Goal: Transaction & Acquisition: Purchase product/service

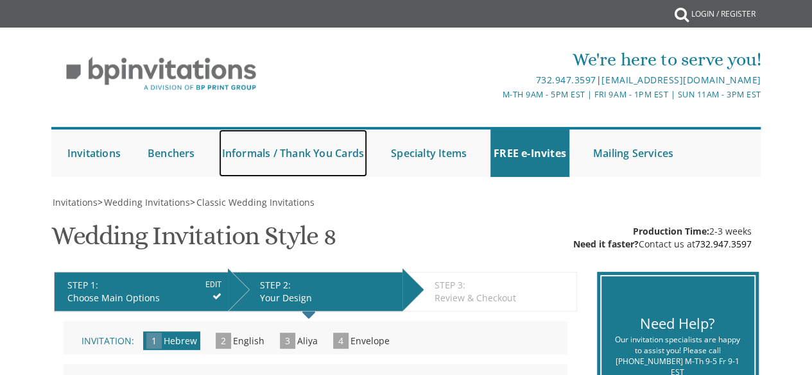
drag, startPoint x: 291, startPoint y: 167, endPoint x: 486, endPoint y: 205, distance: 198.6
click at [291, 167] on link "Informals / Thank You Cards" at bounding box center [293, 153] width 148 height 47
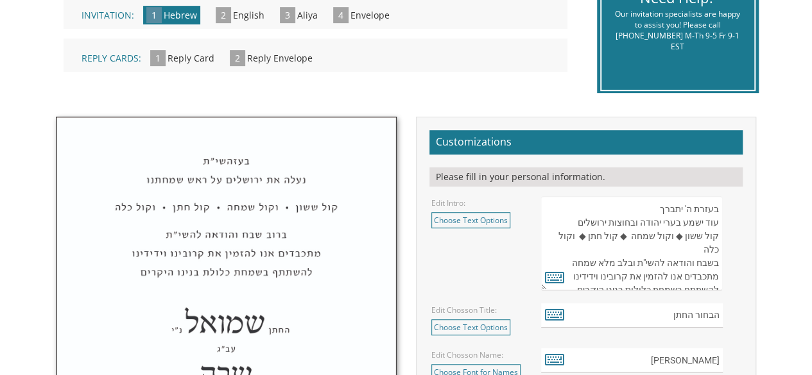
scroll to position [321, 0]
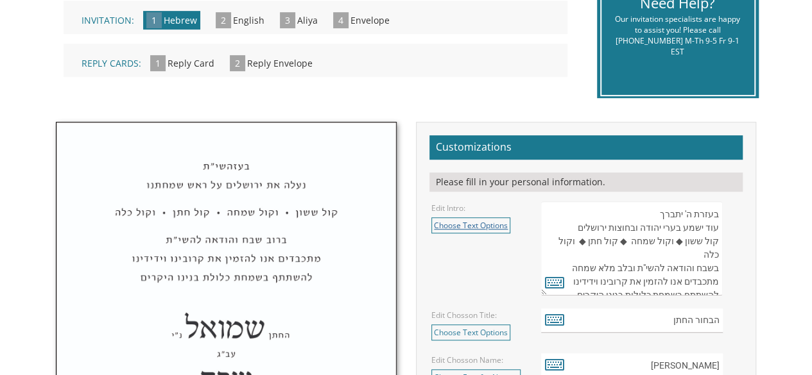
click at [474, 225] on link "Choose Text Options" at bounding box center [470, 226] width 79 height 16
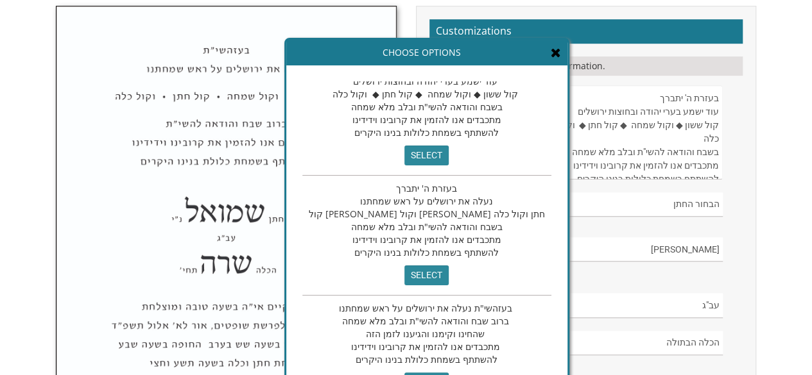
scroll to position [449, 0]
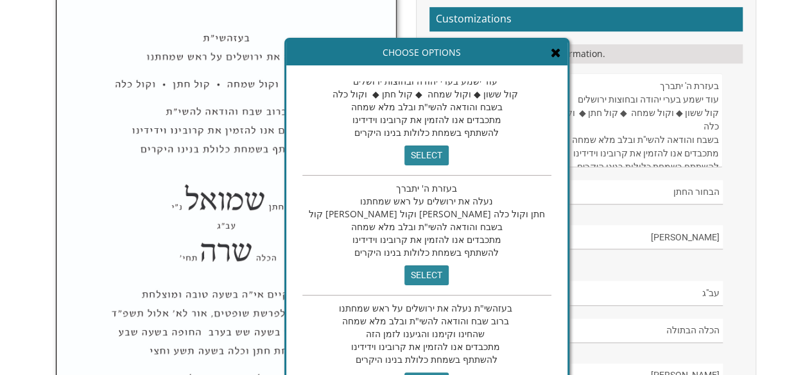
click at [416, 55] on div "Choose Options" at bounding box center [426, 53] width 281 height 26
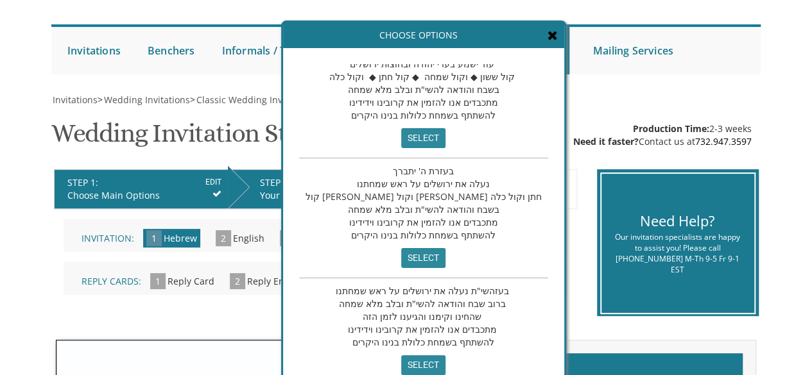
scroll to position [167, 0]
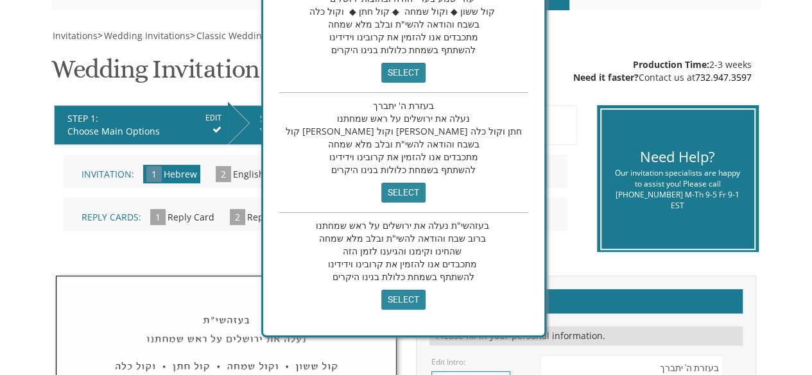
drag, startPoint x: 444, startPoint y: 53, endPoint x: 425, endPoint y: 252, distance: 199.2
click at [423, 252] on div "Choose Options בעזרת ה' יתברך עוד ישמע בערי יהודה ובחוצות ירושלים קול ששון ◆ וק…" at bounding box center [403, 146] width 285 height 382
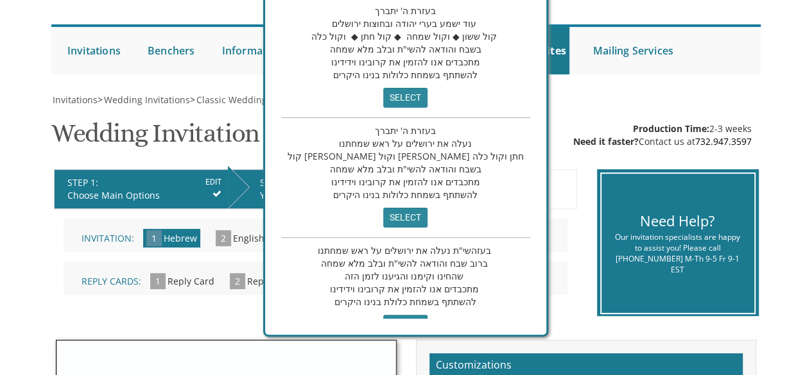
scroll to position [26, 0]
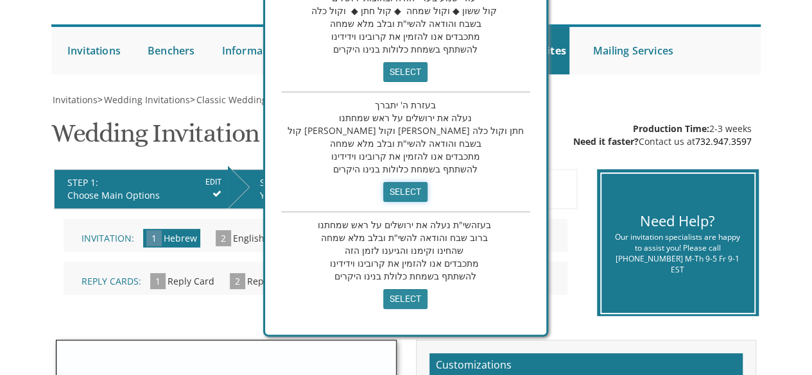
click at [386, 188] on input "select" at bounding box center [405, 192] width 44 height 20
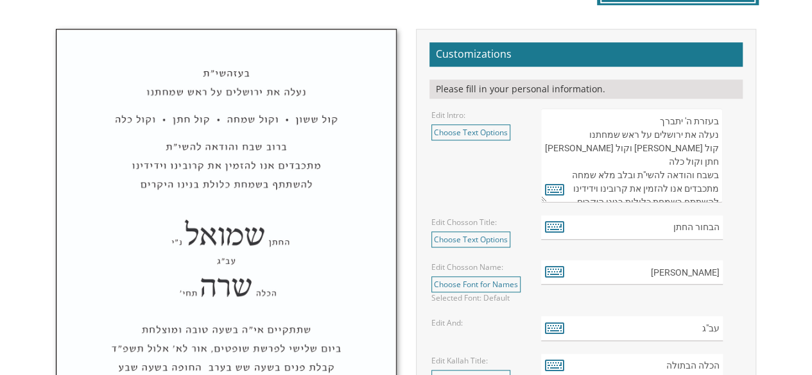
drag, startPoint x: 630, startPoint y: 160, endPoint x: 565, endPoint y: 166, distance: 65.1
click at [565, 166] on textarea "בעזרת ה' יתברך עוד ישמע בערי יהודה ובחוצות ירושלים קול ששון ◆ וקול שמחה ◆ קול ח…" at bounding box center [632, 155] width 182 height 94
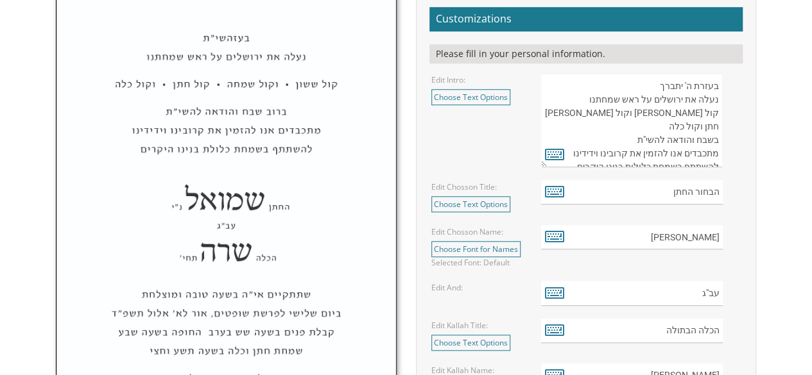
scroll to position [478, 0]
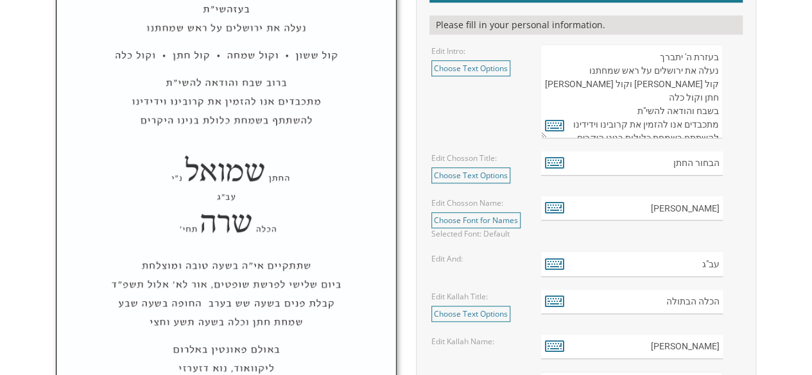
click at [717, 97] on textarea "בעזרת ה' יתברך עוד ישמע בערי יהודה ובחוצות ירושלים קול ששון ◆ וקול שמחה ◆ קול ח…" at bounding box center [632, 91] width 182 height 94
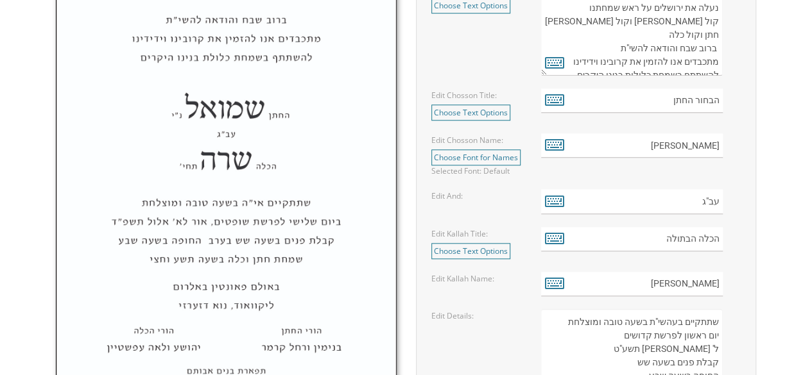
scroll to position [542, 0]
type textarea "בעזרת ה' יתברך נעלה את ירושלים על ראש שמחתנו קול ששון וקול שמחה קול חתן וקול כל…"
click at [499, 111] on link "Choose Text Options" at bounding box center [470, 111] width 79 height 16
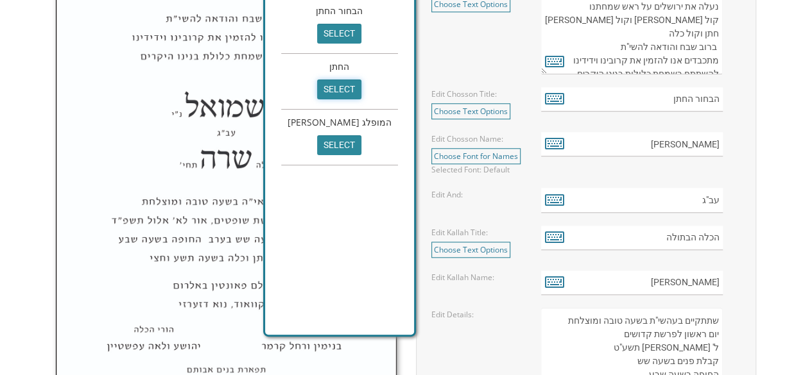
click at [323, 92] on input "select" at bounding box center [339, 90] width 44 height 20
type input "החתן"
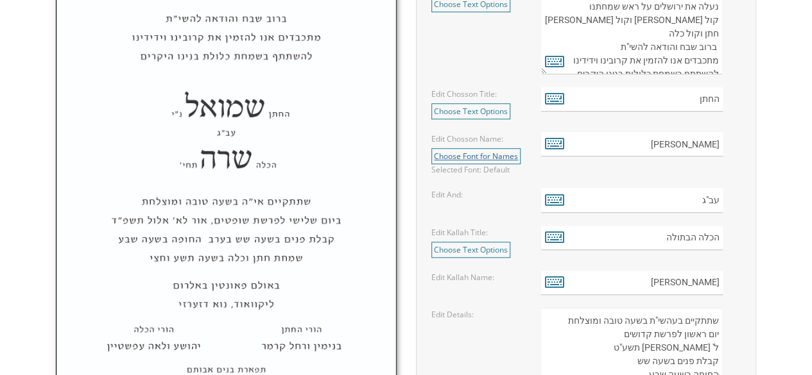
click at [497, 155] on link "Choose Font for Names" at bounding box center [475, 156] width 89 height 16
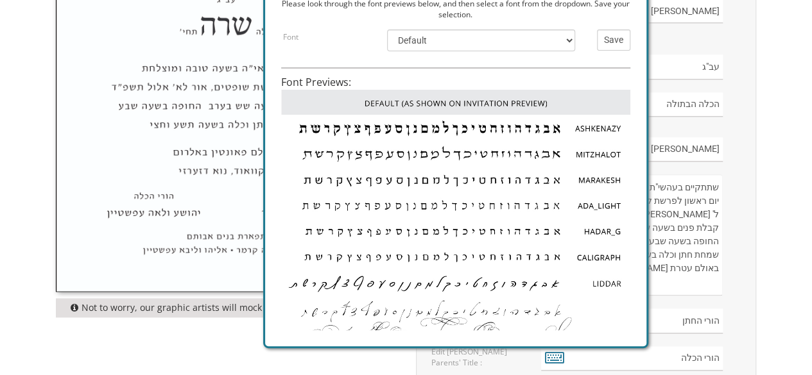
scroll to position [606, 0]
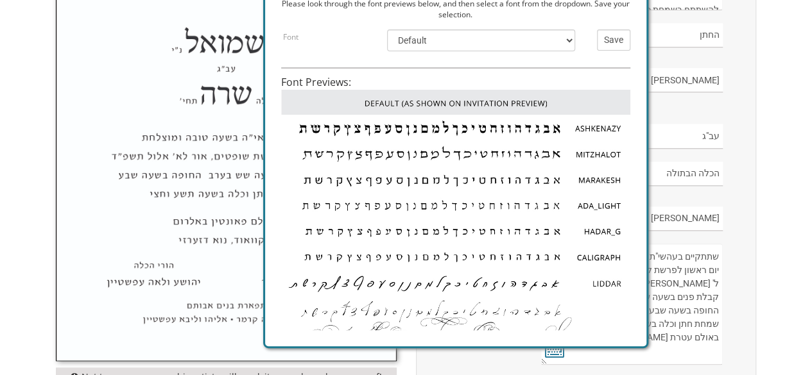
click at [379, 101] on img at bounding box center [455, 103] width 349 height 26
click at [757, 94] on div "Customizations Please fill in your personal information. Edit Intro: Choose Tex…" at bounding box center [585, 308] width 359 height 945
click at [621, 39] on input "Save" at bounding box center [613, 40] width 33 height 21
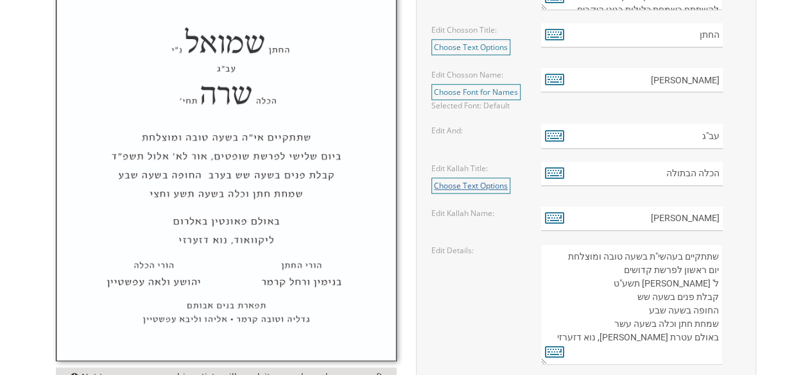
click at [494, 182] on link "Choose Text Options" at bounding box center [470, 186] width 79 height 16
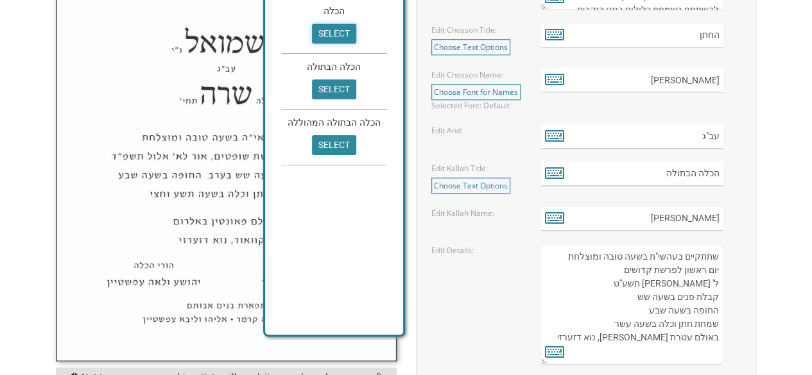
click at [340, 30] on input "select" at bounding box center [334, 34] width 44 height 20
type input "הכלה"
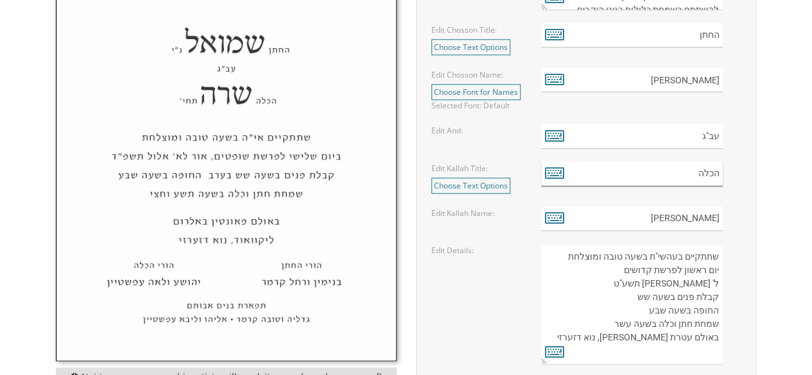
scroll to position [671, 0]
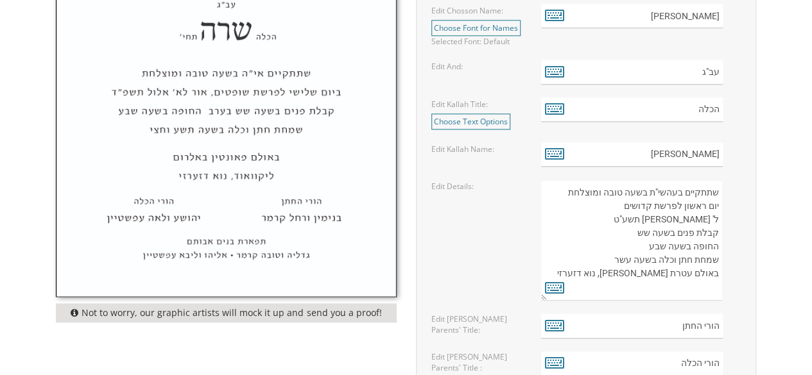
drag, startPoint x: 644, startPoint y: 188, endPoint x: 678, endPoint y: 193, distance: 33.7
click at [678, 193] on textarea "שתתקיים בעהשי"ת בשעה טובה ומוצלחת יום ראשון לפרשת קדושים ל' [PERSON_NAME] תשע"ט…" at bounding box center [632, 240] width 182 height 121
click at [718, 202] on textarea "שתתקיים בעהשי"ת בשעה טובה ומוצלחת יום ראשון לפרשת קדושים ל' [PERSON_NAME] תשע"ט…" at bounding box center [632, 240] width 182 height 121
drag, startPoint x: 699, startPoint y: 204, endPoint x: 678, endPoint y: 207, distance: 21.4
click at [678, 207] on textarea "שתתקיים בעהשי"ת בשעה טובה ומוצלחת יום ראשון לפרשת קדושים ל' [PERSON_NAME] תשע"ט…" at bounding box center [632, 240] width 182 height 121
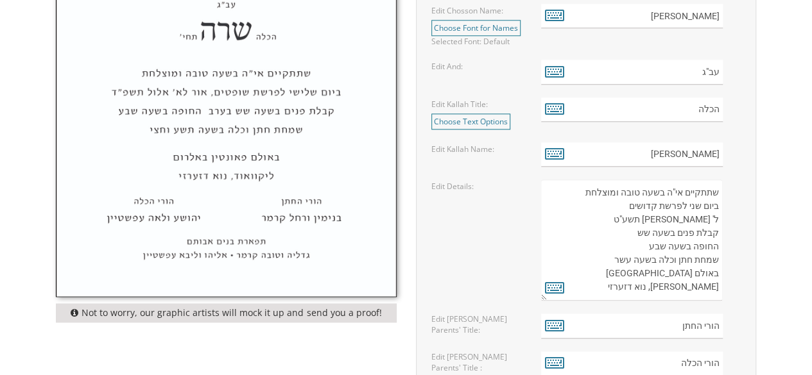
drag, startPoint x: 652, startPoint y: 203, endPoint x: 624, endPoint y: 205, distance: 28.3
click at [624, 205] on textarea "שתתקיים בעהשי"ת בשעה טובה ומוצלחת יום ראשון לפרשת קדושים ל' [PERSON_NAME] תשע"ט…" at bounding box center [632, 240] width 182 height 121
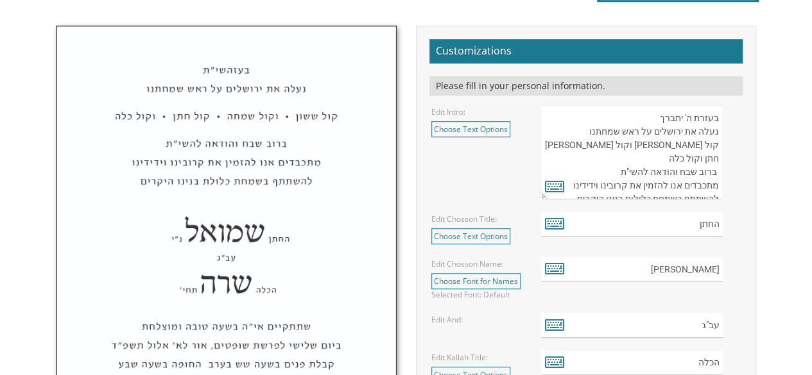
scroll to position [414, 0]
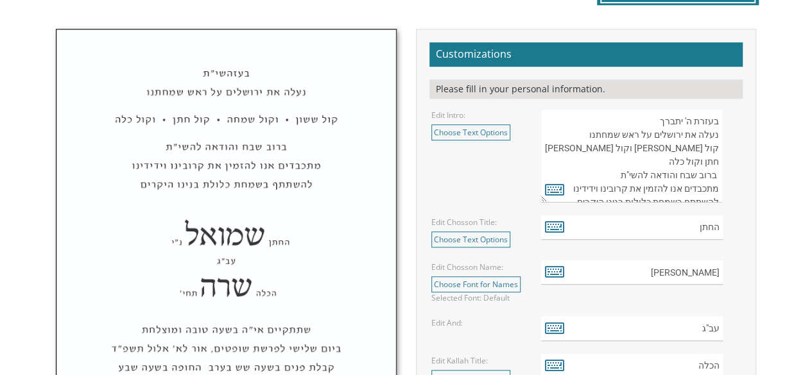
type textarea "שתתקיים אי"ה בשעה טובה ומוצלחת ביום שני לפרשת לך לך, אור ל ל' ניסן תשע"ט קבלת פ…"
drag, startPoint x: 718, startPoint y: 119, endPoint x: 703, endPoint y: 125, distance: 15.8
click at [703, 125] on textarea "בעזרת ה' יתברך עוד ישמע בערי יהודה ובחוצות ירושלים קול ששון ◆ וקול שמחה ◆ קול ח…" at bounding box center [632, 155] width 182 height 94
click at [705, 124] on textarea "בעזרת ה' יתברך עוד ישמע בערי יהודה ובחוצות ירושלים קול ששון ◆ וקול שמחה ◆ קול ח…" at bounding box center [632, 155] width 182 height 94
drag, startPoint x: 707, startPoint y: 123, endPoint x: 694, endPoint y: 124, distance: 12.9
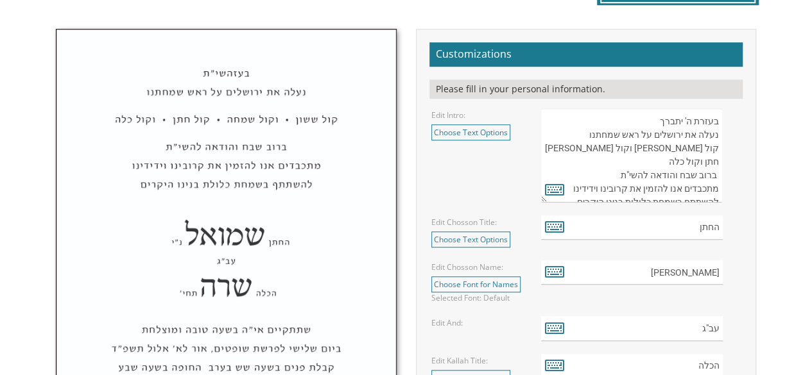
click at [694, 124] on textarea "בעזרת ה' יתברך עוד ישמע בערי יהודה ובחוצות ירושלים קול ששון ◆ וקול שמחה ◆ קול ח…" at bounding box center [632, 155] width 182 height 94
click at [698, 119] on textarea "בעזרת ה' יתברך עוד ישמע בערי יהודה ובחוצות ירושלים קול ששון ◆ וקול שמחה ◆ קול ח…" at bounding box center [632, 155] width 182 height 94
click at [699, 118] on textarea "בעזרת ה' יתברך עוד ישמע בערי יהודה ובחוצות ירושלים קול ששון ◆ וקול שמחה ◆ קול ח…" at bounding box center [632, 155] width 182 height 94
click at [708, 119] on textarea "בעזרת ה' יתברך עוד ישמע בערי יהודה ובחוצות ירושלים קול ששון ◆ וקול שמחה ◆ קול ח…" at bounding box center [632, 155] width 182 height 94
click at [688, 122] on textarea "בעזרת ה' יתברך עוד ישמע בערי יהודה ובחוצות ירושלים קול ששון ◆ וקול שמחה ◆ קול ח…" at bounding box center [632, 155] width 182 height 94
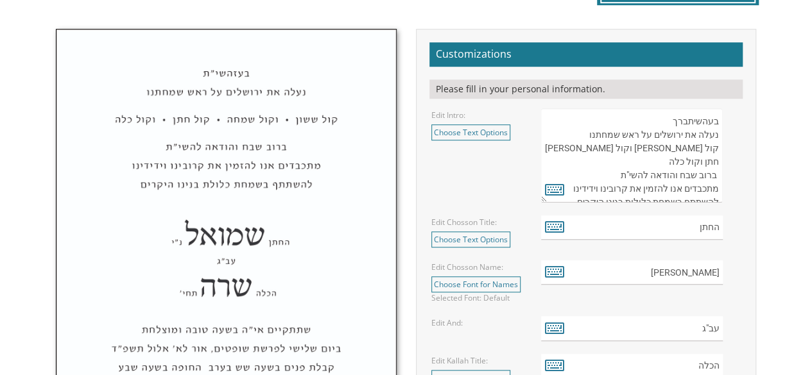
click at [683, 119] on textarea "בעזרת ה' יתברך עוד ישמע בערי יהודה ובחוצות ירושלים קול ששון ◆ וקול שמחה ◆ קול ח…" at bounding box center [632, 155] width 182 height 94
drag, startPoint x: 683, startPoint y: 119, endPoint x: 672, endPoint y: 121, distance: 11.8
click at [672, 121] on textarea "בעזרת ה' יתברך עוד ישמע בערי יהודה ובחוצות ירושלים קול ששון ◆ וקול שמחה ◆ קול ח…" at bounding box center [632, 155] width 182 height 94
click at [693, 120] on textarea "בעזרת ה' יתברך עוד ישמע בערי יהודה ובחוצות ירושלים קול ששון ◆ וקול שמחה ◆ קול ח…" at bounding box center [632, 155] width 182 height 94
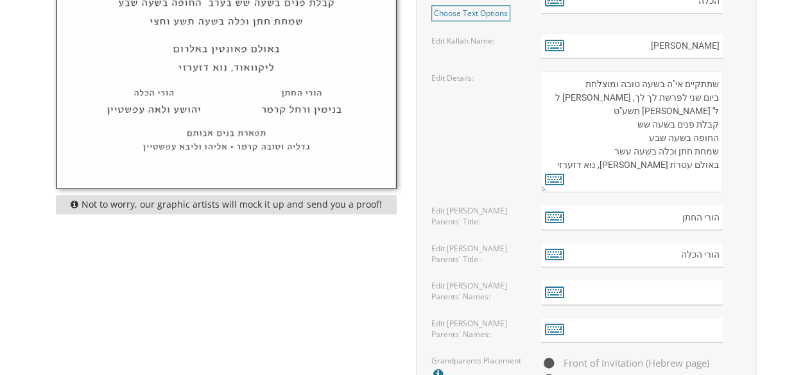
scroll to position [799, 0]
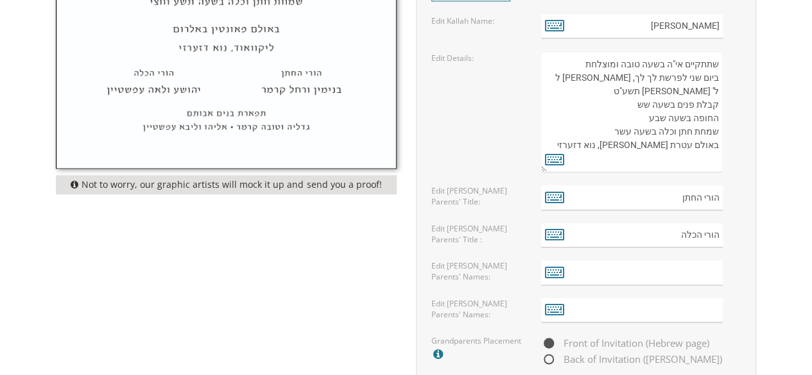
type textarea "בעהשי"ת נעלה את ירושלים על ראש שמחתנו קול ששון וקול שמחה קול חתן וקול כלה ברוב …"
click at [606, 72] on textarea "שתתקיים בעהשי"ת בשעה טובה ומוצלחת יום ראשון לפרשת קדושים ל' ניסן תשע"ט קבלת פני…" at bounding box center [632, 111] width 182 height 121
drag, startPoint x: 666, startPoint y: 87, endPoint x: 723, endPoint y: 89, distance: 57.1
click at [723, 89] on div "שתתקיים בעהשי"ת בשעה טובה ומוצלחת יום ראשון לפרשת קדושים ל' ניסן תשע"ט קבלת פני…" at bounding box center [641, 111] width 200 height 121
click at [634, 87] on textarea "שתתקיים בעהשי"ת בשעה טובה ומוצלחת יום ראשון לפרשת קדושים ל' ניסן תשע"ט קבלת פני…" at bounding box center [632, 111] width 182 height 121
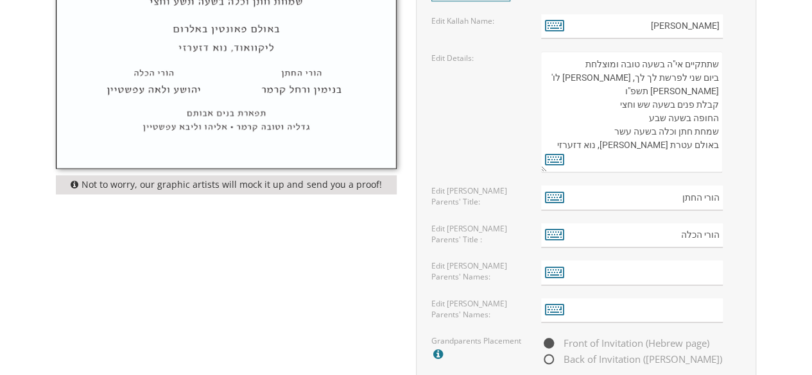
drag, startPoint x: 629, startPoint y: 89, endPoint x: 614, endPoint y: 88, distance: 14.8
click at [614, 88] on textarea "שתתקיים בעהשי"ת בשעה טובה ומוצלחת יום ראשון לפרשת קדושים ל' ניסן תשע"ט קבלת פני…" at bounding box center [632, 111] width 182 height 121
drag, startPoint x: 630, startPoint y: 86, endPoint x: 607, endPoint y: 89, distance: 22.7
click at [607, 89] on textarea "שתתקיים בעהשי"ת בשעה טובה ומוצלחת יום ראשון לפרשת קדושים ל' ניסן תשע"ט קבלת פני…" at bounding box center [632, 111] width 182 height 121
click at [642, 98] on textarea "שתתקיים בעהשי"ת בשעה טובה ומוצלחת יום ראשון לפרשת קדושים ל' ניסן תשע"ט קבלת פני…" at bounding box center [632, 111] width 182 height 121
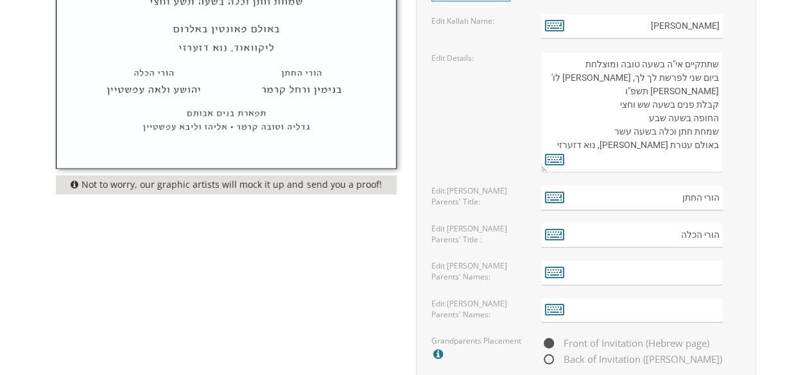
paste textarea "וחצי"
drag, startPoint x: 690, startPoint y: 130, endPoint x: 653, endPoint y: 133, distance: 37.4
click at [653, 133] on textarea "שתתקיים בעהשי"ת בשעה טובה ומוצלחת יום ראשון לפרשת קדושים ל' ניסן תשע"ט קבלת פני…" at bounding box center [632, 111] width 182 height 121
click at [608, 116] on textarea "שתתקיים בעהשי"ת בשעה טובה ומוצלחת יום ראשון לפרשת קדושים ל' ניסן תשע"ט קבלת פני…" at bounding box center [632, 111] width 182 height 121
drag, startPoint x: 690, startPoint y: 129, endPoint x: 656, endPoint y: 133, distance: 34.9
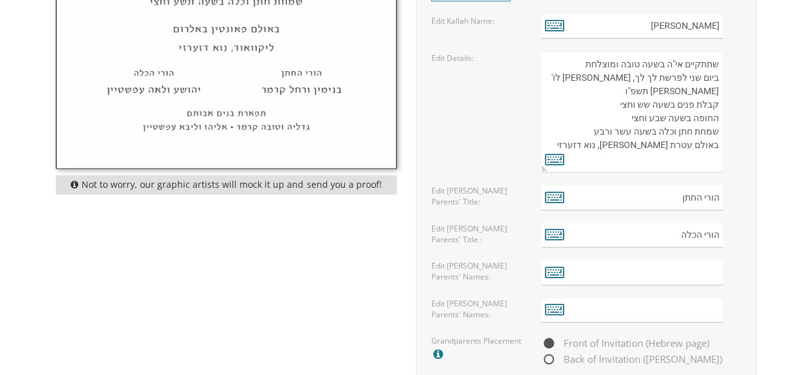
click at [656, 133] on textarea "שתתקיים בעהשי"ת בשעה טובה ומוצלחת יום ראשון לפרשת קדושים ל' ניסן תשע"ט קבלת פני…" at bounding box center [632, 111] width 182 height 121
click at [665, 132] on textarea "שתתקיים בעהשי"ת בשעה טובה ומוצלחת יום ראשון לפרשת קדושים ל' ניסן תשע"ט קבלת פני…" at bounding box center [632, 111] width 182 height 121
drag, startPoint x: 666, startPoint y: 130, endPoint x: 650, endPoint y: 133, distance: 16.2
click at [650, 133] on textarea "שתתקיים בעהשי"ת בשעה טובה ומוצלחת יום ראשון לפרשת קדושים ל' ניסן תשע"ט קבלת פני…" at bounding box center [632, 111] width 182 height 121
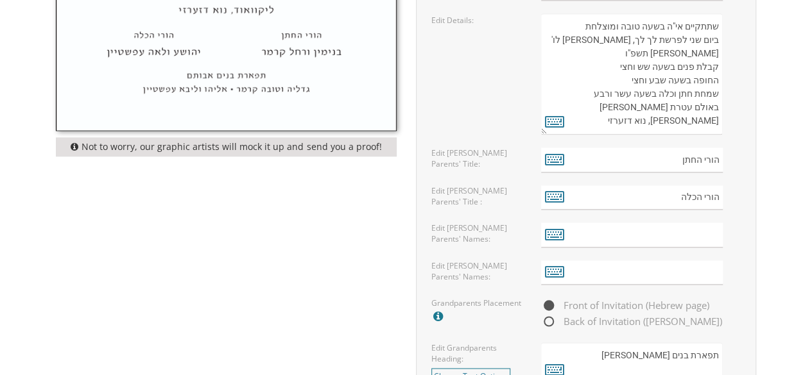
scroll to position [863, 0]
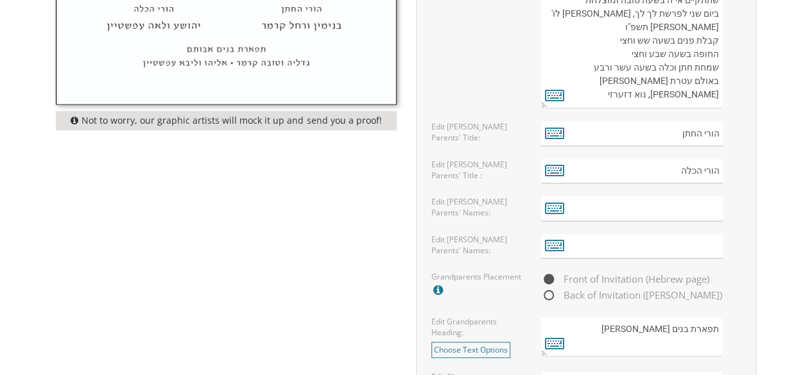
type textarea "שתתקיים אי"ה בשעה טובה ומוצלחת ביום שני לפרשת לך לך, אור לו' חשון תשפ"ו קבלת פנ…"
click at [710, 202] on input "text" at bounding box center [632, 208] width 182 height 25
click at [714, 203] on input "text" at bounding box center [632, 208] width 182 height 25
type input "ק"
click at [555, 207] on icon at bounding box center [554, 208] width 19 height 18
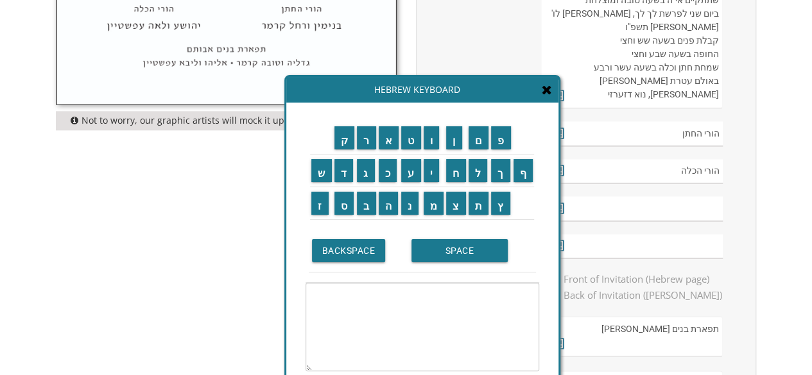
click at [391, 150] on td "א" at bounding box center [388, 138] width 23 height 33
click at [484, 174] on input "ל" at bounding box center [477, 170] width 19 height 23
click at [434, 176] on input "י" at bounding box center [432, 170] width 16 height 23
click at [393, 209] on input "ה" at bounding box center [389, 203] width 20 height 23
click at [533, 291] on textarea "ליה" at bounding box center [422, 327] width 234 height 89
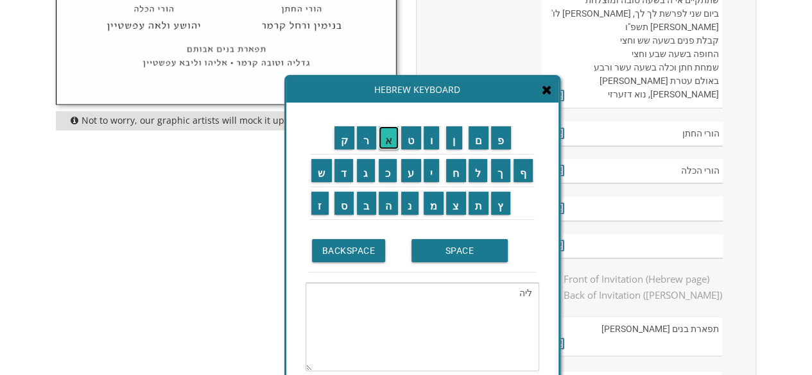
click at [394, 139] on input "א" at bounding box center [389, 137] width 21 height 23
click at [510, 294] on textarea "אליה" at bounding box center [422, 327] width 234 height 89
click at [430, 151] on td "ו" at bounding box center [433, 138] width 23 height 33
click at [433, 147] on input "ו" at bounding box center [432, 137] width 16 height 23
click at [434, 256] on input "SPACE" at bounding box center [459, 250] width 96 height 23
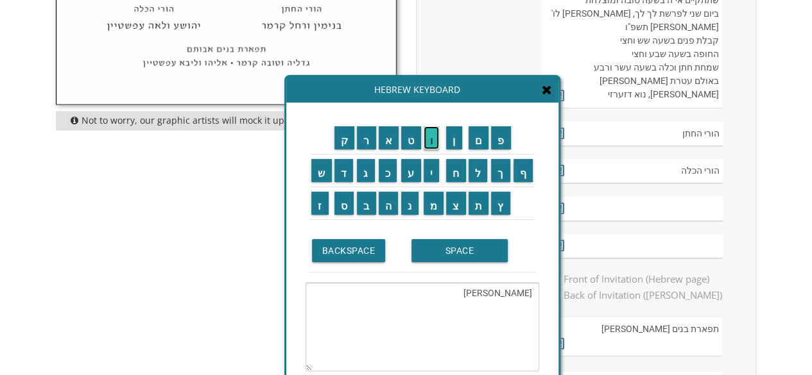
click at [438, 146] on input "ו" at bounding box center [432, 137] width 16 height 23
click at [366, 141] on input "ר" at bounding box center [366, 137] width 19 height 23
click at [432, 170] on input "י" at bounding box center [432, 170] width 16 height 23
click at [479, 141] on input "ם" at bounding box center [478, 137] width 21 height 23
click at [504, 295] on textarea "אליהו ורים" at bounding box center [422, 327] width 234 height 89
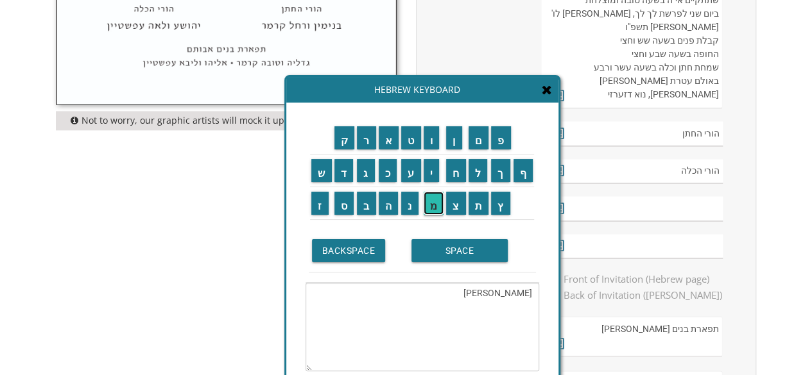
click at [438, 207] on input "מ" at bounding box center [434, 203] width 21 height 23
click at [483, 291] on textarea "אליהו ומרים" at bounding box center [422, 327] width 234 height 89
click at [453, 250] on input "SPACE" at bounding box center [459, 250] width 96 height 23
click at [391, 138] on input "א" at bounding box center [389, 137] width 21 height 23
click at [479, 173] on input "ל" at bounding box center [477, 170] width 19 height 23
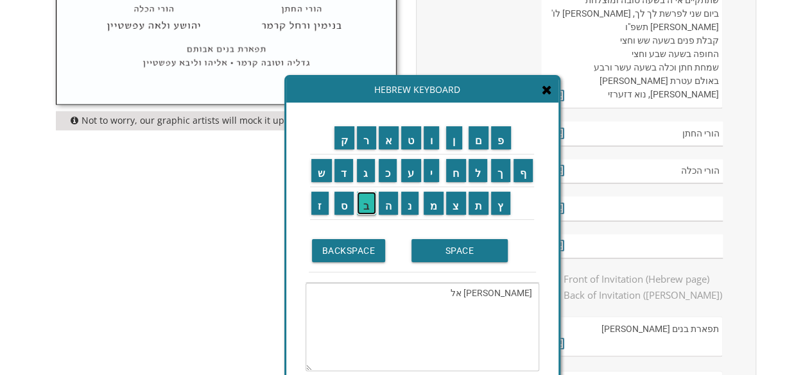
click at [364, 200] on input "ב" at bounding box center [366, 203] width 19 height 23
click at [389, 135] on input "א" at bounding box center [389, 137] width 21 height 23
click at [319, 203] on input "ז" at bounding box center [319, 203] width 17 height 23
type textarea "אליהו ומרים אלבאז"
click at [471, 290] on textarea "אליהו ומרים אלבאז" at bounding box center [422, 327] width 234 height 89
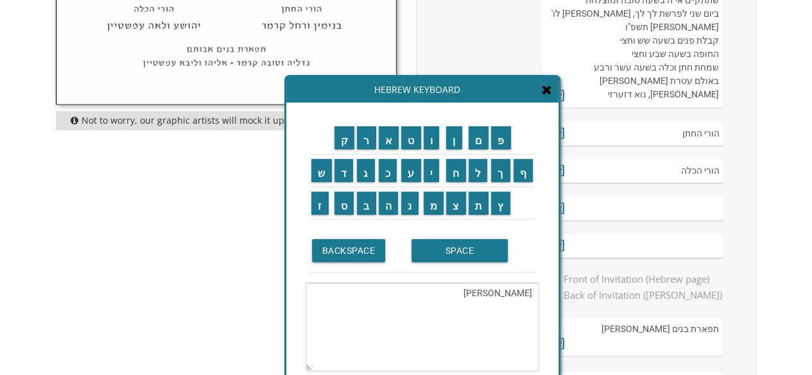
drag, startPoint x: 531, startPoint y: 291, endPoint x: 459, endPoint y: 291, distance: 71.2
click at [459, 291] on textarea "אליהו ומרים אלבאז" at bounding box center [422, 327] width 234 height 89
click at [672, 200] on input "text" at bounding box center [632, 208] width 182 height 25
click at [706, 206] on input "text" at bounding box center [632, 208] width 182 height 25
paste input "אליהו ומרים אלבאז"
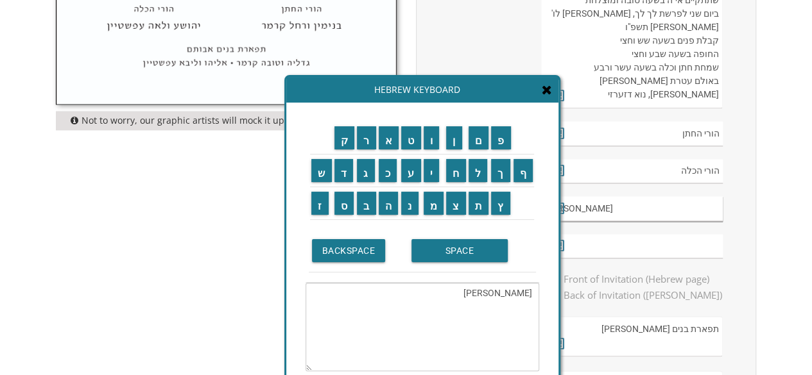
type input "אליהו ומרים אלבאז"
click at [544, 86] on icon at bounding box center [547, 89] width 10 height 13
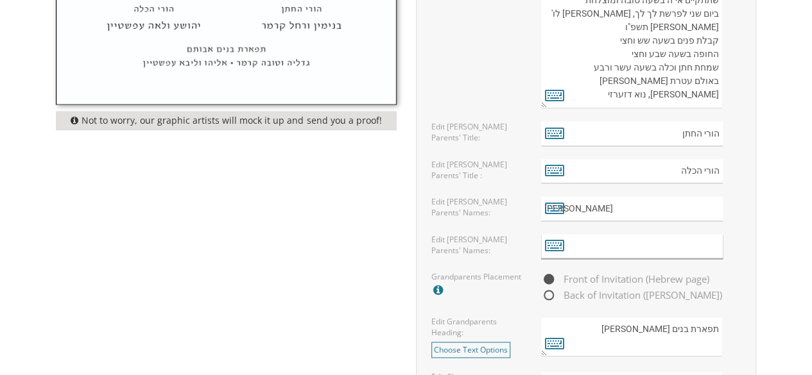
click at [650, 246] on input "text" at bounding box center [632, 246] width 182 height 25
click at [558, 242] on icon at bounding box center [554, 245] width 19 height 18
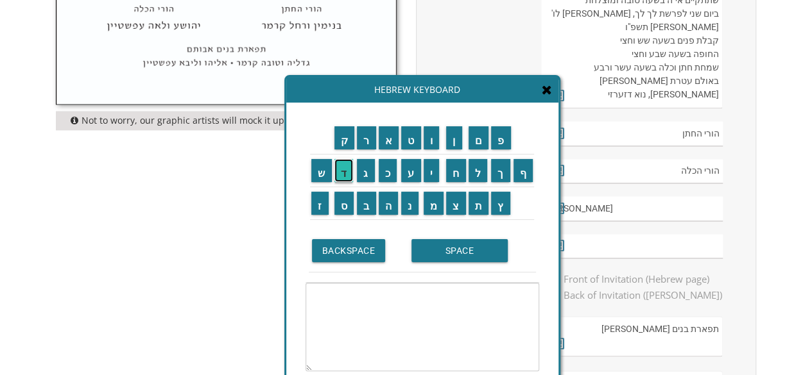
click at [342, 175] on input "ד" at bounding box center [343, 170] width 19 height 23
click at [433, 147] on input "ו" at bounding box center [432, 137] width 16 height 23
click at [368, 214] on input "ב" at bounding box center [366, 203] width 19 height 23
click at [468, 244] on input "SPACE" at bounding box center [459, 250] width 96 height 23
click at [432, 205] on input "מ" at bounding box center [434, 203] width 21 height 23
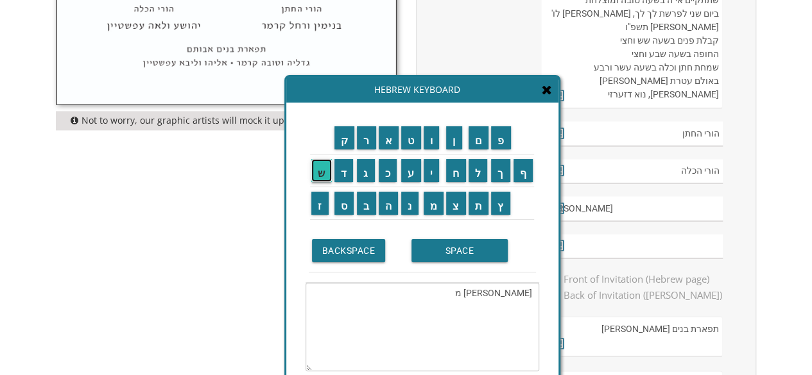
click at [317, 175] on input "ש" at bounding box center [321, 170] width 21 height 23
click at [388, 202] on input "ה" at bounding box center [389, 203] width 20 height 23
click at [439, 252] on input "SPACE" at bounding box center [459, 250] width 96 height 23
click at [435, 142] on input "ו" at bounding box center [432, 137] width 16 height 23
click at [459, 178] on input "ח" at bounding box center [456, 170] width 20 height 23
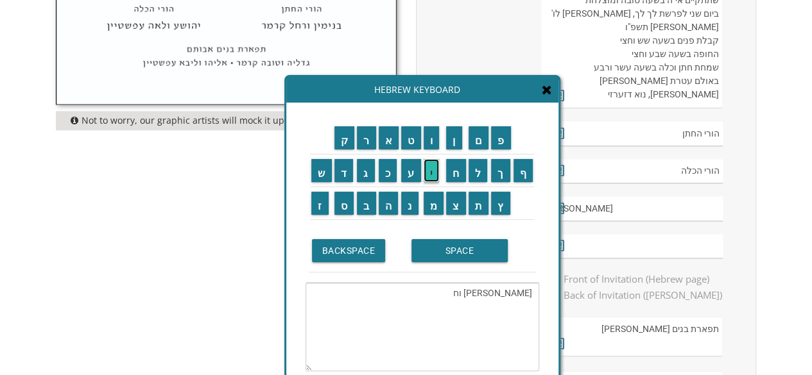
click at [434, 174] on input "י" at bounding box center [432, 170] width 16 height 23
click at [385, 207] on input "ה" at bounding box center [389, 203] width 20 height 23
click at [446, 251] on input "SPACE" at bounding box center [459, 250] width 96 height 23
click at [435, 212] on input "מ" at bounding box center [434, 203] width 21 height 23
click at [366, 139] on input "ר" at bounding box center [366, 137] width 19 height 23
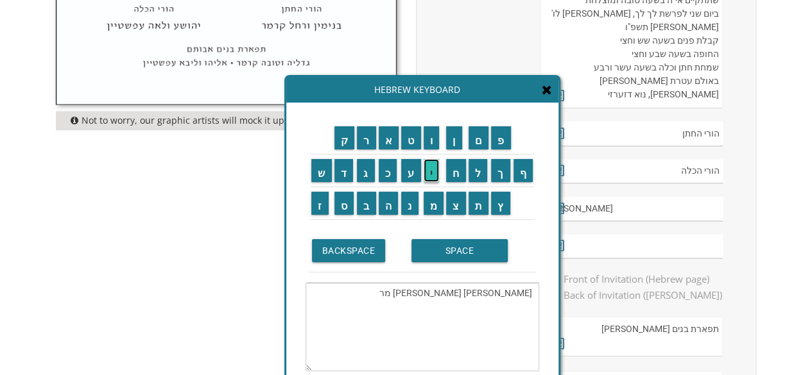
click at [430, 173] on input "י" at bounding box center [432, 170] width 16 height 23
click at [482, 142] on input "ם" at bounding box center [478, 137] width 21 height 23
click at [452, 253] on input "SPACE" at bounding box center [459, 250] width 96 height 23
click at [340, 204] on input "ס" at bounding box center [344, 203] width 20 height 23
click at [341, 204] on input "ס" at bounding box center [344, 203] width 20 height 23
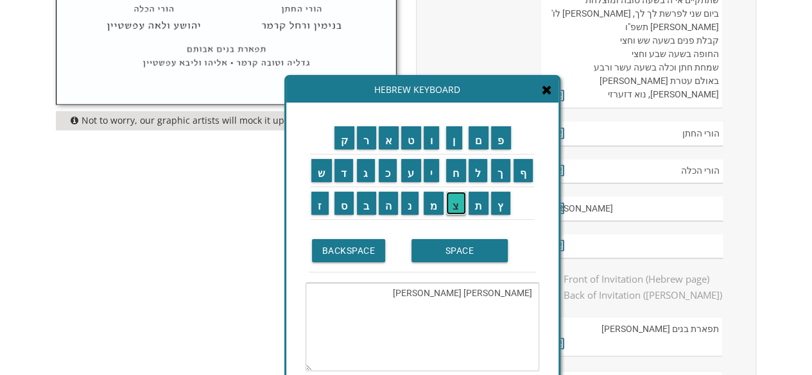
click at [456, 202] on input "צ" at bounding box center [456, 203] width 20 height 23
click at [456, 143] on input "ן" at bounding box center [454, 137] width 16 height 23
click at [437, 293] on textarea "דוב משה וחיה מרים ססצן" at bounding box center [422, 327] width 234 height 89
click at [426, 175] on input "י" at bounding box center [432, 170] width 16 height 23
type textarea "דוב משה וחיה מרים ססצין"
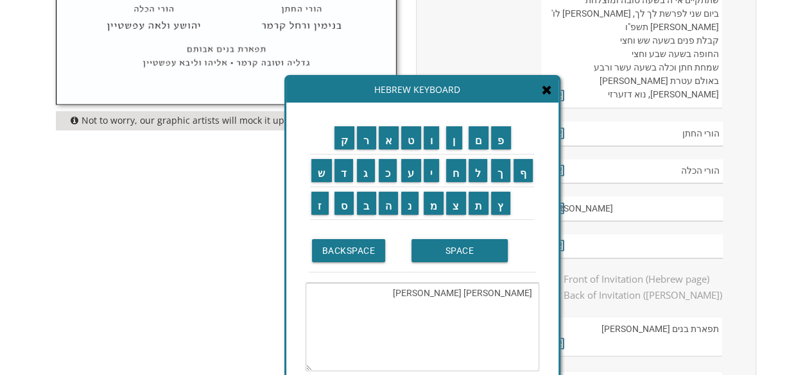
drag, startPoint x: 530, startPoint y: 291, endPoint x: 414, endPoint y: 298, distance: 116.4
click at [414, 298] on textarea "דוב משה וחיה מרים ססצין" at bounding box center [422, 327] width 234 height 89
click at [687, 246] on input "text" at bounding box center [632, 246] width 182 height 25
paste input "דוב משה וחיה מרים ססצין"
click at [547, 93] on icon at bounding box center [547, 89] width 10 height 13
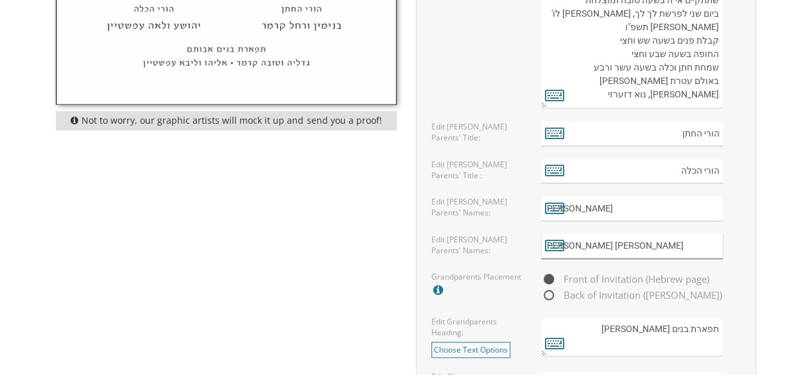
click at [624, 242] on input "דוב משה וחיה מרים ססצין" at bounding box center [632, 246] width 182 height 25
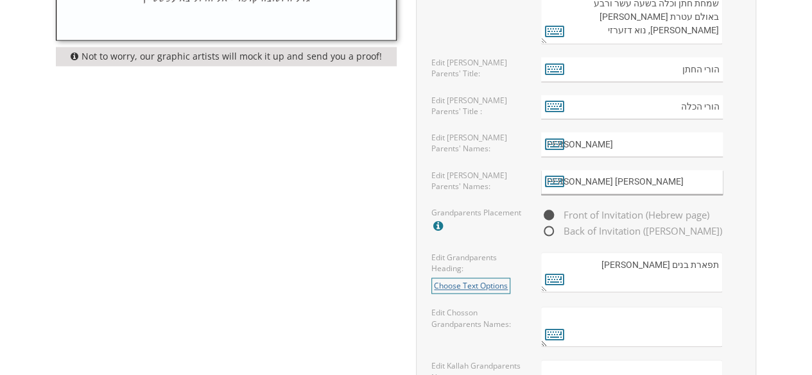
type input "דוב משה וחיה מרים ססצ'ין"
click at [493, 279] on link "Choose Text Options" at bounding box center [470, 286] width 79 height 16
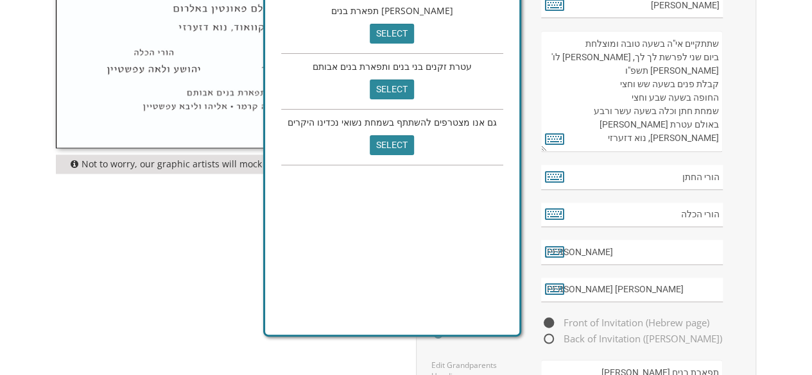
scroll to position [799, 0]
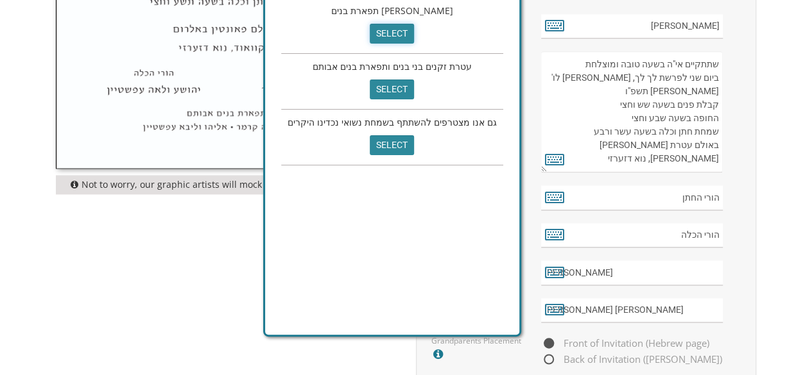
click at [390, 31] on input "select" at bounding box center [392, 34] width 44 height 20
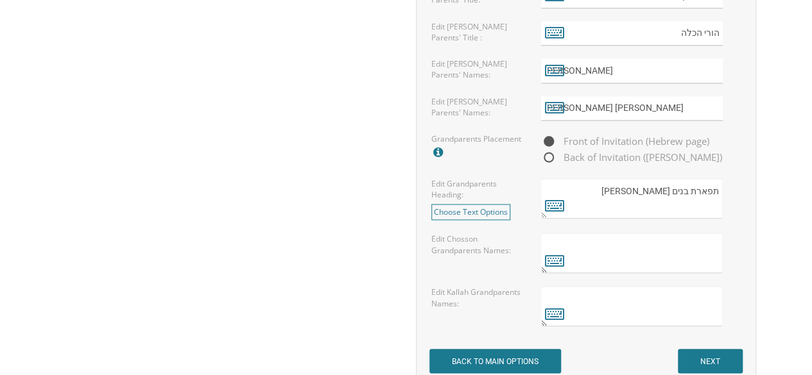
click at [608, 206] on textarea "תפארת בנים אבותם" at bounding box center [632, 198] width 182 height 40
drag, startPoint x: 708, startPoint y: 203, endPoint x: 611, endPoint y: 207, distance: 97.0
click at [617, 207] on textarea "תפארת בנים אבותם" at bounding box center [632, 198] width 182 height 40
click at [607, 207] on textarea "תפארת בנים אבותם" at bounding box center [632, 198] width 182 height 40
click at [583, 203] on textarea "תפארת בנים אבותם" at bounding box center [632, 198] width 182 height 40
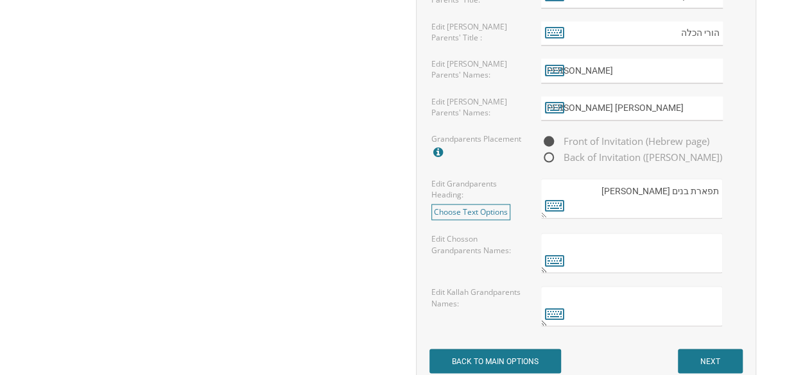
click at [563, 204] on textarea "תפארת בנים אבותם" at bounding box center [632, 198] width 182 height 40
drag, startPoint x: 673, startPoint y: 211, endPoint x: 643, endPoint y: 201, distance: 31.7
click at [643, 201] on textarea "תפארת בנים אבותם" at bounding box center [632, 198] width 182 height 40
type textarea "תפארת בנים אבותם"
click at [640, 252] on textarea at bounding box center [632, 253] width 182 height 40
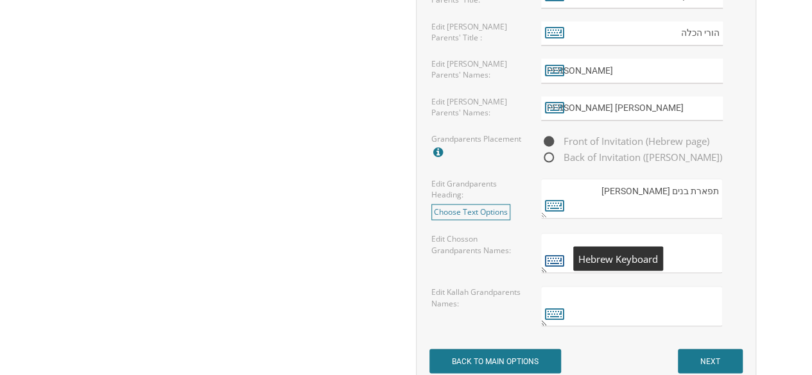
click at [557, 257] on icon at bounding box center [554, 260] width 19 height 18
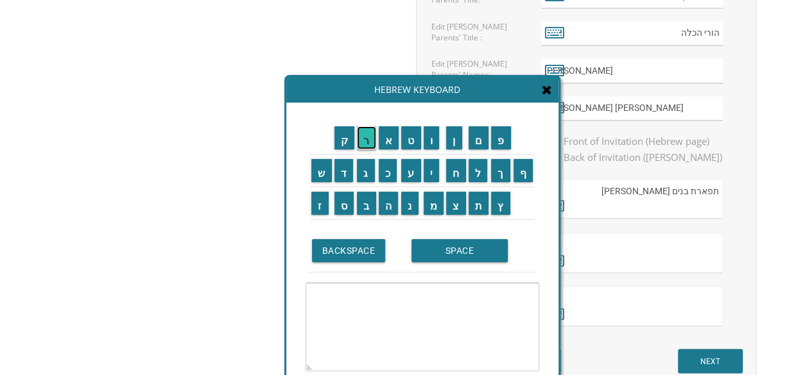
click at [364, 138] on input "ר" at bounding box center [366, 137] width 19 height 23
click at [452, 253] on input "SPACE" at bounding box center [459, 250] width 96 height 23
click at [385, 140] on input "א" at bounding box center [389, 137] width 21 height 23
click at [363, 206] on input "ב" at bounding box center [366, 203] width 19 height 23
click at [368, 141] on input "ר" at bounding box center [366, 137] width 19 height 23
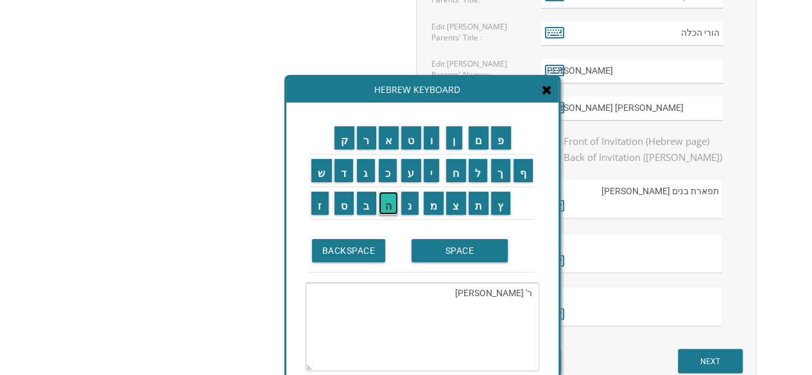
click at [386, 207] on input "ה" at bounding box center [389, 203] width 20 height 23
click at [481, 146] on input "ם" at bounding box center [478, 137] width 21 height 23
click at [439, 252] on input "SPACE" at bounding box center [459, 250] width 96 height 23
click at [433, 148] on input "ו" at bounding box center [432, 137] width 16 height 23
click at [389, 146] on input "א" at bounding box center [389, 137] width 21 height 23
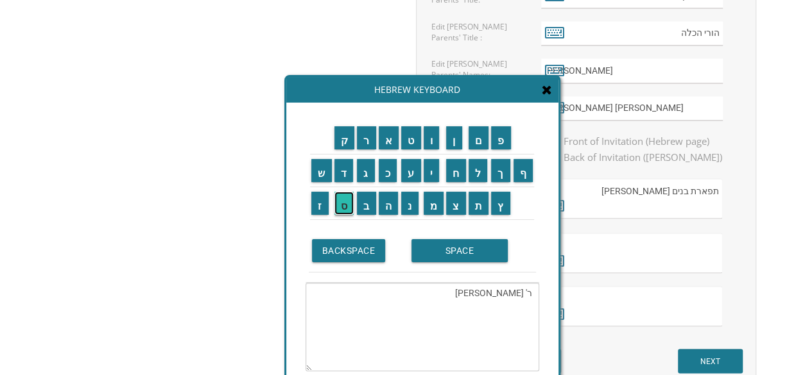
click at [339, 206] on input "ס" at bounding box center [344, 203] width 20 height 23
click at [479, 204] on input "ת" at bounding box center [478, 203] width 21 height 23
click at [364, 137] on input "ר" at bounding box center [366, 137] width 19 height 23
click at [426, 255] on input "SPACE" at bounding box center [459, 250] width 96 height 23
click at [389, 141] on input "א" at bounding box center [389, 137] width 21 height 23
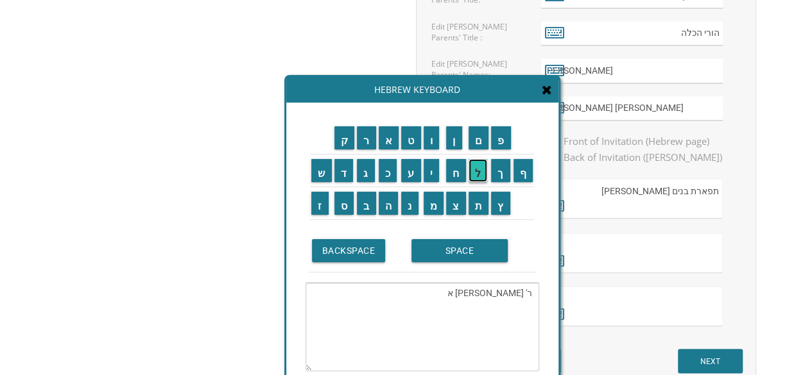
click at [480, 170] on input "ל" at bounding box center [477, 170] width 19 height 23
click at [363, 205] on input "ב" at bounding box center [366, 203] width 19 height 23
click at [389, 142] on input "א" at bounding box center [389, 137] width 21 height 23
click at [321, 200] on input "ז" at bounding box center [319, 203] width 17 height 23
click at [457, 251] on input "SPACE" at bounding box center [459, 250] width 96 height 23
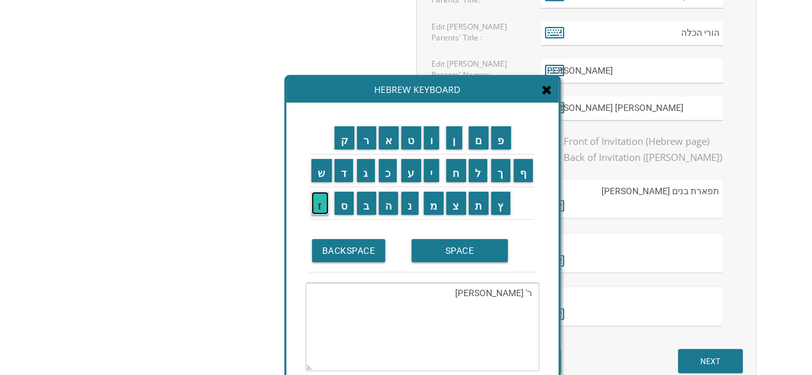
click at [321, 205] on input "ז" at bounding box center [319, 203] width 17 height 23
click at [477, 167] on input "ל" at bounding box center [477, 170] width 19 height 23
type textarea "ר' אברהם ואסתר אלבאז ז"ל"
drag, startPoint x: 531, startPoint y: 291, endPoint x: 424, endPoint y: 298, distance: 108.0
click at [424, 298] on textarea "ר' אברהם ואסתר אלבאז ז"ל" at bounding box center [422, 327] width 234 height 89
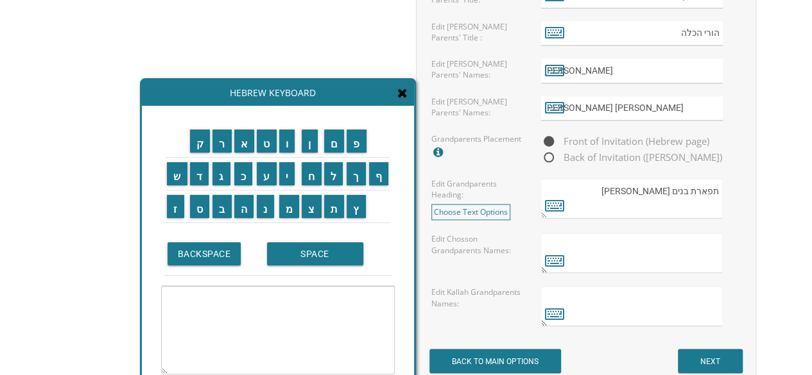
drag, startPoint x: 484, startPoint y: 92, endPoint x: 334, endPoint y: 94, distance: 150.2
click at [335, 94] on div "Hebrew Keyboard" at bounding box center [278, 93] width 272 height 26
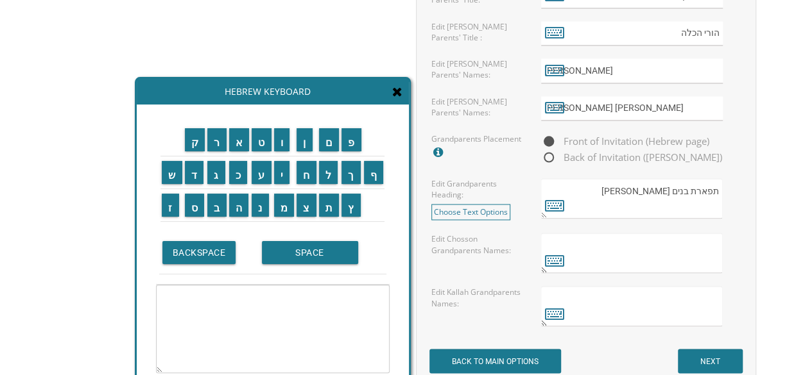
click at [642, 252] on textarea at bounding box center [632, 253] width 182 height 40
paste textarea "ר' אברהם ואסתר אלבאז ז"ל"
type textarea "ר' אברהם ואסתר אלבאז ז"ל"
click at [375, 302] on textarea at bounding box center [273, 329] width 234 height 89
click at [282, 203] on input "מ" at bounding box center [284, 205] width 21 height 23
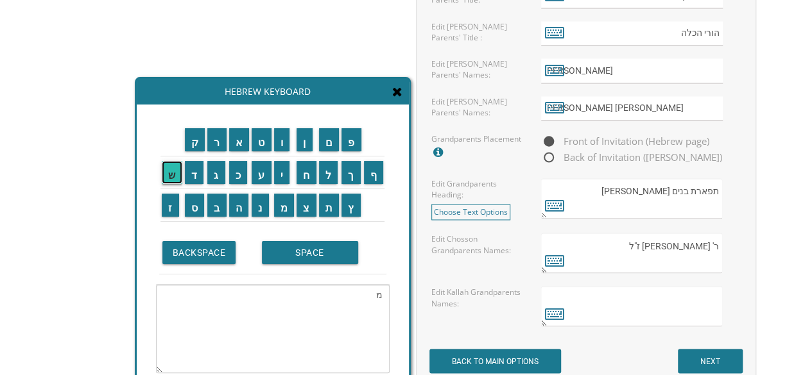
click at [171, 169] on input "ש" at bounding box center [172, 172] width 21 height 23
click at [233, 205] on input "ה" at bounding box center [239, 205] width 20 height 23
click at [290, 259] on input "SPACE" at bounding box center [310, 252] width 96 height 23
drag, startPoint x: 284, startPoint y: 177, endPoint x: 284, endPoint y: 169, distance: 7.7
click at [284, 177] on input "י" at bounding box center [282, 172] width 16 height 23
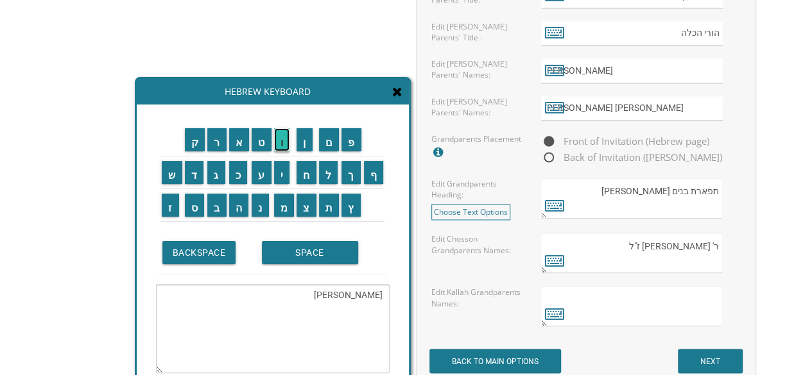
click at [286, 145] on input "ו" at bounding box center [282, 139] width 16 height 23
click at [195, 207] on input "ס" at bounding box center [195, 205] width 20 height 23
click at [381, 175] on input "ף" at bounding box center [374, 172] width 20 height 23
click at [291, 262] on input "SPACE" at bounding box center [310, 252] width 96 height 23
click at [283, 146] on input "ו" at bounding box center [282, 139] width 16 height 23
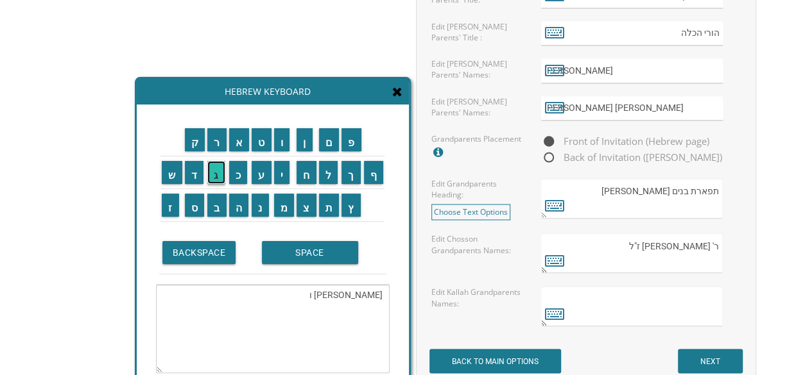
click at [218, 175] on input "ג" at bounding box center [216, 172] width 18 height 23
click at [286, 146] on input "ו" at bounding box center [282, 139] width 16 height 23
click at [329, 173] on input "ל" at bounding box center [328, 172] width 19 height 23
click at [195, 176] on input "ד" at bounding box center [194, 172] width 19 height 23
click at [236, 144] on input "א" at bounding box center [239, 139] width 21 height 23
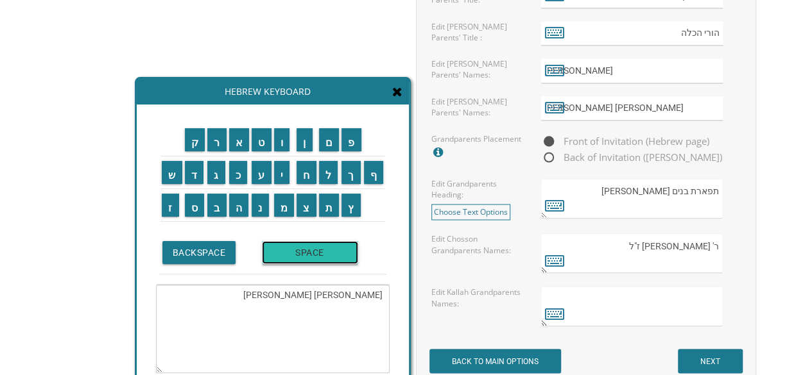
click at [295, 252] on input "SPACE" at bounding box center [310, 252] width 96 height 23
click at [200, 175] on input "ד" at bounding box center [194, 172] width 19 height 23
click at [286, 173] on input "י" at bounding box center [282, 172] width 16 height 23
click at [330, 182] on input "ל" at bounding box center [328, 172] width 19 height 23
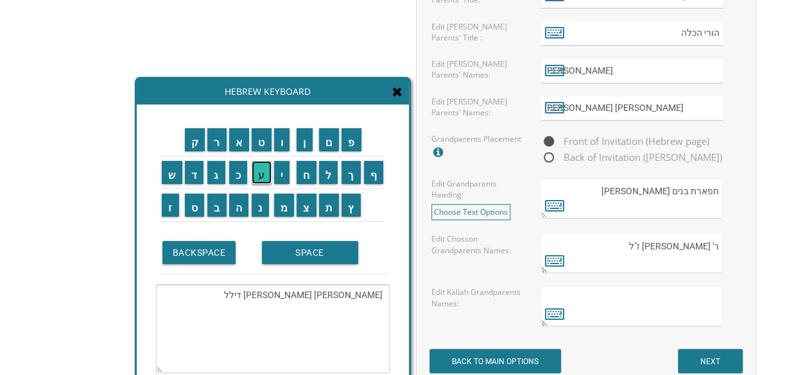
click at [261, 176] on input "ע" at bounding box center [262, 172] width 20 height 23
click at [218, 144] on input "ר" at bounding box center [216, 139] width 19 height 23
click at [275, 258] on input "SPACE" at bounding box center [310, 252] width 96 height 23
type textarea "משה יוסף וגולדא דיללער"
drag, startPoint x: 380, startPoint y: 294, endPoint x: 289, endPoint y: 301, distance: 91.4
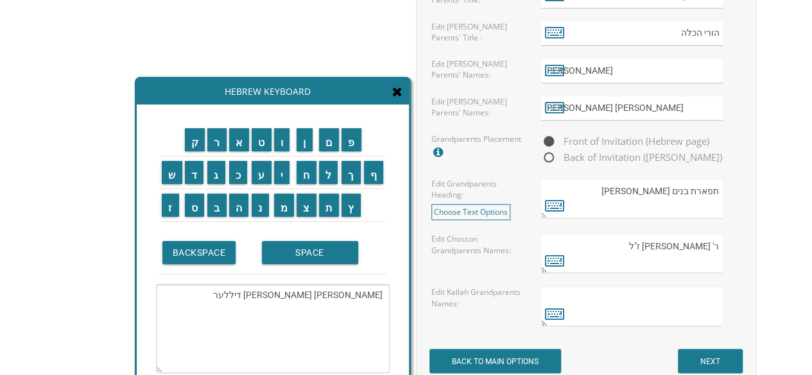
click at [289, 301] on textarea "משה יוסף וגולדא דיללער" at bounding box center [273, 329] width 234 height 89
click at [679, 252] on textarea "ר' אברהם ואסתר אלבאז ז"ל" at bounding box center [632, 253] width 182 height 40
paste textarea "משה יוסף וגולדא דיללער"
drag, startPoint x: 610, startPoint y: 239, endPoint x: 622, endPoint y: 239, distance: 12.8
click at [622, 239] on textarea "ר' אברהם ואסתר אלבאז ז"ל משה יוסף וגולדא דיללער" at bounding box center [632, 253] width 182 height 40
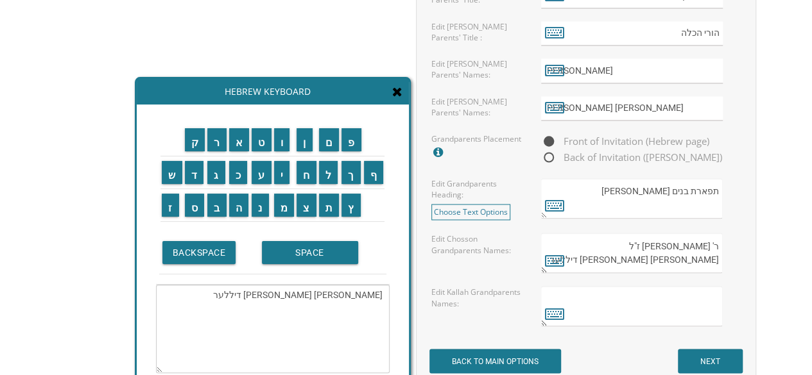
click at [621, 255] on textarea "ר' אברהם ואסתר אלבאז ז"ל משה יוסף וגולדא דיללער" at bounding box center [632, 253] width 182 height 40
paste textarea "ז"ל"
type textarea "ר' אברהם ואסתר אלבאז ז"ל משה יוסף וגולדא דיללער ז"ל"
drag, startPoint x: 289, startPoint y: 295, endPoint x: 395, endPoint y: 293, distance: 106.5
click at [395, 293] on div "ק ר א ט ו ן ם פ ש ד ג כ ע י ח ל" at bounding box center [273, 262] width 272 height 314
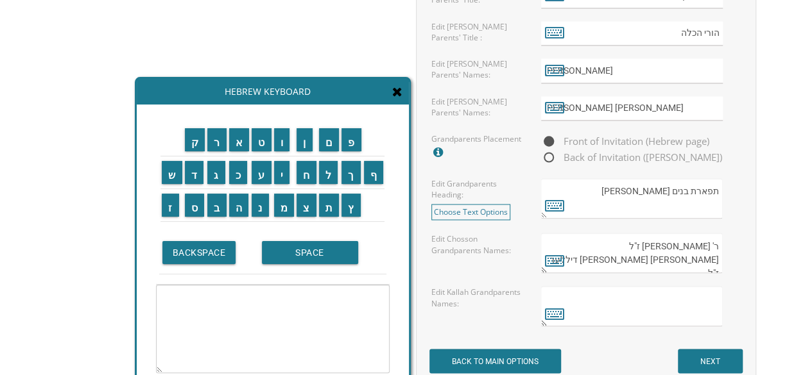
drag, startPoint x: 712, startPoint y: 241, endPoint x: 720, endPoint y: 240, distance: 8.4
click at [720, 240] on textarea "ר' אברהם ואסתר אלבאז ז"ל משה יוסף וגולדא דיללער ז"ל" at bounding box center [632, 253] width 182 height 40
click at [680, 257] on textarea "ר' אברהם ואסתר אלבאז ז"ל משה יוסף וגולדא דיללער ז"ל" at bounding box center [632, 253] width 182 height 40
click at [711, 293] on textarea at bounding box center [632, 306] width 182 height 40
click at [717, 241] on textarea "ר' אברהם ואסתר אלבאז ז"ל משה יוסף וגולדא דיללער ז"ל" at bounding box center [632, 253] width 182 height 40
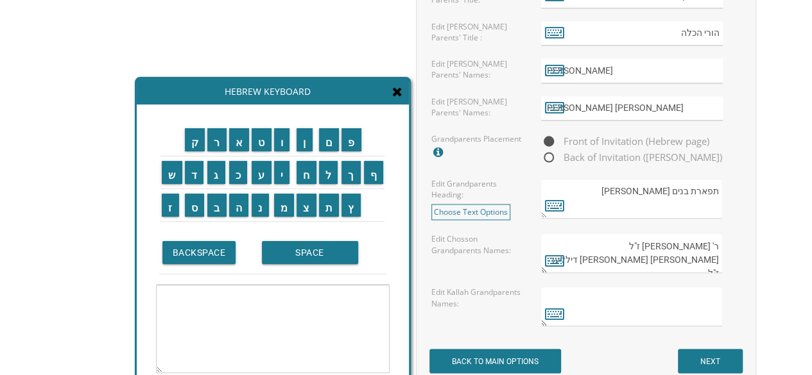
click at [720, 256] on textarea "ר' אברהם ואסתר אלבאז ז"ל משה יוסף וגולדא דיללער ז"ל" at bounding box center [632, 253] width 182 height 40
click at [719, 253] on textarea "ר' אברהם ואסתר אלבאז ז"ל משה יוסף וגולדא דיללער ז"ל" at bounding box center [632, 253] width 182 height 40
paste textarea "ר'"
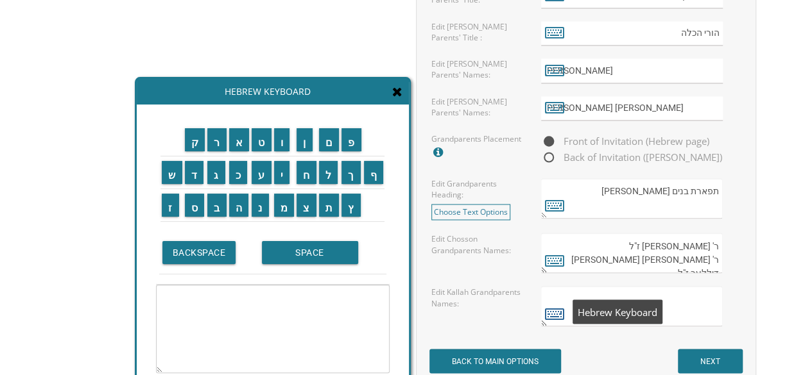
type textarea "ר' אברהם ואסתר אלבאז ז"ל ר' משה יוסף וגולדא דיללער ז"ל"
click at [547, 307] on icon at bounding box center [554, 313] width 19 height 18
click at [358, 309] on textarea at bounding box center [273, 329] width 234 height 89
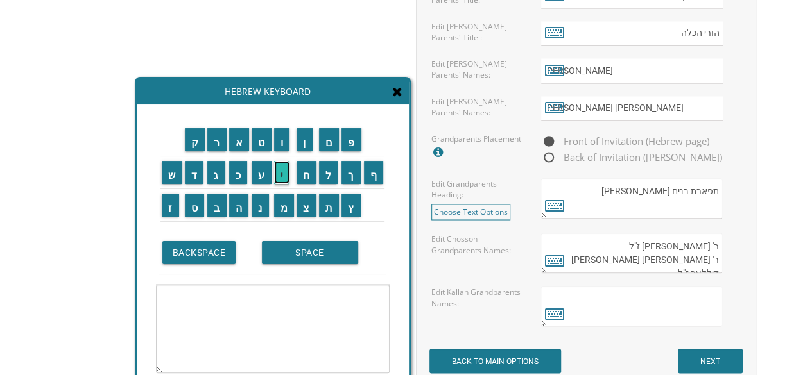
click at [282, 174] on input "י" at bounding box center [282, 172] width 16 height 23
click at [214, 141] on input "ר" at bounding box center [216, 139] width 19 height 23
click at [310, 184] on td "ח" at bounding box center [306, 173] width 22 height 33
click at [287, 207] on input "מ" at bounding box center [284, 205] width 21 height 23
click at [278, 178] on input "י" at bounding box center [282, 172] width 16 height 23
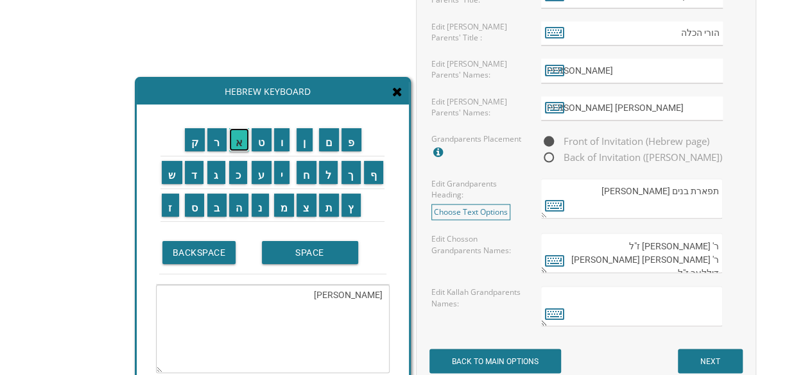
click at [236, 135] on input "א" at bounding box center [239, 139] width 21 height 23
click at [330, 178] on input "ל" at bounding box center [328, 172] width 19 height 23
click at [375, 293] on textarea "ירמיאל" at bounding box center [273, 329] width 234 height 89
click at [305, 176] on input "ח" at bounding box center [306, 172] width 20 height 23
click at [347, 293] on textarea "ירחמיאל" at bounding box center [273, 329] width 234 height 89
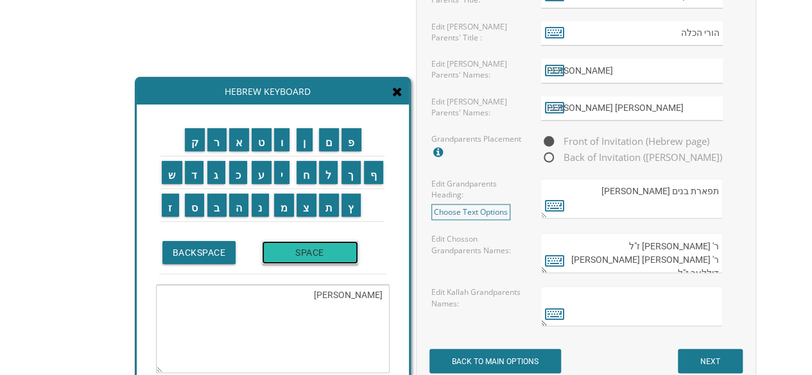
click at [339, 258] on input "SPACE" at bounding box center [310, 252] width 96 height 23
click at [350, 141] on input "פ" at bounding box center [351, 139] width 20 height 23
click at [214, 139] on input "ר" at bounding box center [216, 139] width 19 height 23
click at [191, 141] on input "ק" at bounding box center [195, 139] width 21 height 23
click at [329, 178] on input "ל" at bounding box center [328, 172] width 19 height 23
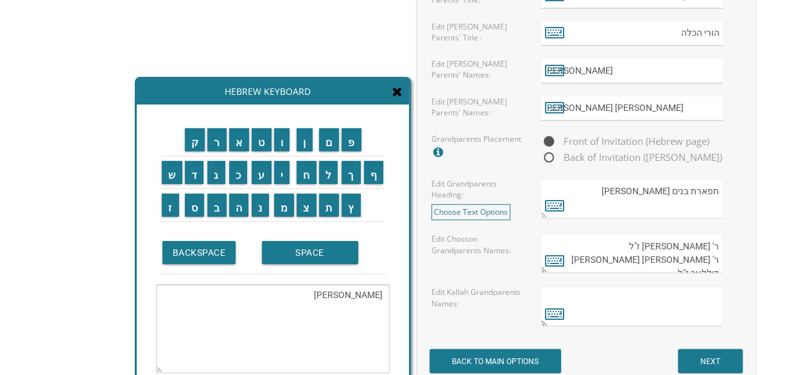
click at [349, 292] on textarea "ירחמיאל פרקל" at bounding box center [273, 329] width 234 height 89
click at [320, 262] on input "SPACE" at bounding box center [310, 252] width 96 height 23
click at [280, 146] on input "ו" at bounding box center [282, 139] width 16 height 23
click at [307, 175] on input "ח" at bounding box center [306, 172] width 20 height 23
click at [262, 208] on input "נ" at bounding box center [260, 205] width 17 height 23
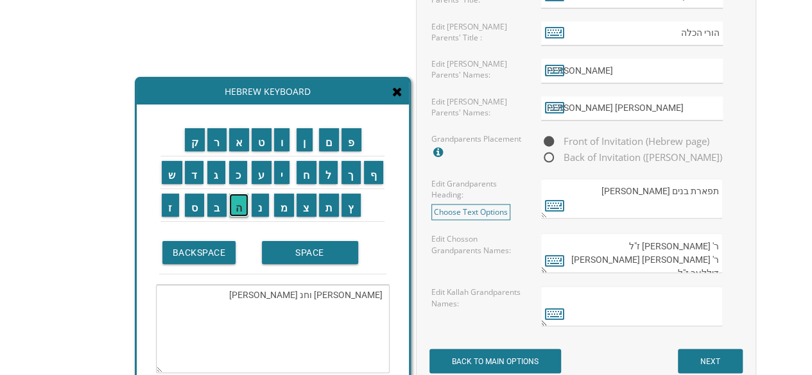
click at [232, 207] on input "ה" at bounding box center [239, 205] width 20 height 23
type textarea "ירחמיאל וחנה פרקל"
drag, startPoint x: 373, startPoint y: 296, endPoint x: 353, endPoint y: 300, distance: 20.9
click at [353, 300] on textarea "ירחמיאל וחנה פרקל" at bounding box center [273, 329] width 234 height 89
drag, startPoint x: 381, startPoint y: 296, endPoint x: 305, endPoint y: 299, distance: 75.8
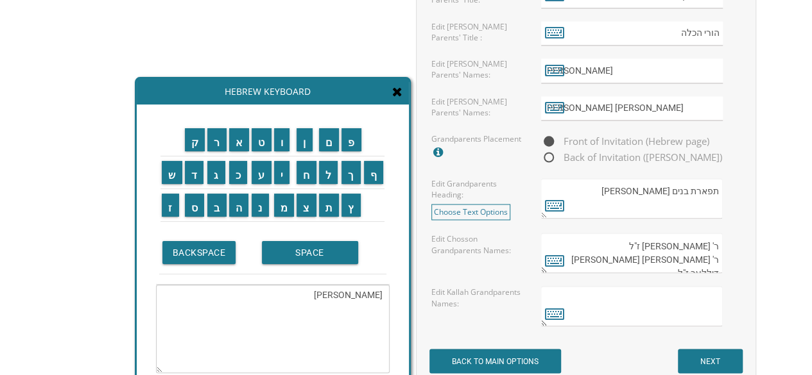
click at [305, 299] on textarea "ירחמיאל וחנה פרקל" at bounding box center [273, 329] width 234 height 89
click at [710, 290] on textarea at bounding box center [632, 306] width 182 height 40
paste textarea "ירחמיאל וחנה פרקל"
click at [720, 293] on textarea "ירחמיאל וחנה פרקל" at bounding box center [632, 306] width 182 height 40
drag, startPoint x: 711, startPoint y: 241, endPoint x: 721, endPoint y: 241, distance: 10.3
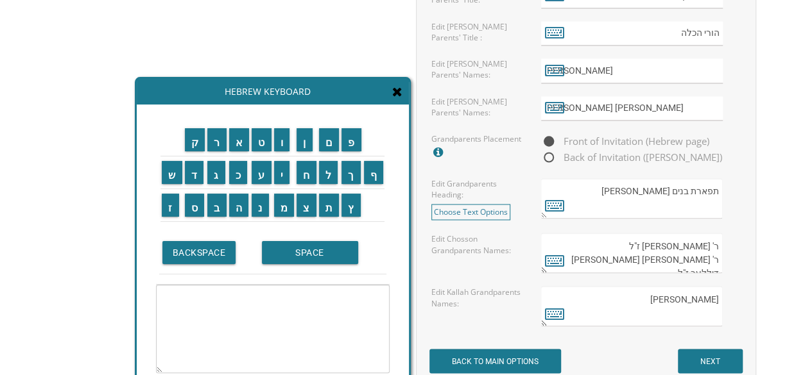
click at [721, 241] on textarea "ר' אברהם ואסתר אלבאז ז"ל ר' משה יוסף וגולדא דיללער ז"ל" at bounding box center [632, 253] width 182 height 40
click at [719, 297] on textarea "ירחמיאל וחנה פרקל" at bounding box center [632, 306] width 182 height 40
paste textarea "ר'"
click at [718, 306] on textarea "ר' ירחמיאל וחנה פרקל" at bounding box center [632, 306] width 182 height 40
click at [628, 294] on textarea "ר' ירחמיאל וחנה פרקל" at bounding box center [632, 306] width 182 height 40
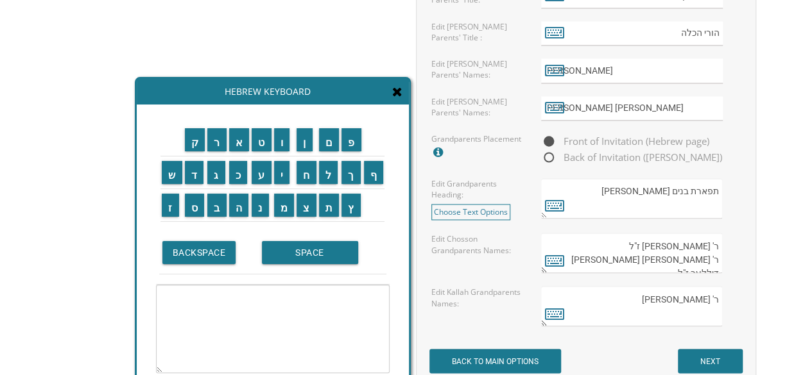
type textarea "ר' ירחמיאל וחנה פרקל"
click at [332, 322] on textarea at bounding box center [273, 329] width 234 height 89
click at [214, 180] on input "ג" at bounding box center [216, 172] width 18 height 23
click at [218, 138] on input "ר" at bounding box center [216, 139] width 19 height 23
click at [173, 174] on input "ש" at bounding box center [172, 172] width 21 height 23
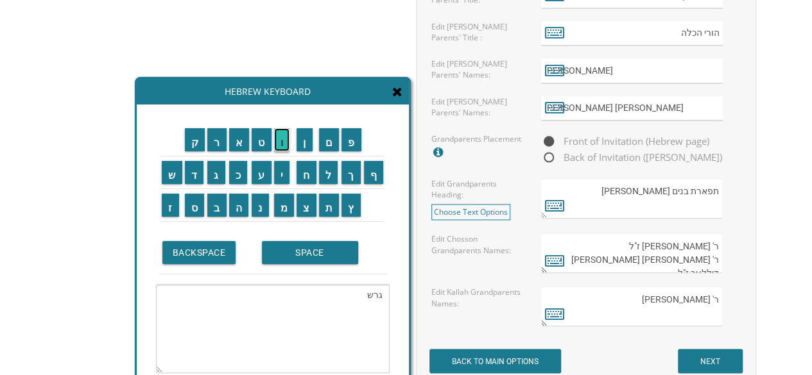
click at [284, 140] on input "ו" at bounding box center [282, 139] width 16 height 23
click at [306, 142] on input "ן" at bounding box center [304, 139] width 16 height 23
click at [296, 259] on input "SPACE" at bounding box center [310, 252] width 96 height 23
type textarea "גרשון"
drag, startPoint x: 361, startPoint y: 296, endPoint x: 384, endPoint y: 293, distance: 22.7
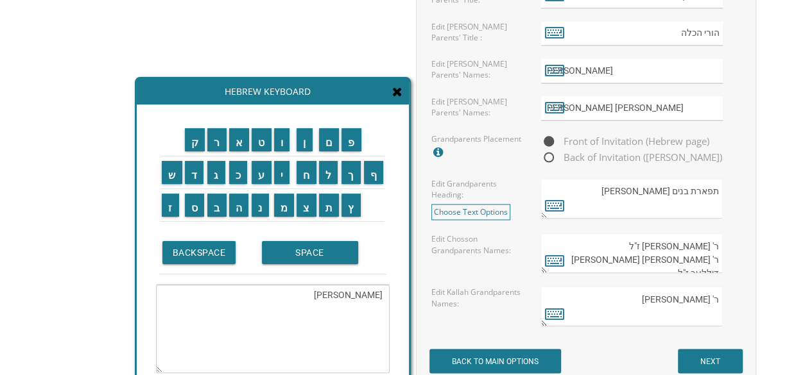
click at [384, 293] on textarea "גרשון" at bounding box center [273, 329] width 234 height 89
click at [724, 305] on div "ר' ירחמיאל וחנה פרקל" at bounding box center [641, 306] width 200 height 40
click at [717, 305] on textarea "ר' ירחמיאל וחנה פרקל" at bounding box center [632, 306] width 182 height 40
paste textarea "גרשון"
click at [721, 307] on textarea "ר' ירחמיאל וחנה פרקל גרשון" at bounding box center [632, 306] width 182 height 40
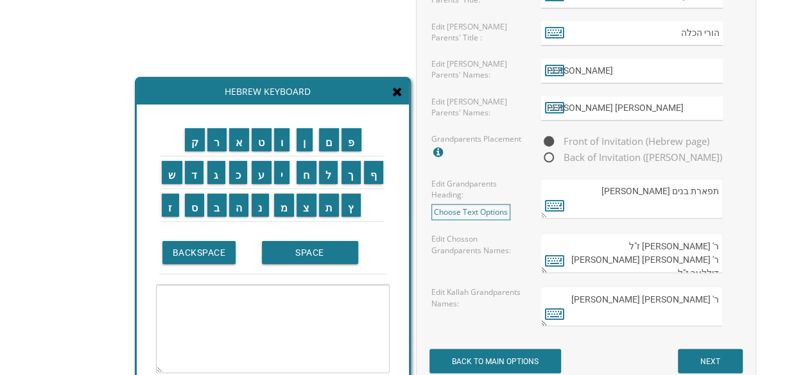
click at [713, 294] on textarea "ר' ירחמיאל וחנה פרקל גרשון" at bounding box center [632, 306] width 182 height 40
drag, startPoint x: 710, startPoint y: 294, endPoint x: 720, endPoint y: 294, distance: 9.6
click at [720, 294] on textarea "ר' ירחמיאל וחנה פרקל גרשון" at bounding box center [632, 306] width 182 height 40
click at [719, 311] on textarea "ר' ירחמיאל וחנה פרקל גרשון" at bounding box center [632, 306] width 182 height 40
paste textarea "'"
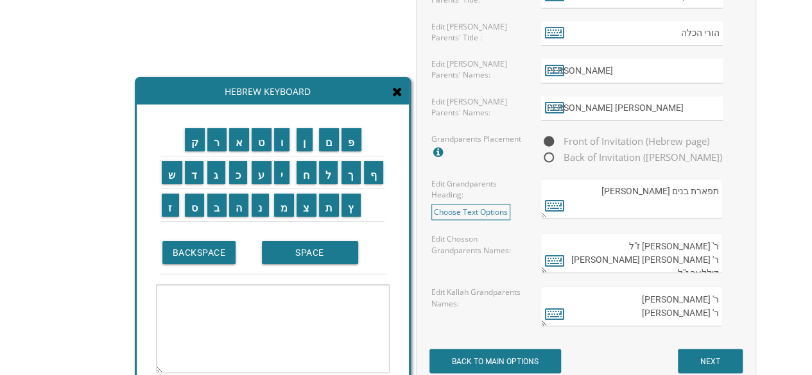
click at [687, 311] on textarea "ר' ירחמיאל וחנה פרקל ר' גרשון" at bounding box center [632, 306] width 182 height 40
drag, startPoint x: 641, startPoint y: 107, endPoint x: 610, endPoint y: 110, distance: 31.6
click at [610, 110] on input "דוב משה וחיה מרים ססצ'ין" at bounding box center [632, 108] width 182 height 25
click at [684, 310] on textarea "ר' ירחמיאל וחנה פרקל ר' גרשון" at bounding box center [632, 306] width 182 height 40
paste textarea "ססצ'ין"
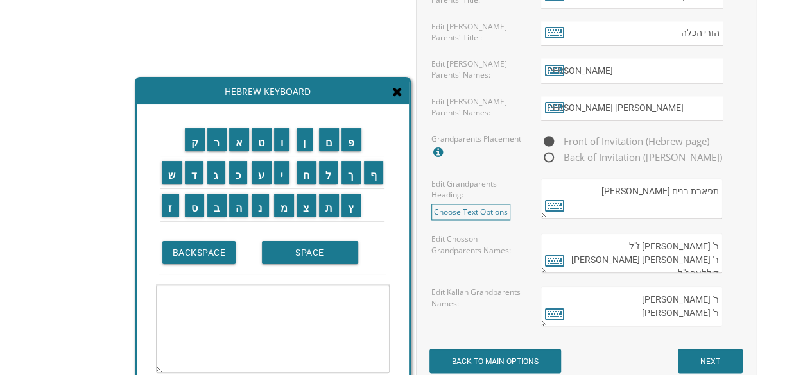
drag, startPoint x: 597, startPoint y: 254, endPoint x: 612, endPoint y: 253, distance: 14.8
click at [612, 253] on textarea "ר' אברהם ואסתר אלבאז ז"ל ר' משה יוסף וגולדא דיללער ז"ל" at bounding box center [632, 253] width 182 height 40
click at [658, 307] on textarea "ר' ירחמיאל וחנה פרקל ר' גרשון ססצ'ין" at bounding box center [632, 306] width 182 height 40
paste textarea "ז"ל"
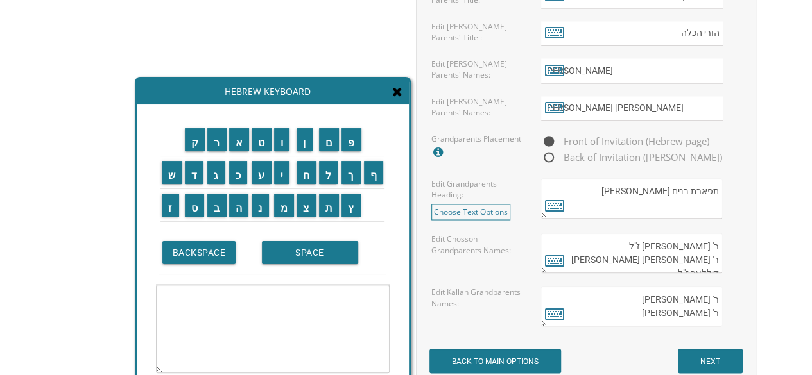
type textarea "ר' ירחמיאל וחנה פרקל ר' גרשון ססצ'ין ז"ל"
click at [366, 298] on textarea at bounding box center [273, 329] width 234 height 89
click at [263, 209] on input "נ" at bounding box center [260, 205] width 17 height 23
click at [309, 172] on input "ח" at bounding box center [306, 172] width 20 height 23
click at [282, 207] on input "מ" at bounding box center [284, 205] width 21 height 23
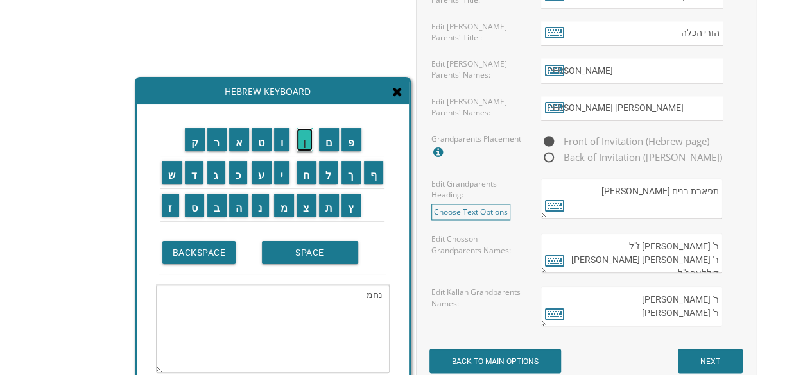
click at [304, 142] on input "ן" at bounding box center [304, 139] width 16 height 23
click at [285, 258] on input "SPACE" at bounding box center [310, 252] width 96 height 23
click at [280, 141] on input "ו" at bounding box center [282, 139] width 16 height 23
click at [239, 142] on input "א" at bounding box center [239, 139] width 21 height 23
click at [197, 207] on input "ס" at bounding box center [195, 205] width 20 height 23
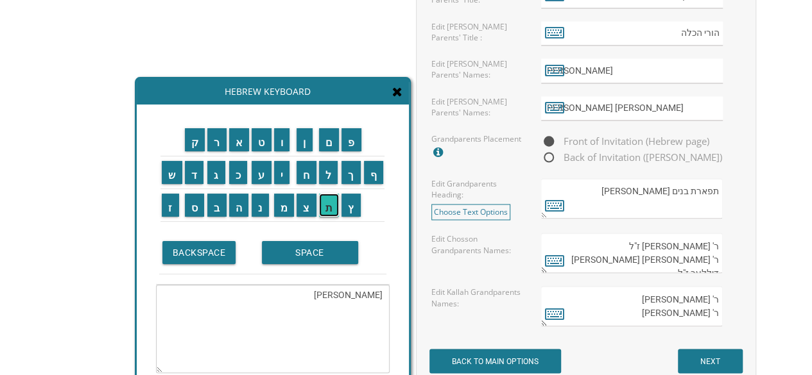
click at [325, 207] on input "ת" at bounding box center [329, 205] width 21 height 23
click at [284, 203] on input "מ" at bounding box center [284, 205] width 21 height 23
click at [258, 172] on input "ע" at bounding box center [262, 172] width 20 height 23
click at [324, 174] on input "ל" at bounding box center [328, 172] width 19 height 23
click at [289, 209] on input "מ" at bounding box center [284, 205] width 21 height 23
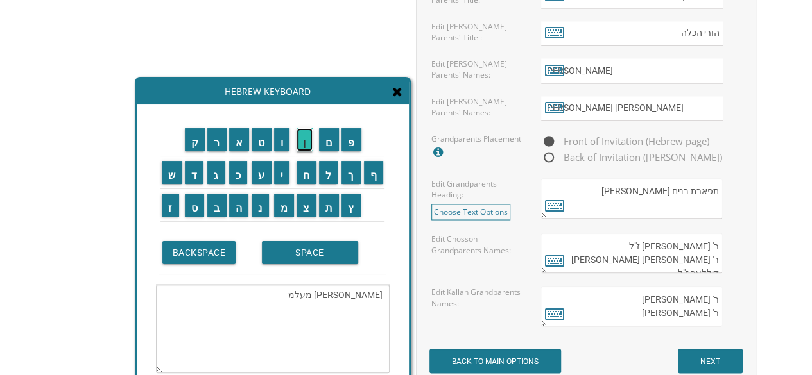
click at [304, 140] on input "ן" at bounding box center [304, 139] width 16 height 23
type textarea "נחמן ואסתי מעלמן"
drag, startPoint x: 379, startPoint y: 296, endPoint x: 302, endPoint y: 291, distance: 76.5
click at [310, 292] on textarea "נחמן ואסתי מעלמן" at bounding box center [273, 329] width 234 height 89
click at [706, 313] on textarea "ר' ירחמיאל וחנה פרקל ר' גרשון ססצ'ין ז"ל" at bounding box center [632, 306] width 182 height 40
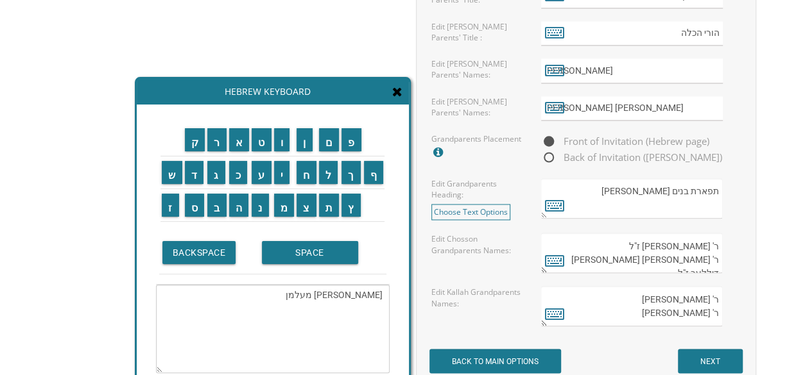
paste textarea "נחמן ואסתי מעלמן"
click at [717, 315] on textarea "ר' ירחמיאל וחנה פרקל ר' גרשון ססצ'ין ז"ל נחמן ואסתי מעלמן" at bounding box center [632, 306] width 182 height 40
click at [716, 301] on textarea "ר' ירחמיאל וחנה פרקל ר' גרשון ססצ'ין ז"ל נחמן ואסתי מעלמן" at bounding box center [632, 306] width 182 height 40
click at [720, 315] on textarea "ר' ירחמיאל וחנה פרקל ר' גרשון ססצ'ין ז"ל נחמן ואסתי מעלמן" at bounding box center [632, 306] width 182 height 40
paste textarea "'"
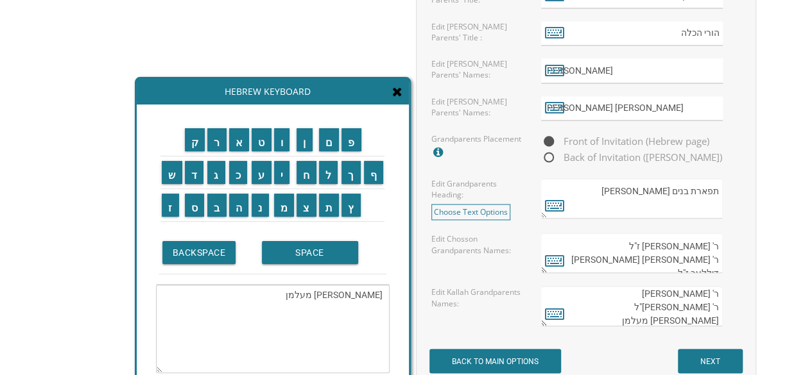
scroll to position [1065, 0]
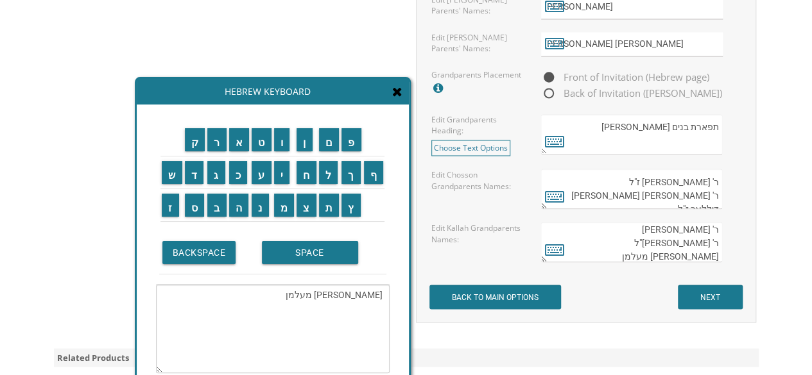
type textarea "ר' ירחמיאל וחנה פרקל ר' גרשון ססצ'ין ז"ל ר' נחמן ואסתי מעלמן"
click at [705, 288] on input "NEXT" at bounding box center [710, 297] width 65 height 24
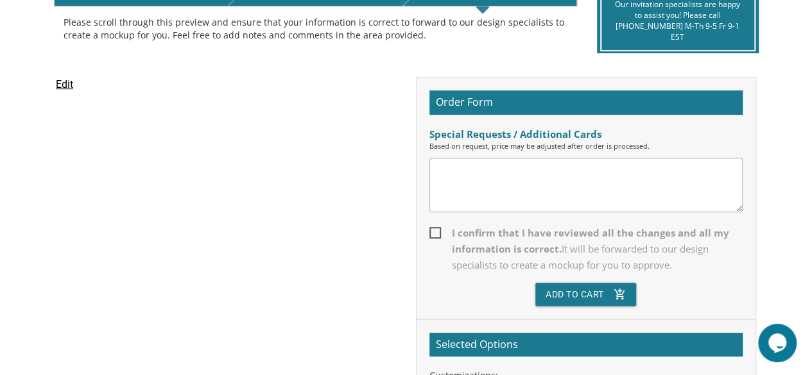
scroll to position [193, 0]
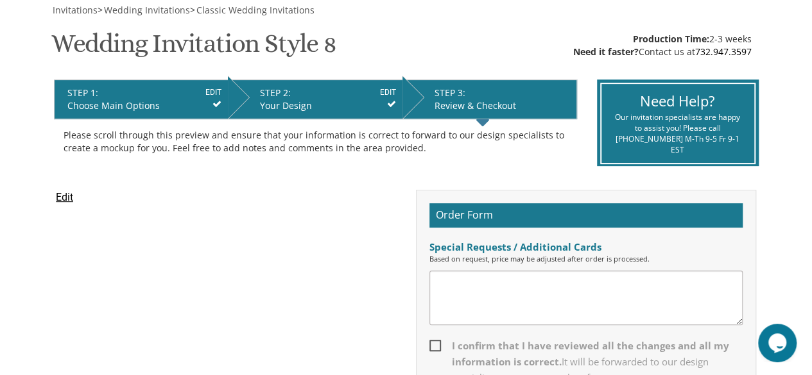
click at [392, 105] on icon at bounding box center [391, 103] width 9 height 9
click at [384, 92] on input "EDIT" at bounding box center [388, 93] width 16 height 12
click at [287, 103] on div "Your Design" at bounding box center [328, 105] width 136 height 13
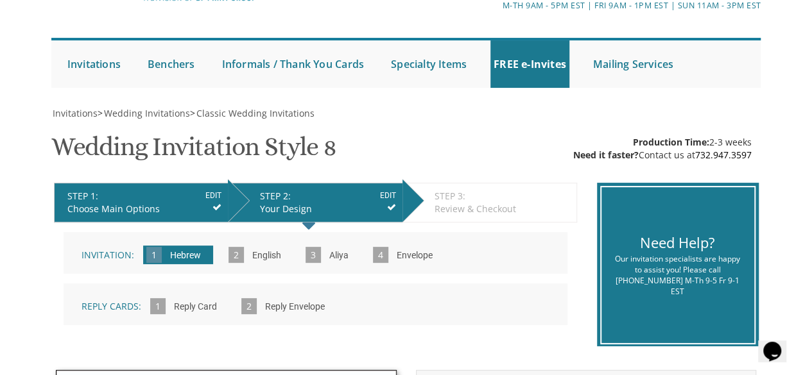
scroll to position [128, 0]
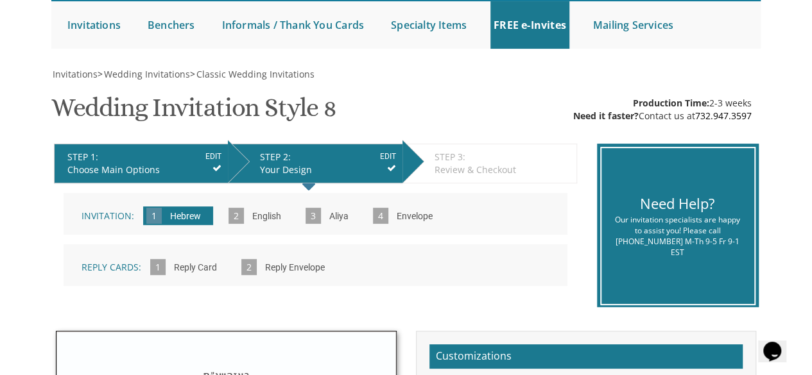
click at [261, 218] on input "English" at bounding box center [267, 217] width 42 height 35
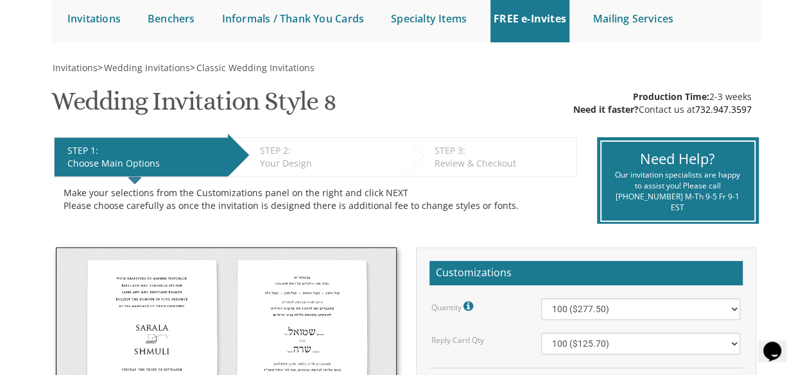
scroll to position [128, 0]
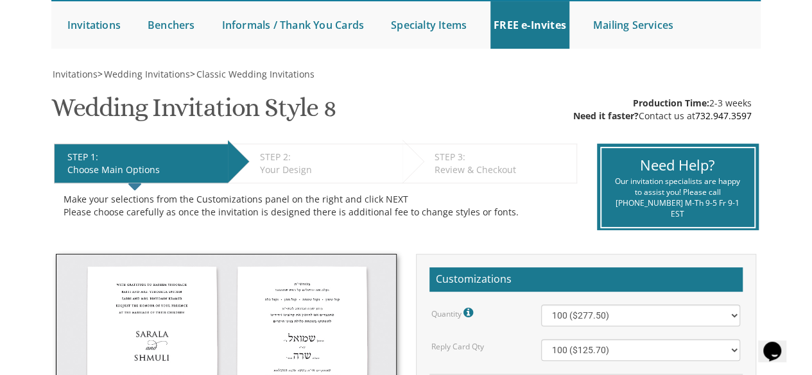
click at [277, 167] on div "Your Design" at bounding box center [328, 170] width 136 height 13
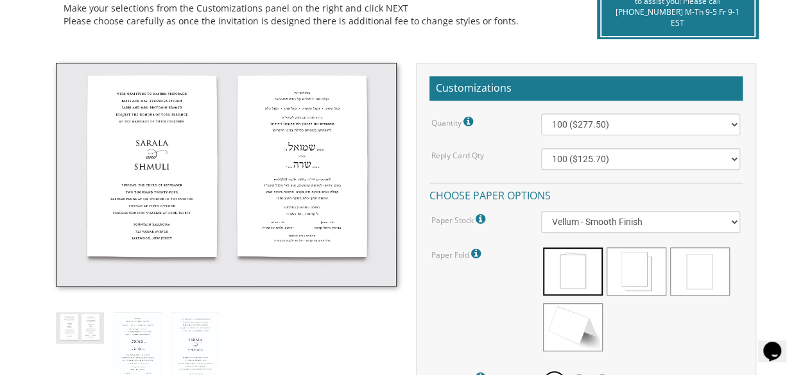
scroll to position [321, 0]
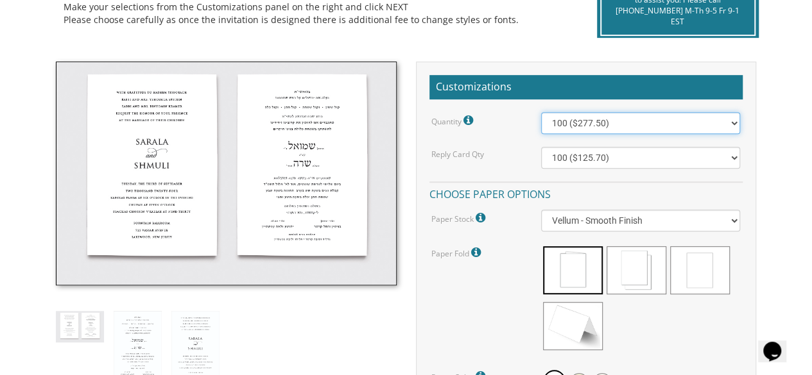
click at [733, 124] on select "100 ($277.50) 200 ($330.45) 300 ($380.65) 400 ($432.70) 500 ($482.10) 600 ($534…" at bounding box center [641, 123] width 200 height 22
select select "1100"
click at [541, 112] on select "100 ($277.50) 200 ($330.45) 300 ($380.65) 400 ($432.70) 500 ($482.10) 600 ($534…" at bounding box center [641, 123] width 200 height 22
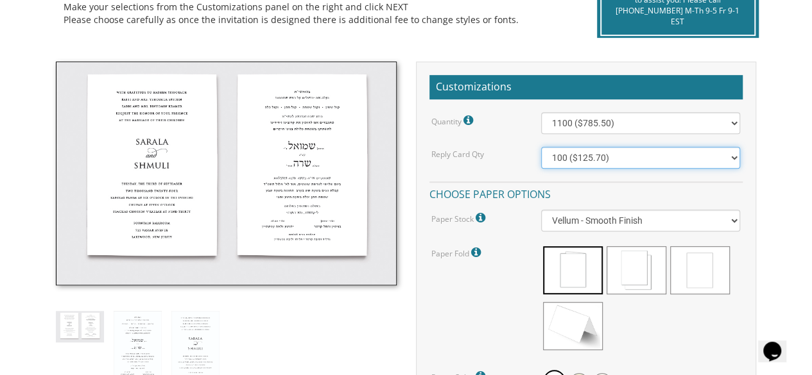
click at [733, 157] on select "100 ($125.70) 200 ($150.60) 300 ($177.95) 400 ($270.70) 500 ($225.30) 600 ($249…" at bounding box center [641, 158] width 200 height 22
select select "1100"
click at [541, 147] on select "100 ($125.70) 200 ($150.60) 300 ($177.95) 400 ($270.70) 500 ($225.30) 600 ($249…" at bounding box center [641, 158] width 200 height 22
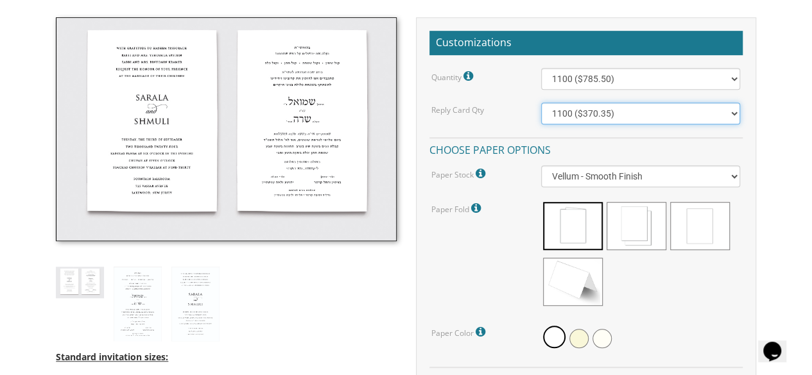
scroll to position [385, 0]
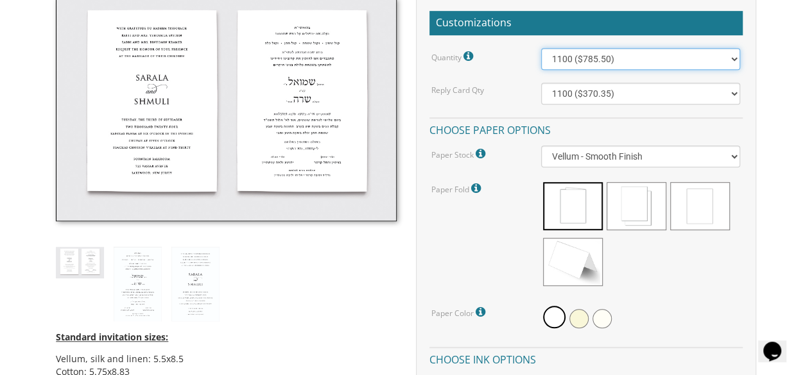
click at [734, 61] on select "100 ($277.50) 200 ($330.45) 300 ($380.65) 400 ($432.70) 500 ($482.10) 600 ($534…" at bounding box center [641, 59] width 200 height 22
select select "1200"
click at [541, 48] on select "100 ($277.50) 200 ($330.45) 300 ($380.65) 400 ($432.70) 500 ($482.10) 600 ($534…" at bounding box center [641, 59] width 200 height 22
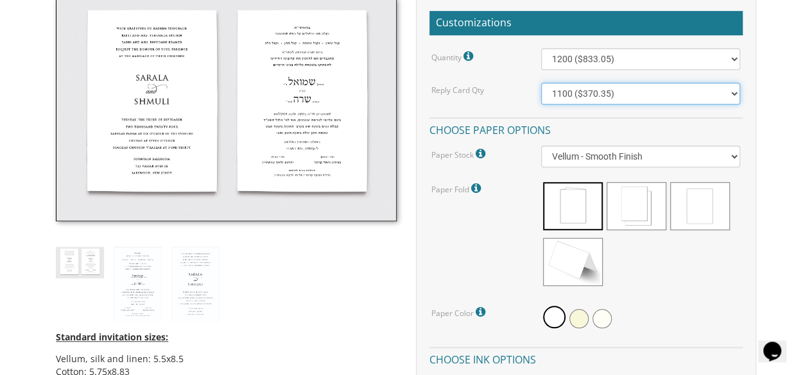
click at [731, 90] on select "100 ($125.70) 200 ($150.60) 300 ($177.95) 400 ($270.70) 500 ($225.30) 600 ($249…" at bounding box center [641, 94] width 200 height 22
select select "1200"
click at [541, 83] on select "100 ($125.70) 200 ($150.60) 300 ($177.95) 400 ($270.70) 500 ($225.30) 600 ($249…" at bounding box center [641, 94] width 200 height 22
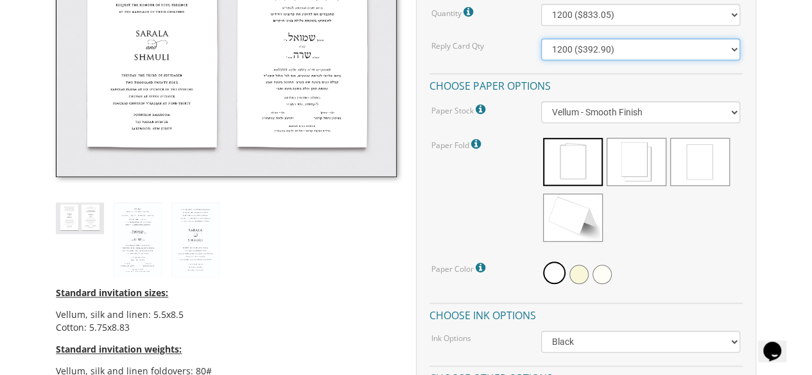
scroll to position [449, 0]
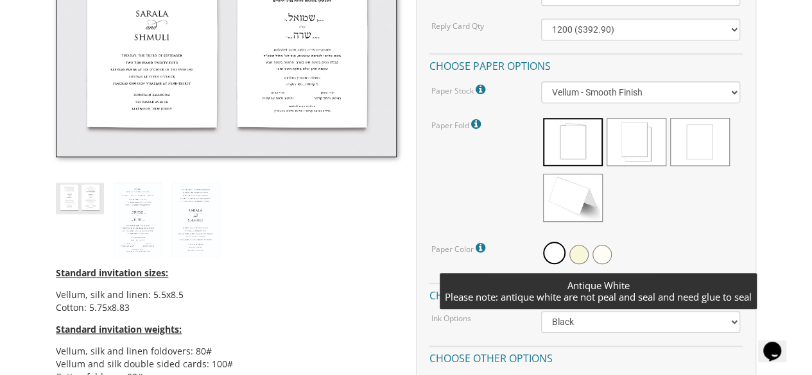
click at [604, 255] on span at bounding box center [601, 254] width 19 height 19
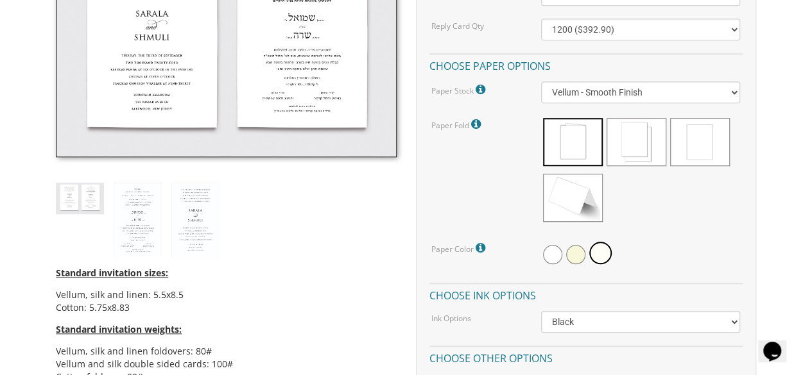
scroll to position [513, 0]
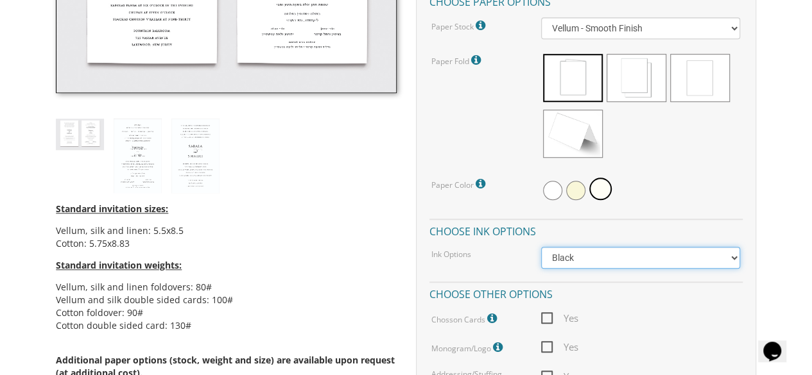
click at [694, 264] on select "Black Colored Ink ($65.00) Black + One Color ($211.00) Two Colors ($265.00)" at bounding box center [641, 258] width 200 height 22
select select "Standard"
click at [541, 247] on select "Black Colored Ink ($65.00) Black + One Color ($211.00) Two Colors ($265.00)" at bounding box center [641, 258] width 200 height 22
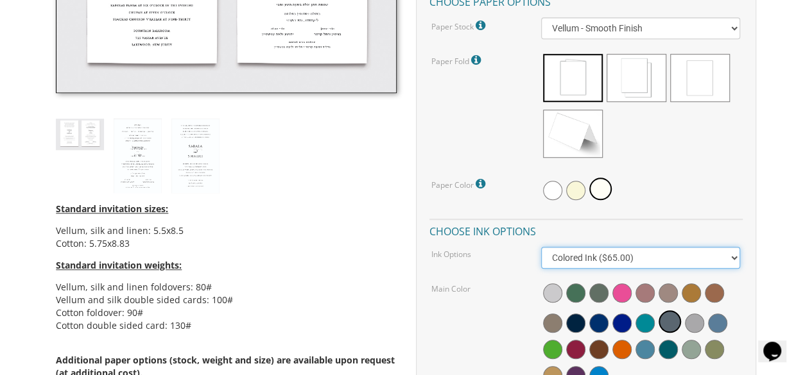
scroll to position [578, 0]
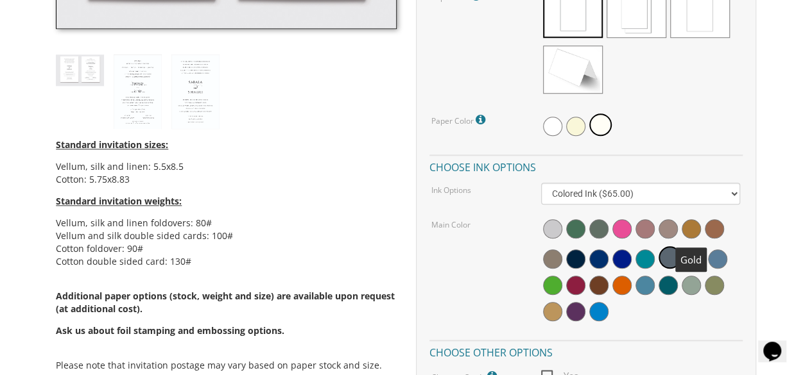
click at [690, 230] on span at bounding box center [690, 228] width 19 height 19
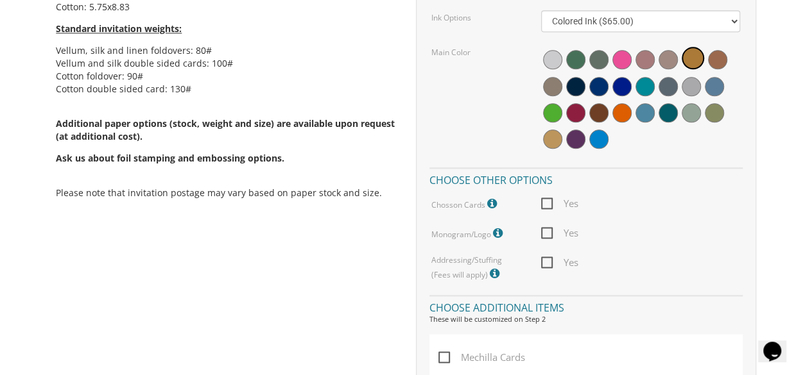
scroll to position [770, 0]
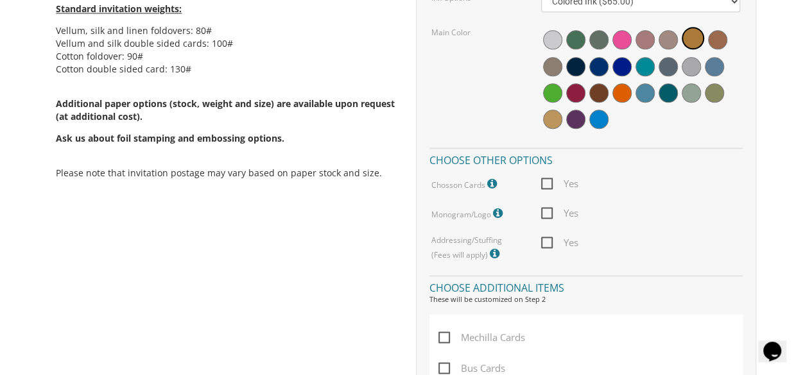
click at [546, 180] on span "Yes" at bounding box center [559, 184] width 37 height 16
click at [546, 180] on input "Yes" at bounding box center [545, 182] width 8 height 8
checkbox input "true"
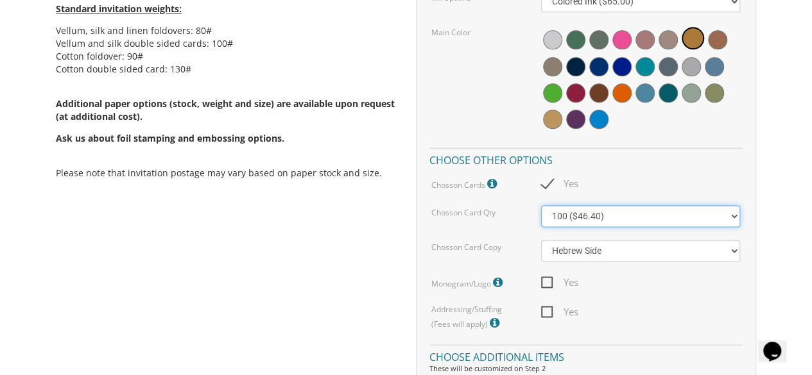
click at [729, 216] on select "100 ($46.40) 200 ($55.20) 300 ($61.85)" at bounding box center [641, 216] width 200 height 22
select select "200"
click at [541, 205] on select "100 ($46.40) 200 ($55.20) 300 ($61.85)" at bounding box center [641, 216] width 200 height 22
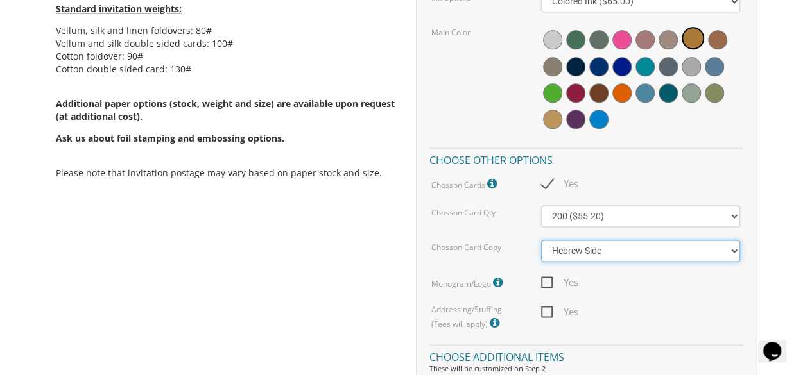
click at [706, 250] on select "Hebrew Side English Side" at bounding box center [641, 251] width 200 height 22
select select "English Side"
click at [541, 240] on select "Hebrew Side English Side" at bounding box center [641, 251] width 200 height 22
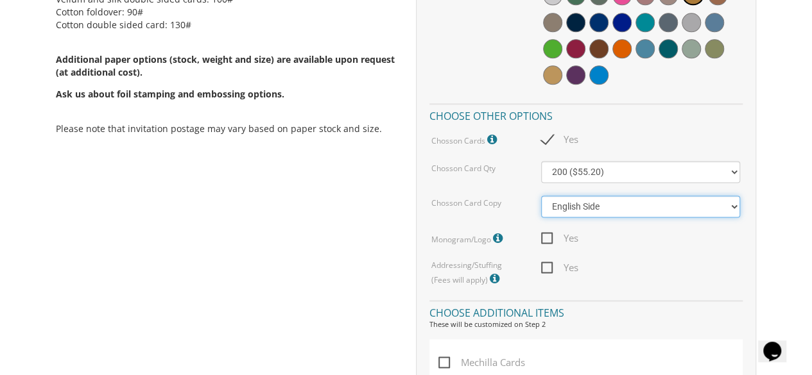
scroll to position [834, 0]
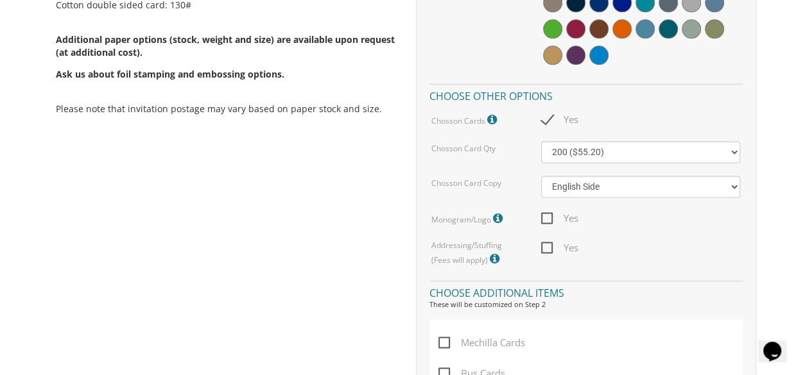
click at [544, 218] on span "Yes" at bounding box center [559, 218] width 37 height 16
click at [544, 218] on input "Yes" at bounding box center [545, 217] width 8 height 8
checkbox input "true"
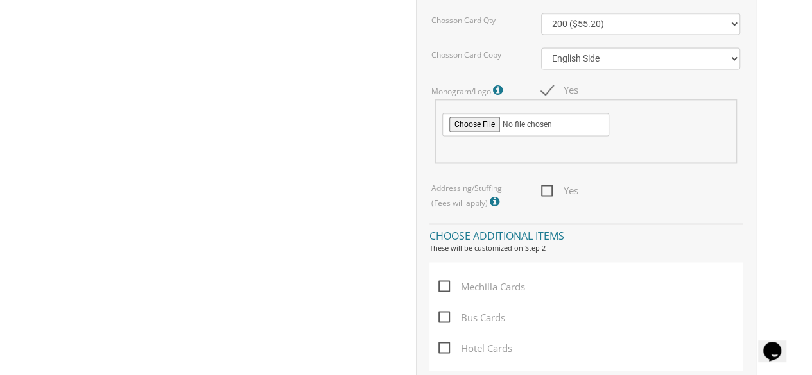
scroll to position [1027, 0]
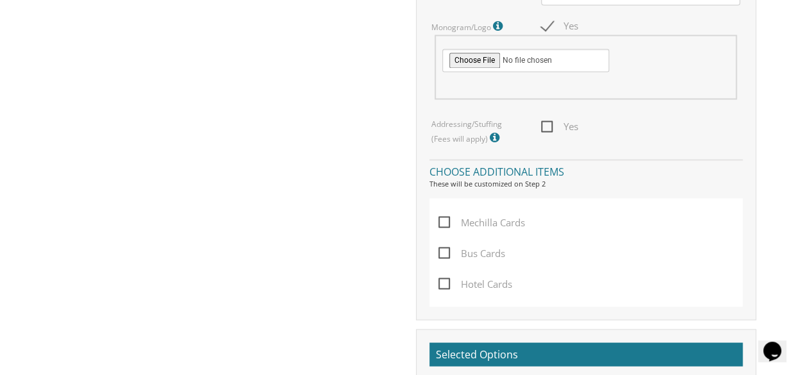
click at [547, 126] on span "Yes" at bounding box center [559, 127] width 37 height 16
click at [547, 126] on input "Yes" at bounding box center [545, 125] width 8 height 8
checkbox input "true"
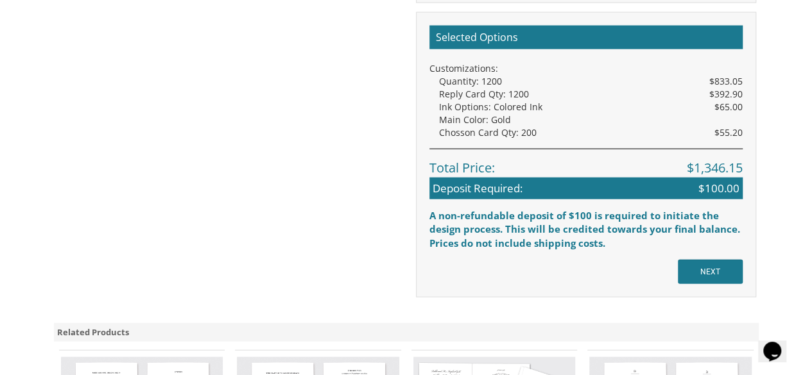
scroll to position [1348, 0]
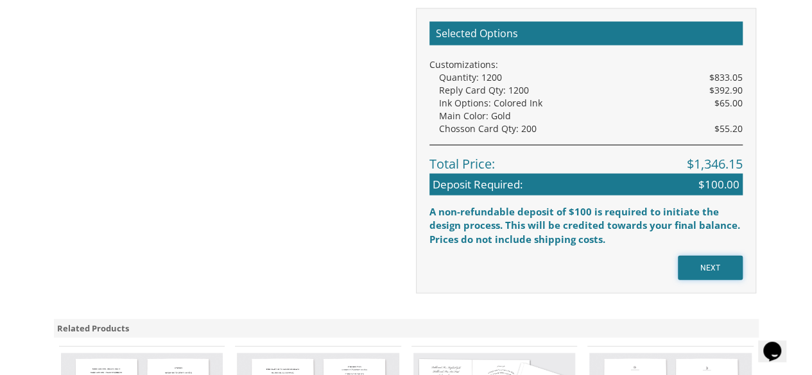
click at [711, 259] on input "NEXT" at bounding box center [710, 268] width 65 height 24
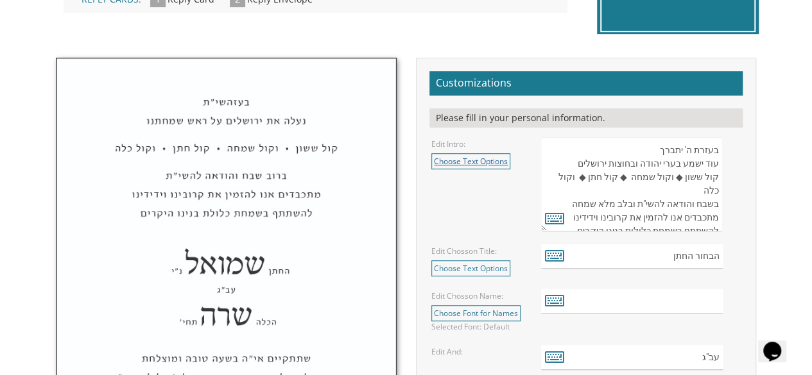
click at [487, 159] on link "Choose Text Options" at bounding box center [470, 161] width 79 height 16
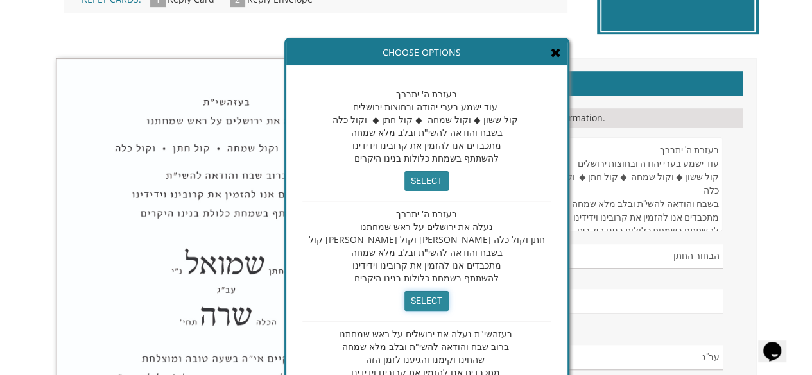
click at [404, 301] on input "select" at bounding box center [426, 301] width 44 height 20
type textarea "בעזרת ה' יתברך נעלה את ירושלים על ראש שמחתנו קול [PERSON_NAME] וקול [PERSON_NAM…"
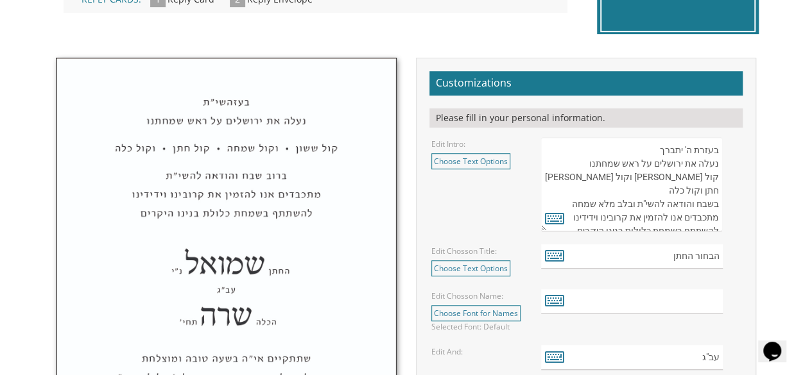
drag, startPoint x: 716, startPoint y: 147, endPoint x: 665, endPoint y: 150, distance: 50.8
click at [665, 150] on textarea "בעזרת ה' יתברך עוד ישמע בערי יהודה ובחוצות ירושלים קול ששון ◆ וקול שמחה ◆ קול ח…" at bounding box center [632, 184] width 182 height 94
click at [661, 147] on textarea "בעזרת ה' יתברך עוד ישמע בערי יהודה ובחוצות ירושלים קול ששון ◆ וקול שמחה ◆ קול ח…" at bounding box center [632, 184] width 182 height 94
drag, startPoint x: 657, startPoint y: 150, endPoint x: 721, endPoint y: 150, distance: 64.2
click at [721, 150] on textarea "בעזרת ה' יתברך עוד ישמע בערי יהודה ובחוצות ירושלים קול ששון ◆ וקול שמחה ◆ קול ח…" at bounding box center [632, 184] width 182 height 94
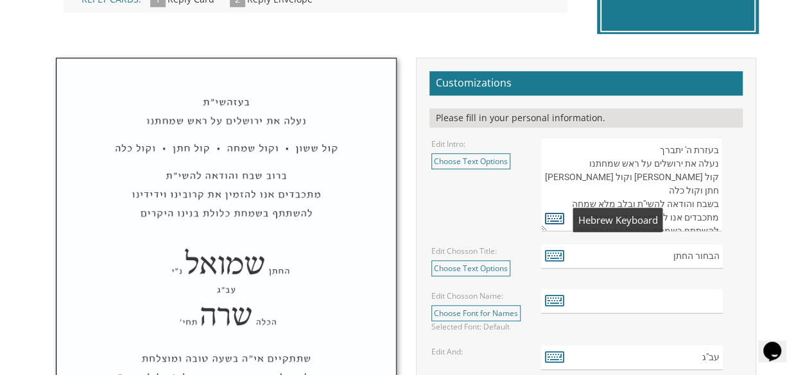
click at [551, 211] on icon at bounding box center [554, 218] width 19 height 18
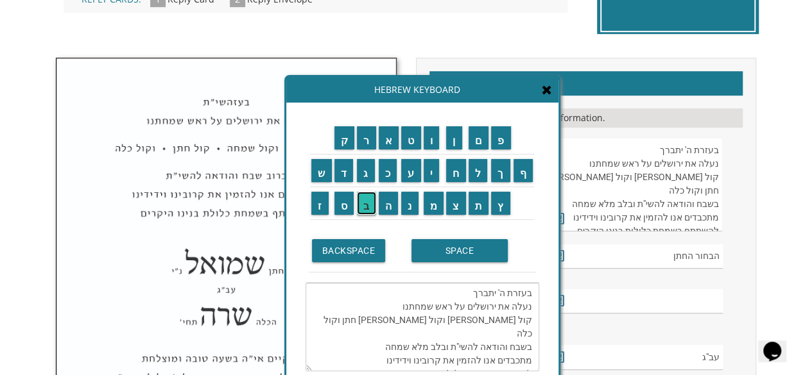
click at [368, 205] on input "ב" at bounding box center [366, 203] width 19 height 23
click at [413, 169] on input "ע" at bounding box center [411, 170] width 20 height 23
click at [468, 315] on textarea "בעזרת ה' יתברך נעלה את ירושלים על ראש שמחתנו קול ששון וקול שמחה קול חתן וקול כל…" at bounding box center [422, 327] width 234 height 89
click at [428, 302] on textarea "בעזרת ה' יתברך נעלה את ירושלים על ראש שמחתנו קול ששון וקול שמחה קול חתן וקול כל…" at bounding box center [422, 327] width 234 height 89
click at [427, 304] on textarea "בעזרת ה' יתברך נעלה את ירושלים על ראש שמחתנו קול ששון וקול שמחה קול חתן וקול כל…" at bounding box center [422, 327] width 234 height 89
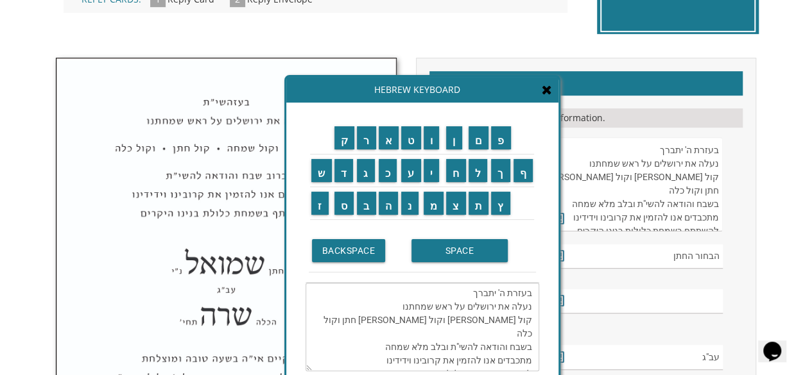
click at [419, 305] on textarea "בעזרת ה' יתברך נעלה את ירושלים על ראש שמחתנו קול ששון וקול שמחה קול חתן וקול כל…" at bounding box center [422, 327] width 234 height 89
drag, startPoint x: 517, startPoint y: 292, endPoint x: 506, endPoint y: 294, distance: 11.7
click at [506, 294] on textarea "בעזרת ה' יתברך נעלה את ירושלים על ראש שמחתנו קול ששון וקול שמחה קול חתן וקול כל…" at bounding box center [422, 327] width 234 height 89
click at [507, 289] on textarea "בעז ה' יתברך נעלה את ירושלים על ראש שמחתנו קול ששון וקול שמחה קול חתן וקול כלה …" at bounding box center [422, 327] width 234 height 89
click at [506, 291] on textarea "בעז ה' יתברך נעלה את ירושלים על ראש שמחתנו קול ששון וקול שמחה קול חתן וקול כלה …" at bounding box center [422, 327] width 234 height 89
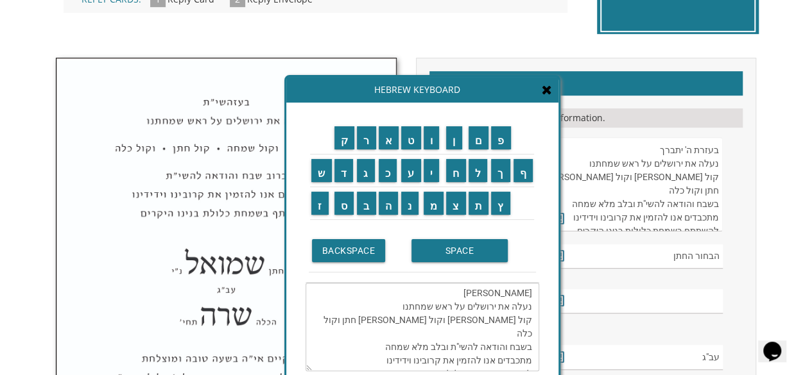
click at [519, 291] on textarea "בעז היתברך נעלה את ירושלים על ראש שמחתנו קול ששון וקול שמחה קול חתן וקול כלה בש…" at bounding box center [422, 327] width 234 height 89
drag, startPoint x: 502, startPoint y: 291, endPoint x: 483, endPoint y: 291, distance: 19.3
click at [483, 291] on textarea "בעזהיתברך נעלה את ירושלים על ראש שמחתנו קול ששון וקול שמחה קול חתן וקול כלה בשב…" at bounding box center [422, 327] width 234 height 89
click at [508, 291] on textarea "בעזהית נעלה את ירושלים על ראש שמחתנו קול ששון וקול שמחה קול חתן וקול כלה בשבח ו…" at bounding box center [422, 327] width 234 height 89
drag, startPoint x: 500, startPoint y: 291, endPoint x: 533, endPoint y: 292, distance: 32.8
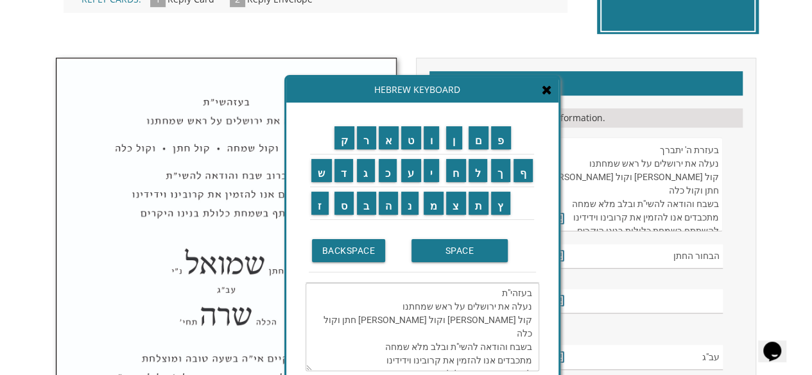
click at [533, 292] on textarea "בעזהי"ת נעלה את ירושלים על ראש שמחתנו קול ששון וקול שמחה קול חתן וקול כלה בשבח …" at bounding box center [422, 327] width 234 height 89
type textarea "בעזהי"ת נעלה את ירושלים על ראש שמחתנו קול ששון וקול שמחה קול חתן וקול כלה בשבח …"
drag, startPoint x: 657, startPoint y: 150, endPoint x: 718, endPoint y: 147, distance: 61.0
click at [718, 147] on textarea "בעזרת ה' יתברך עוד ישמע בערי יהודה ובחוצות ירושלים קול ששון ◆ וקול שמחה ◆ קול ח…" at bounding box center [632, 184] width 182 height 94
paste textarea "י"ת"
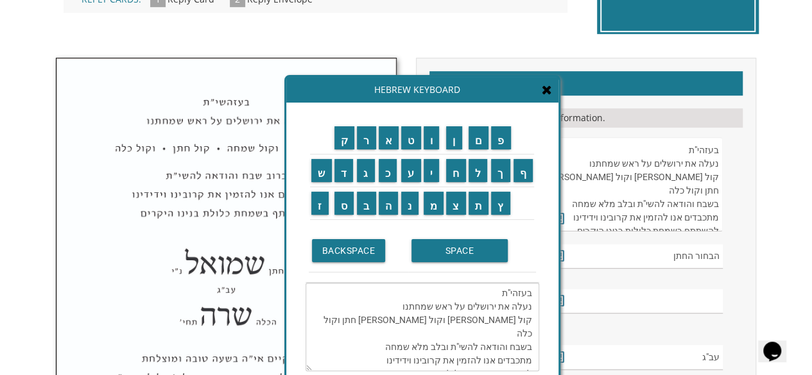
click at [548, 89] on icon at bounding box center [547, 89] width 10 height 13
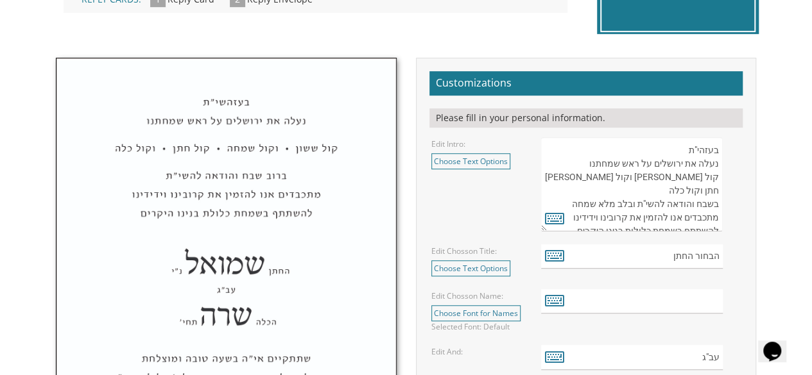
click at [714, 189] on textarea "בעזרת ה' יתברך עוד ישמע בערי יהודה ובחוצות ירושלים קול ששון ◆ וקול שמחה ◆ קול ח…" at bounding box center [632, 184] width 182 height 94
drag, startPoint x: 712, startPoint y: 185, endPoint x: 719, endPoint y: 193, distance: 10.0
click at [712, 187] on textarea "בעזרת ה' יתברך עוד ישמע בערי יהודה ובחוצות ירושלים קול ששון ◆ וקול שמחה ◆ קול ח…" at bounding box center [632, 184] width 182 height 94
type textarea "בעזהי"ת נעלה את ירושלים על ראש שמחתנו קול ששון וקול שמחה קול חתן וקול כלה ב שבח…"
click at [554, 219] on icon at bounding box center [554, 218] width 19 height 18
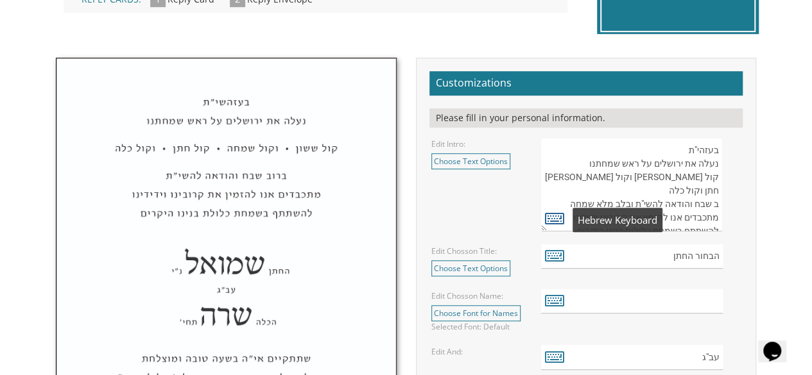
type textarea "בעזהי"ת נעלה את ירושלים על ראש שמחתנו קול ששון וקול שמחה קול חתן וקול כלה ב שבח…"
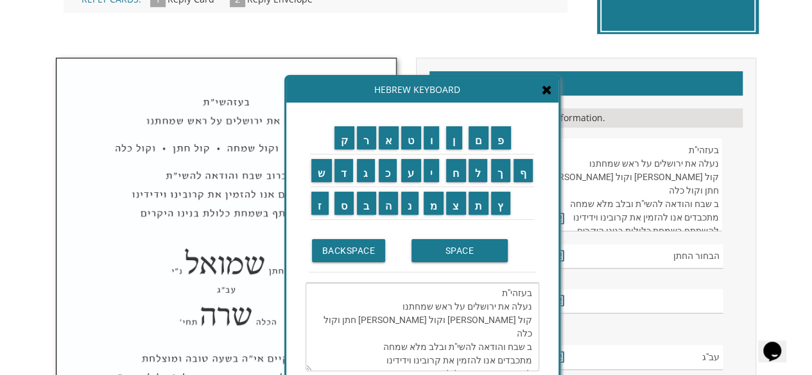
click at [544, 94] on icon at bounding box center [547, 89] width 10 height 13
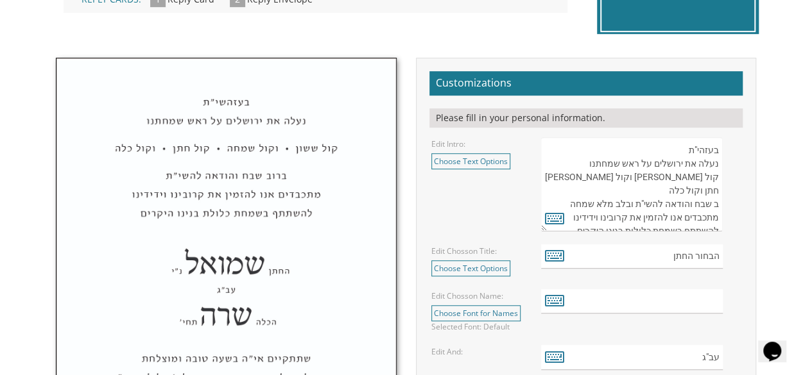
drag, startPoint x: 713, startPoint y: 187, endPoint x: 756, endPoint y: 198, distance: 44.4
click at [713, 187] on textarea "בעזרת ה' יתברך עוד ישמע בערי יהודה ובחוצות ירושלים קול ששון ◆ וקול שמחה ◆ קול ח…" at bounding box center [632, 184] width 182 height 94
drag, startPoint x: 617, startPoint y: 189, endPoint x: 550, endPoint y: 191, distance: 67.4
click at [550, 191] on textarea "בעזרת ה' יתברך עוד ישמע בערי יהודה ובחוצות ירושלים קול ששון ◆ וקול שמחה ◆ קול ח…" at bounding box center [632, 184] width 182 height 94
type textarea "בעזהי"ת נעלה את ירושלים על ראש שמחתנו קול ששון וקול שמחה קול חתן וקול כלה ברוב …"
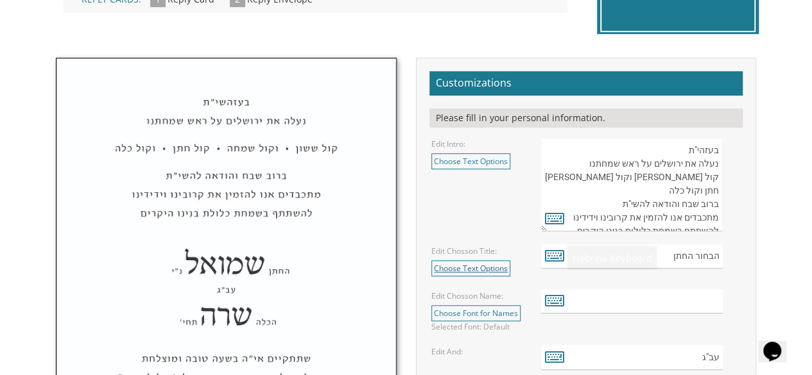
click at [497, 271] on link "Choose Text Options" at bounding box center [470, 269] width 79 height 16
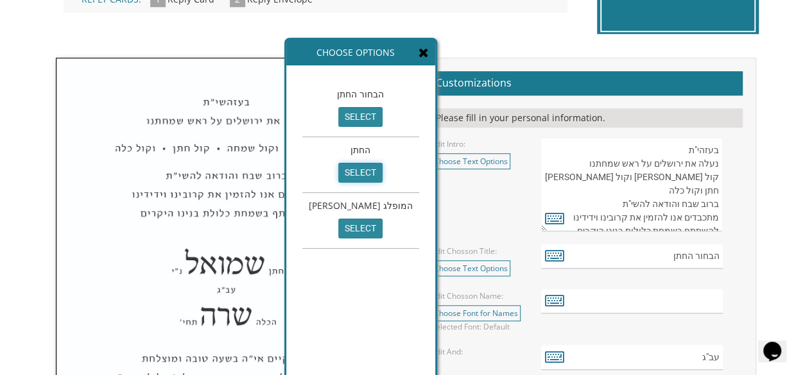
click at [343, 174] on input "select" at bounding box center [360, 173] width 44 height 20
type input "החתן"
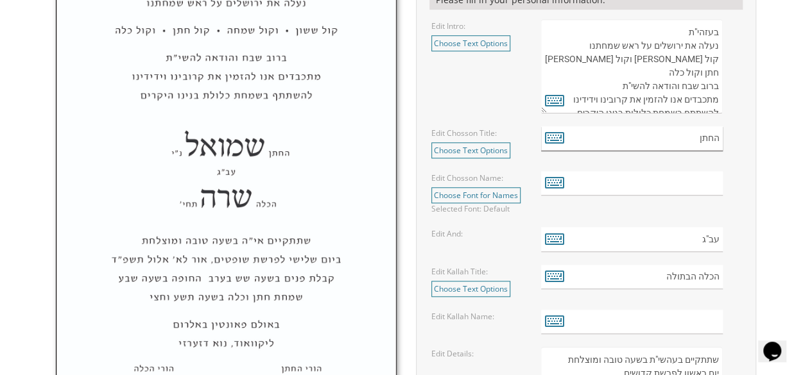
scroll to position [513, 0]
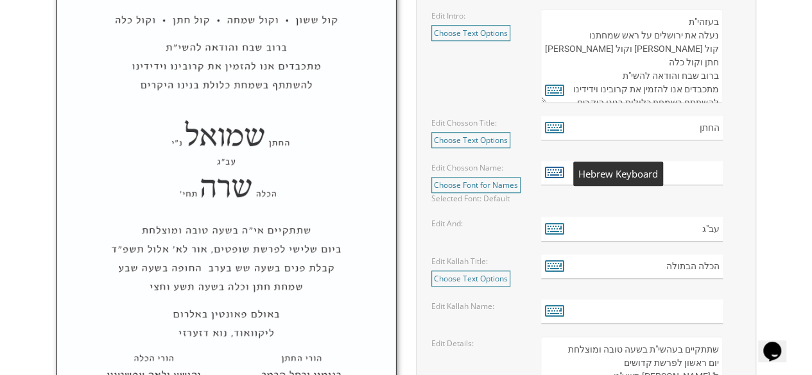
click at [558, 173] on icon at bounding box center [554, 172] width 19 height 18
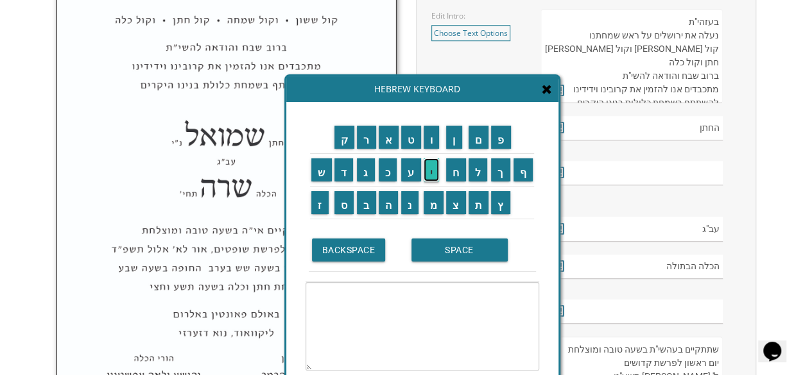
click at [431, 171] on input "י" at bounding box center [432, 170] width 16 height 23
click at [411, 173] on input "ע" at bounding box center [411, 170] width 20 height 23
click at [349, 139] on input "ק" at bounding box center [344, 137] width 21 height 23
click at [361, 199] on input "ב" at bounding box center [366, 202] width 19 height 23
type textarea "יעקב"
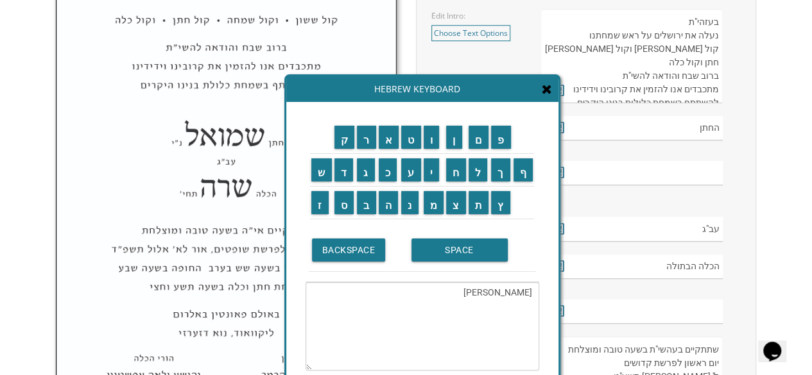
click at [526, 291] on textarea "יעקב" at bounding box center [422, 326] width 234 height 89
click at [692, 173] on input "text" at bounding box center [632, 173] width 182 height 25
paste input "יעקב"
type input "יעקב"
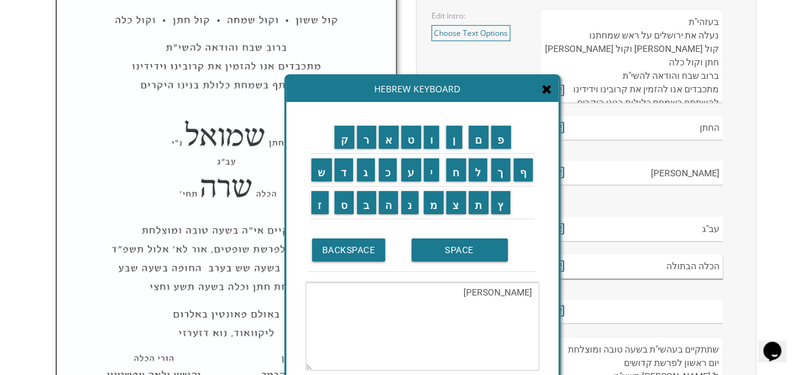
drag, startPoint x: 664, startPoint y: 266, endPoint x: 691, endPoint y: 267, distance: 27.6
click at [697, 266] on input "הכלה הבתולה" at bounding box center [632, 267] width 182 height 25
type input "הכלה"
click at [695, 309] on input "text" at bounding box center [632, 312] width 182 height 25
drag, startPoint x: 515, startPoint y: 295, endPoint x: 529, endPoint y: 295, distance: 14.1
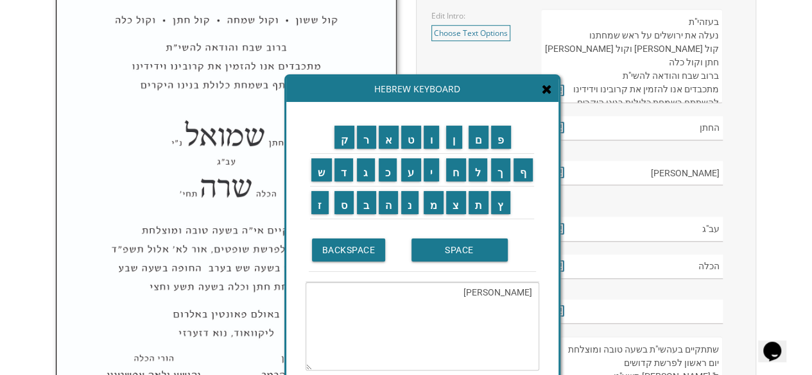
click at [529, 295] on textarea "יעקב" at bounding box center [422, 326] width 234 height 89
drag, startPoint x: 515, startPoint y: 292, endPoint x: 545, endPoint y: 291, distance: 30.8
click at [545, 291] on div "ק ר א ט ו ן ם פ ש ד ג כ ע י ח ל" at bounding box center [422, 259] width 272 height 314
click at [365, 175] on input "ג" at bounding box center [366, 170] width 18 height 23
click at [433, 169] on input "י" at bounding box center [432, 170] width 16 height 23
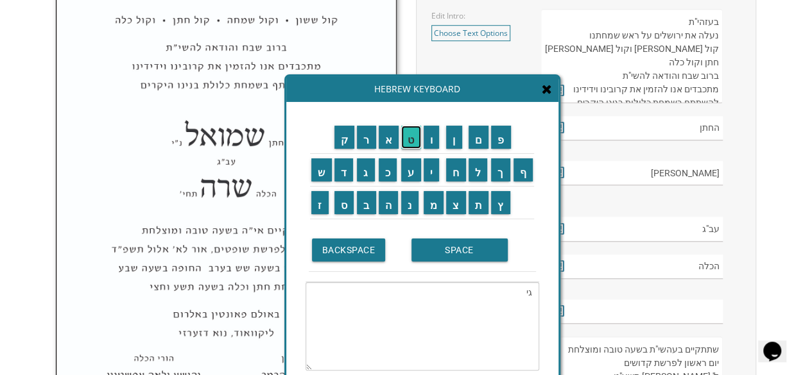
click at [408, 148] on input "ט" at bounding box center [411, 137] width 20 height 23
click at [484, 173] on input "ל" at bounding box center [477, 170] width 19 height 23
type textarea "גיטל"
click at [527, 292] on textarea "גיטל" at bounding box center [422, 326] width 234 height 89
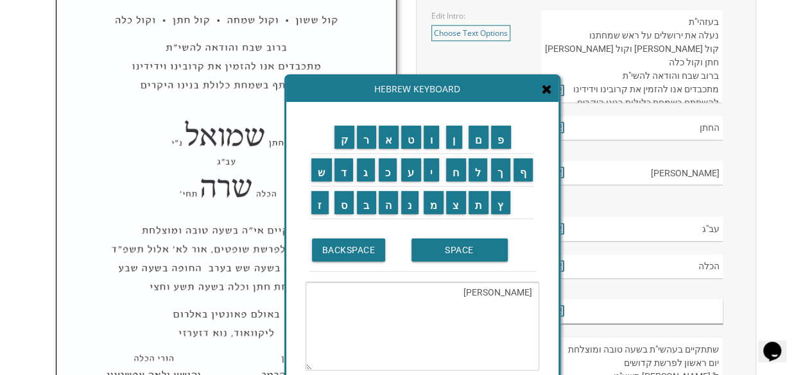
click at [622, 307] on input "text" at bounding box center [632, 312] width 182 height 25
paste input "גיטל"
type input "גיטל"
click at [545, 96] on span at bounding box center [547, 90] width 10 height 14
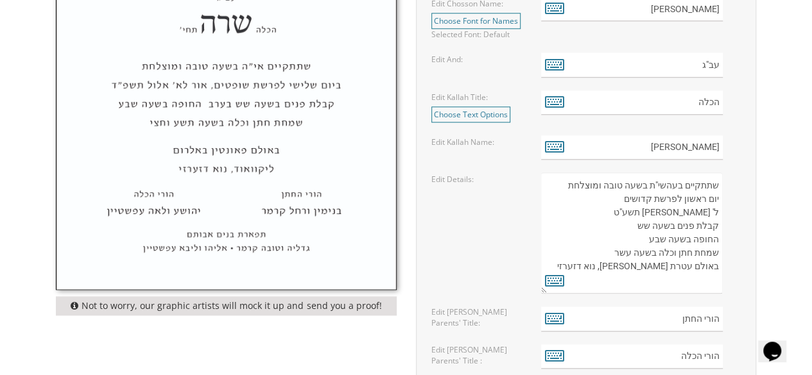
scroll to position [706, 0]
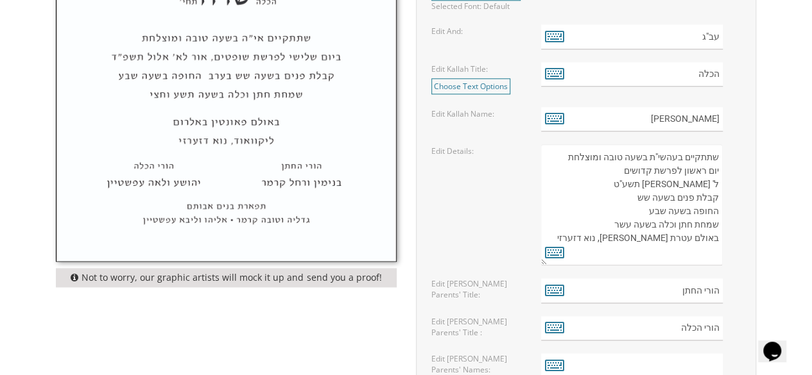
click at [640, 155] on textarea "שתתקיים בעהשי"ת בשעה טובה ומוצלחת יום ראשון לפרשת קדושים ל' ניסן תשע"ט קבלת פני…" at bounding box center [632, 204] width 182 height 121
drag, startPoint x: 642, startPoint y: 156, endPoint x: 676, endPoint y: 155, distance: 34.0
click at [676, 155] on textarea "שתתקיים בעהשי"ת בשעה טובה ומוצלחת יום ראשון לפרשת קדושים ל' ניסן תשע"ט קבלת פני…" at bounding box center [632, 204] width 182 height 121
click at [679, 153] on textarea "שתתקיים בעהשי"ת בשעה טובה ומוצלחת יום ראשון לפרשת קדושים ל' ניסן תשע"ט קבלת פני…" at bounding box center [632, 204] width 182 height 121
click at [717, 167] on textarea "שתתקיים בעהשי"ת בשעה טובה ומוצלחת יום ראשון לפרשת קדושים ל' ניסן תשע"ט קבלת פני…" at bounding box center [632, 204] width 182 height 121
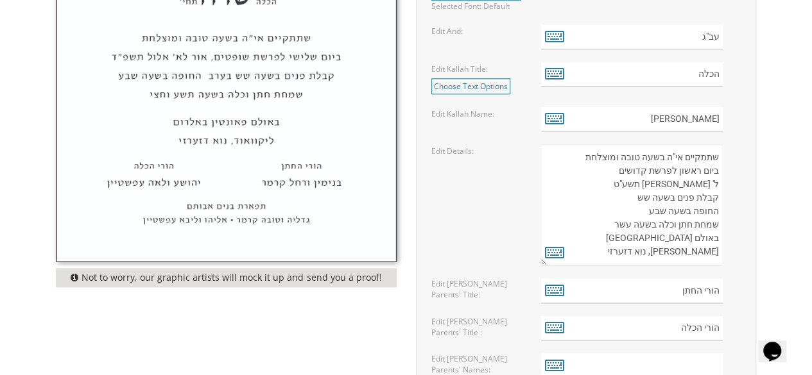
drag, startPoint x: 678, startPoint y: 169, endPoint x: 698, endPoint y: 166, distance: 20.7
click at [698, 166] on textarea "שתתקיים בעהשי"ת בשעה טובה ומוצלחת יום ראשון לפרשת קדושים ל' ניסן תשע"ט קבלת פני…" at bounding box center [632, 204] width 182 height 121
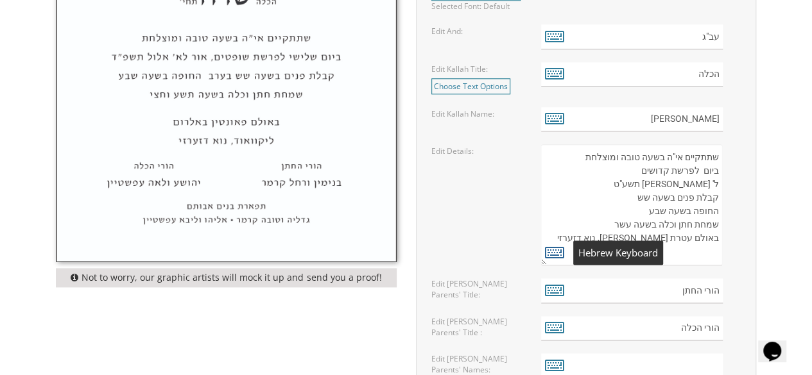
type textarea "שתתקיים אי"ה בשעה טובה ומוצלחת ביום לפרשת קדושים ל' ניסן תשע"ט קבלת פנים בשעה ש…"
click at [553, 251] on icon at bounding box center [554, 252] width 19 height 18
type textarea "שתתקיים אי"ה בשעה טובה ומוצלחת ביום לפרשת קדושים ל' ניסן תשע"ט קבלת פנים בשעה ש…"
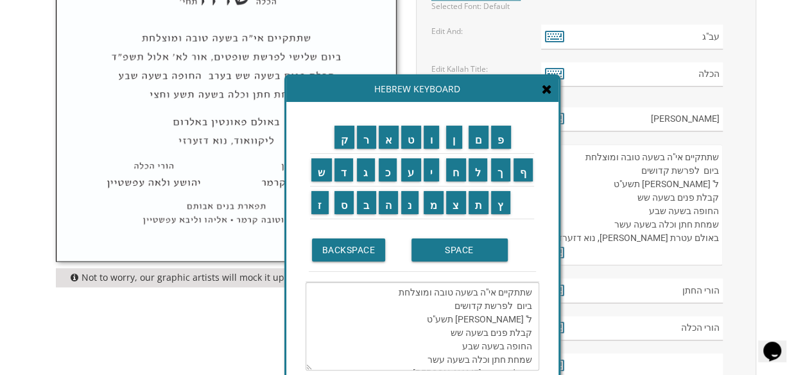
scroll to position [27, 0]
drag, startPoint x: 531, startPoint y: 292, endPoint x: 402, endPoint y: 401, distance: 168.9
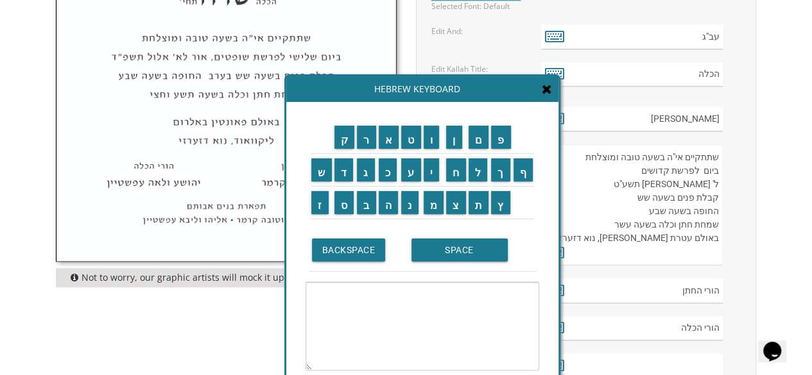
scroll to position [0, 0]
click at [320, 170] on input "ש" at bounding box center [321, 170] width 21 height 23
click at [408, 202] on input "נ" at bounding box center [409, 202] width 17 height 23
click at [433, 173] on input "י" at bounding box center [432, 170] width 16 height 23
type textarea "שני"
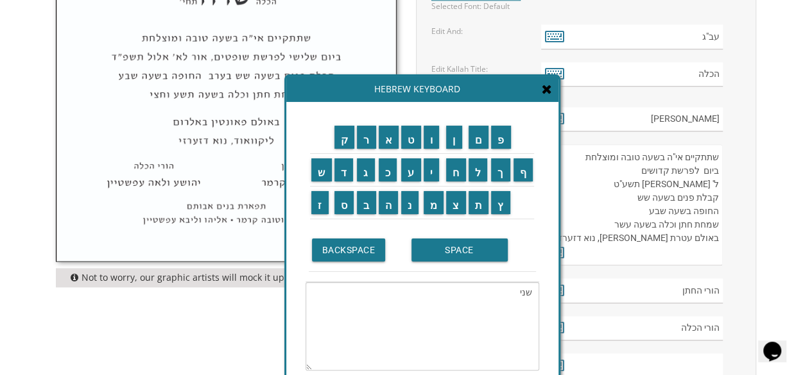
click at [524, 293] on textarea "שני" at bounding box center [422, 326] width 234 height 89
click at [700, 168] on textarea "שתתקיים בעהשי"ת בשעה טובה ומוצלחת יום ראשון לפרשת קדושים ל' ניסן תשע"ט קבלת פני…" at bounding box center [632, 204] width 182 height 121
paste textarea "שני"
drag, startPoint x: 653, startPoint y: 169, endPoint x: 626, endPoint y: 171, distance: 26.4
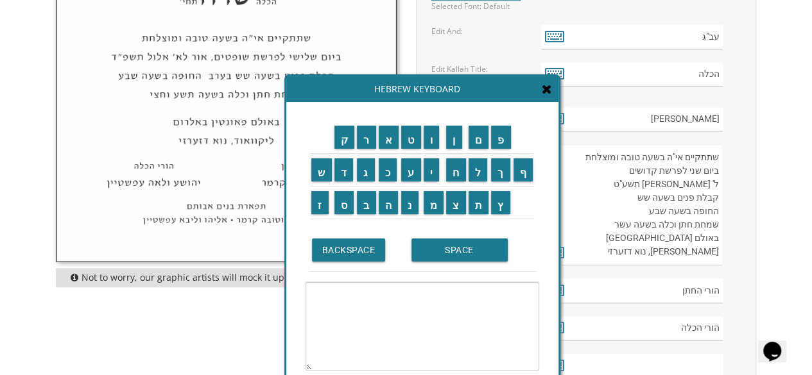
click at [626, 171] on textarea "שתתקיים בעהשי"ת בשעה טובה ומוצלחת יום ראשון לפרשת קדושים ל' ניסן תשע"ט קבלת פני…" at bounding box center [632, 204] width 182 height 121
type textarea "שתתקיים אי"ה בשעה טובה ומוצלחת ביום שני לפרשת ל' ניסן תשע"ט קבלת פנים בשעה שש ה…"
click at [490, 307] on textarea at bounding box center [422, 326] width 234 height 89
click at [481, 167] on input "ל" at bounding box center [477, 170] width 19 height 23
click at [502, 172] on input "ך" at bounding box center [500, 170] width 19 height 23
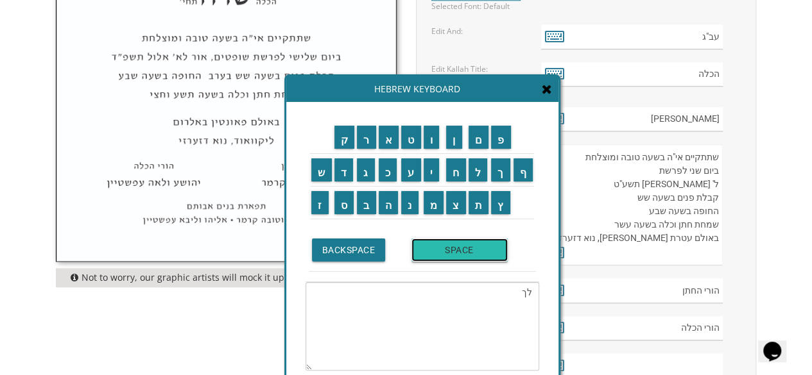
drag, startPoint x: 470, startPoint y: 252, endPoint x: 470, endPoint y: 243, distance: 9.6
click at [470, 251] on input "SPACE" at bounding box center [459, 250] width 96 height 23
click at [475, 166] on input "ל" at bounding box center [477, 170] width 19 height 23
click at [503, 167] on input "ך" at bounding box center [500, 170] width 19 height 23
type textarea "לך לך"
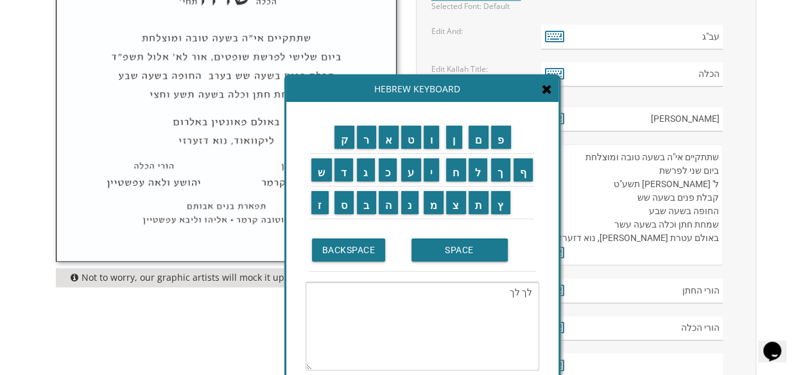
click at [510, 289] on textarea "לך לך" at bounding box center [422, 326] width 234 height 89
click at [513, 291] on textarea "לך לך" at bounding box center [422, 326] width 234 height 89
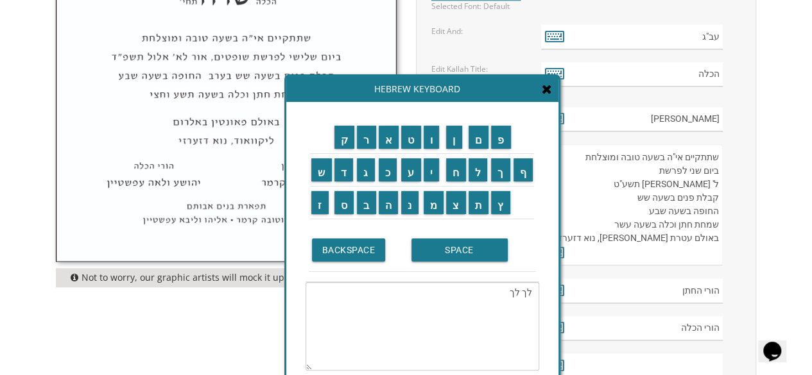
click at [658, 171] on textarea "שתתקיים בעהשי"ת בשעה טובה ומוצלחת יום ראשון לפרשת קדושים ל' ניסן תשע"ט קבלת פני…" at bounding box center [632, 204] width 182 height 121
paste textarea "לך"
type textarea "שתתקיים אי"ה בשעה טובה ומוצלחת ביום שני לפרשת לך לך ל' ניסן תשע"ט קבלת פנים בשע…"
click at [525, 287] on textarea "לך לך" at bounding box center [422, 326] width 234 height 89
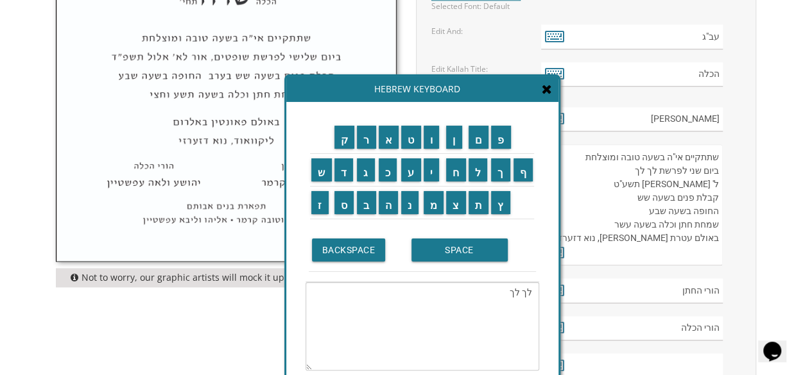
click at [525, 287] on textarea "לך לך" at bounding box center [422, 326] width 234 height 89
type textarea "לך"
drag, startPoint x: 523, startPoint y: 291, endPoint x: 530, endPoint y: 289, distance: 7.2
click at [530, 289] on textarea "לך" at bounding box center [422, 326] width 234 height 89
click at [386, 140] on input "א" at bounding box center [389, 137] width 21 height 23
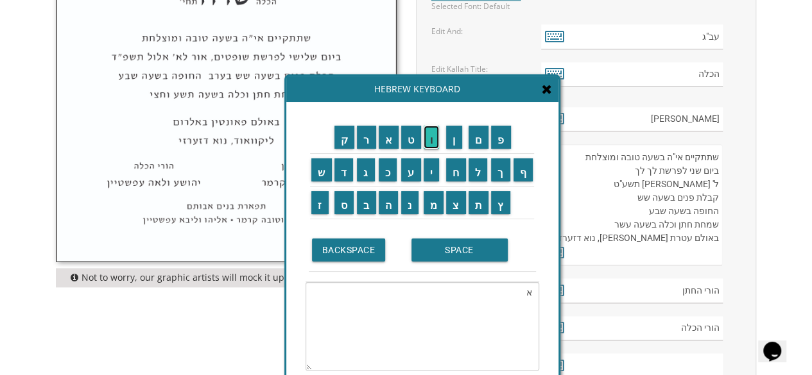
click at [433, 141] on input "ו" at bounding box center [432, 137] width 16 height 23
click at [370, 146] on input "ר" at bounding box center [366, 137] width 19 height 23
click at [462, 255] on input "SPACE" at bounding box center [459, 250] width 96 height 23
click at [483, 174] on input "ל" at bounding box center [477, 170] width 19 height 23
click at [433, 176] on input "י" at bounding box center [432, 170] width 16 height 23
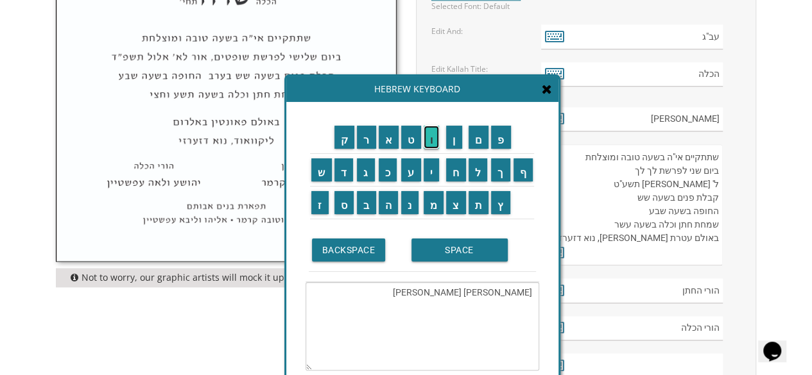
click at [435, 133] on input "ו" at bounding box center [432, 137] width 16 height 23
click at [506, 292] on textarea "אור ליו" at bounding box center [422, 326] width 234 height 89
click at [437, 143] on input "ו" at bounding box center [432, 137] width 16 height 23
click at [515, 289] on textarea "אור יו" at bounding box center [422, 326] width 234 height 89
click at [519, 293] on textarea "אור יו" at bounding box center [422, 326] width 234 height 89
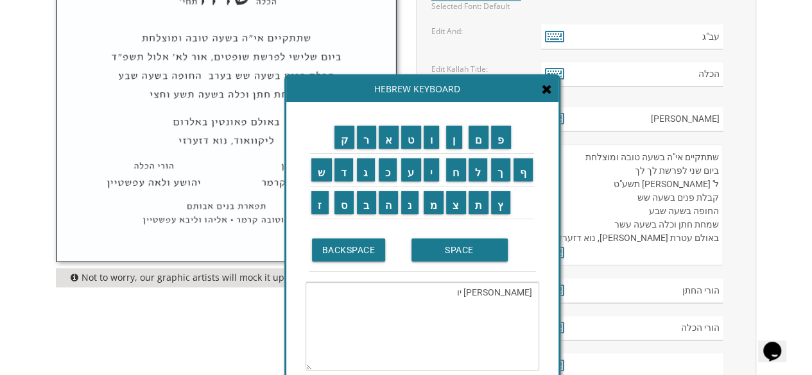
drag, startPoint x: 515, startPoint y: 289, endPoint x: 508, endPoint y: 291, distance: 7.2
click at [508, 291] on textarea "אור יו" at bounding box center [422, 326] width 234 height 89
click at [477, 167] on input "ל" at bounding box center [477, 170] width 19 height 23
click at [436, 142] on input "ו" at bounding box center [432, 137] width 16 height 23
click at [458, 250] on input "SPACE" at bounding box center [459, 250] width 96 height 23
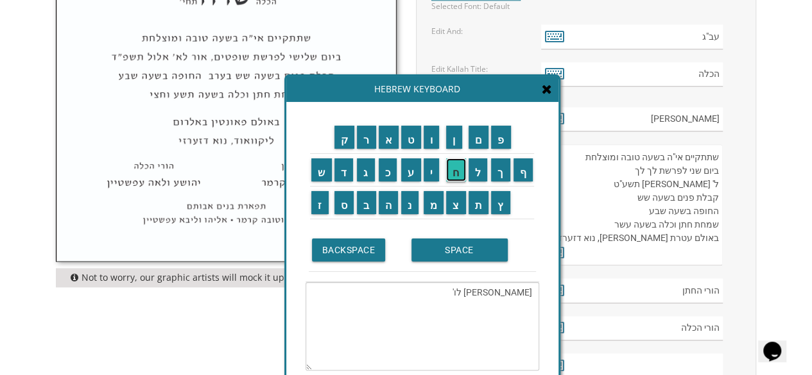
click at [454, 172] on input "ח" at bounding box center [456, 170] width 20 height 23
click at [318, 173] on input "ש" at bounding box center [321, 170] width 21 height 23
click at [433, 137] on input "ו" at bounding box center [432, 137] width 16 height 23
click at [458, 139] on input "ן" at bounding box center [454, 137] width 16 height 23
click at [447, 251] on input "SPACE" at bounding box center [459, 250] width 96 height 23
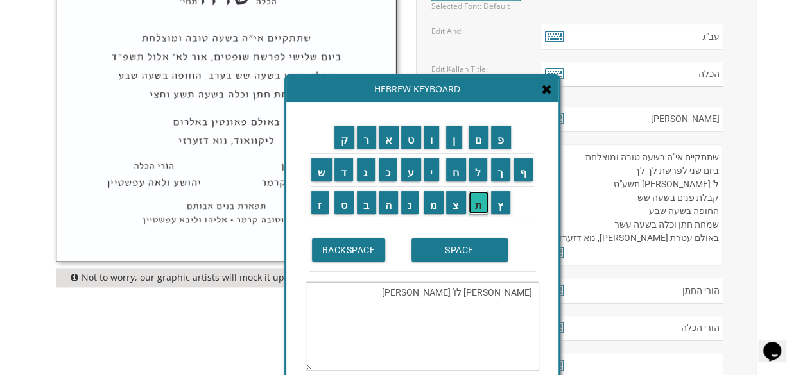
click at [477, 211] on input "ת" at bounding box center [478, 202] width 21 height 23
click at [322, 171] on input "ש" at bounding box center [321, 170] width 21 height 23
click at [502, 146] on input "פ" at bounding box center [501, 137] width 20 height 23
click at [433, 139] on input "ו" at bounding box center [432, 137] width 16 height 23
type textarea "אור לו' חשון תשפ"ו"
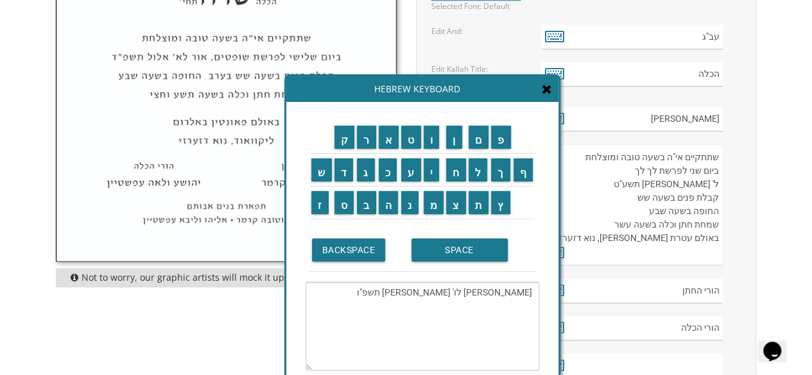
drag, startPoint x: 530, startPoint y: 293, endPoint x: 459, endPoint y: 298, distance: 71.4
click at [459, 298] on textarea "אור לו' חשון תשפ"ו" at bounding box center [422, 326] width 234 height 89
drag, startPoint x: 717, startPoint y: 180, endPoint x: 664, endPoint y: 179, distance: 53.9
click at [664, 179] on textarea "שתתקיים בעהשי"ת בשעה טובה ומוצלחת יום ראשון לפרשת קדושים ל' ניסן תשע"ט קבלת פני…" at bounding box center [632, 204] width 182 height 121
paste textarea "ור לו' חשון תשפ"ו"
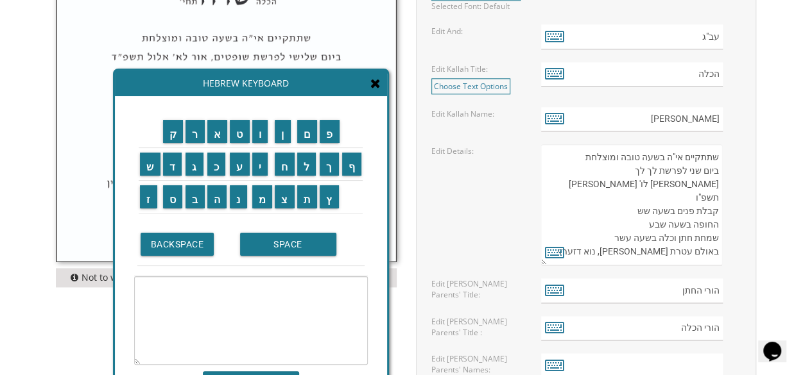
drag, startPoint x: 489, startPoint y: 96, endPoint x: 318, endPoint y: 90, distance: 171.4
click at [318, 90] on div "Hebrew Keyboard" at bounding box center [251, 84] width 272 height 26
click at [633, 192] on textarea "שתתקיים בעהשי"ת בשעה טובה ומוצלחת יום ראשון לפרשת קדושים ל' ניסן תשע"ט קבלת פני…" at bounding box center [632, 204] width 182 height 121
type textarea "שתתקיים אי"ה בשעה טובה ומוצלחת ביום שני לפרשת לך לך אור לו' חשון תשפ"ו קבלת פני…"
click at [261, 139] on input "ו" at bounding box center [260, 131] width 16 height 23
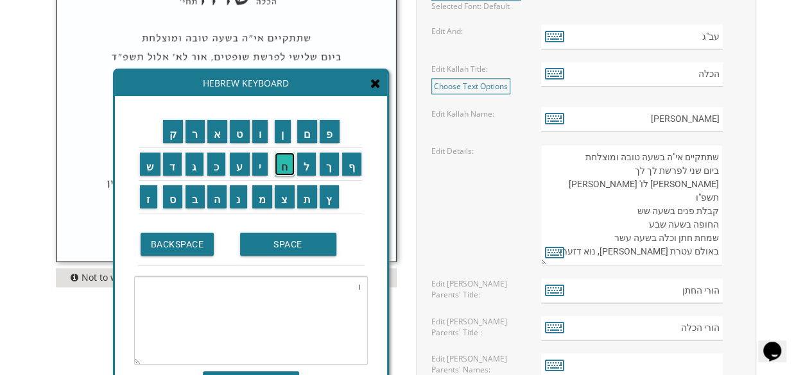
click at [285, 171] on input "ח" at bounding box center [285, 164] width 20 height 23
click at [282, 206] on input "צ" at bounding box center [285, 196] width 20 height 23
click at [261, 164] on input "י" at bounding box center [260, 164] width 16 height 23
type textarea "וחצי"
click at [348, 286] on textarea "וחצי" at bounding box center [251, 321] width 234 height 89
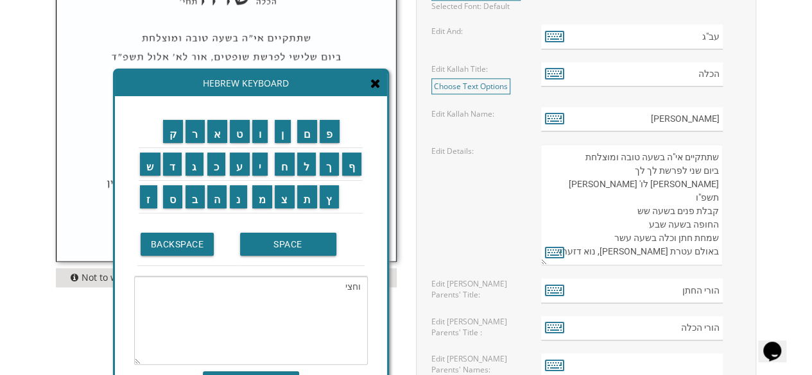
click at [348, 286] on textarea "וחצי" at bounding box center [251, 321] width 234 height 89
click at [631, 197] on textarea "שתתקיים בעהשי"ת בשעה טובה ומוצלחת יום ראשון לפרשת קדושים ל' ניסן תשע"ט קבלת פני…" at bounding box center [632, 204] width 182 height 121
paste textarea "וחצי"
click at [644, 210] on textarea "שתתקיים בעהשי"ת בשעה טובה ומוצלחת יום ראשון לפרשת קדושים ל' ניסן תשע"ט קבלת פני…" at bounding box center [632, 204] width 182 height 121
paste textarea "וחצי"
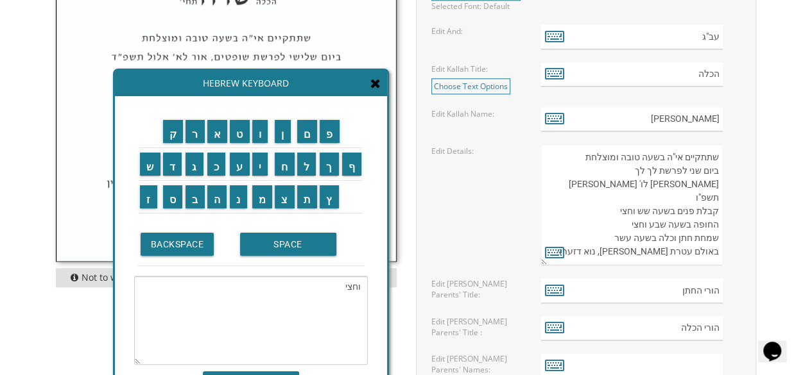
click at [610, 221] on textarea "שתתקיים בעהשי"ת בשעה טובה ומוצלחת יום ראשון לפרשת קדושים ל' ניסן תשע"ט קבלת פני…" at bounding box center [632, 204] width 182 height 121
type textarea "שתתקיים אי"ה בשעה טובה ומוצלחת ביום שני לפרשת לך לך אור לו' חשון תשפ"ו קבלת פני…"
drag, startPoint x: 356, startPoint y: 286, endPoint x: 338, endPoint y: 286, distance: 17.3
click at [338, 286] on textarea "וחצי" at bounding box center [251, 321] width 234 height 89
click at [193, 133] on input "ר" at bounding box center [194, 131] width 19 height 23
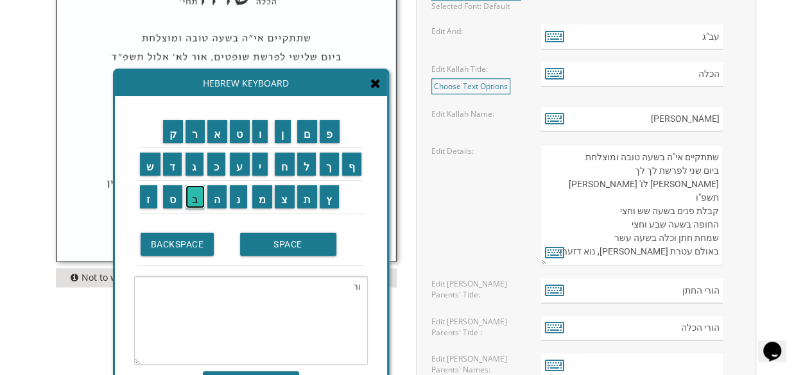
click at [195, 196] on input "ב" at bounding box center [194, 196] width 19 height 23
click at [239, 169] on input "ע" at bounding box center [240, 164] width 20 height 23
type textarea "ורבע"
click at [345, 286] on textarea "ורבע" at bounding box center [251, 321] width 234 height 89
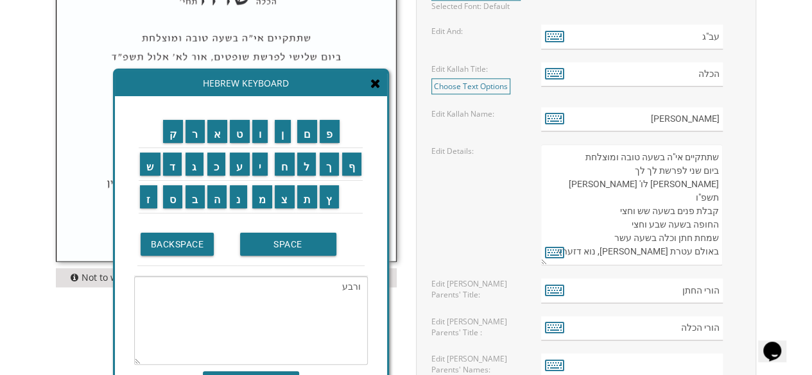
drag, startPoint x: 607, startPoint y: 223, endPoint x: 624, endPoint y: 223, distance: 16.7
click at [607, 223] on textarea "שתתקיים בעהשי"ת בשעה טובה ומוצלחת יום ראשון לפרשת קדושים ל' ניסן תשע"ט קבלת פני…" at bounding box center [632, 204] width 182 height 121
paste textarea "ורבע"
drag, startPoint x: 690, startPoint y: 237, endPoint x: 645, endPoint y: 239, distance: 45.6
click at [645, 239] on textarea "שתתקיים בעהשי"ת בשעה טובה ומוצלחת יום ראשון לפרשת קדושים ל' ניסן תשע"ט קבלת פני…" at bounding box center [632, 204] width 182 height 121
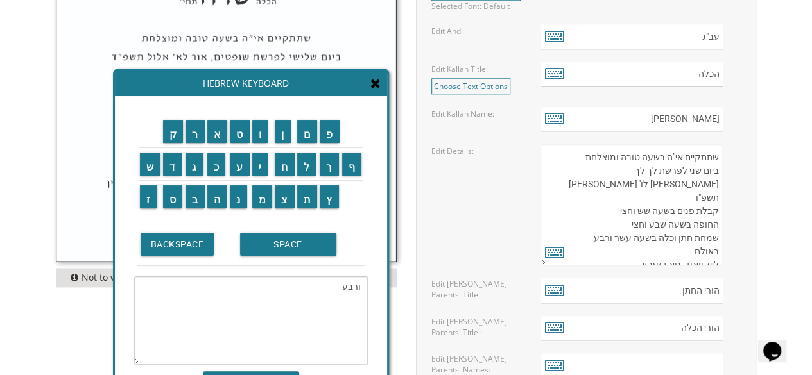
type textarea "שתתקיים אי"ה בשעה טובה ומוצלחת ביום שני לפרשת לך לך אור לו' חשון תשפ"ו קבלת פני…"
click at [347, 288] on textarea "ורבע" at bounding box center [251, 321] width 234 height 89
click at [237, 166] on input "ע" at bounding box center [240, 164] width 20 height 23
click at [244, 141] on input "ט" at bounding box center [240, 131] width 20 height 23
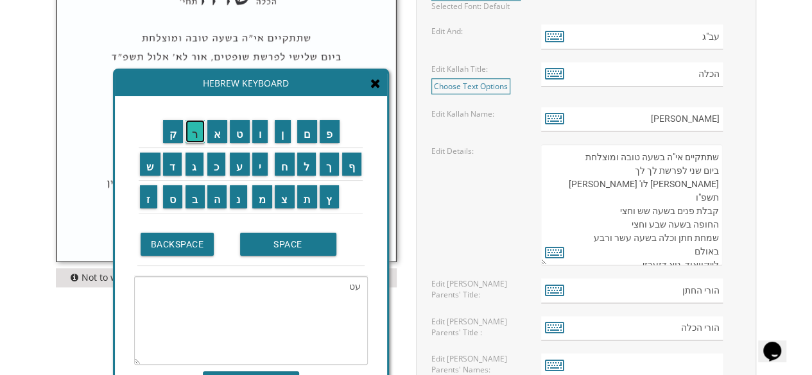
click at [191, 134] on input "ר" at bounding box center [194, 131] width 19 height 23
click at [307, 207] on input "ת" at bounding box center [307, 196] width 21 height 23
click at [271, 252] on input "SPACE" at bounding box center [288, 244] width 96 height 23
click at [284, 169] on input "ח" at bounding box center [285, 164] width 20 height 23
click at [259, 163] on input "י" at bounding box center [260, 164] width 16 height 23
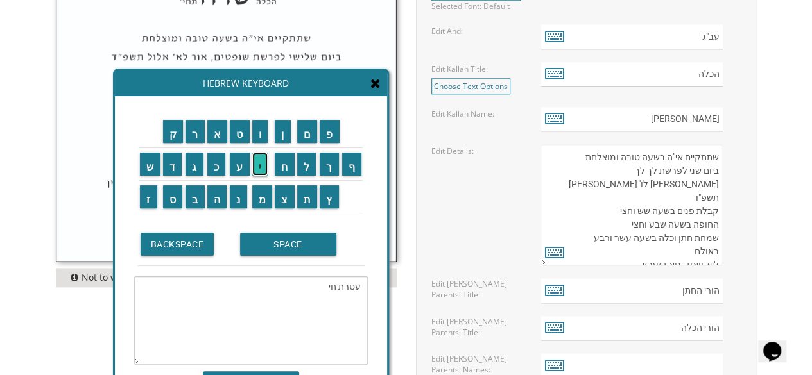
click at [259, 163] on input "י" at bounding box center [260, 164] width 16 height 23
click at [308, 134] on input "ם" at bounding box center [307, 131] width 21 height 23
click at [275, 246] on input "SPACE" at bounding box center [288, 244] width 96 height 23
click at [212, 140] on input "א" at bounding box center [217, 131] width 21 height 23
click at [313, 173] on input "ל" at bounding box center [306, 164] width 19 height 23
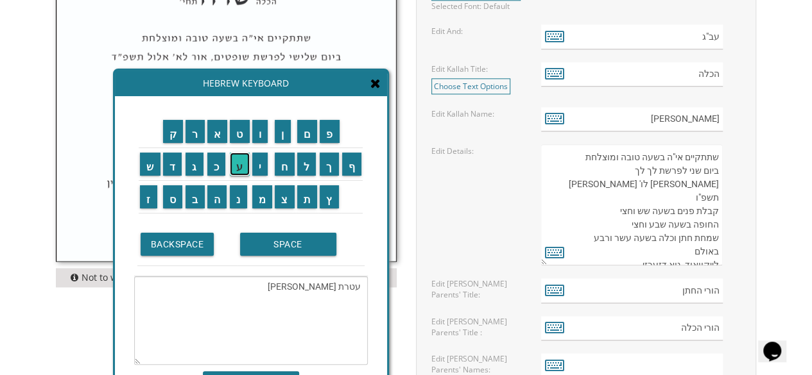
click at [237, 171] on input "ע" at bounding box center [240, 164] width 20 height 23
click at [145, 196] on input "ז" at bounding box center [148, 196] width 17 height 23
click at [189, 132] on input "ר" at bounding box center [194, 131] width 19 height 23
type textarea "עטרת חיים אלעזר"
drag, startPoint x: 291, startPoint y: 287, endPoint x: 361, endPoint y: 292, distance: 69.5
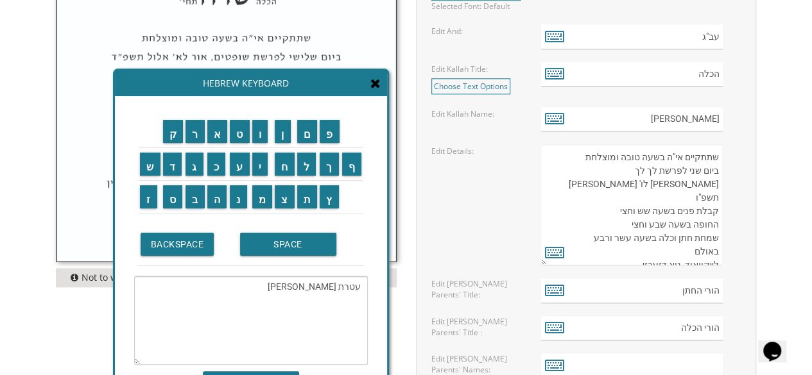
click at [361, 292] on textarea "עטרת חיים אלעזר" at bounding box center [251, 321] width 234 height 89
click at [681, 237] on textarea "שתתקיים בעהשי"ת בשעה טובה ומוצלחת יום ראשון לפרשת קדושים ל' ניסן תשע"ט קבלת פני…" at bounding box center [632, 204] width 182 height 121
paste textarea "עטרת חיים אלעזר"
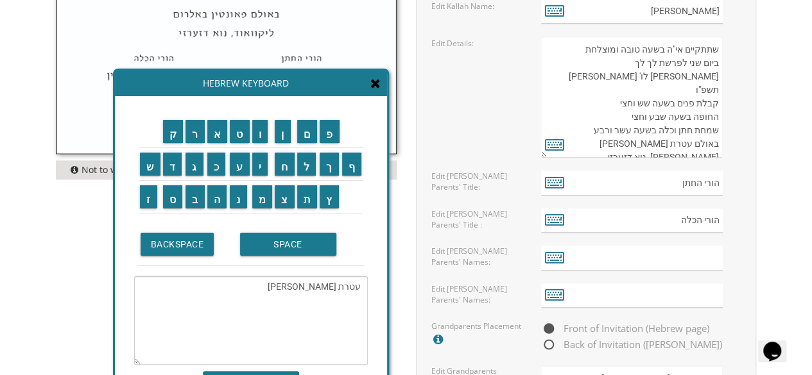
scroll to position [834, 0]
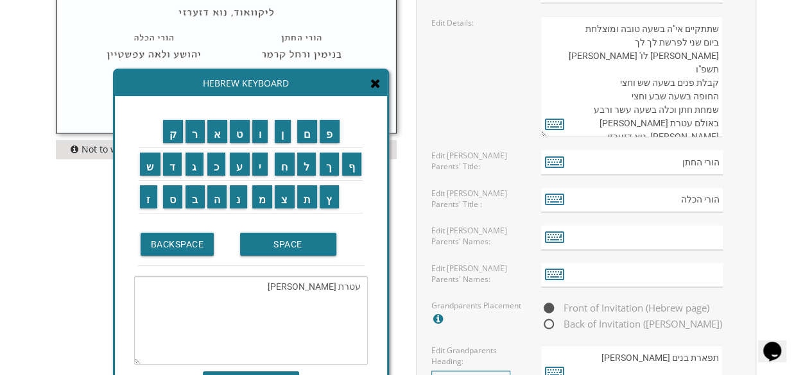
type textarea "שתתקיים אי"ה בשעה טובה ומוצלחת ביום שני לפרשת לך לך אור לו' חשון תשפ"ו קבלת פני…"
click at [599, 236] on input "text" at bounding box center [632, 237] width 182 height 25
drag, startPoint x: 359, startPoint y: 283, endPoint x: 291, endPoint y: 291, distance: 68.5
click at [291, 291] on textarea "עטרת חיים אלעזר" at bounding box center [251, 321] width 234 height 89
click at [219, 132] on input "א" at bounding box center [217, 131] width 21 height 23
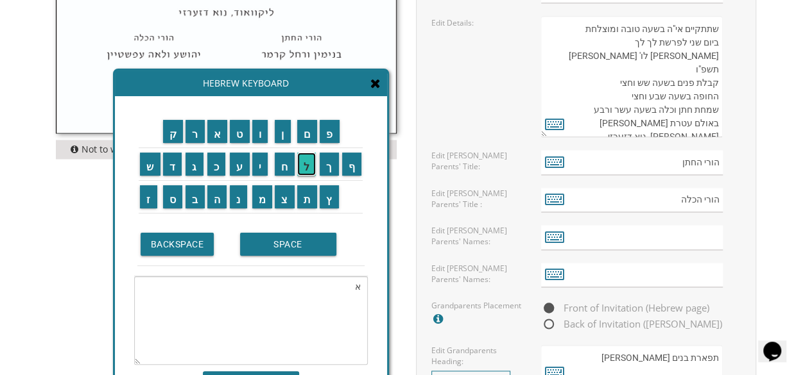
click at [305, 166] on input "ל" at bounding box center [306, 164] width 19 height 23
click at [264, 164] on input "י" at bounding box center [260, 164] width 16 height 23
click at [215, 200] on input "ה" at bounding box center [217, 196] width 20 height 23
click at [261, 135] on input "ו" at bounding box center [260, 131] width 16 height 23
click at [261, 246] on input "SPACE" at bounding box center [288, 244] width 96 height 23
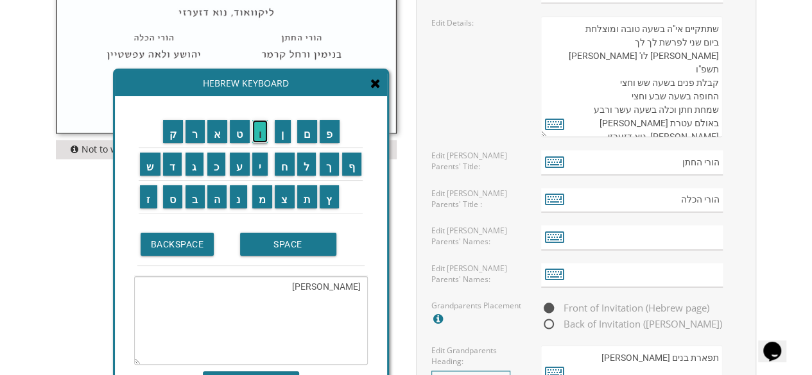
click at [266, 137] on input "ו" at bounding box center [260, 131] width 16 height 23
click at [263, 201] on input "מ" at bounding box center [262, 196] width 21 height 23
click at [197, 141] on input "ר" at bounding box center [194, 131] width 19 height 23
click at [261, 162] on input "י" at bounding box center [260, 164] width 16 height 23
click at [308, 134] on input "ם" at bounding box center [307, 131] width 21 height 23
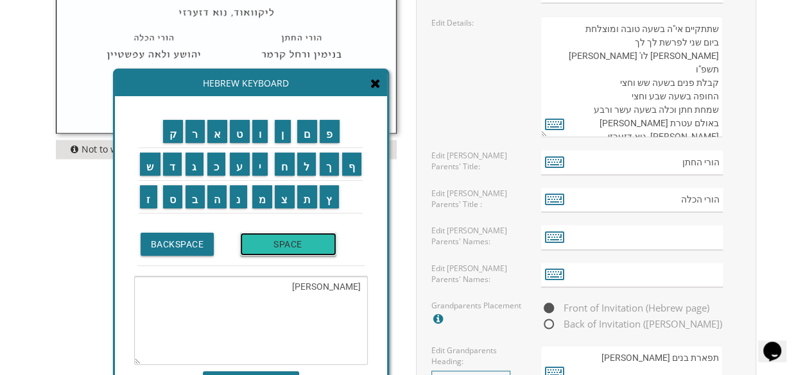
click at [300, 248] on input "SPACE" at bounding box center [288, 244] width 96 height 23
click at [220, 134] on input "א" at bounding box center [217, 131] width 21 height 23
click at [308, 163] on input "ל" at bounding box center [306, 164] width 19 height 23
click at [195, 204] on input "ב" at bounding box center [194, 196] width 19 height 23
click at [219, 135] on input "א" at bounding box center [217, 131] width 21 height 23
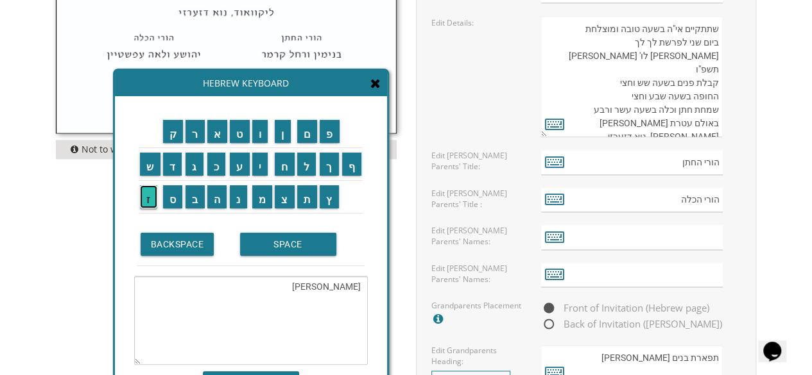
click at [149, 201] on input "ז" at bounding box center [148, 196] width 17 height 23
type textarea "[PERSON_NAME] ומרים אלבאז"
click at [321, 288] on textarea "[PERSON_NAME] ומרים אלבאז" at bounding box center [251, 321] width 234 height 89
click at [321, 287] on textarea "[PERSON_NAME] ומרים אלבאז" at bounding box center [251, 321] width 234 height 89
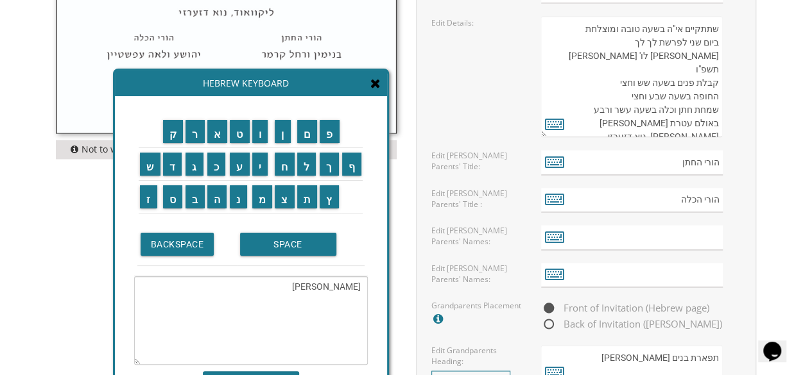
click at [322, 287] on textarea "[PERSON_NAME] ומרים אלבאז" at bounding box center [251, 321] width 234 height 89
drag, startPoint x: 358, startPoint y: 286, endPoint x: 289, endPoint y: 291, distance: 69.5
click at [289, 291] on textarea "[PERSON_NAME] ומרים אלבאז" at bounding box center [251, 321] width 234 height 89
click at [683, 239] on input "text" at bounding box center [632, 237] width 182 height 25
paste input "[PERSON_NAME] ומרים אלבאז"
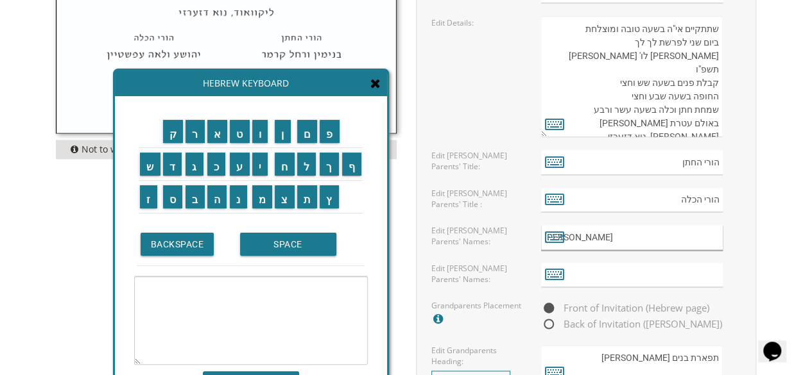
type input "[PERSON_NAME] ומרים אלבאז"
click at [347, 289] on textarea at bounding box center [251, 321] width 234 height 89
click at [169, 168] on input "ד" at bounding box center [172, 164] width 19 height 23
click at [261, 141] on input "ו" at bounding box center [260, 131] width 16 height 23
click at [196, 198] on input "ב" at bounding box center [194, 196] width 19 height 23
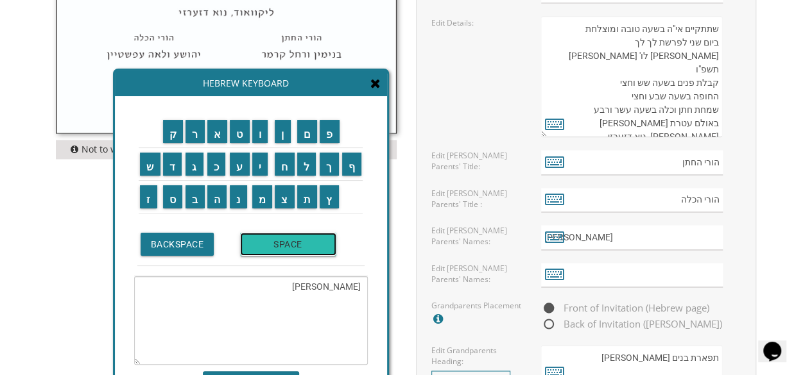
click at [271, 241] on input "SPACE" at bounding box center [288, 244] width 96 height 23
click at [264, 200] on input "מ" at bounding box center [262, 196] width 21 height 23
click at [150, 168] on input "ש" at bounding box center [150, 164] width 21 height 23
click at [215, 194] on input "ה" at bounding box center [217, 196] width 20 height 23
click at [279, 241] on input "SPACE" at bounding box center [288, 244] width 96 height 23
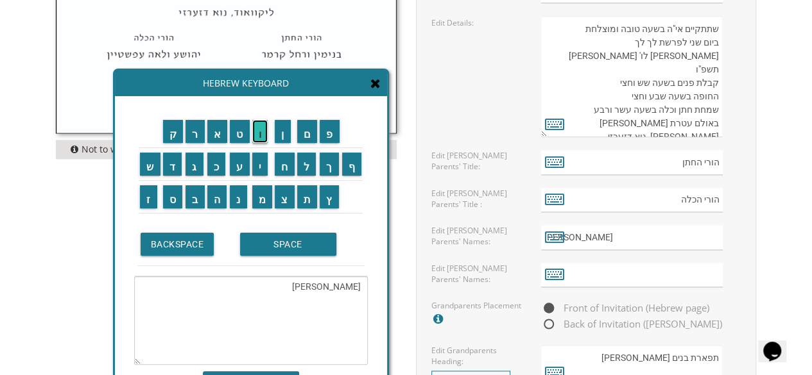
click at [260, 135] on input "ו" at bounding box center [260, 131] width 16 height 23
click at [287, 169] on input "ח" at bounding box center [285, 164] width 20 height 23
click at [262, 166] on input "י" at bounding box center [260, 164] width 16 height 23
click at [212, 193] on input "ה" at bounding box center [217, 196] width 20 height 23
click at [255, 239] on input "SPACE" at bounding box center [288, 244] width 96 height 23
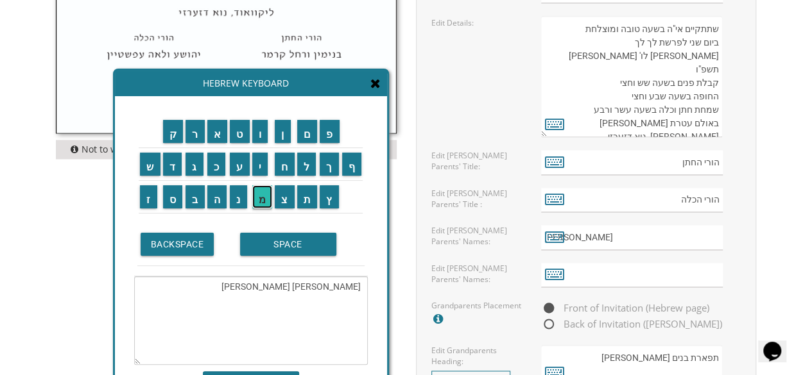
click at [259, 203] on input "מ" at bounding box center [262, 196] width 21 height 23
click at [194, 136] on input "ר" at bounding box center [194, 131] width 19 height 23
click at [257, 167] on input "י" at bounding box center [260, 164] width 16 height 23
drag, startPoint x: 307, startPoint y: 133, endPoint x: 311, endPoint y: 141, distance: 7.8
click at [308, 135] on input "ם" at bounding box center [307, 131] width 21 height 23
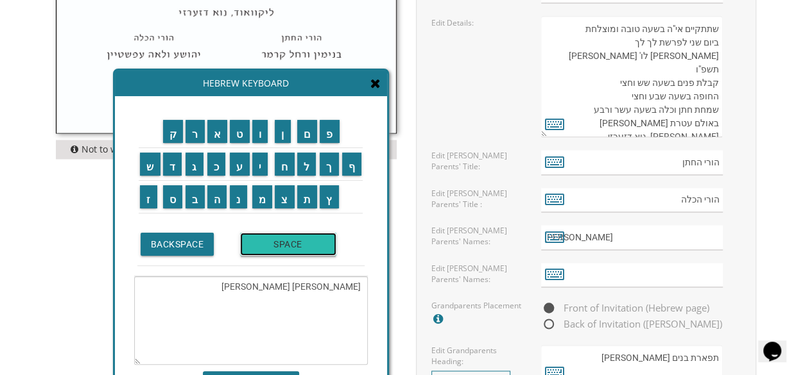
click at [274, 250] on input "SPACE" at bounding box center [288, 244] width 96 height 23
click at [173, 202] on input "ס" at bounding box center [173, 196] width 20 height 23
click at [284, 197] on input "צ" at bounding box center [285, 196] width 20 height 23
click at [261, 164] on input "י" at bounding box center [260, 164] width 16 height 23
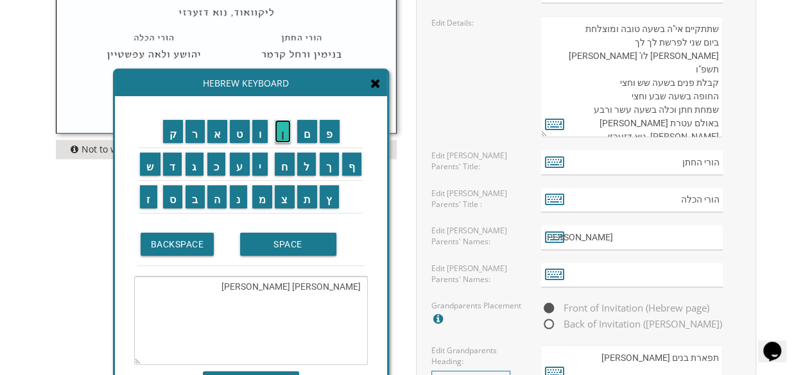
click at [283, 139] on input "ן" at bounding box center [283, 131] width 16 height 23
click at [267, 284] on textarea "דוב משה וחיה מרים ססצין" at bounding box center [251, 321] width 234 height 89
type textarea "[PERSON_NAME] וחיה [PERSON_NAME]"
drag, startPoint x: 359, startPoint y: 287, endPoint x: 254, endPoint y: 292, distance: 105.3
click at [258, 291] on textarea "[PERSON_NAME] וחיה [PERSON_NAME]" at bounding box center [251, 321] width 234 height 89
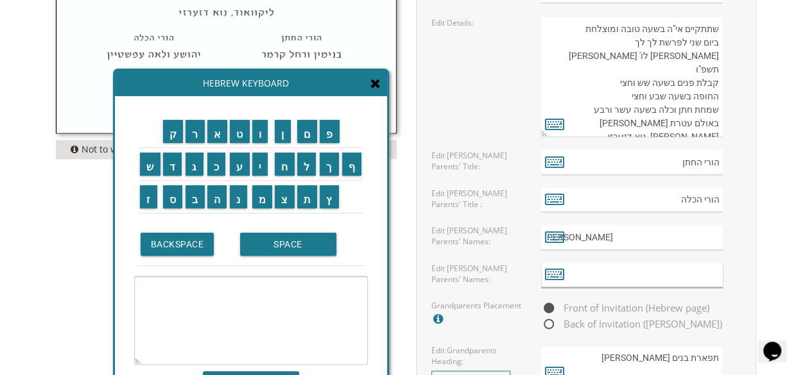
click at [667, 273] on input "text" at bounding box center [632, 275] width 182 height 25
paste input "[PERSON_NAME] וחיה [PERSON_NAME]"
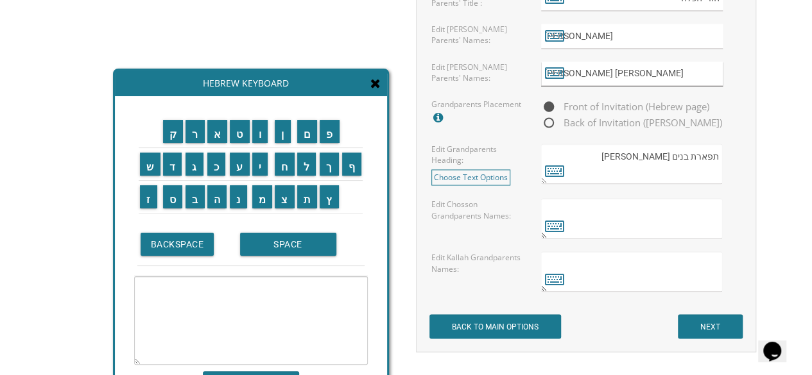
scroll to position [1091, 0]
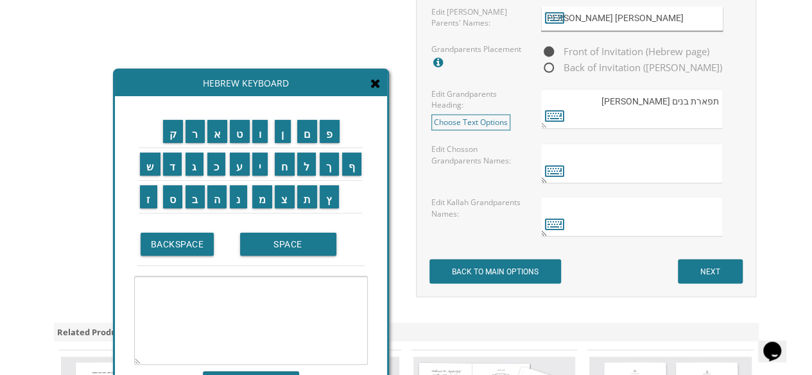
type input "[PERSON_NAME] וחיה [PERSON_NAME]"
click at [619, 162] on textarea at bounding box center [632, 163] width 182 height 40
click at [348, 282] on textarea at bounding box center [251, 321] width 234 height 89
click at [188, 133] on input "ר" at bounding box center [194, 131] width 19 height 23
click at [218, 132] on input "א" at bounding box center [217, 131] width 21 height 23
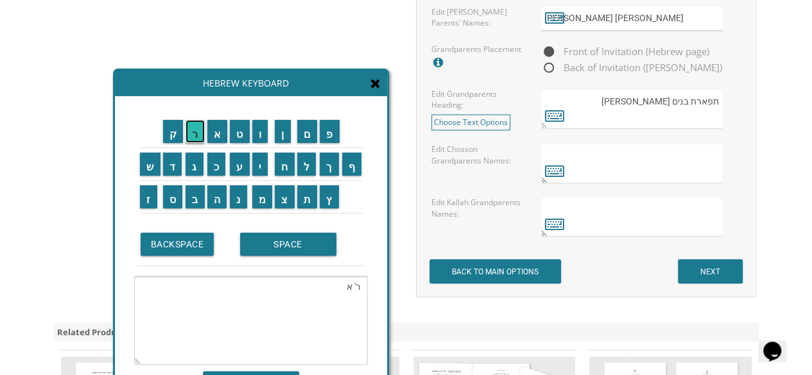
click at [195, 130] on input "ר" at bounding box center [194, 131] width 19 height 23
click at [194, 246] on input "BACKSPACE" at bounding box center [178, 244] width 74 height 23
click at [193, 198] on input "ב" at bounding box center [194, 196] width 19 height 23
click at [194, 136] on input "ר" at bounding box center [194, 131] width 19 height 23
click at [218, 203] on input "ה" at bounding box center [217, 196] width 20 height 23
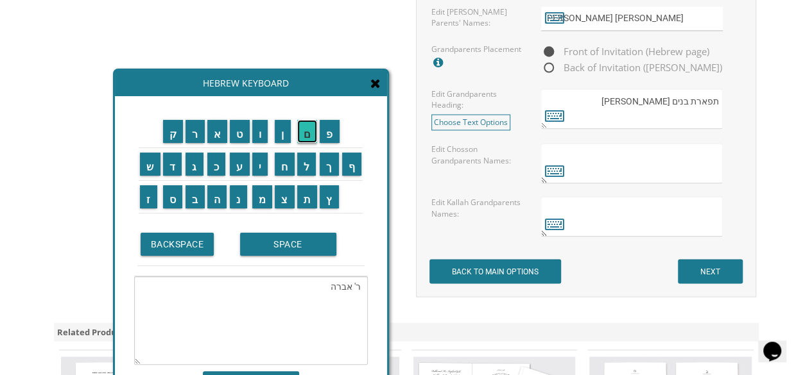
click at [311, 137] on input "ם" at bounding box center [307, 131] width 21 height 23
click at [272, 245] on input "SPACE" at bounding box center [288, 244] width 96 height 23
click at [262, 135] on input "ו" at bounding box center [260, 131] width 16 height 23
click at [216, 130] on input "א" at bounding box center [217, 131] width 21 height 23
click at [172, 201] on input "ס" at bounding box center [173, 196] width 20 height 23
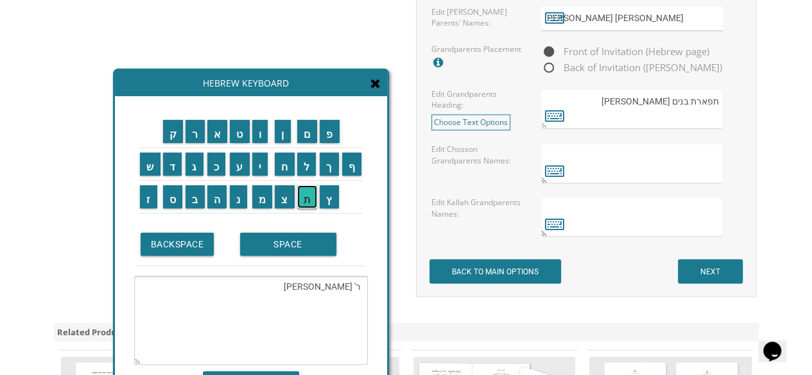
click at [305, 194] on input "ת" at bounding box center [307, 196] width 21 height 23
click at [196, 133] on input "ר" at bounding box center [194, 131] width 19 height 23
drag, startPoint x: 290, startPoint y: 250, endPoint x: 272, endPoint y: 239, distance: 21.0
click at [290, 250] on input "SPACE" at bounding box center [288, 244] width 96 height 23
click at [221, 134] on input "א" at bounding box center [217, 131] width 21 height 23
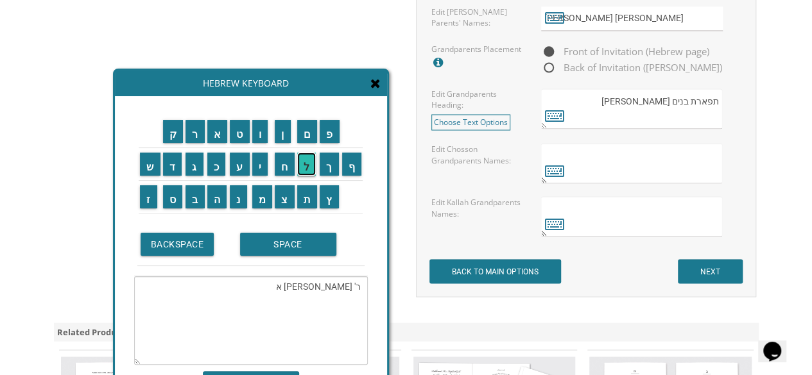
click at [305, 170] on input "ל" at bounding box center [306, 164] width 19 height 23
click at [196, 201] on input "ב" at bounding box center [194, 196] width 19 height 23
click at [223, 135] on input "א" at bounding box center [217, 131] width 21 height 23
click at [145, 200] on input "ז" at bounding box center [148, 196] width 17 height 23
drag, startPoint x: 352, startPoint y: 285, endPoint x: 359, endPoint y: 285, distance: 7.1
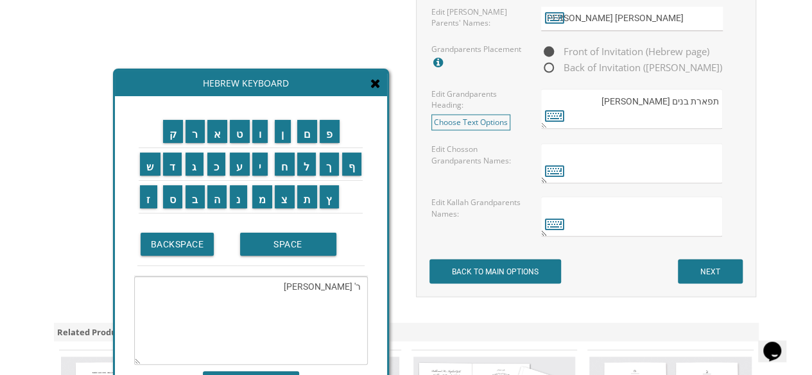
click at [359, 285] on textarea "ר' אברהם ואסתר אלבאז" at bounding box center [251, 321] width 234 height 89
click at [356, 304] on textarea "ר' אברהם ואסתר אלבאז" at bounding box center [251, 321] width 234 height 89
paste textarea "ר'"
click at [262, 201] on input "מ" at bounding box center [262, 196] width 21 height 23
click at [154, 164] on input "ש" at bounding box center [150, 164] width 21 height 23
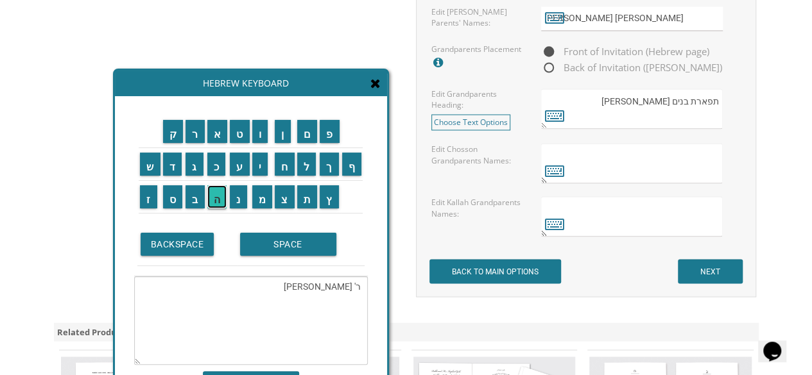
click at [219, 199] on input "ה" at bounding box center [217, 196] width 20 height 23
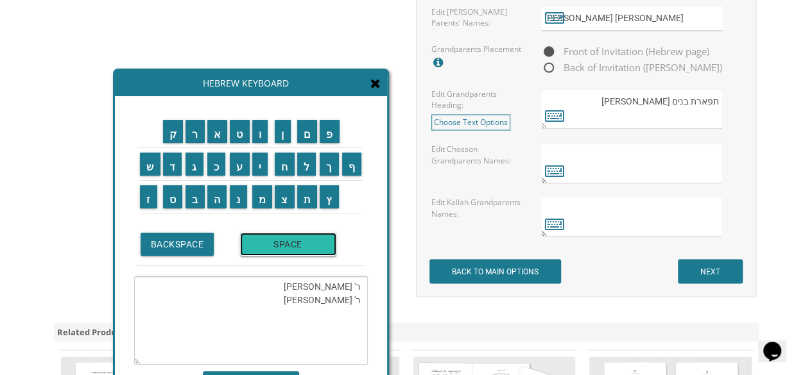
click at [300, 248] on input "SPACE" at bounding box center [288, 244] width 96 height 23
click at [263, 169] on input "י" at bounding box center [260, 164] width 16 height 23
click at [258, 132] on input "ו" at bounding box center [260, 131] width 16 height 23
click at [173, 200] on input "ס" at bounding box center [173, 196] width 20 height 23
click at [358, 165] on input "ף" at bounding box center [352, 164] width 20 height 23
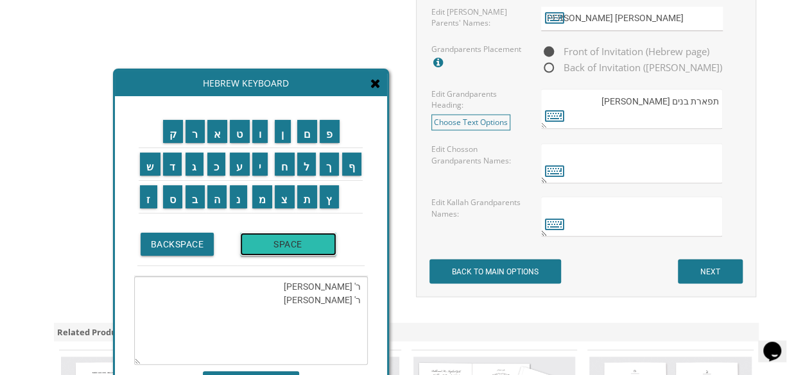
click at [254, 250] on input "SPACE" at bounding box center [288, 244] width 96 height 23
click at [175, 170] on input "ד" at bounding box center [172, 164] width 19 height 23
click at [266, 172] on input "י" at bounding box center [260, 164] width 16 height 23
click at [307, 167] on input "ל" at bounding box center [306, 164] width 19 height 23
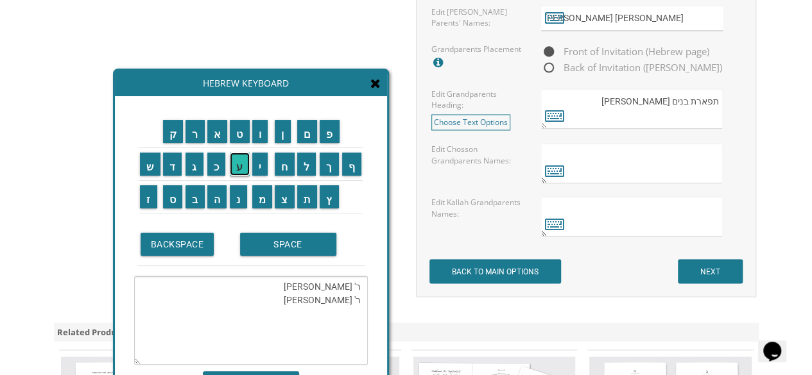
click at [239, 162] on input "ע" at bounding box center [240, 164] width 20 height 23
click at [199, 138] on input "ר" at bounding box center [194, 131] width 19 height 23
click at [314, 298] on textarea "ר' אברהם ואסתר אלבאז ר' משה יוסף דיללער" at bounding box center [251, 321] width 234 height 89
click at [266, 143] on td "ו" at bounding box center [262, 132] width 23 height 33
click at [193, 170] on input "ג" at bounding box center [194, 164] width 18 height 23
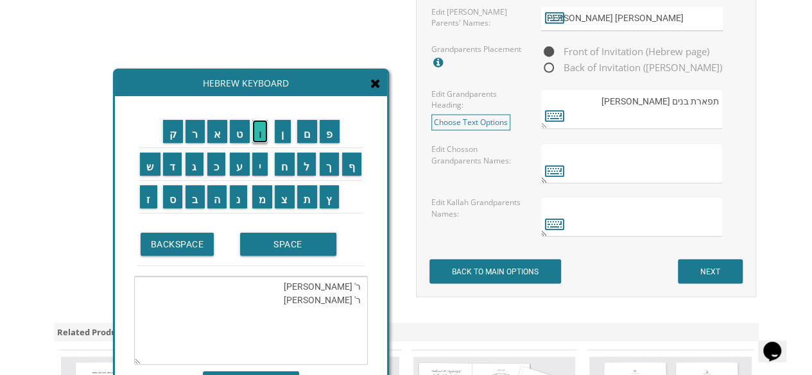
click at [258, 130] on input "ו" at bounding box center [260, 131] width 16 height 23
click at [311, 171] on input "ל" at bounding box center [306, 164] width 19 height 23
click at [174, 170] on input "ד" at bounding box center [172, 164] width 19 height 23
click at [219, 129] on input "א" at bounding box center [217, 131] width 21 height 23
click at [311, 300] on textarea "ר' אברהם ואסתר אלבאז ר' משה יוסףגולדא דיללער" at bounding box center [251, 321] width 234 height 89
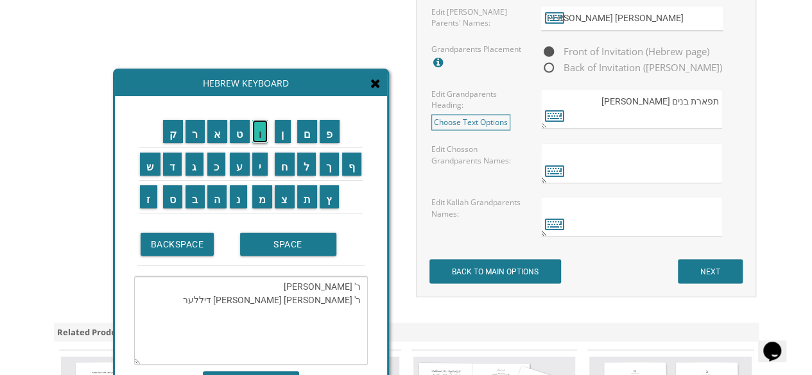
click at [258, 135] on input "ו" at bounding box center [260, 131] width 16 height 23
click at [266, 283] on textarea "ר' אברהם ואסתר אלבאז ר' משה יוסף וגולדא דיללער" at bounding box center [251, 321] width 234 height 89
click at [150, 202] on input "ז" at bounding box center [148, 196] width 17 height 23
click at [312, 171] on input "ל" at bounding box center [306, 164] width 19 height 23
click at [259, 288] on textarea "ר' אברהם ואסתר אלבאז ז"ל ר' משה יוסף וגולדא דיללער" at bounding box center [251, 321] width 234 height 89
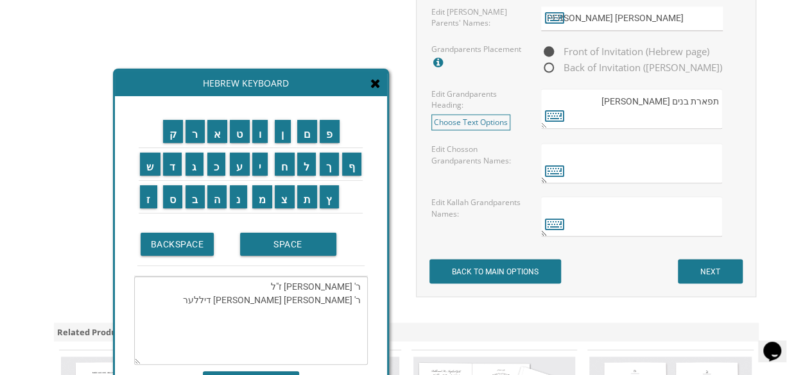
click at [262, 288] on textarea "ר' אברהם ואסתר אלבאז ז"ל ר' משה יוסף וגולדא דיללער" at bounding box center [251, 321] width 234 height 89
click at [262, 287] on textarea "ר' אברהם ואסתר אלבאז ז"ל ר' משה יוסף וגולדא דיללער" at bounding box center [251, 321] width 234 height 89
click at [253, 300] on textarea "ר' אברהם ואסתר אלבאז ז"ל ר' משה יוסף וגולדא דיללער" at bounding box center [251, 321] width 234 height 89
paste textarea "ז"ל"
type textarea "ר' אברהם ואסתר אלבאז ז"ל ר' משה יוסף וגולדא דיללער ז"ל"
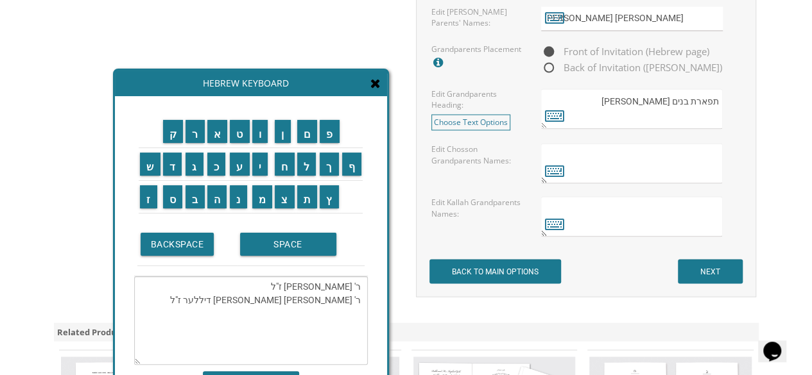
drag, startPoint x: 358, startPoint y: 287, endPoint x: 243, endPoint y: 300, distance: 115.5
click at [243, 300] on textarea "ר' אברהם ואסתר אלבאז ז"ל ר' משה יוסף וגולדא דיללער ז"ל" at bounding box center [251, 321] width 234 height 89
click at [637, 160] on textarea at bounding box center [632, 163] width 182 height 40
paste textarea "ר' אברהם ואסתר אלבאז ז"ל ר' משה יוסף וגולדא דיללער ז"ל"
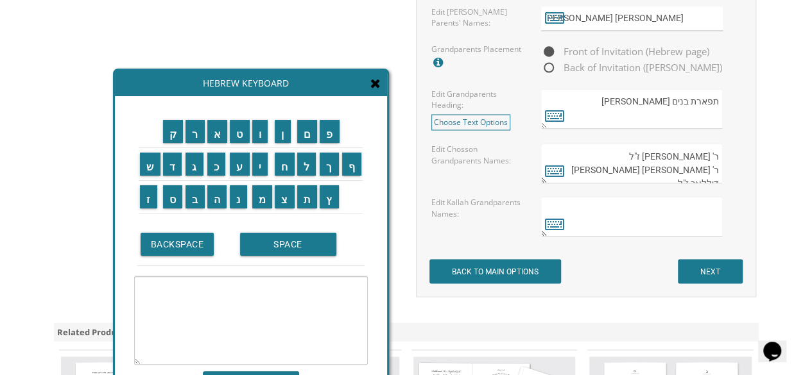
type textarea "ר' אברהם ואסתר אלבאז ז"ל ר' משה יוסף וגולדא דיללער ז"ל"
click at [339, 289] on textarea at bounding box center [251, 321] width 234 height 89
click at [710, 151] on textarea "ר' אברהם ואסתר אלבאז ז"ל ר' משה יוסף וגולדא דיללער ז"ל" at bounding box center [632, 163] width 182 height 40
click at [362, 288] on textarea at bounding box center [251, 321] width 234 height 89
click at [240, 197] on input "נ" at bounding box center [238, 196] width 17 height 23
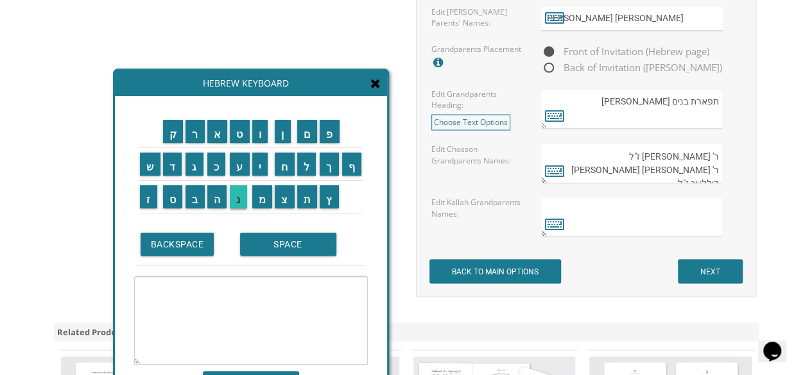
type textarea "נ"
click at [366, 288] on textarea "נ" at bounding box center [251, 321] width 234 height 89
click at [357, 286] on textarea "נ" at bounding box center [251, 321] width 234 height 89
click at [259, 167] on input "י" at bounding box center [260, 164] width 16 height 23
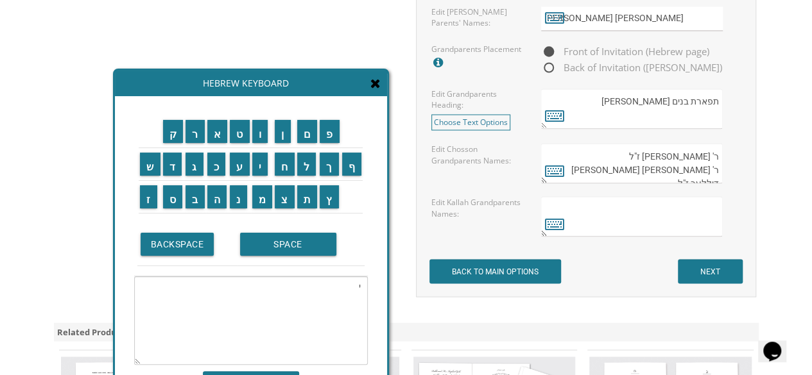
click at [196, 143] on td "ר" at bounding box center [195, 132] width 22 height 33
click at [284, 166] on input "ח" at bounding box center [285, 164] width 20 height 23
click at [261, 198] on input "מ" at bounding box center [262, 196] width 21 height 23
click at [262, 169] on input "י" at bounding box center [260, 164] width 16 height 23
click at [219, 137] on input "א" at bounding box center [217, 131] width 21 height 23
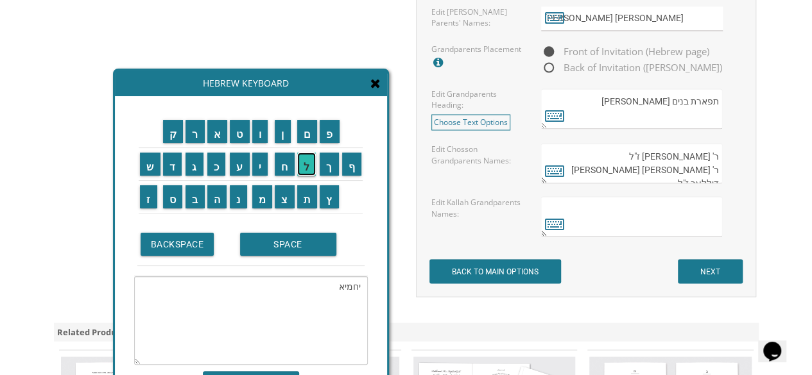
click at [306, 164] on input "ל" at bounding box center [306, 164] width 19 height 23
click at [357, 287] on textarea "יחמיאל" at bounding box center [251, 321] width 234 height 89
click at [193, 132] on input "ר" at bounding box center [194, 131] width 19 height 23
click at [330, 284] on textarea "ירחמיאל" at bounding box center [251, 321] width 234 height 89
click at [300, 249] on input "SPACE" at bounding box center [288, 244] width 96 height 23
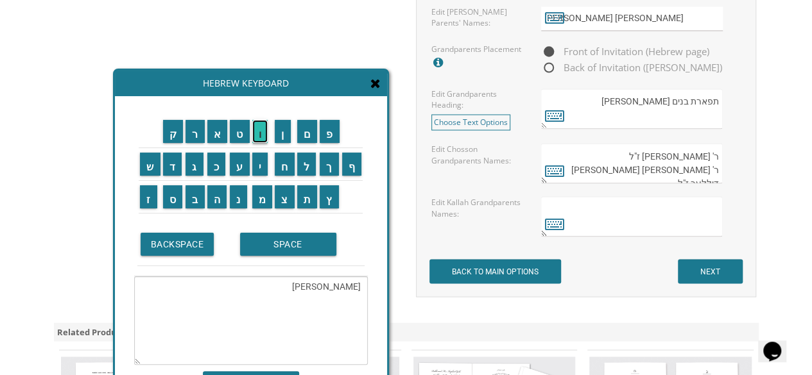
click at [263, 134] on input "ו" at bounding box center [260, 131] width 16 height 23
click at [286, 167] on input "ח" at bounding box center [285, 164] width 20 height 23
click at [242, 200] on input "נ" at bounding box center [238, 196] width 17 height 23
click at [219, 196] on input "ה" at bounding box center [217, 196] width 20 height 23
click at [277, 246] on input "SPACE" at bounding box center [288, 244] width 96 height 23
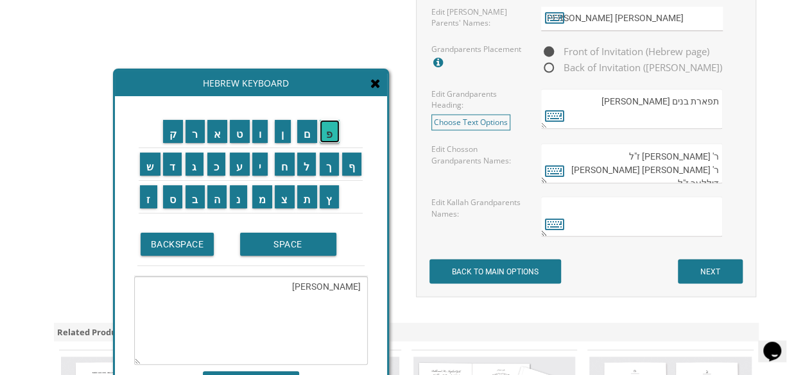
click at [330, 135] on input "פ" at bounding box center [330, 131] width 20 height 23
click at [193, 133] on input "ר" at bounding box center [194, 131] width 19 height 23
click at [172, 133] on input "ק" at bounding box center [173, 131] width 21 height 23
click at [309, 162] on input "ל" at bounding box center [306, 164] width 19 height 23
click at [287, 244] on input "SPACE" at bounding box center [288, 244] width 96 height 23
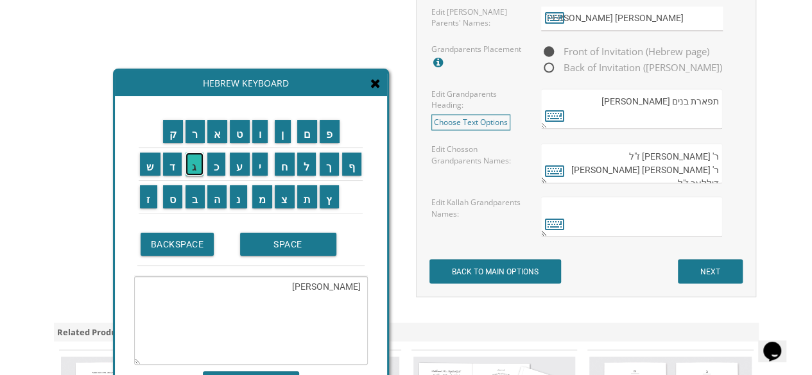
click at [191, 166] on input "ג" at bounding box center [194, 164] width 18 height 23
click at [191, 139] on input "ר" at bounding box center [194, 131] width 19 height 23
click at [148, 173] on input "ש" at bounding box center [150, 164] width 21 height 23
click at [264, 137] on input "ו" at bounding box center [260, 131] width 16 height 23
click at [282, 133] on input "ן" at bounding box center [283, 131] width 16 height 23
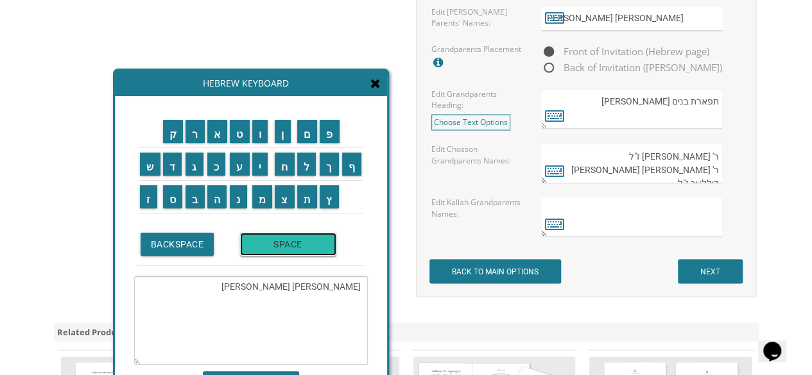
click at [278, 250] on input "SPACE" at bounding box center [288, 244] width 96 height 23
click at [173, 200] on input "ס" at bounding box center [173, 196] width 20 height 23
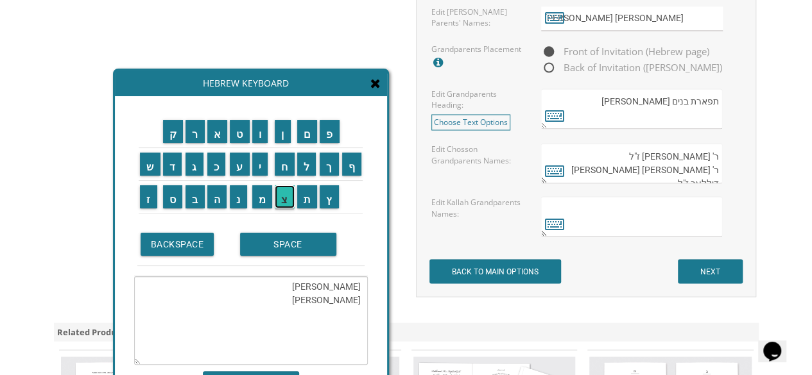
click at [287, 196] on input "צ" at bounding box center [285, 196] width 20 height 23
click at [266, 167] on input "י" at bounding box center [260, 164] width 16 height 23
click at [285, 135] on input "ן" at bounding box center [283, 131] width 16 height 23
click at [320, 299] on textarea "ירחמיאל וחנה פרקל גרשון ססצין" at bounding box center [251, 321] width 234 height 89
click at [313, 302] on textarea "ירחמיאל וחנה פרקל גרשון ססצ'ין" at bounding box center [251, 321] width 234 height 89
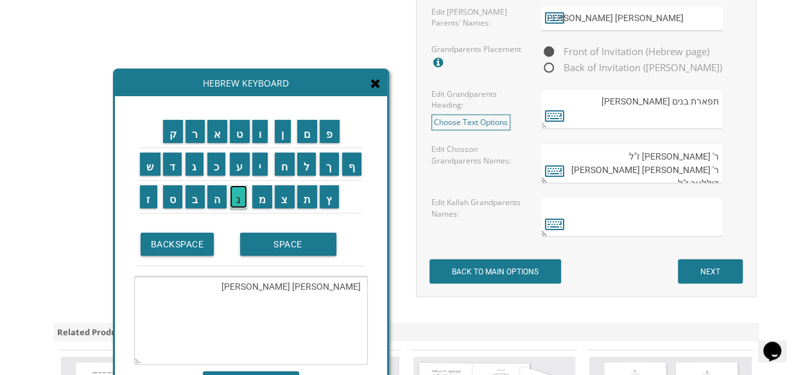
click at [237, 200] on input "נ" at bounding box center [238, 196] width 17 height 23
click at [286, 167] on input "ח" at bounding box center [285, 164] width 20 height 23
click at [259, 201] on input "מ" at bounding box center [262, 196] width 21 height 23
click at [281, 141] on input "ן" at bounding box center [283, 131] width 16 height 23
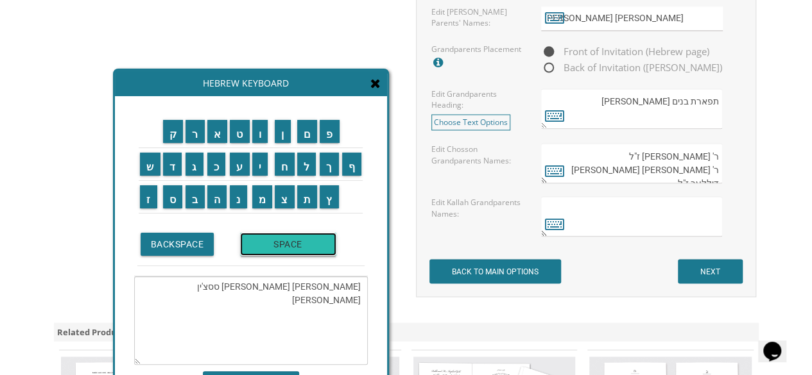
click at [255, 246] on input "SPACE" at bounding box center [288, 244] width 96 height 23
click at [264, 139] on input "ו" at bounding box center [260, 131] width 16 height 23
click at [216, 135] on input "א" at bounding box center [217, 131] width 21 height 23
click at [169, 198] on input "ס" at bounding box center [173, 196] width 20 height 23
click at [309, 199] on input "ת" at bounding box center [307, 196] width 21 height 23
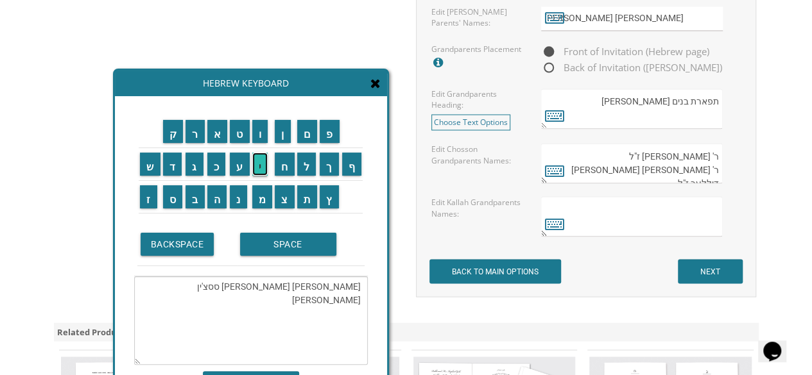
click at [264, 170] on input "י" at bounding box center [260, 164] width 16 height 23
click at [271, 242] on input "SPACE" at bounding box center [288, 244] width 96 height 23
click at [262, 203] on input "מ" at bounding box center [262, 196] width 21 height 23
click at [236, 162] on input "ע" at bounding box center [240, 164] width 20 height 23
click at [304, 164] on input "ל" at bounding box center [306, 164] width 19 height 23
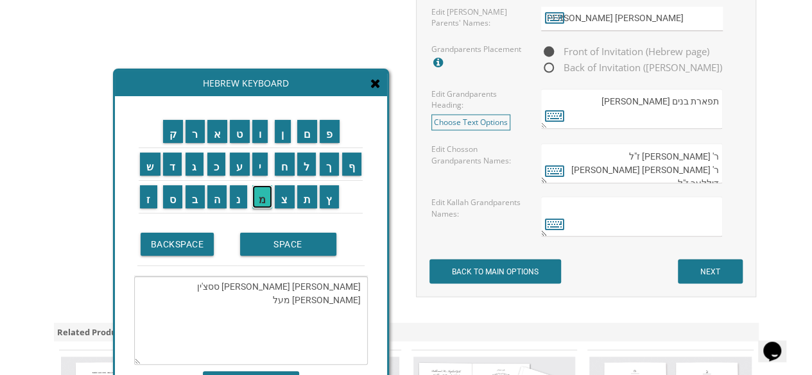
click at [262, 200] on input "מ" at bounding box center [262, 196] width 21 height 23
click at [281, 132] on input "ן" at bounding box center [283, 131] width 16 height 23
type textarea "ירחמיאל וחנה פרקל גרשון ססצ'ין נחמן ואסתי מעלמן"
drag, startPoint x: 284, startPoint y: 284, endPoint x: 358, endPoint y: 288, distance: 74.5
click at [358, 288] on textarea "ירחמיאל וחנה פרקל גרשון ססצ'ין נחמן ואסתי מעלמן" at bounding box center [251, 321] width 234 height 89
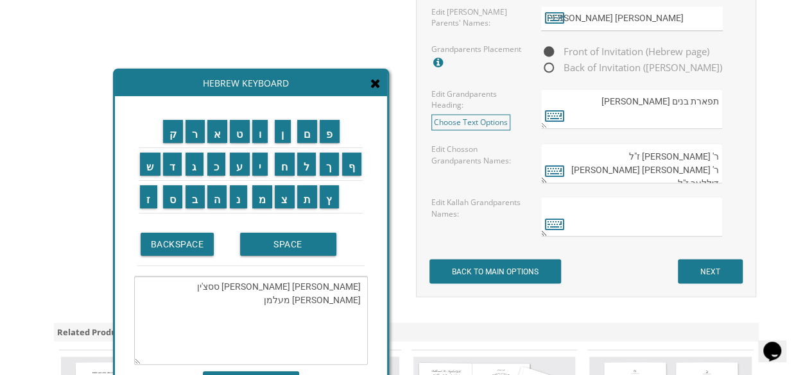
click at [357, 286] on textarea "ירחמיאל וחנה פרקל גרשון ססצ'ין נחמן ואסתי מעלמן" at bounding box center [251, 321] width 234 height 89
drag, startPoint x: 359, startPoint y: 284, endPoint x: 345, endPoint y: 292, distance: 16.1
click at [345, 292] on textarea "ירחמיאל וחנה פרקל גרשון ססצ'ין נחמן ואסתי מעלמן" at bounding box center [251, 321] width 234 height 89
drag, startPoint x: 359, startPoint y: 287, endPoint x: 284, endPoint y: 325, distance: 84.7
click at [284, 325] on textarea "ירחמיאל וחנה פרקל גרשון ססצ'ין נחמן ואסתי מעלמן" at bounding box center [251, 321] width 234 height 89
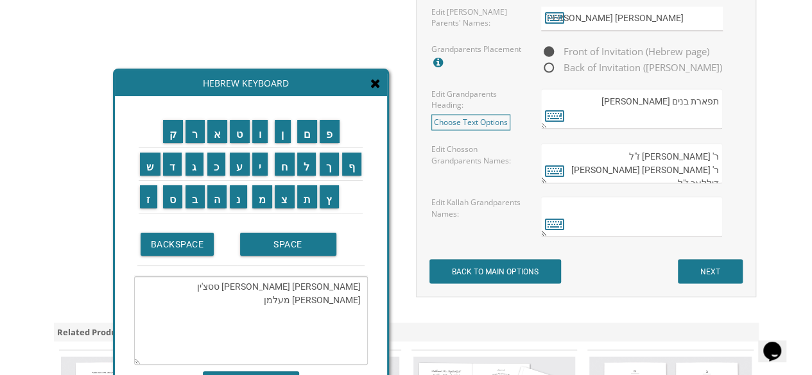
click at [676, 208] on textarea at bounding box center [632, 216] width 182 height 40
paste textarea "ירחמיאל וחנה פרקל גרשון ססצ'ין נחמן ואסתי מעלמן"
click at [719, 198] on textarea "ירחמיאל וחנה פרקל גרשון ססצ'ין נחמן ואסתי מעלמן" at bounding box center [632, 216] width 182 height 40
click at [716, 212] on textarea "ירחמיאל וחנה פרקל גרשון ססצ'ין נחמן ואסתי מעלמן" at bounding box center [632, 216] width 182 height 40
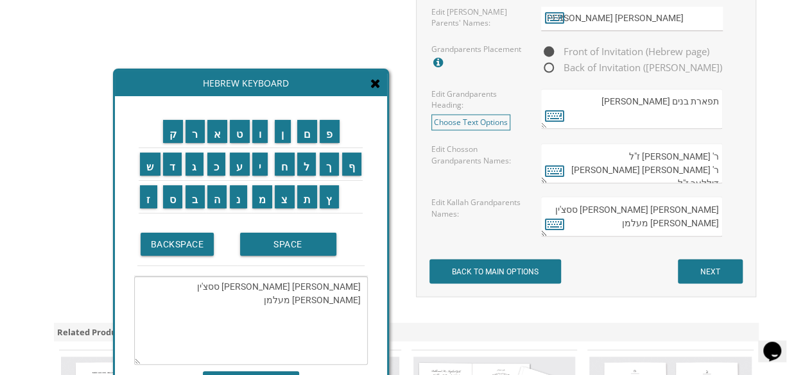
click at [719, 215] on textarea "ירחמיאל וחנה פרקל גרשון ססצ'ין נחמן ואסתי מעלמן" at bounding box center [632, 216] width 182 height 40
click at [719, 227] on textarea "ירחמיאל וחנה פרקל גרשון ססצ'ין נחמן ואסתי מעלמן" at bounding box center [632, 216] width 182 height 40
drag, startPoint x: 710, startPoint y: 152, endPoint x: 720, endPoint y: 151, distance: 9.7
click at [720, 151] on textarea "ר' אברהם ואסתר אלבאז ז"ל ר' משה יוסף וגולדא דיללער ז"ל" at bounding box center [632, 163] width 182 height 40
click at [719, 200] on textarea "ירחמיאל וחנה פרקל גרשון ססצ'ין נחמן ואסתי מעלמן" at bounding box center [632, 216] width 182 height 40
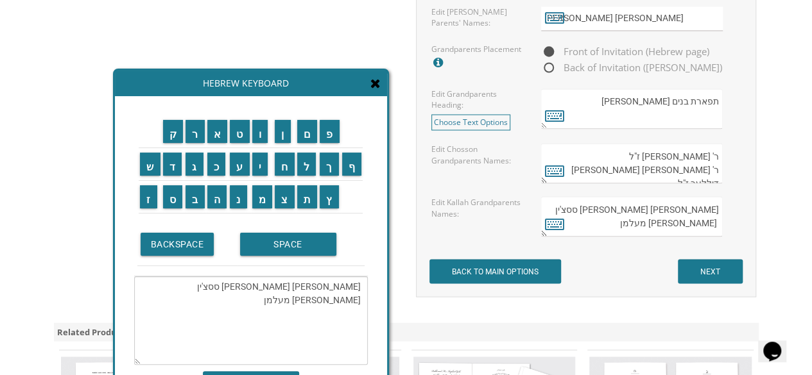
paste textarea "ר'"
click at [721, 209] on textarea "ר' ירחמיאל וחנה פרקל גרשון ססצ'ין נחמן ואסתי מעלמן" at bounding box center [632, 216] width 182 height 40
click at [720, 210] on textarea "ר' ירחמיאל וחנה פרקל גרשון ססצ'ין נחמן ואסתי מעלמן" at bounding box center [632, 216] width 182 height 40
click at [721, 212] on textarea "ר' ירחמיאל וחנה פרקל גרשון ססצ'ין נחמן ואסתי מעלמן" at bounding box center [632, 216] width 182 height 40
click at [719, 211] on textarea "ר' ירחמיאל וחנה פרקל גרשון ססצ'ין נחמן ואסתי מעלמן" at bounding box center [632, 216] width 182 height 40
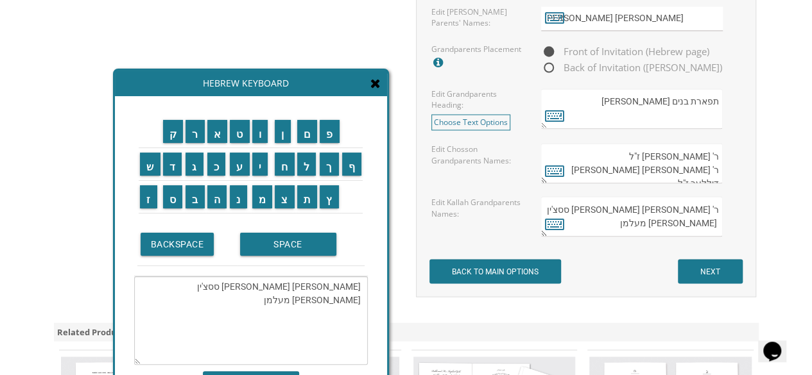
click at [716, 212] on textarea "ר' ירחמיאל וחנה פרקל גרשון ססצ'ין נחמן ואסתי מעלמן" at bounding box center [632, 216] width 182 height 40
click at [720, 210] on textarea "ר' ירחמיאל וחנה פרקל גרשון ססצ'ין נחמן ואסתי מעלמן" at bounding box center [632, 216] width 182 height 40
paste textarea "ר'"
click at [719, 225] on textarea "ר' ירחמיאל וחנה פרקל ר' גרשון ססצ'ין נחמן ואסתי מעלמן" at bounding box center [632, 216] width 182 height 40
paste textarea "ר'"
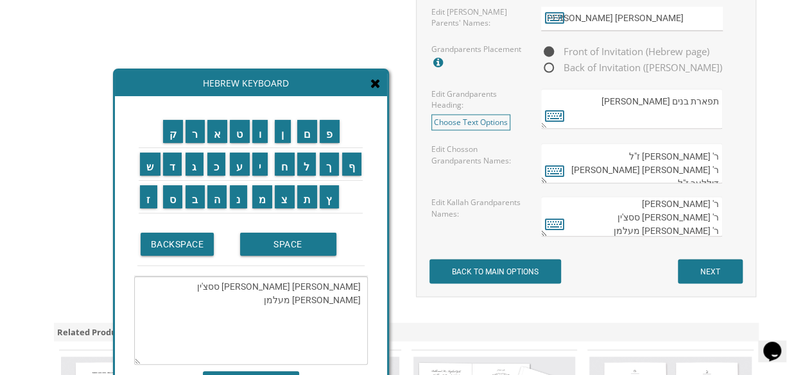
drag, startPoint x: 613, startPoint y: 164, endPoint x: 592, endPoint y: 173, distance: 23.0
click at [592, 173] on textarea "ר' אברהם ואסתר אלבאז ז"ל ר' משה יוסף וגולדא דיללער ז"ל" at bounding box center [632, 163] width 182 height 40
click at [656, 213] on textarea "ר' ירחמיאל וחנה פרקל ר' גרשון ססצ'ין ר' נחמן ואסתי מעלמן" at bounding box center [632, 216] width 182 height 40
paste textarea "ז"ל"
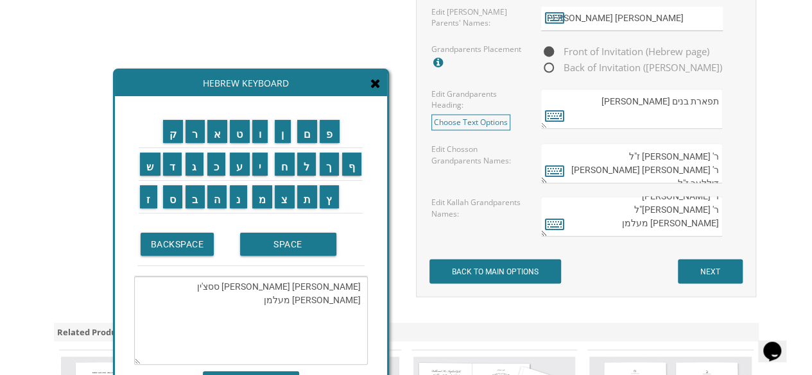
click at [666, 227] on textarea "ר' ירחמיאל וחנה פרקל ר' גרשון ססצ'ין ז"ל ר' נחמן ואסתי מעלמן" at bounding box center [632, 216] width 182 height 40
type textarea "ר' ירחמיאל וחנה פרקל ר' גרשון ססצ'ין ז"ל ר' נחמן ואסתי מעלמן"
click at [192, 133] on input "ר" at bounding box center [194, 131] width 19 height 23
type textarea "רירחמיאל וחנה פרקל גרשון ססצ'ין נחמן ואסתי מעלמן"
click at [668, 217] on textarea "ר' ירחמיאל וחנה פרקל ר' גרשון ססצ'ין ז"ל ר' נחמן ואסתי מעלמן" at bounding box center [632, 216] width 182 height 40
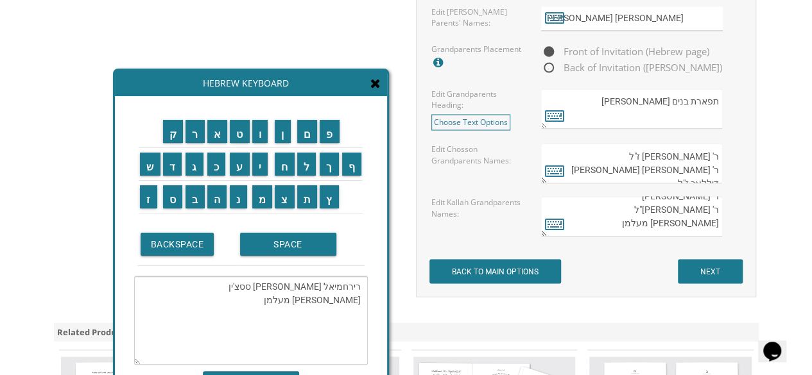
click at [660, 217] on textarea "ר' ירחמיאל וחנה פרקל ר' גרשון ססצ'ין ז"ל ר' נחמן ואסתר מעלמן" at bounding box center [632, 216] width 182 height 40
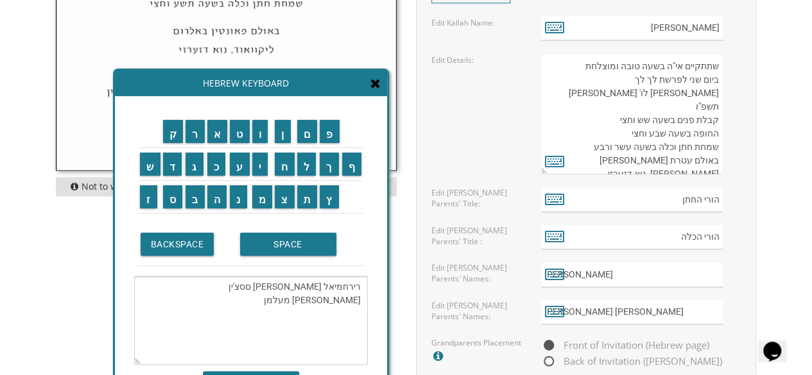
scroll to position [770, 0]
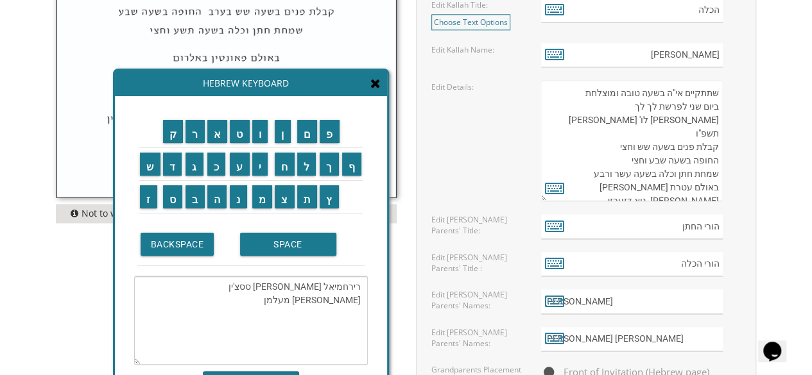
type textarea "ר' ירחמיאל וחנה פרקל ר' גרשון ססצ'ין ז"ל ר' נחמן ואסתר מעלמן"
click at [375, 81] on icon at bounding box center [375, 83] width 10 height 13
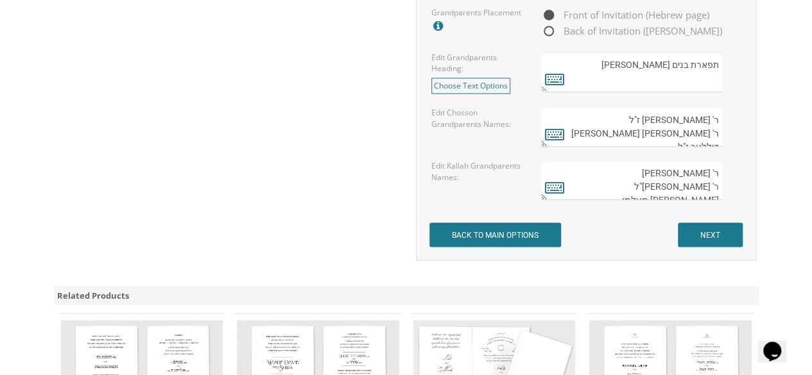
scroll to position [1155, 0]
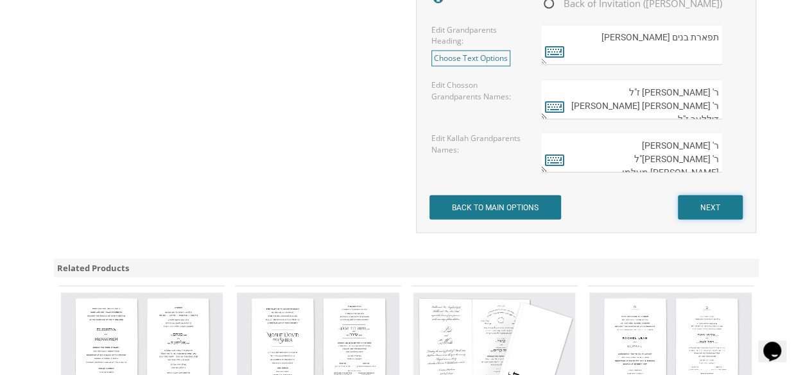
click at [699, 202] on input "NEXT" at bounding box center [710, 207] width 65 height 24
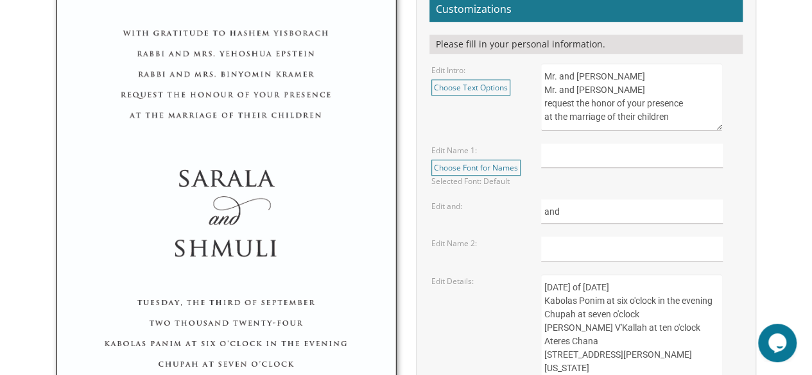
scroll to position [449, 0]
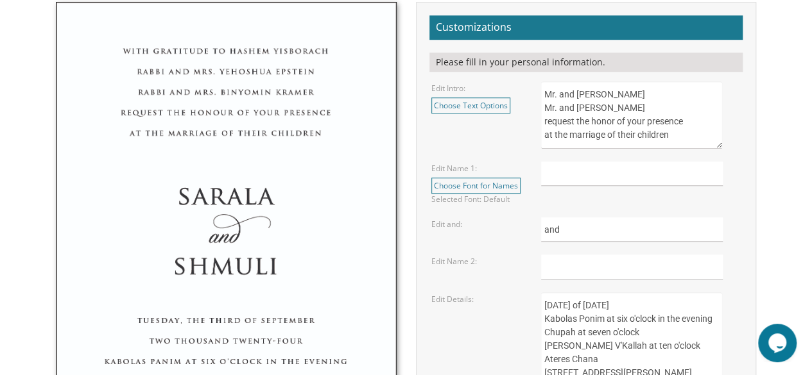
drag, startPoint x: 544, startPoint y: 94, endPoint x: 558, endPoint y: 95, distance: 13.5
click at [558, 95] on textarea "Mr. and Mrs. Yossi Schwartz Mr. and Mrs. Yaakov Friedman request the honor of y…" at bounding box center [632, 114] width 182 height 67
drag, startPoint x: 607, startPoint y: 93, endPoint x: 664, endPoint y: 96, distance: 56.5
click at [664, 96] on textarea "Mr. and Mrs. Yossi Schwartz Mr. and Mrs. Yaakov Friedman request the honor of y…" at bounding box center [632, 114] width 182 height 67
drag, startPoint x: 544, startPoint y: 103, endPoint x: 557, endPoint y: 110, distance: 14.3
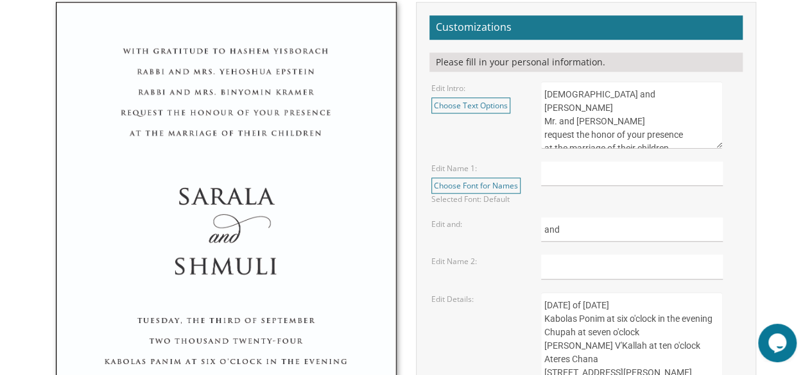
click at [557, 110] on textarea "Mr. and Mrs. Yossi Schwartz Mr. and Mrs. Yaakov Friedman request the honor of y…" at bounding box center [632, 114] width 182 height 67
drag, startPoint x: 606, startPoint y: 107, endPoint x: 674, endPoint y: 106, distance: 68.0
click at [674, 106] on textarea "Mr. and Mrs. Yossi Schwartz Mr. and Mrs. Yaakov Friedman request the honor of y…" at bounding box center [632, 114] width 182 height 67
type textarea "Rabbi and Mrs. Elie Elbaz Rabbi and Mrs. Dov Sostchin request the honor of your…"
click at [559, 174] on input "text" at bounding box center [632, 174] width 182 height 25
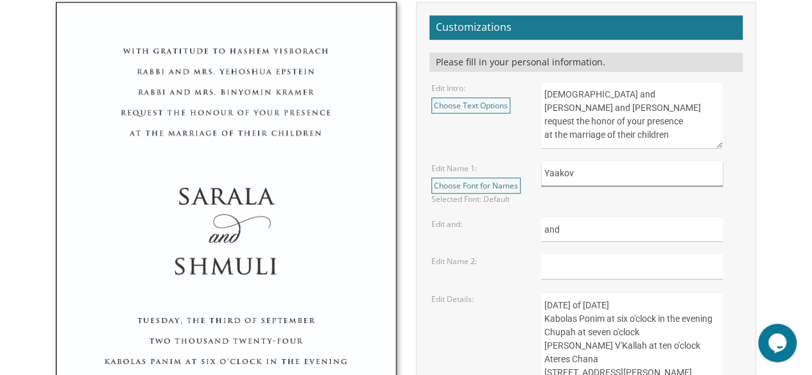
type input "Yaakov"
click at [572, 265] on input "text" at bounding box center [632, 267] width 182 height 25
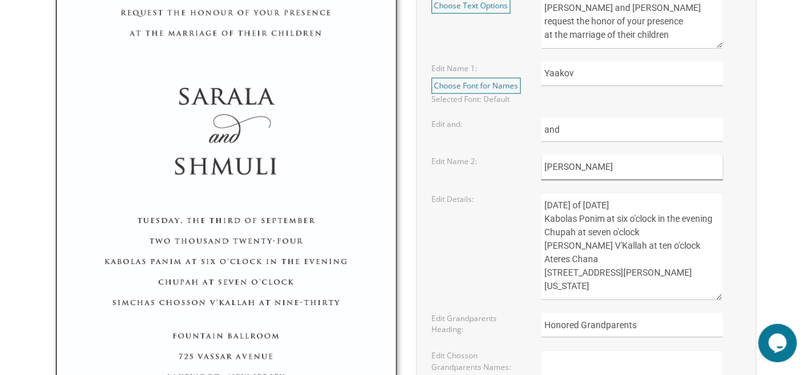
scroll to position [578, 0]
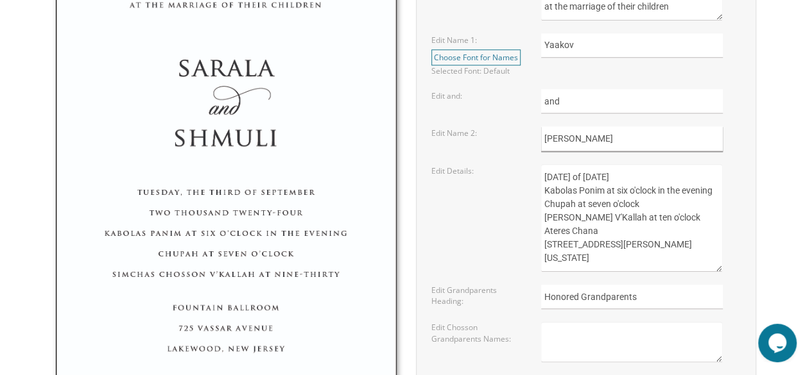
type input "Gittel"
drag, startPoint x: 544, startPoint y: 173, endPoint x: 572, endPoint y: 173, distance: 28.2
click at [572, 173] on textarea "Sunday, the eighth of May, 2016 Kabolas Ponim at six o'clock in the evening Chu…" at bounding box center [632, 218] width 182 height 108
click at [598, 174] on textarea "Sunday, the eighth of May, 2016 Kabolas Ponim at six o'clock in the evening Chu…" at bounding box center [632, 218] width 182 height 108
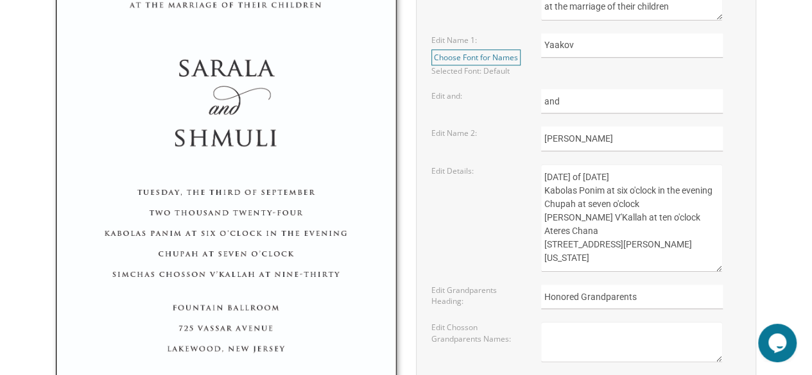
click at [598, 175] on textarea "Sunday, the eighth of May, 2016 Kabolas Ponim at six o'clock in the evening Chu…" at bounding box center [632, 218] width 182 height 108
drag, startPoint x: 597, startPoint y: 175, endPoint x: 620, endPoint y: 174, distance: 23.1
click at [620, 174] on textarea "Sunday, the eighth of May, 2016 Kabolas Ponim at six o'clock in the evening Chu…" at bounding box center [632, 218] width 182 height 108
drag, startPoint x: 673, startPoint y: 174, endPoint x: 688, endPoint y: 171, distance: 15.7
click at [688, 171] on textarea "Sunday, the eighth of May, 2016 Kabolas Ponim at six o'clock in the evening Chu…" at bounding box center [632, 218] width 182 height 108
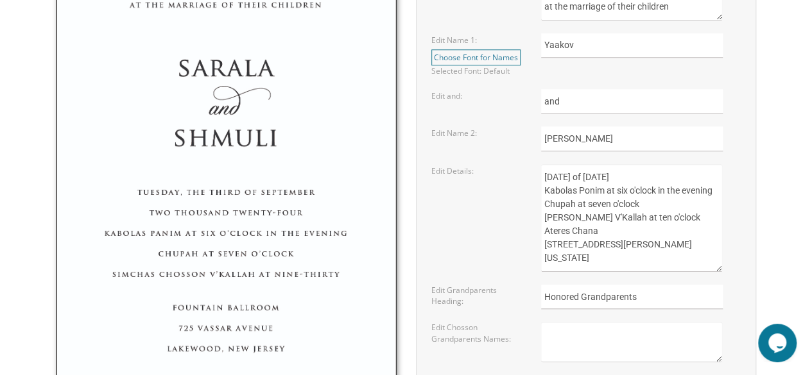
drag, startPoint x: 553, startPoint y: 189, endPoint x: 567, endPoint y: 189, distance: 14.1
click at [567, 189] on textarea "Sunday, the eighth of May, 2016 Kabolas Ponim at six o'clock in the evening Chu…" at bounding box center [632, 218] width 182 height 108
drag, startPoint x: 626, startPoint y: 201, endPoint x: 658, endPoint y: 201, distance: 31.5
click at [658, 201] on textarea "Sunday, the eighth of May, 2016 Kabolas Ponim at six o'clock in the evening Chu…" at bounding box center [632, 218] width 182 height 108
drag, startPoint x: 608, startPoint y: 214, endPoint x: 646, endPoint y: 216, distance: 37.9
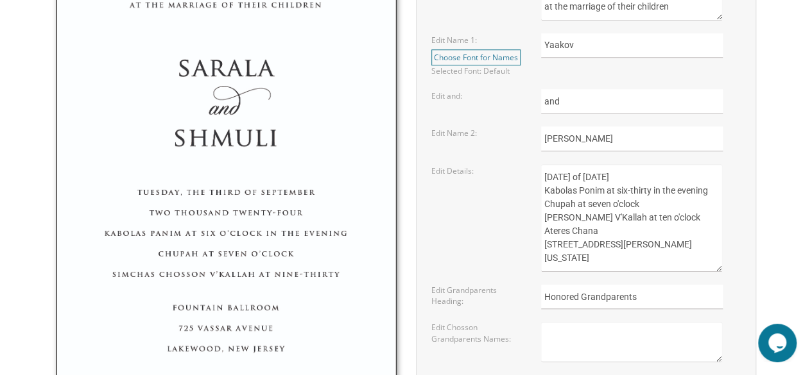
click at [646, 216] on textarea "Sunday, the eighth of May, 2016 Kabolas Ponim at six o'clock in the evening Chu…" at bounding box center [632, 218] width 182 height 108
drag, startPoint x: 671, startPoint y: 228, endPoint x: 710, endPoint y: 230, distance: 39.2
click at [710, 230] on textarea "Sunday, the eighth of May, 2016 Kabolas Ponim at six o'clock in the evening Chu…" at bounding box center [632, 218] width 182 height 108
drag, startPoint x: 581, startPoint y: 229, endPoint x: 601, endPoint y: 229, distance: 19.9
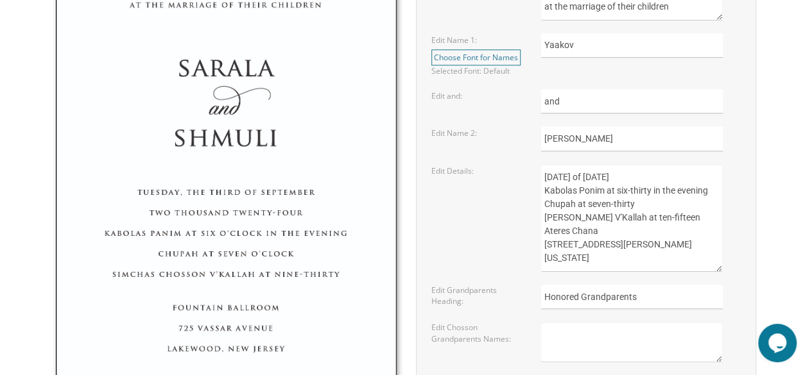
click at [601, 229] on textarea "Sunday, the eighth of May, 2016 Kabolas Ponim at six o'clock in the evening Chu…" at bounding box center [632, 218] width 182 height 108
drag, startPoint x: 544, startPoint y: 241, endPoint x: 627, endPoint y: 246, distance: 83.0
click at [627, 246] on textarea "Sunday, the eighth of May, 2016 Kabolas Ponim at six o'clock in the evening Chu…" at bounding box center [632, 218] width 182 height 108
click at [609, 230] on textarea "Sunday, the eighth of May, 2016 Kabolas Ponim at six o'clock in the evening Chu…" at bounding box center [632, 218] width 182 height 108
click at [619, 229] on textarea "Sunday, the eighth of May, 2016 Kabolas Ponim at six o'clock in the evening Chu…" at bounding box center [632, 218] width 182 height 108
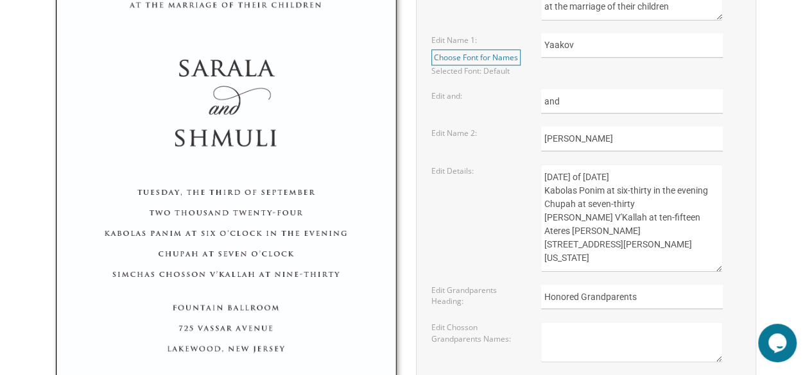
drag, startPoint x: 545, startPoint y: 241, endPoint x: 619, endPoint y: 243, distance: 73.8
click at [619, 243] on textarea "Sunday, the eighth of May, 2016 Kabolas Ponim at six o'clock in the evening Chu…" at bounding box center [632, 218] width 182 height 108
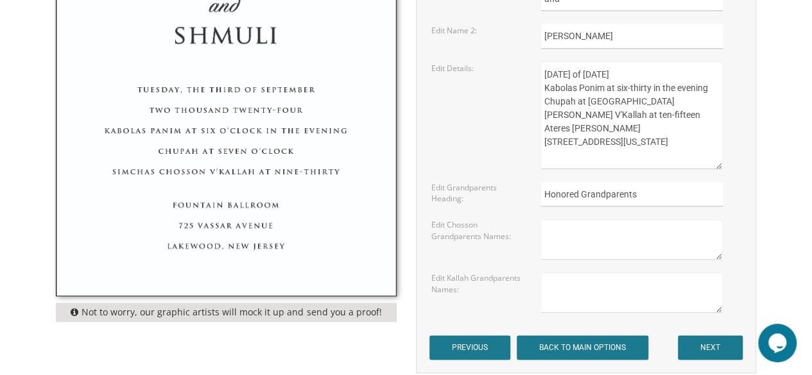
scroll to position [578, 0]
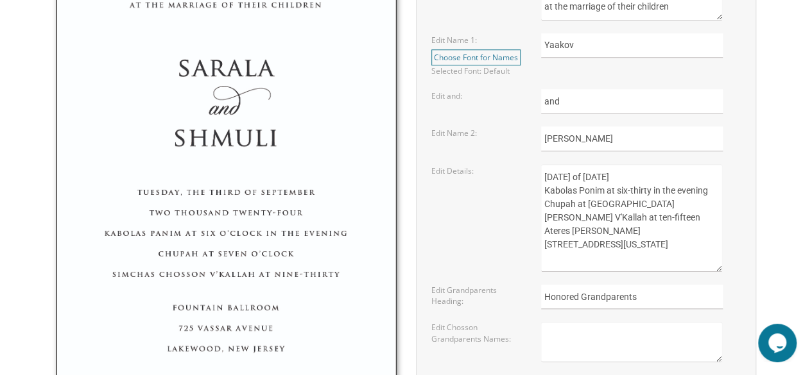
type textarea "Monday, the twenty-seventh of October, 2025 Kabolas Ponim at six-thirty in the …"
drag, startPoint x: 640, startPoint y: 297, endPoint x: 521, endPoint y: 303, distance: 119.5
click at [521, 303] on div "Edit Grandparents Heading: Honored Grandparents" at bounding box center [586, 297] width 328 height 25
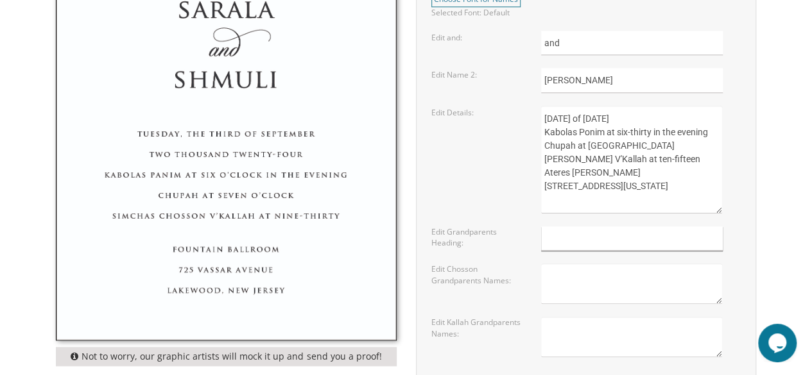
scroll to position [706, 0]
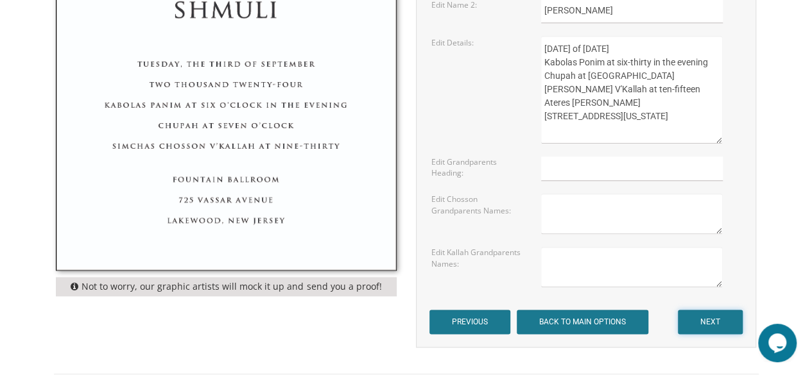
click at [703, 317] on input "NEXT" at bounding box center [710, 322] width 65 height 24
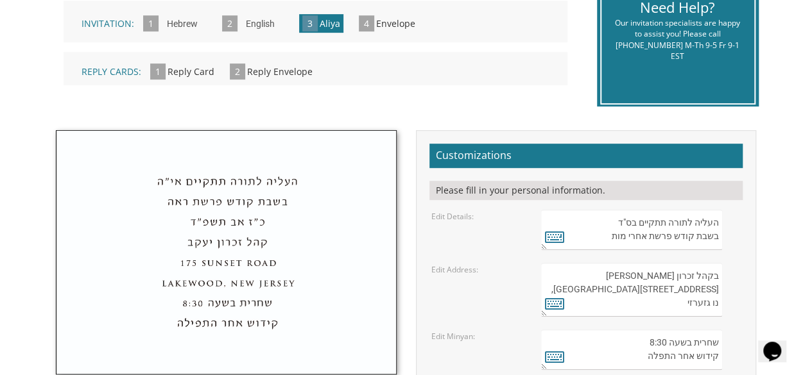
scroll to position [385, 0]
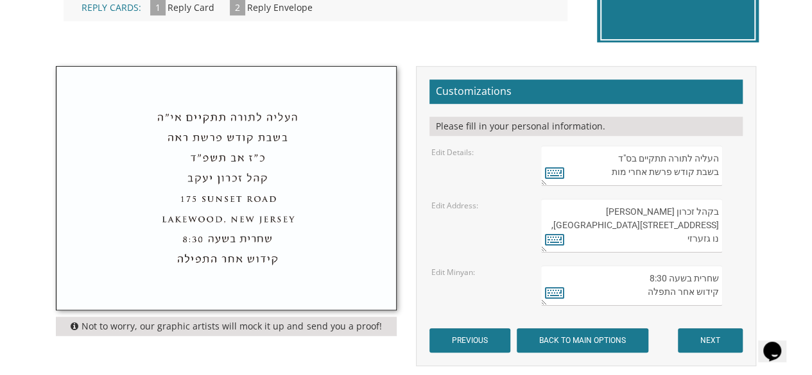
drag, startPoint x: 644, startPoint y: 169, endPoint x: 604, endPoint y: 181, distance: 41.0
click at [604, 181] on textarea "העליה לתורה תתקיים בס"ד בשבת קודש פרשת אחרי מות" at bounding box center [632, 166] width 182 height 40
click at [551, 175] on icon at bounding box center [554, 173] width 19 height 18
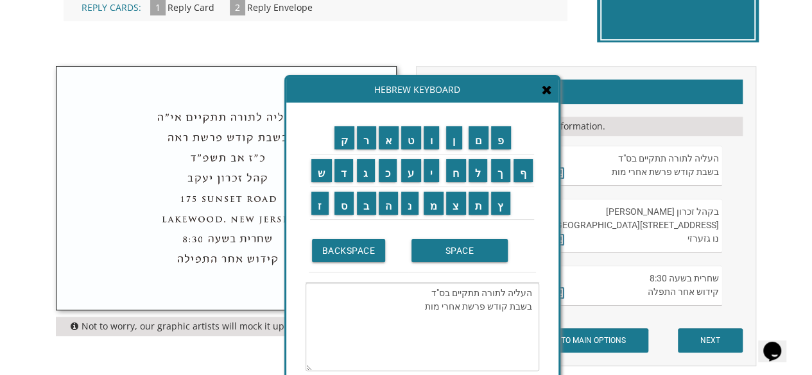
drag, startPoint x: 431, startPoint y: 292, endPoint x: 424, endPoint y: 311, distance: 20.3
click at [424, 311] on textarea "העליה לתורה תתקיים בס"ד בשבת קודש פרשת אחרי מות" at bounding box center [422, 327] width 234 height 89
type textarea "העליה לתורה תתקיים בס"ת"
click at [529, 293] on textarea "העליה לתורה תתקיים בס"ת" at bounding box center [422, 327] width 234 height 89
click at [481, 295] on textarea "העליה לתורה תתקיים בס"ת" at bounding box center [422, 327] width 234 height 89
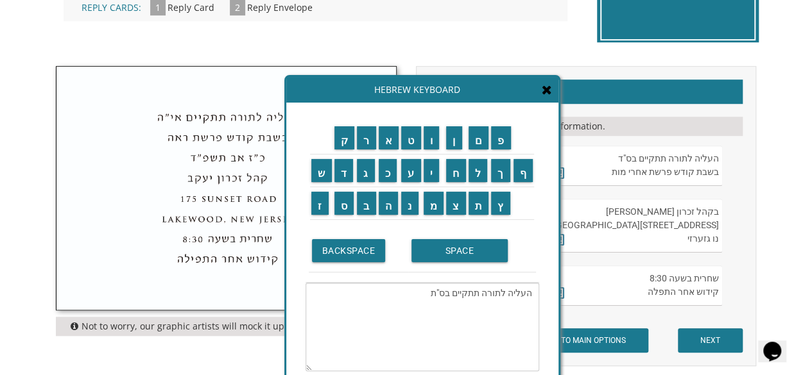
click at [481, 295] on textarea "העליה לתורה תתקיים בס"ת" at bounding box center [422, 327] width 234 height 89
click at [368, 207] on input "ב" at bounding box center [366, 203] width 19 height 23
click at [366, 139] on input "ר" at bounding box center [366, 137] width 19 height 23
click at [393, 138] on input "א" at bounding box center [389, 137] width 21 height 23
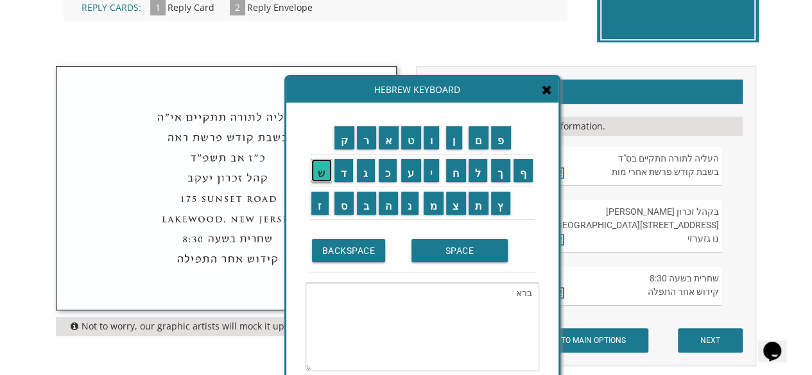
click at [322, 178] on input "ש" at bounding box center [321, 170] width 21 height 23
click at [431, 170] on input "י" at bounding box center [432, 170] width 16 height 23
click at [481, 203] on input "ת" at bounding box center [478, 203] width 21 height 23
type textarea "בראשית"
click at [513, 291] on textarea "בראשית" at bounding box center [422, 327] width 234 height 89
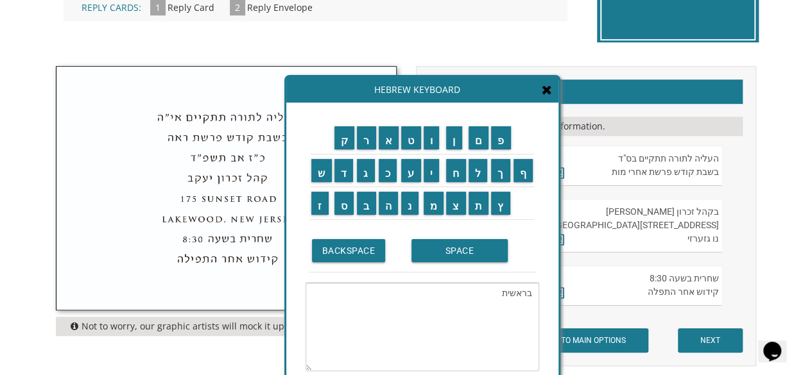
click at [513, 292] on textarea "בראשית" at bounding box center [422, 327] width 234 height 89
drag, startPoint x: 644, startPoint y: 170, endPoint x: 602, endPoint y: 174, distance: 42.5
click at [602, 174] on textarea "העליה לתורה תתקיים בס"ד בשבת קודש פרשת אחרי מות" at bounding box center [632, 166] width 182 height 40
paste textarea "ראשי"
click at [546, 98] on div "Hebrew Keyboard" at bounding box center [422, 90] width 272 height 26
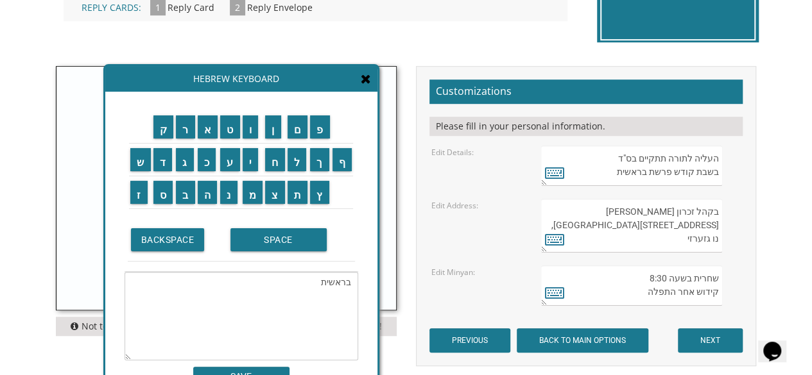
drag, startPoint x: 516, startPoint y: 94, endPoint x: 335, endPoint y: 83, distance: 181.3
click at [335, 83] on div "Hebrew Keyboard" at bounding box center [241, 79] width 272 height 26
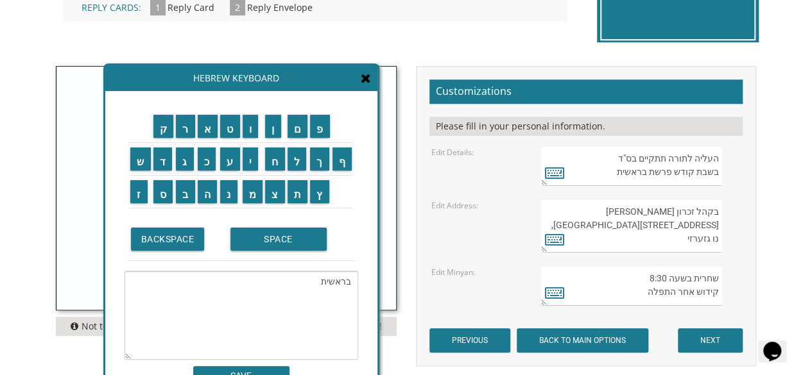
click at [622, 159] on textarea "העליה לתורה תתקיים בס"ד בשבת קודש פרשת אחרי מות" at bounding box center [632, 166] width 182 height 40
type textarea "העליה לתורה תתקיים ב"ד בשבת קודש פרשת בראשית"
drag, startPoint x: 321, startPoint y: 282, endPoint x: 356, endPoint y: 283, distance: 35.3
click at [356, 283] on textarea "בראשית" at bounding box center [241, 315] width 234 height 89
click at [232, 161] on input "ע" at bounding box center [230, 159] width 20 height 23
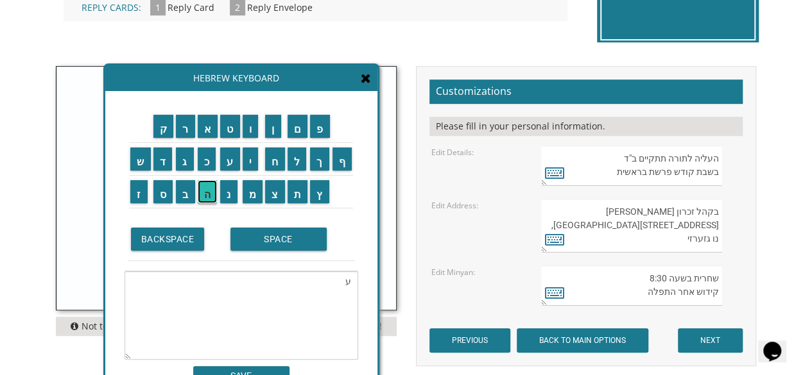
click at [209, 192] on input "ה" at bounding box center [208, 191] width 20 height 23
type textarea "עה"
click at [341, 279] on textarea "עה" at bounding box center [241, 315] width 234 height 89
click at [343, 280] on textarea "עה" at bounding box center [241, 315] width 234 height 89
click at [625, 156] on textarea "העליה לתורה תתקיים בס"ד בשבת קודש פרשת אחרי מות" at bounding box center [632, 166] width 182 height 40
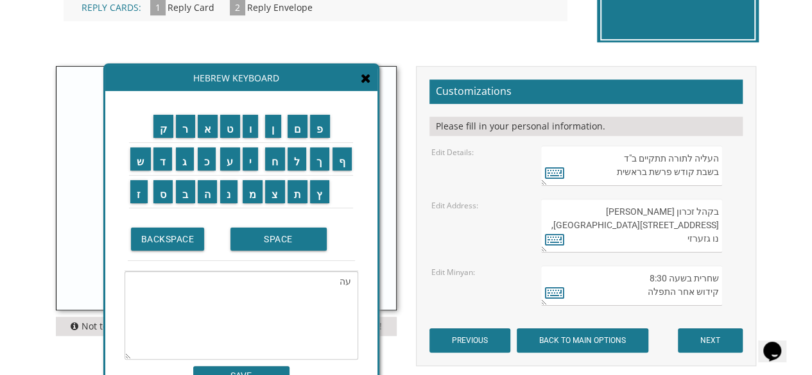
paste textarea "עה"
drag, startPoint x: 610, startPoint y: 157, endPoint x: 603, endPoint y: 159, distance: 7.2
click at [603, 159] on textarea "העליה לתורה תתקיים בס"ד בשבת קודש פרשת אחרי מות" at bounding box center [632, 166] width 182 height 40
click at [610, 156] on textarea "העליה לתורה תתקיים בס"ד בשבת קודש פרשת אחרי מות" at bounding box center [632, 166] width 182 height 40
click at [620, 157] on textarea "העליה לתורה תתקיים בס"ד בשבת קודש פרשת אחרי מות" at bounding box center [632, 166] width 182 height 40
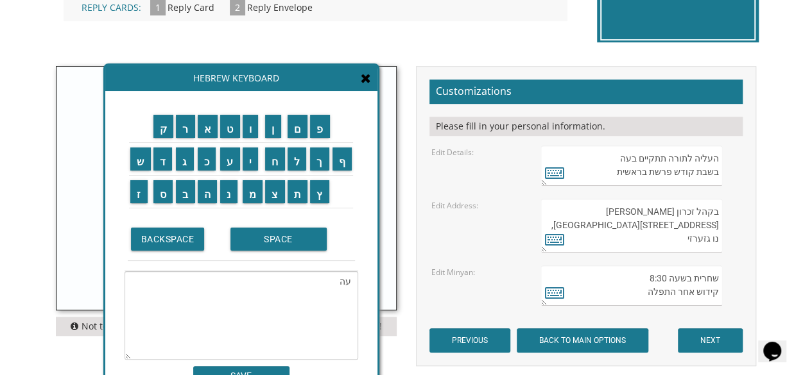
paste textarea """
click at [621, 158] on textarea "העליה לתורה תתקיים בס"ד בשבת קודש פרשת אחרי מות" at bounding box center [632, 166] width 182 height 40
click at [612, 175] on textarea "העליה לתורה תתקיים בס"ד בשבת קודש פרשת אחרי מות" at bounding box center [632, 166] width 182 height 40
type textarea "העליה לתורה תתקיים בעז"ה בשבת קודש פרשת בראשית"
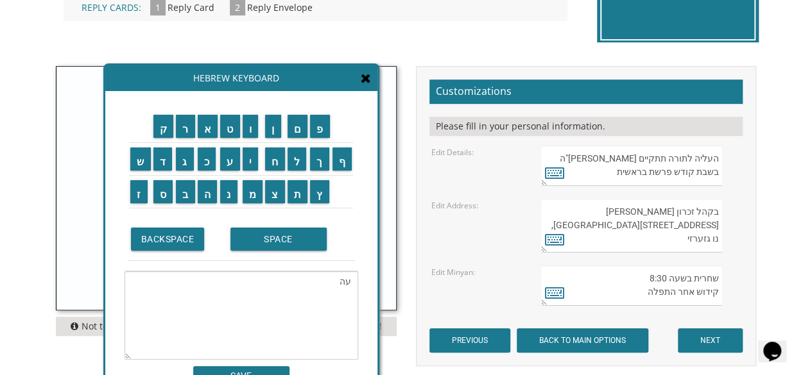
click at [349, 281] on textarea "עה" at bounding box center [241, 315] width 234 height 89
click at [207, 167] on input "כ" at bounding box center [207, 159] width 19 height 23
click at [255, 126] on input "ו" at bounding box center [251, 126] width 16 height 23
click at [298, 192] on input "ת" at bounding box center [297, 191] width 21 height 23
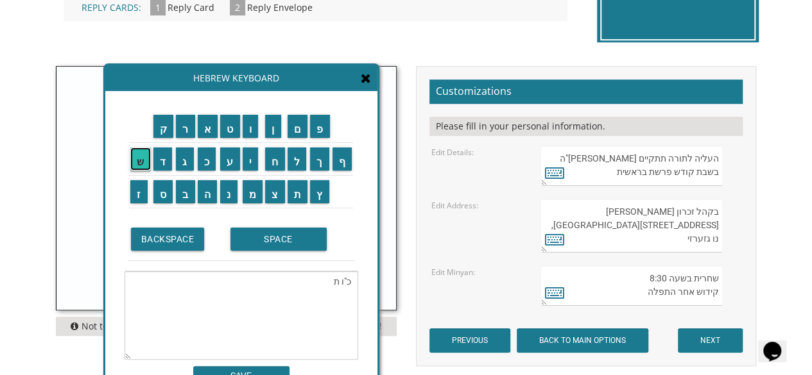
click at [137, 160] on input "ש" at bounding box center [140, 159] width 21 height 23
click at [185, 123] on input "ר" at bounding box center [185, 126] width 19 height 23
click at [253, 159] on input "י" at bounding box center [251, 159] width 16 height 23
click at [299, 204] on td "ת" at bounding box center [297, 192] width 23 height 33
click at [133, 158] on input "ש" at bounding box center [140, 159] width 21 height 23
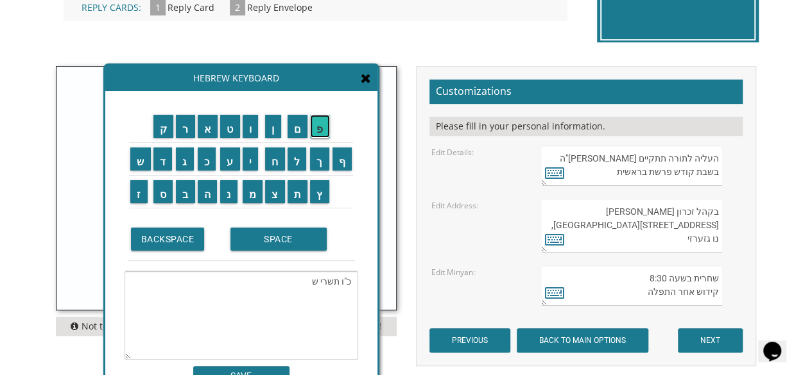
click at [322, 128] on input "פ" at bounding box center [320, 126] width 20 height 23
click at [313, 279] on textarea "כ"ו תשרי שפ" at bounding box center [241, 315] width 234 height 89
click at [296, 279] on textarea "כ"ו תשרי תשפ" at bounding box center [241, 315] width 234 height 89
type textarea "כ"ו תשרי תשפ"ו"
drag, startPoint x: 349, startPoint y: 279, endPoint x: 286, endPoint y: 286, distance: 63.9
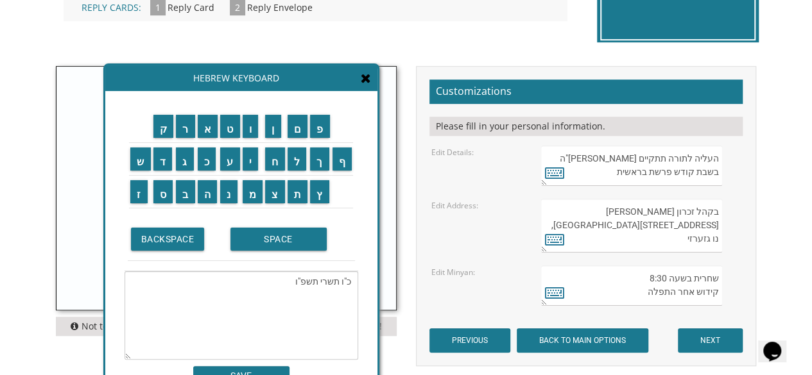
click at [286, 286] on textarea "כ"ו תשרי תשפ"ו" at bounding box center [241, 315] width 234 height 89
click at [687, 176] on textarea "העליה לתורה תתקיים בס"ד בשבת קודש פרשת אחרי מות" at bounding box center [632, 166] width 182 height 40
paste textarea "כ"ו תשרי תשפ"ו"
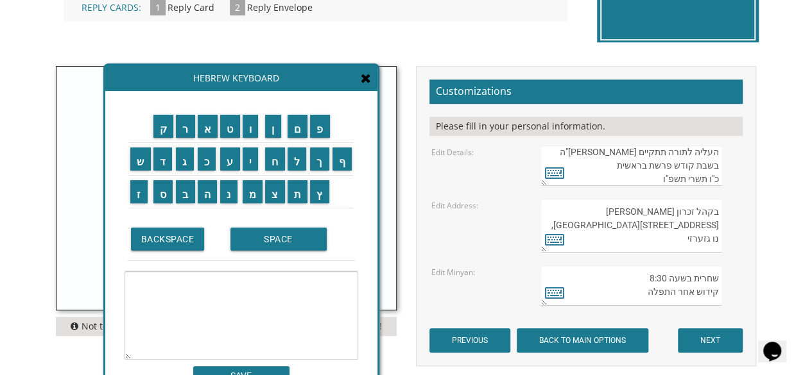
type textarea "העליה לתורה תתקיים בעז"ה בשבת קודש פרשת בראשית כ"ו תשרי תשפ"ו"
click at [692, 210] on textarea "בקהל זכרון שניאור 282 Oak Knoll Road לייקוואוד, נו גזערזי" at bounding box center [632, 226] width 182 height 54
drag, startPoint x: 695, startPoint y: 210, endPoint x: 646, endPoint y: 215, distance: 49.7
click at [646, 215] on textarea "בקהל זכרון שניאור 282 Oak Knoll Road לייקוואוד, נו גזערזי" at bounding box center [632, 226] width 182 height 54
type textarea "בקהל 282 Oak Knoll Road לייקוואוד, נו גזערזי"
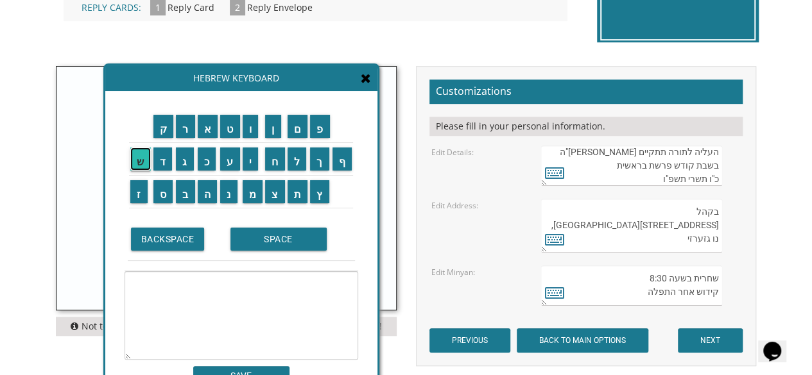
click at [137, 161] on input "ש" at bounding box center [140, 159] width 21 height 23
click at [255, 124] on input "ו" at bounding box center [251, 126] width 16 height 23
click at [250, 196] on input "מ" at bounding box center [253, 191] width 21 height 23
click at [180, 124] on input "ר" at bounding box center [185, 126] width 19 height 23
click at [248, 162] on input "י" at bounding box center [251, 159] width 16 height 23
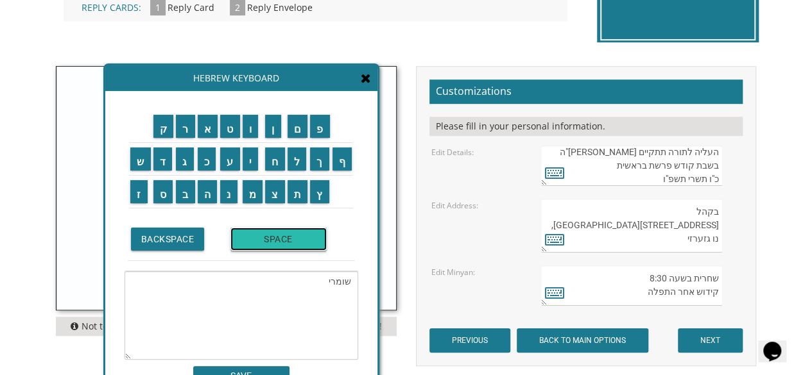
click at [255, 244] on input "SPACE" at bounding box center [278, 239] width 96 height 23
click at [133, 161] on input "ש" at bounding box center [140, 159] width 21 height 23
click at [182, 194] on input "ב" at bounding box center [185, 191] width 19 height 23
click at [298, 194] on input "ת" at bounding box center [297, 191] width 21 height 23
type textarea "שומרי שבת"
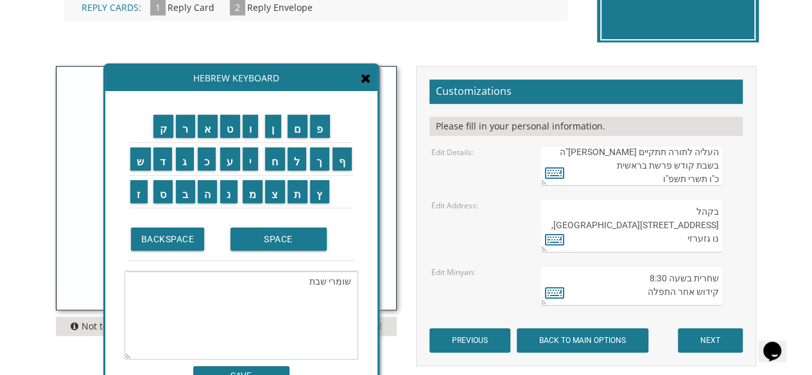
drag, startPoint x: 349, startPoint y: 280, endPoint x: 305, endPoint y: 284, distance: 43.8
click at [305, 284] on textarea "שומרי שבת" at bounding box center [241, 315] width 234 height 89
click at [689, 210] on textarea "בקהל זכרון שניאור 282 Oak Knoll Road לייקוואוד, נו גזערזי" at bounding box center [632, 226] width 182 height 54
paste textarea "שומרי שבת"
drag, startPoint x: 642, startPoint y: 225, endPoint x: 706, endPoint y: 227, distance: 64.2
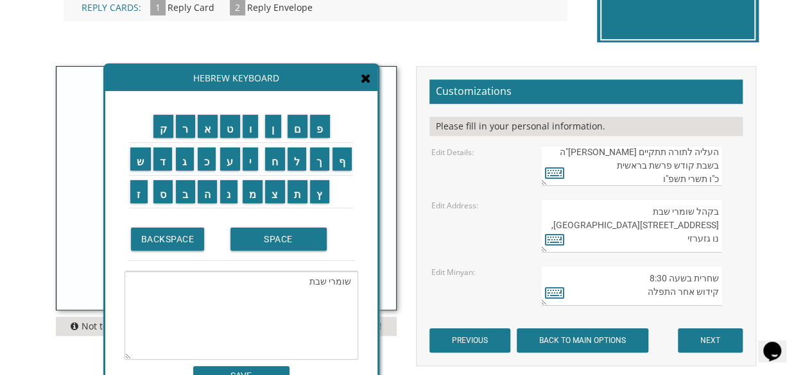
click at [706, 227] on textarea "בקהל זכרון שניאור 282 Oak Knoll Road לייקוואוד, נו גזערזי" at bounding box center [632, 226] width 182 height 54
drag, startPoint x: 719, startPoint y: 224, endPoint x: 639, endPoint y: 247, distance: 82.9
click at [643, 244] on textarea "בקהל זכרון שניאור 282 Oak Knoll Road לייקוואוד, נו גזערזי" at bounding box center [632, 226] width 182 height 54
drag, startPoint x: 699, startPoint y: 223, endPoint x: 714, endPoint y: 224, distance: 14.8
click at [714, 223] on textarea "בקהל זכרון שניאור 282 Oak Knoll Road לייקוואוד, נו גזערזי" at bounding box center [632, 226] width 182 height 54
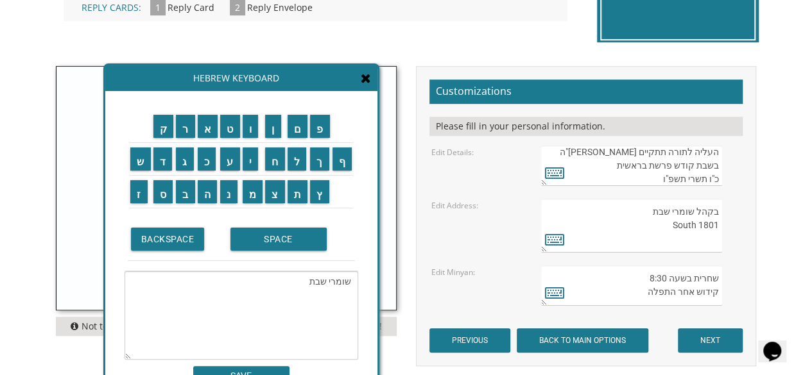
click at [719, 223] on textarea "בקהל זכרון שניאור 282 Oak Knoll Road לייקוואוד, נו גזערזי" at bounding box center [632, 226] width 182 height 54
drag, startPoint x: 701, startPoint y: 223, endPoint x: 661, endPoint y: 232, distance: 41.6
click at [665, 230] on textarea "בקהל זכרון שניאור 282 Oak Knoll Road לייקוואוד, נו גזערזי" at bounding box center [632, 226] width 182 height 54
drag, startPoint x: 716, startPoint y: 225, endPoint x: 750, endPoint y: 230, distance: 33.8
click at [717, 225] on textarea "בקהל זכרון שניאור 282 Oak Knoll Road לייקוואוד, נו גזערזי" at bounding box center [632, 226] width 182 height 54
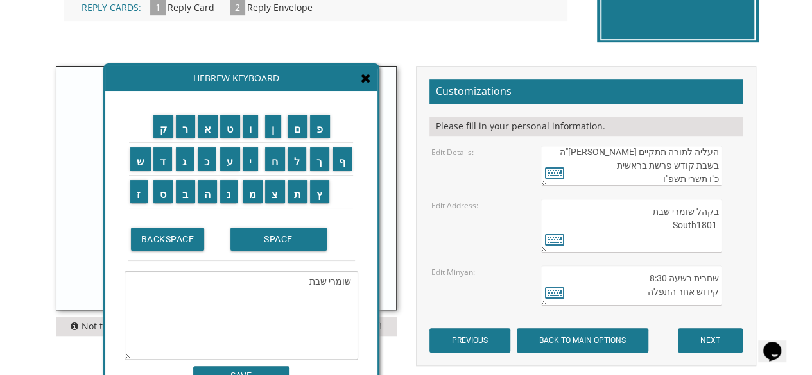
drag, startPoint x: 716, startPoint y: 227, endPoint x: 666, endPoint y: 243, distance: 52.0
click at [669, 239] on textarea "בקהל זכרון שניאור 282 Oak Knoll Road לייקוואוד, נו גזערזי" at bounding box center [632, 226] width 182 height 54
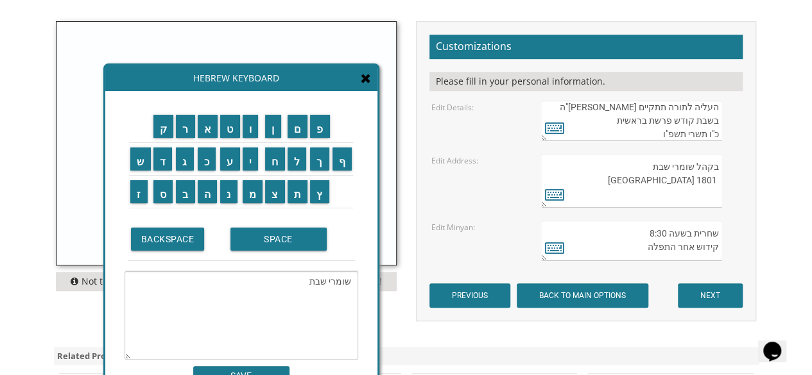
scroll to position [449, 0]
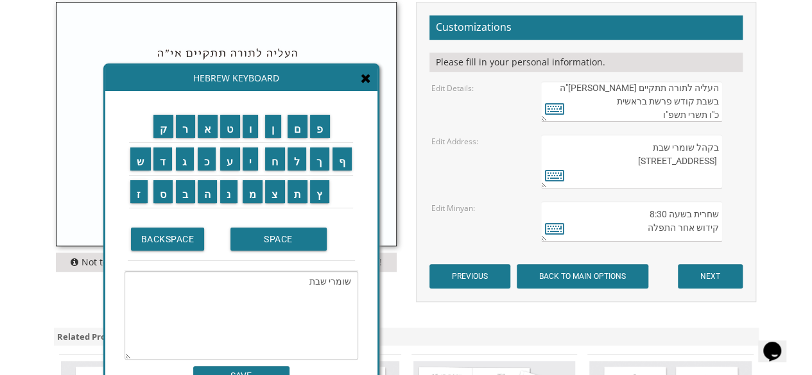
drag, startPoint x: 698, startPoint y: 160, endPoint x: 719, endPoint y: 161, distance: 21.2
click at [719, 161] on textarea "בקהל זכרון שניאור 282 Oak Knoll Road לייקוואוד, נו גזערזי" at bounding box center [632, 162] width 182 height 54
click at [643, 160] on textarea "בקהל זכרון שניאור 282 Oak Knoll Road לייקוואוד, נו גזערזי" at bounding box center [632, 162] width 182 height 54
click at [644, 161] on textarea "בקהל זכרון שניאור 282 Oak Knoll Road לייקוואוד, נו גזערזי" at bounding box center [632, 162] width 182 height 54
click at [697, 175] on textarea "בקהל זכרון שניאור 282 Oak Knoll Road לייקוואוד, נו גזערזי" at bounding box center [632, 162] width 182 height 54
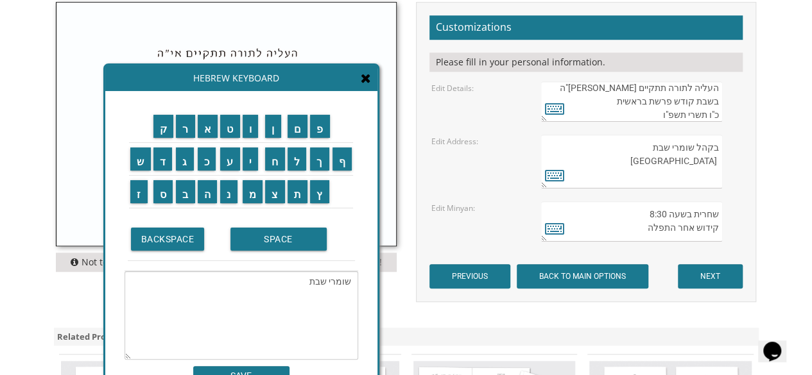
click at [716, 159] on textarea "בקהל זכרון שניאור 282 Oak Knoll Road לייקוואוד, נו גזערזי" at bounding box center [632, 162] width 182 height 54
click at [691, 173] on textarea "בקהל זכרון שניאור 282 Oak Knoll Road לייקוואוד, נו גזערזי" at bounding box center [632, 162] width 182 height 54
click at [678, 173] on textarea "בקהל זכרון שניאור 282 Oak Knoll Road לייקוואוד, נו גזערזי" at bounding box center [632, 162] width 182 height 54
click at [637, 162] on textarea "בקהל זכרון שניאור 282 Oak Knoll Road לייקוואוד, נו גזערזי" at bounding box center [632, 162] width 182 height 54
click at [643, 157] on textarea "בקהל זכרון שניאור 282 Oak Knoll Road לייקוואוד, נו גזערזי" at bounding box center [632, 162] width 182 height 54
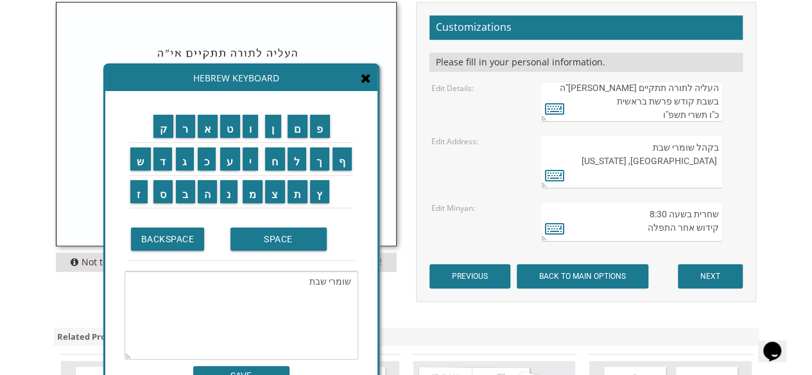
type textarea "בקהל שומרי שבת South Taylor Road Cleveland Heights, Ohio"
click at [329, 280] on textarea "שומרי שבת" at bounding box center [241, 315] width 234 height 89
click at [339, 280] on textarea "שומרי שבת" at bounding box center [241, 315] width 234 height 89
click at [344, 282] on textarea "שומרי שבת" at bounding box center [241, 315] width 234 height 89
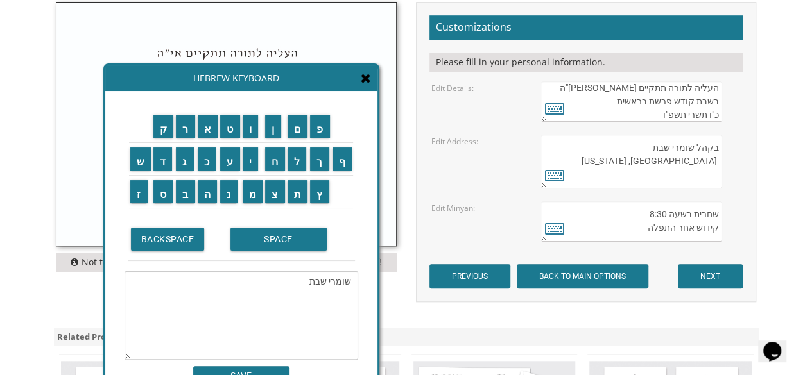
drag, startPoint x: 349, startPoint y: 282, endPoint x: 292, endPoint y: 266, distance: 59.2
click at [298, 278] on textarea "שומרי שבת" at bounding box center [241, 315] width 234 height 89
drag, startPoint x: 333, startPoint y: 283, endPoint x: 350, endPoint y: 284, distance: 16.7
click at [350, 284] on textarea "1801" at bounding box center [241, 315] width 234 height 89
type textarea "1801"
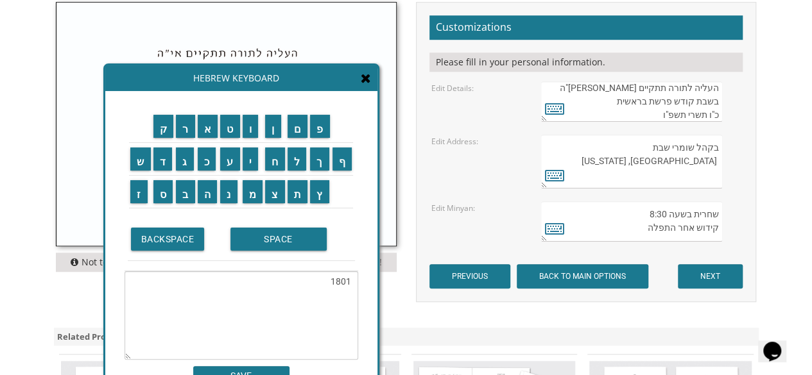
click at [635, 159] on textarea "בקהל זכרון שניאור 282 Oak Knoll Road לייקוואוד, נו גזערזי" at bounding box center [632, 162] width 182 height 54
paste textarea "1801"
drag, startPoint x: 698, startPoint y: 160, endPoint x: 714, endPoint y: 160, distance: 16.1
click at [714, 160] on textarea "בקהל זכרון שניאור 282 Oak Knoll Road לייקוואוד, נו גזערזי" at bounding box center [632, 162] width 182 height 54
click at [703, 162] on textarea "בקהל זכרון שניאור 282 Oak Knoll Road לייקוואוד, נו גזערזי" at bounding box center [632, 162] width 182 height 54
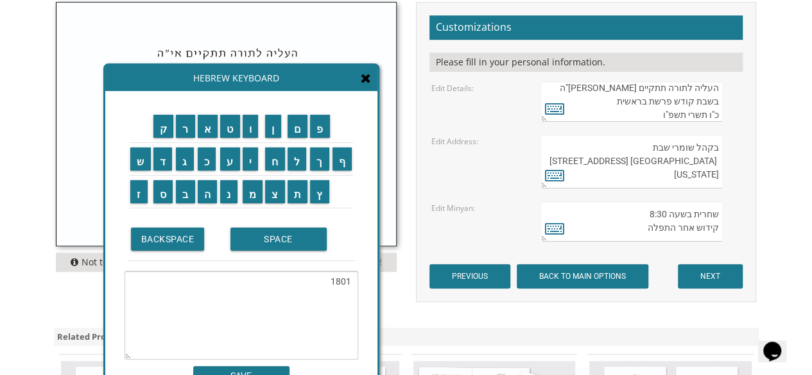
type textarea "בקהל שומרי שבת South Taylor Road 1801 Cleveland Heights, Ohio"
drag, startPoint x: 647, startPoint y: 212, endPoint x: 662, endPoint y: 215, distance: 15.0
click at [663, 214] on textarea "שחרית בשעה 8:30 קידוש אחר התפלה" at bounding box center [632, 221] width 182 height 40
type textarea "שחרית בשעה קידוש אחר התפלה"
click at [345, 279] on textarea "1801" at bounding box center [241, 315] width 234 height 89
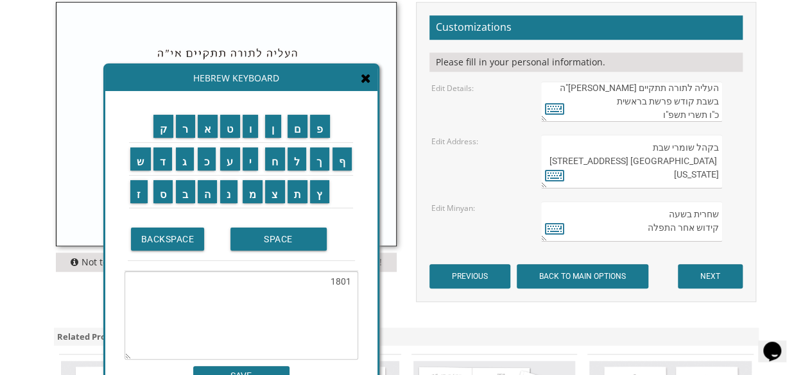
click at [345, 279] on textarea "1801" at bounding box center [241, 315] width 234 height 89
click at [298, 194] on input "ת" at bounding box center [297, 191] width 21 height 23
click at [144, 164] on input "ש" at bounding box center [140, 159] width 21 height 23
click at [226, 164] on input "ע" at bounding box center [230, 159] width 20 height 23
type textarea "תשע"
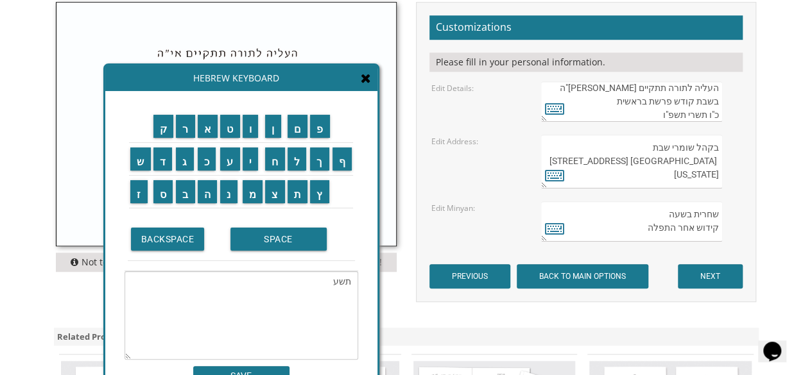
click at [337, 283] on textarea "תשע" at bounding box center [241, 315] width 234 height 89
click at [667, 214] on textarea "שחרית בשעה 8:30 קידוש אחר התפלה" at bounding box center [632, 221] width 182 height 40
paste textarea "תשע"
type textarea "שחרית בשעה תשע קידוש אחר התפלה"
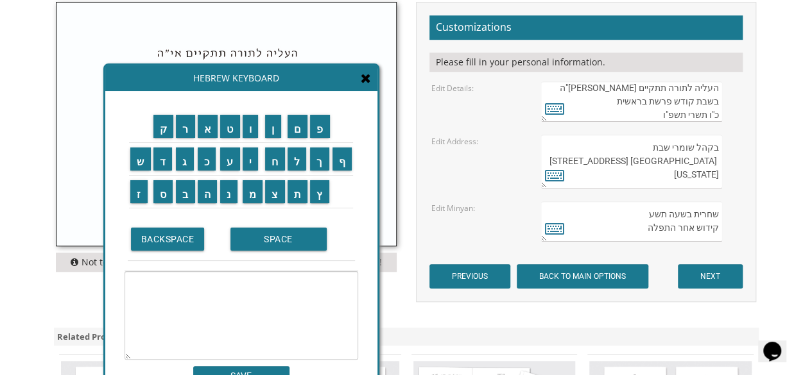
click at [338, 282] on textarea at bounding box center [241, 315] width 234 height 89
click at [299, 196] on input "ת" at bounding box center [297, 191] width 21 height 23
click at [319, 133] on input "פ" at bounding box center [320, 126] width 20 height 23
click at [252, 162] on input "י" at bounding box center [251, 159] width 16 height 23
click at [296, 160] on input "ל" at bounding box center [296, 159] width 19 height 23
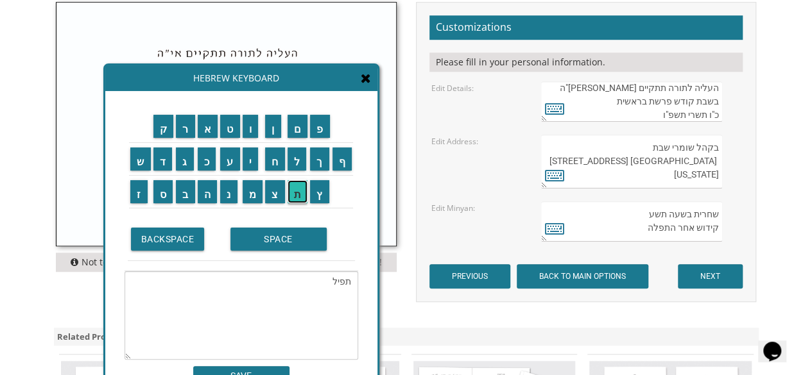
click at [299, 198] on input "ת" at bounding box center [297, 191] width 21 height 23
type textarea "תפילת"
click at [344, 282] on textarea "תפילת" at bounding box center [241, 315] width 234 height 89
click at [718, 212] on textarea "שחרית בשעה 8:30 קידוש אחר התפלה" at bounding box center [632, 221] width 182 height 40
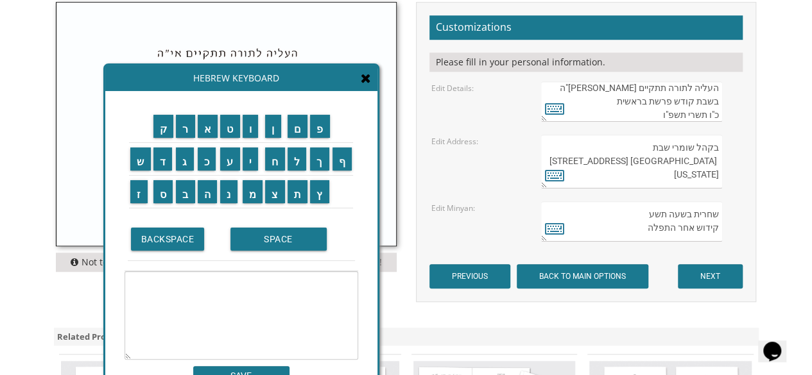
click at [719, 212] on textarea "שחרית בשעה 8:30 קידוש אחר התפלה" at bounding box center [632, 221] width 182 height 40
paste textarea "תפילת"
click at [697, 228] on textarea "שחרית בשעה 8:30 קידוש אחר התפלה" at bounding box center [632, 221] width 182 height 40
click at [696, 225] on textarea "שחרית בשעה 8:30 קידוש אחר התפלה" at bounding box center [632, 221] width 182 height 40
type textarea "תפילת שחרית בשעה תשע קידושא רבא אחר התפלה"
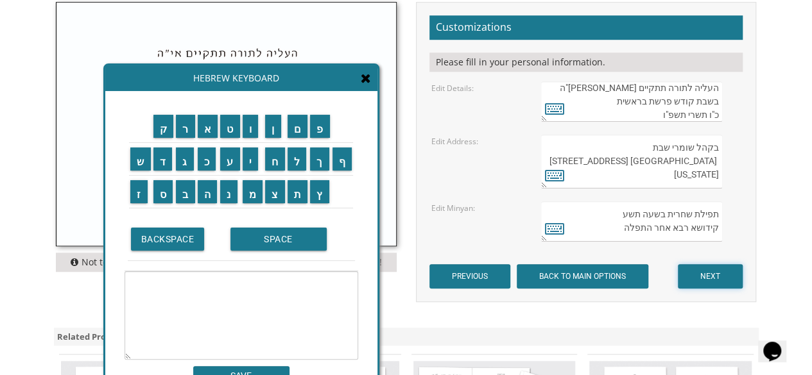
click at [713, 277] on input "NEXT" at bounding box center [710, 276] width 65 height 24
click at [366, 79] on icon at bounding box center [366, 78] width 10 height 13
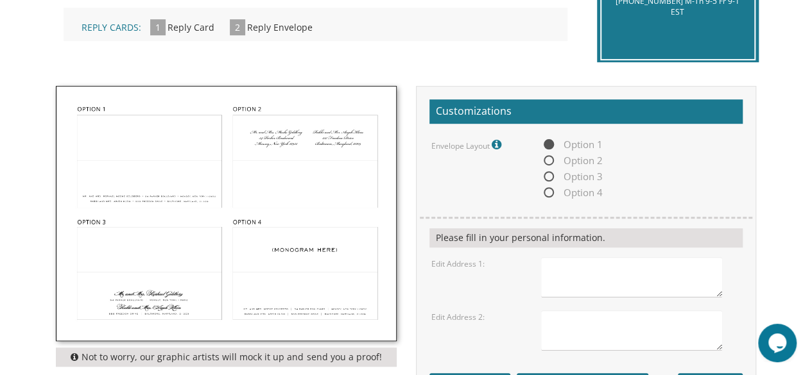
scroll to position [385, 0]
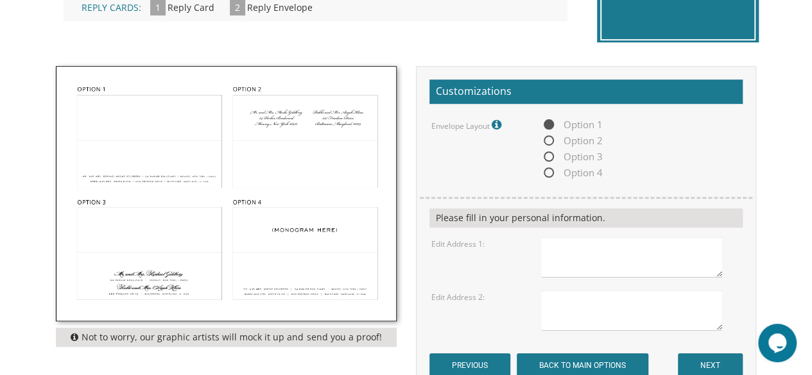
click at [302, 239] on img at bounding box center [225, 194] width 339 height 254
click at [547, 171] on span "Option 4" at bounding box center [572, 173] width 62 height 16
click at [547, 171] on input "Option 4" at bounding box center [545, 173] width 8 height 8
radio input "true"
click at [576, 253] on textarea at bounding box center [632, 257] width 182 height 40
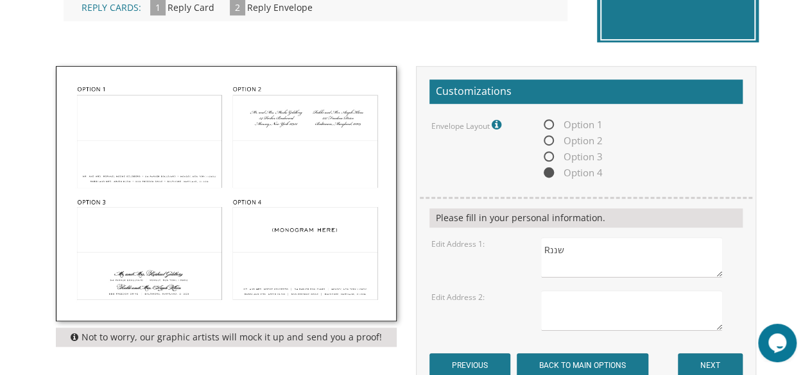
type textarea "Rשננן"
drag, startPoint x: 558, startPoint y: 244, endPoint x: 531, endPoint y: 243, distance: 27.0
click at [531, 243] on div "Rשננן" at bounding box center [640, 257] width 219 height 40
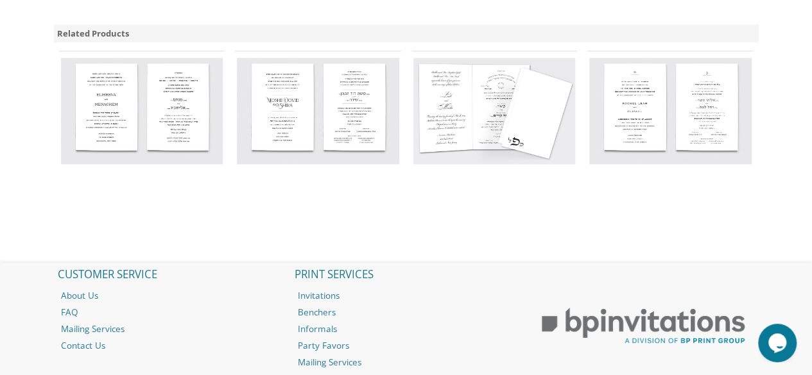
scroll to position [628, 0]
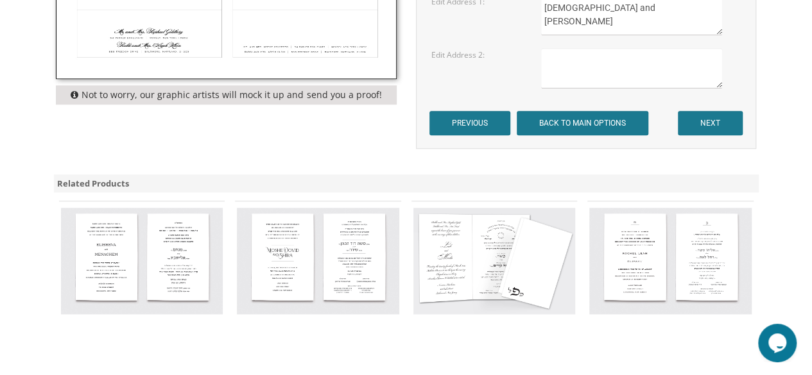
click at [612, 20] on textarea "[DEMOGRAPHIC_DATA] and [PERSON_NAME]" at bounding box center [632, 15] width 182 height 40
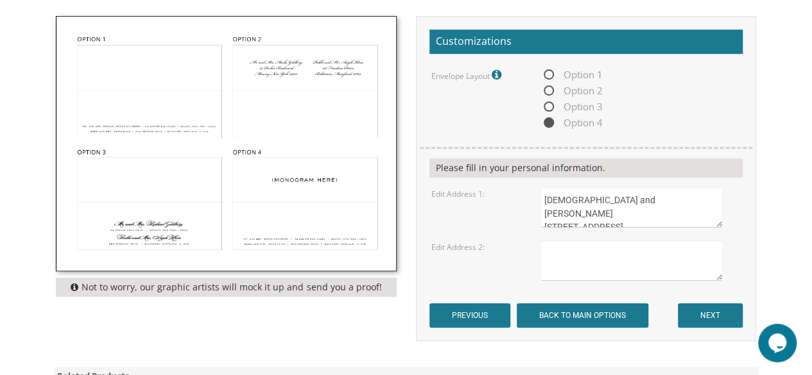
scroll to position [6, 0]
type textarea "[DEMOGRAPHIC_DATA] and [PERSON_NAME] [STREET_ADDRESS][US_STATE]"
click at [580, 252] on textarea at bounding box center [632, 261] width 182 height 40
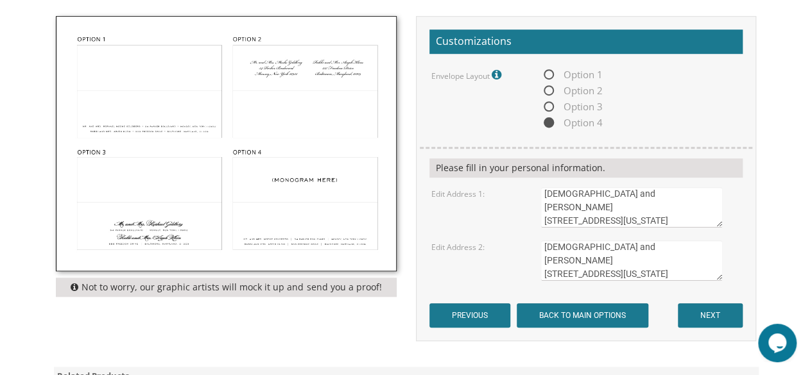
type textarea "[DEMOGRAPHIC_DATA] and [PERSON_NAME] [STREET_ADDRESS][US_STATE]"
click at [698, 315] on input "NEXT" at bounding box center [710, 316] width 65 height 24
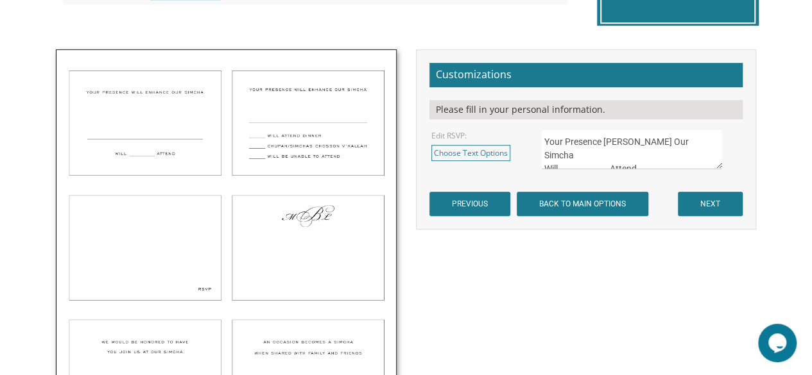
scroll to position [385, 0]
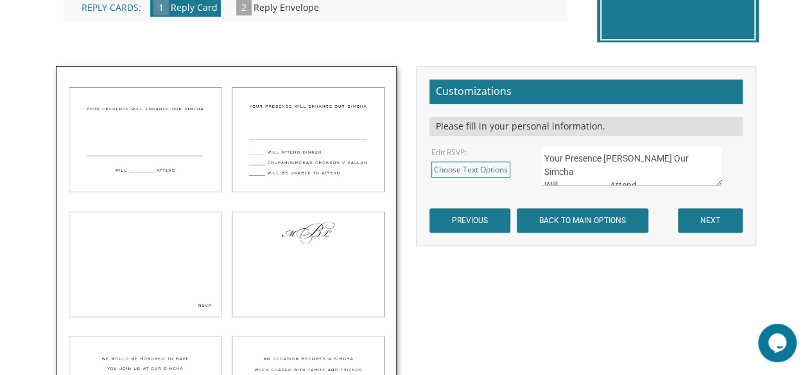
click at [333, 286] on img at bounding box center [225, 259] width 339 height 384
drag, startPoint x: 543, startPoint y: 157, endPoint x: 726, endPoint y: 185, distance: 185.6
click at [726, 185] on form "Customizations Please fill in your personal information. Edit RSVP: Choose Text…" at bounding box center [585, 156] width 313 height 153
click at [483, 166] on link "Choose Text Options" at bounding box center [470, 170] width 79 height 16
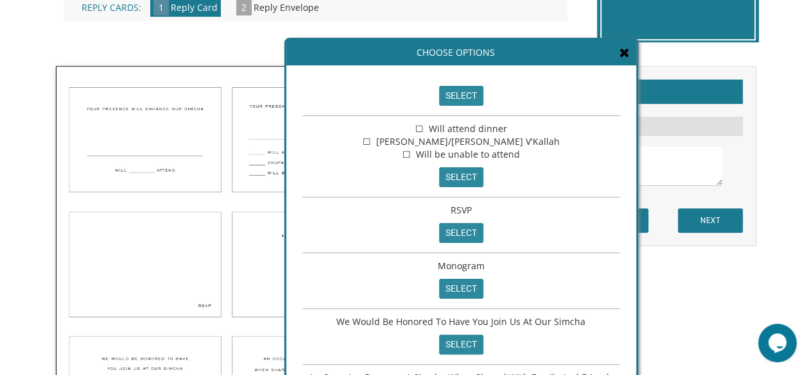
scroll to position [51, 0]
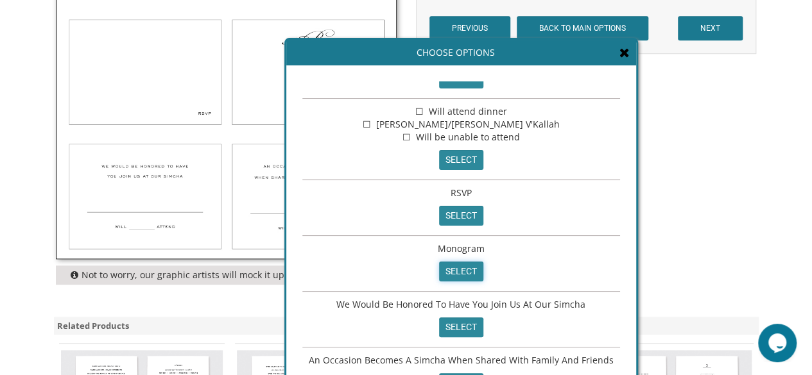
click at [456, 269] on input "select" at bounding box center [461, 272] width 44 height 20
type textarea "Monogram"
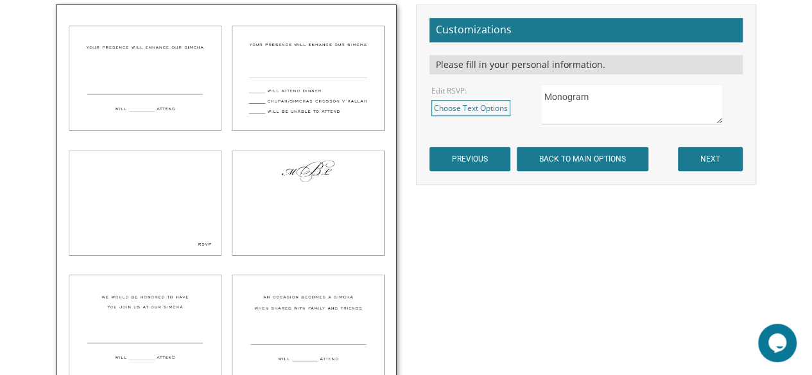
scroll to position [419, 0]
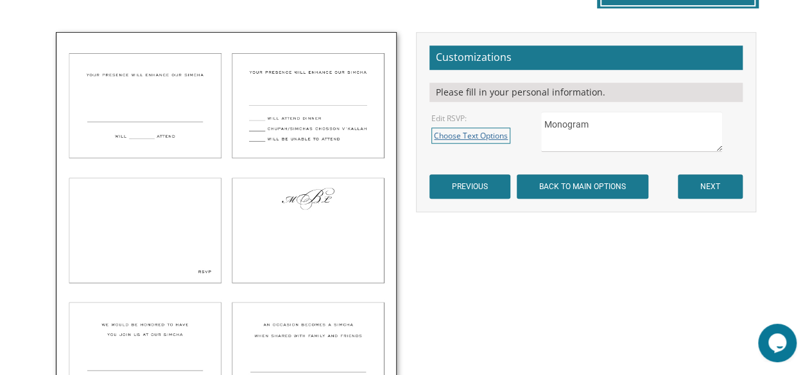
click at [472, 129] on link "Choose Text Options" at bounding box center [470, 136] width 79 height 16
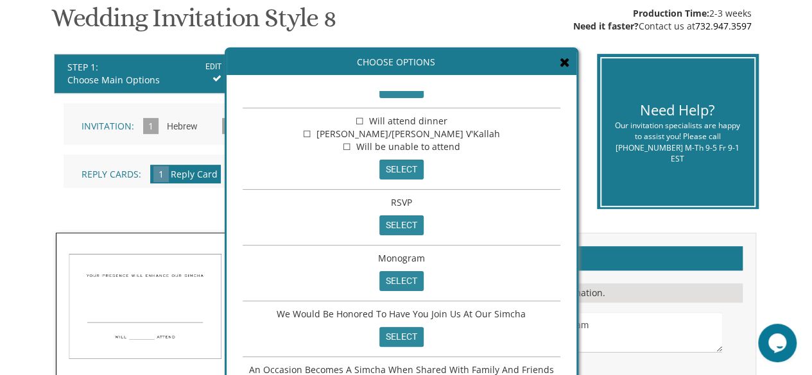
scroll to position [308, 0]
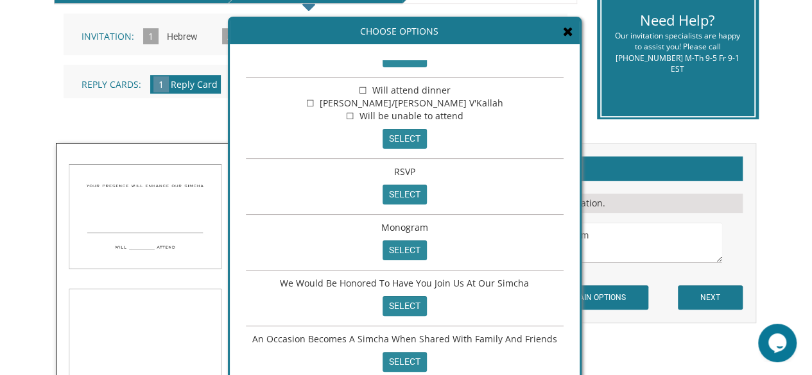
drag, startPoint x: 549, startPoint y: 47, endPoint x: 493, endPoint y: 265, distance: 225.4
click at [493, 265] on div "Choose Options Your Presence Will Enhance Our Simcha Will _____________Attend s…" at bounding box center [405, 208] width 354 height 382
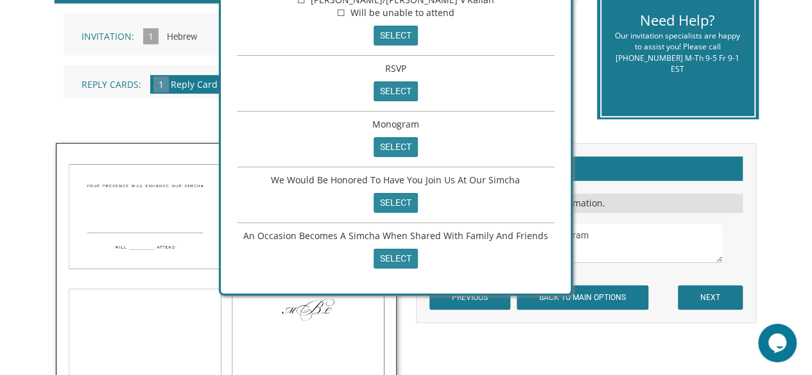
drag, startPoint x: 478, startPoint y: 232, endPoint x: 468, endPoint y: 126, distance: 105.7
click at [468, 126] on div "Monogram select" at bounding box center [396, 140] width 318 height 56
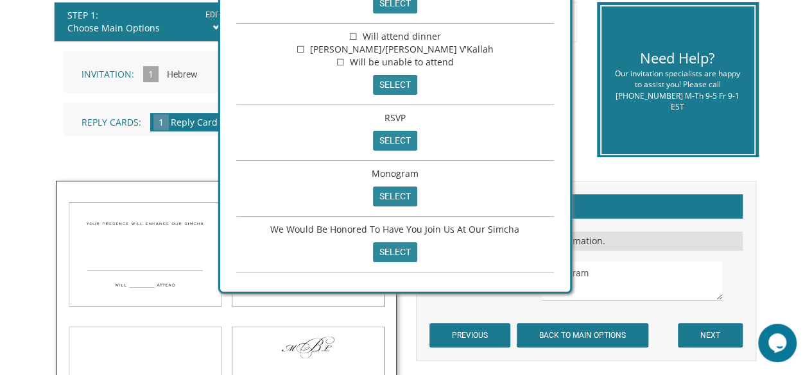
scroll to position [244, 0]
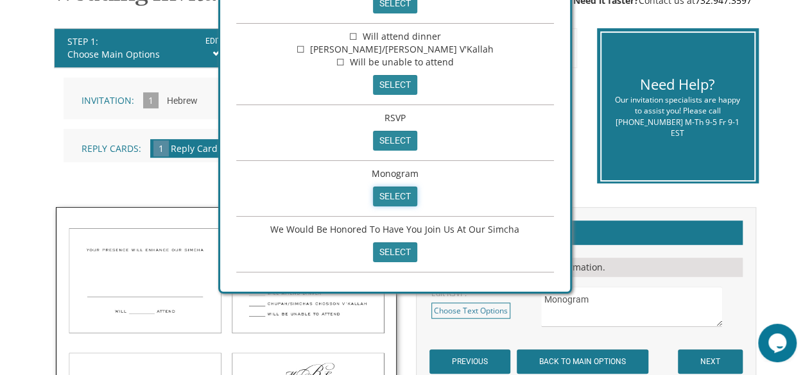
click at [380, 194] on input "select" at bounding box center [395, 197] width 44 height 20
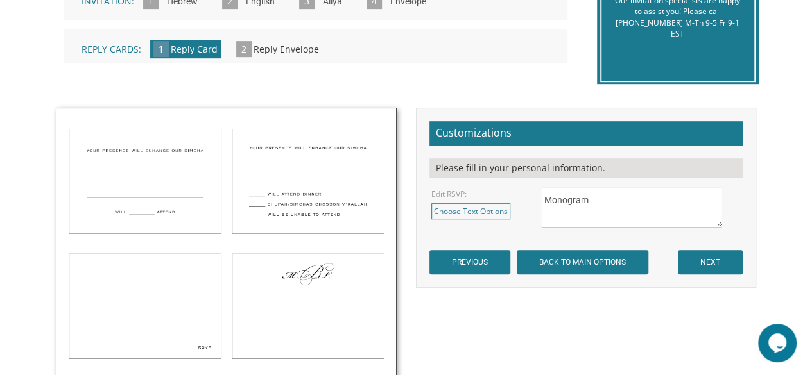
scroll to position [372, 0]
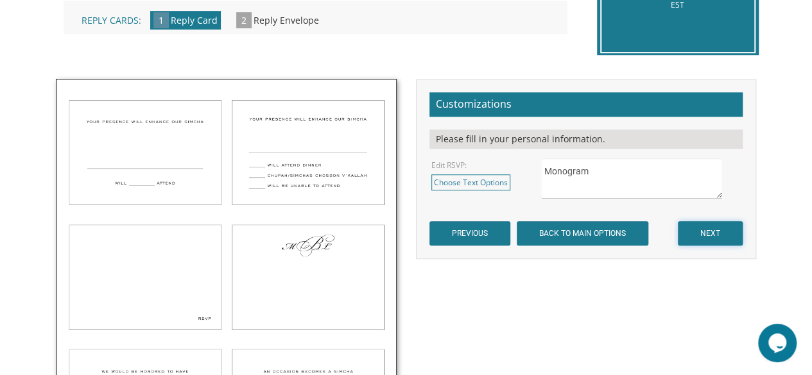
click at [696, 234] on input "NEXT" at bounding box center [710, 233] width 65 height 24
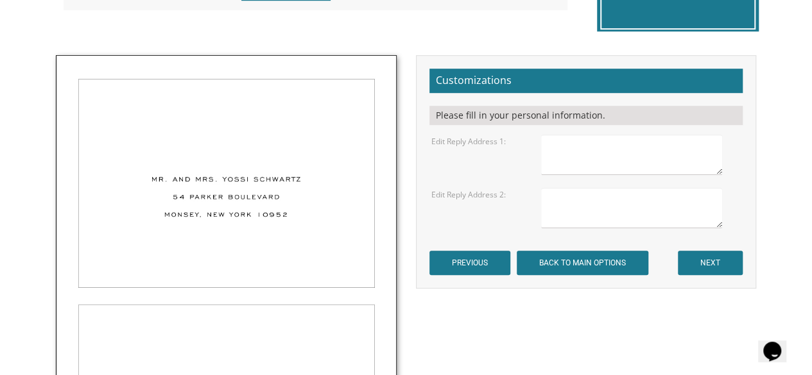
scroll to position [385, 0]
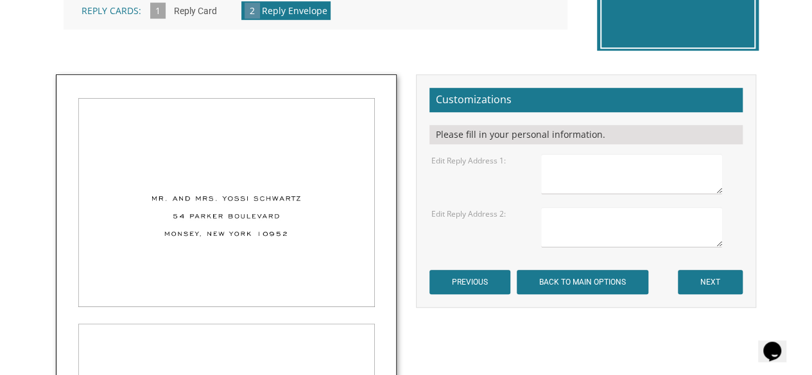
click at [545, 157] on textarea at bounding box center [632, 174] width 182 height 40
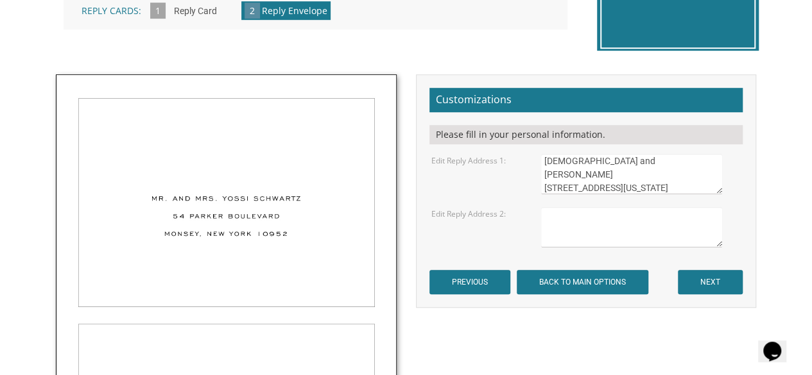
type textarea "[DEMOGRAPHIC_DATA] and [PERSON_NAME] [STREET_ADDRESS][US_STATE]"
click at [573, 221] on textarea at bounding box center [632, 227] width 182 height 40
click at [567, 233] on textarea "[DEMOGRAPHIC_DATA] and [PERSON_NAME]" at bounding box center [632, 227] width 182 height 40
click at [660, 218] on textarea "[DEMOGRAPHIC_DATA] and [PERSON_NAME]" at bounding box center [632, 227] width 182 height 40
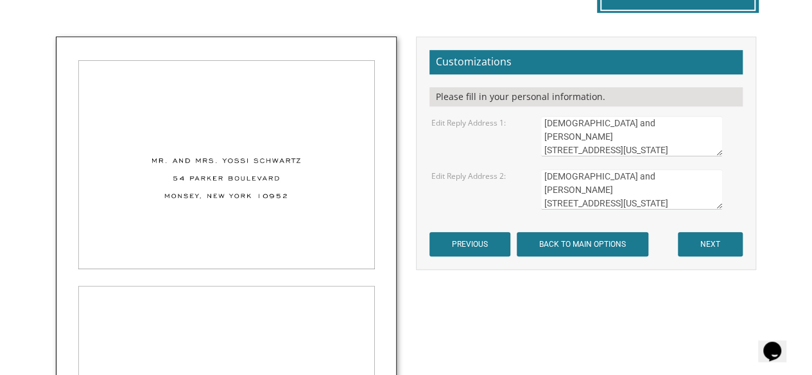
scroll to position [449, 0]
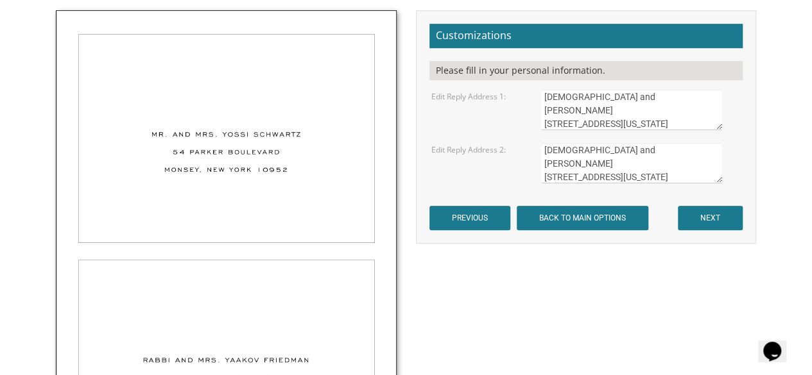
type textarea "[DEMOGRAPHIC_DATA] and [PERSON_NAME] [STREET_ADDRESS][US_STATE]"
click at [707, 216] on input "NEXT" at bounding box center [710, 218] width 65 height 24
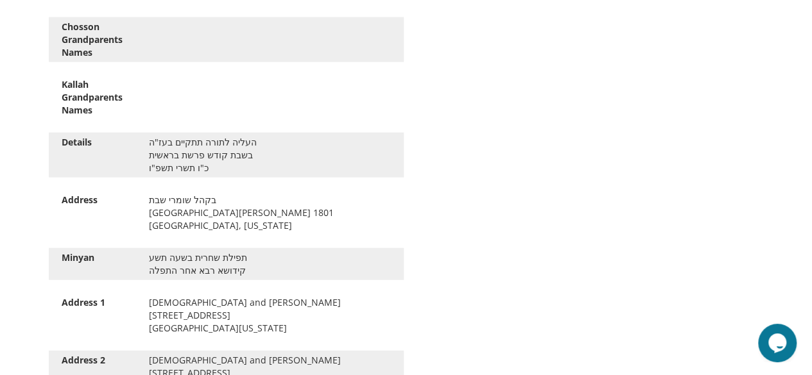
scroll to position [1476, 0]
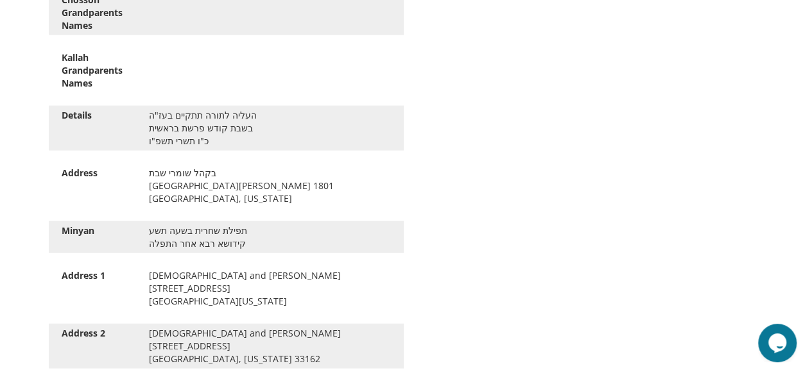
click at [157, 242] on div "תפילת שחרית בשעה תשע קידושא רבא אחר התפלה" at bounding box center [269, 238] width 261 height 26
click at [159, 243] on div "תפילת שחרית בשעה תשע קידושא רבא אחר התפלה" at bounding box center [269, 238] width 261 height 26
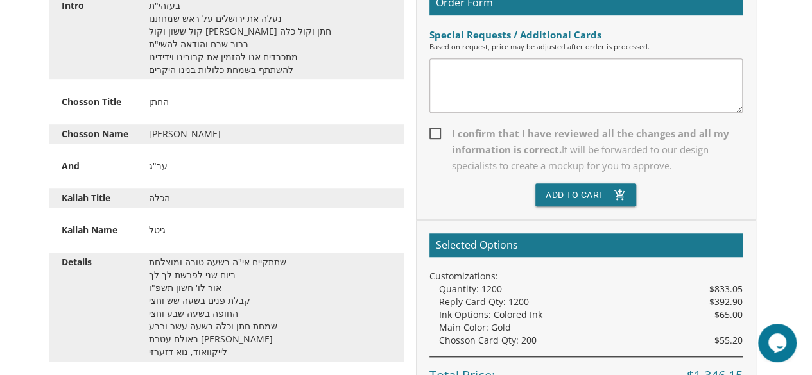
scroll to position [385, 0]
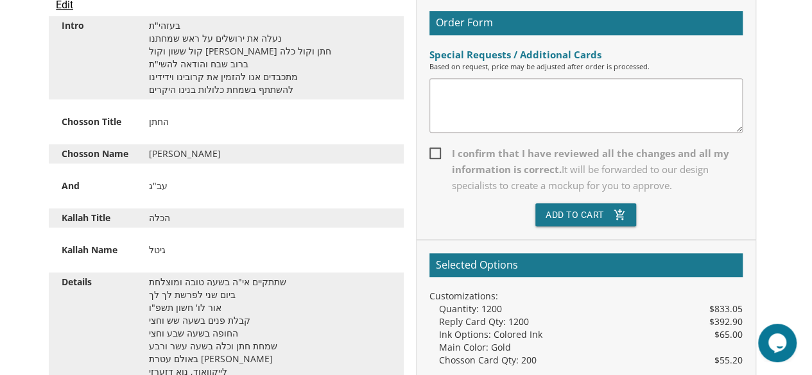
click at [435, 151] on span "I confirm that I have reviewed all the changes and all my information is correc…" at bounding box center [585, 170] width 313 height 48
click at [435, 151] on input "I confirm that I have reviewed all the changes and all my information is correc…" at bounding box center [433, 152] width 8 height 8
checkbox input "true"
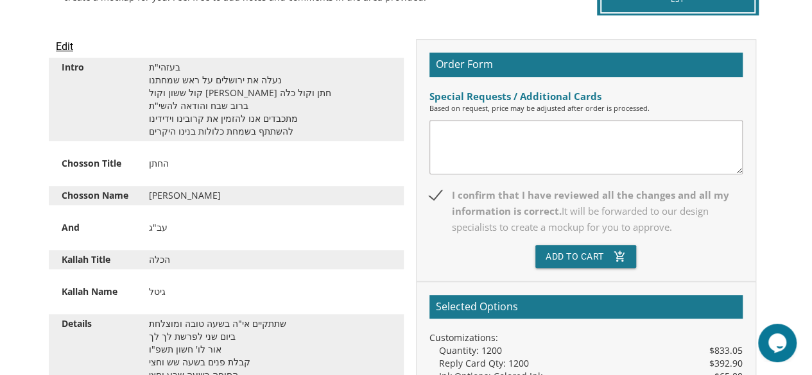
scroll to position [257, 0]
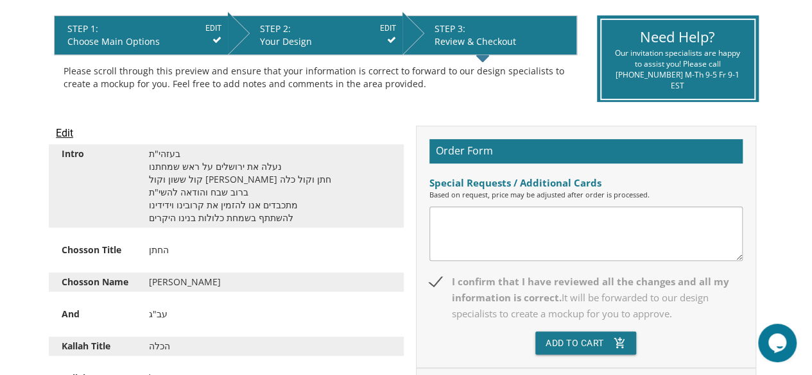
click at [447, 219] on textarea at bounding box center [585, 234] width 313 height 55
click at [529, 219] on textarea "please add a yud to תפולה" at bounding box center [585, 234] width 313 height 55
click at [556, 221] on textarea "please add a yud to תפילה" at bounding box center [585, 234] width 313 height 55
drag, startPoint x: 532, startPoint y: 219, endPoint x: 516, endPoint y: 223, distance: 16.5
click at [516, 223] on textarea "please add a yud to [DEMOGRAPHIC_DATA] )ךק" at bounding box center [585, 234] width 313 height 55
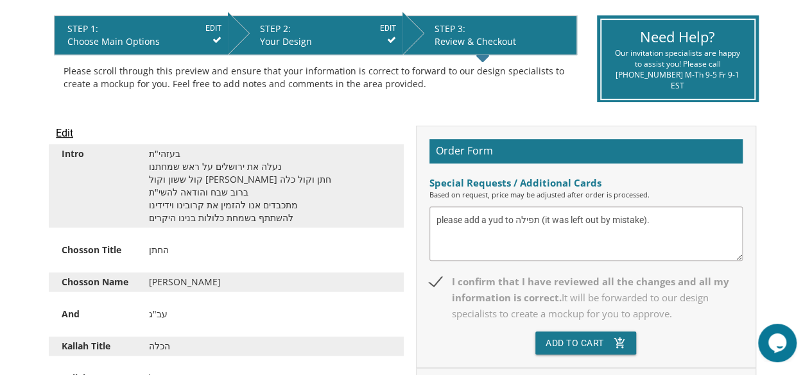
click at [440, 218] on textarea "please add a yud to תפילה (it was left out by mistake)." at bounding box center [585, 234] width 313 height 55
click at [664, 221] on textarea "Please add a yud to תפילה (it was left out by mistake)." at bounding box center [585, 234] width 313 height 55
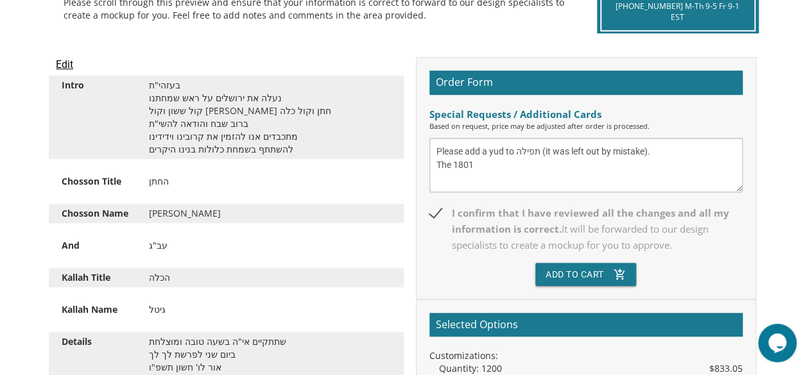
scroll to position [321, 0]
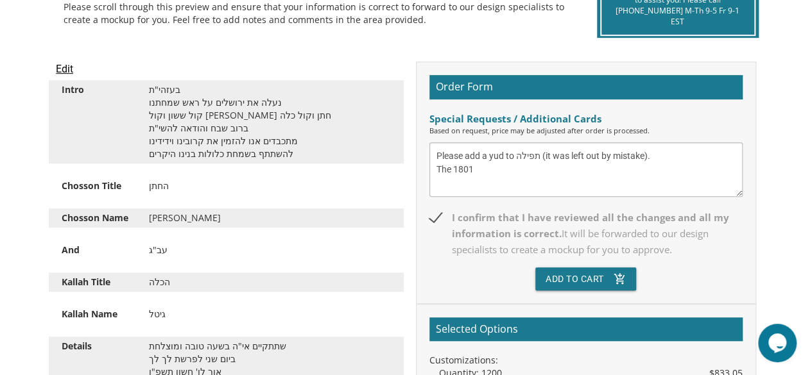
click at [435, 156] on textarea "Please add a yud to תפילה (it was left out by mistake). The 1801" at bounding box center [585, 169] width 313 height 55
click at [539, 146] on div "Special Requests / Additional Cards Based on request, price may be adjusted aft…" at bounding box center [585, 154] width 313 height 85
click at [544, 154] on textarea "For the Aliyah information, Please add a yud to תפילה (it was left out by mista…" at bounding box center [585, 169] width 313 height 55
click at [545, 154] on textarea "For the Aliyah information, Please add a yud to תפילה (it was left out by mista…" at bounding box center [585, 169] width 313 height 55
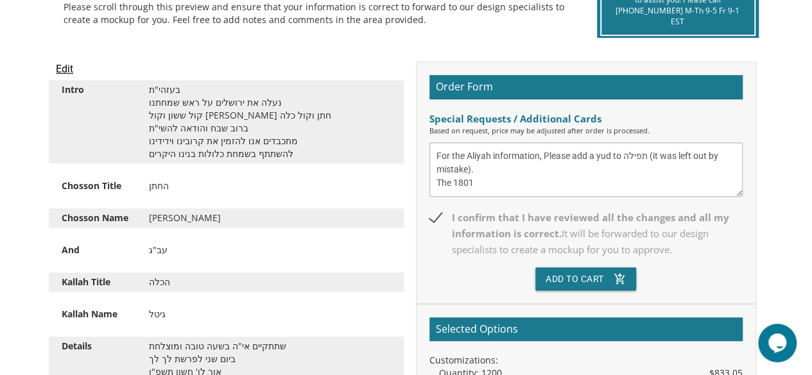
click at [545, 154] on textarea "For the Aliyah information, Please add a yud to תפילה (it was left out by mista…" at bounding box center [585, 169] width 313 height 55
click at [547, 152] on textarea "For the Aliyah information, Please add a yud to תפילה (it was left out by mista…" at bounding box center [585, 169] width 313 height 55
click at [435, 185] on textarea "For the Aliyah information, please add a yud to תפילה (it was left out by mista…" at bounding box center [585, 169] width 313 height 55
click at [439, 180] on textarea "For the Aliyah information, please add a yud to תפילה (it was left out by mista…" at bounding box center [585, 169] width 313 height 55
drag, startPoint x: 437, startPoint y: 181, endPoint x: 449, endPoint y: 181, distance: 11.6
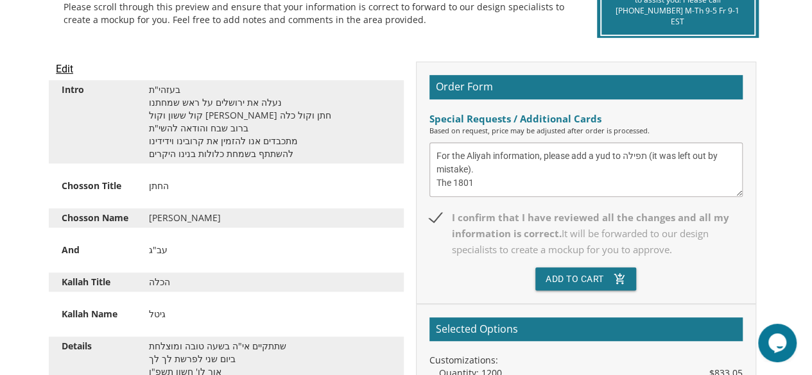
click at [449, 181] on textarea "For the Aliyah information, please add a yud to תפילה (it was left out by mista…" at bounding box center [585, 169] width 313 height 55
click at [434, 179] on textarea "For the Aliyah information, please add a yud to תפילה (it was left out by mista…" at bounding box center [585, 169] width 313 height 55
click at [546, 173] on textarea "For the Aliyah information, please add a yud to תפילה (it was left out by mista…" at bounding box center [585, 169] width 313 height 55
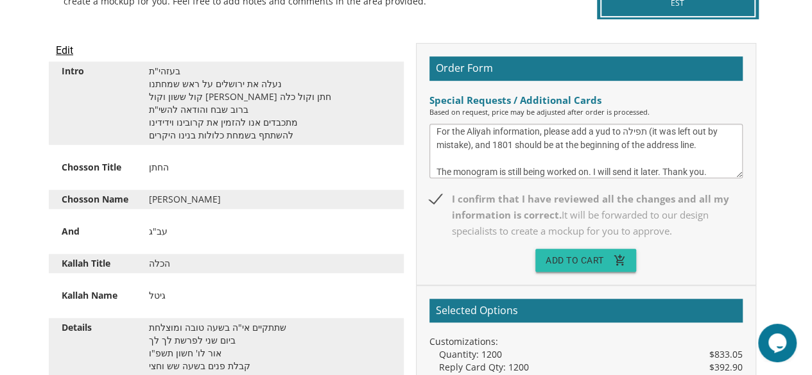
scroll to position [385, 0]
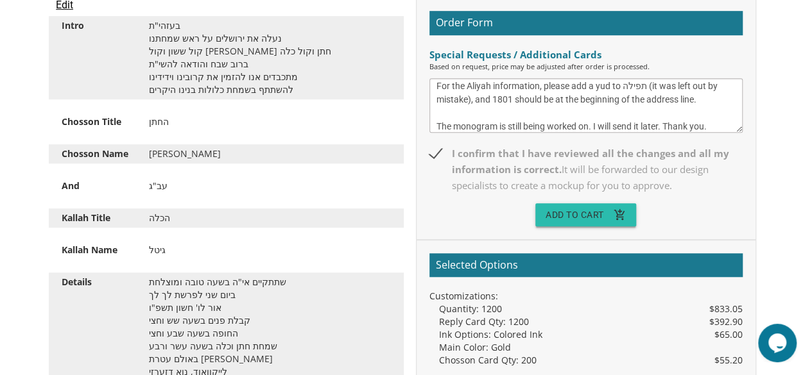
type textarea "For the Aliyah information, please add a yud to תפילה (it was left out by mista…"
click at [588, 210] on button "Add To Cart add_shopping_cart" at bounding box center [585, 214] width 101 height 23
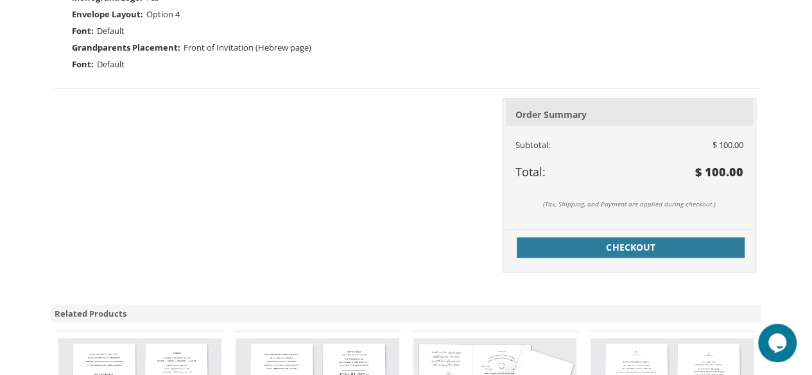
scroll to position [710, 0]
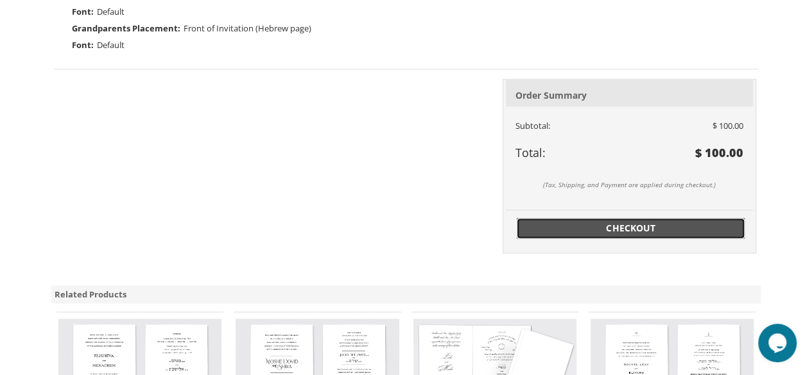
click at [642, 222] on span "Checkout" at bounding box center [630, 228] width 213 height 13
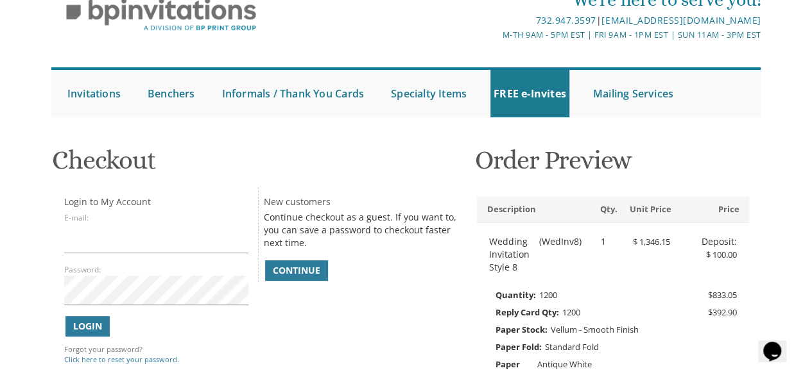
scroll to position [128, 0]
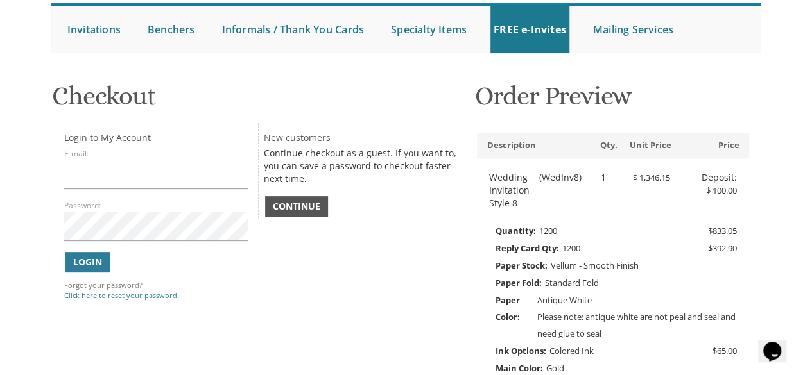
click at [305, 207] on span "Continue" at bounding box center [296, 206] width 47 height 13
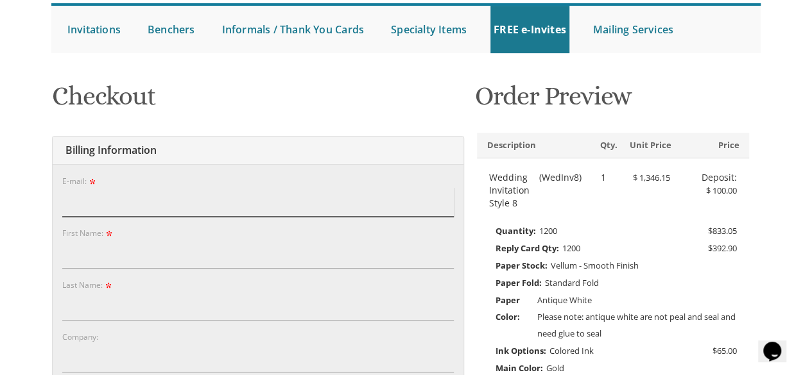
click at [250, 206] on input "E-mail:" at bounding box center [257, 202] width 391 height 30
type input "[EMAIL_ADDRESS][DOMAIN_NAME]"
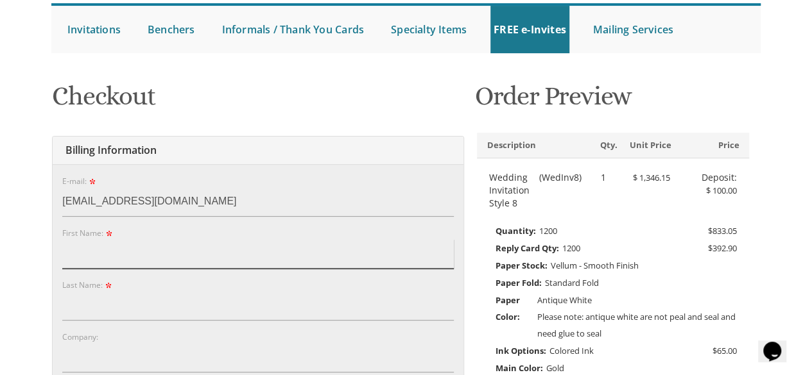
type input "[PERSON_NAME]"
type input "Sostchin"
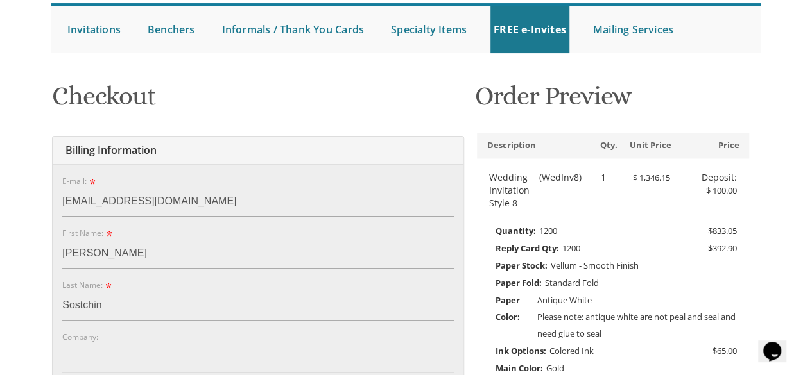
type input "[STREET_ADDRESS]"
type input "[GEOGRAPHIC_DATA]"
type input "33162"
select select "FL"
type input "3056091735"
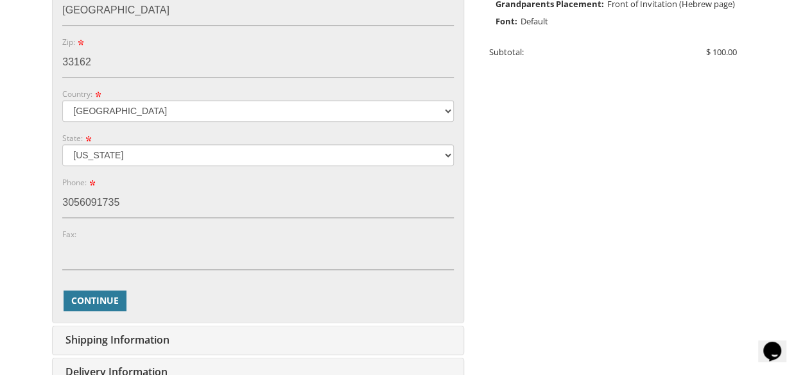
scroll to position [642, 0]
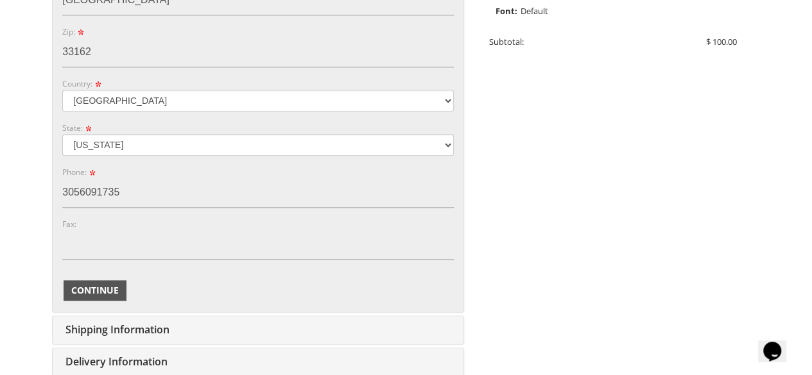
click at [92, 284] on span "Continue" at bounding box center [94, 290] width 47 height 13
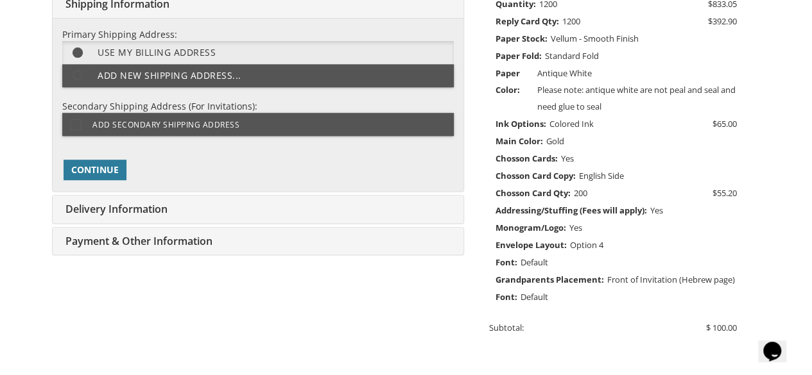
scroll to position [321, 0]
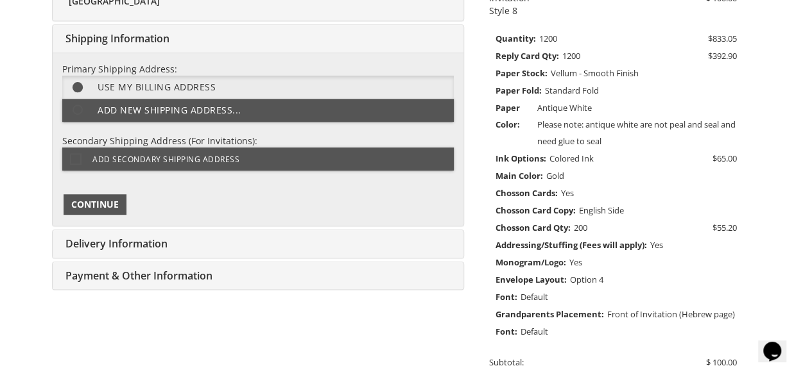
click at [108, 207] on span "Continue" at bounding box center [94, 204] width 47 height 13
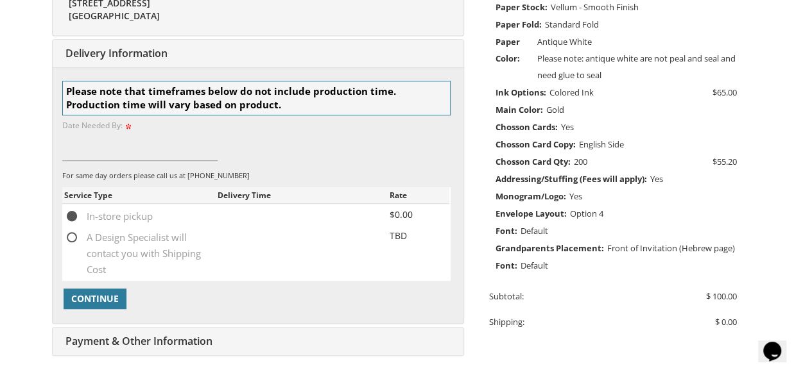
scroll to position [401, 0]
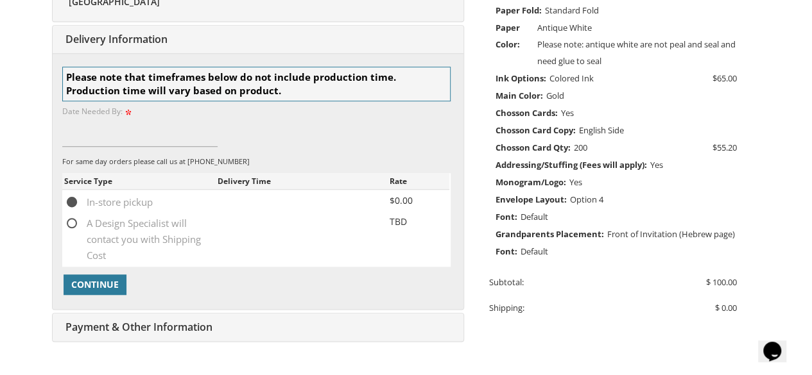
click at [73, 223] on span "A Design Specialist will contact you with Shipping Cost" at bounding box center [140, 224] width 153 height 16
click at [73, 223] on input "A Design Specialist will contact you with Shipping Cost" at bounding box center [68, 222] width 8 height 8
radio input "true"
click at [142, 137] on input at bounding box center [139, 132] width 155 height 30
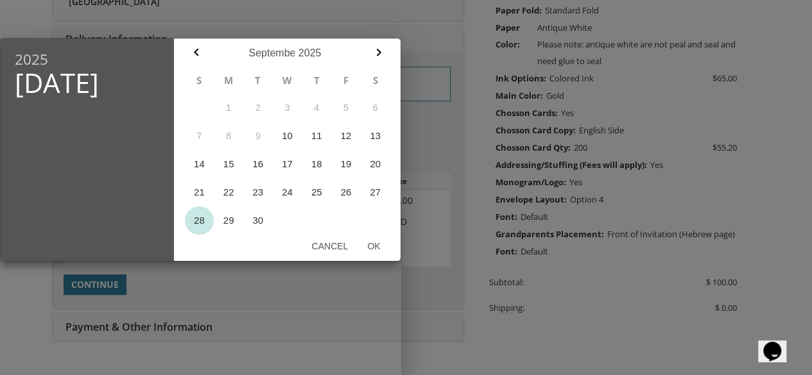
click at [202, 222] on button "28" at bounding box center [200, 221] width 30 height 28
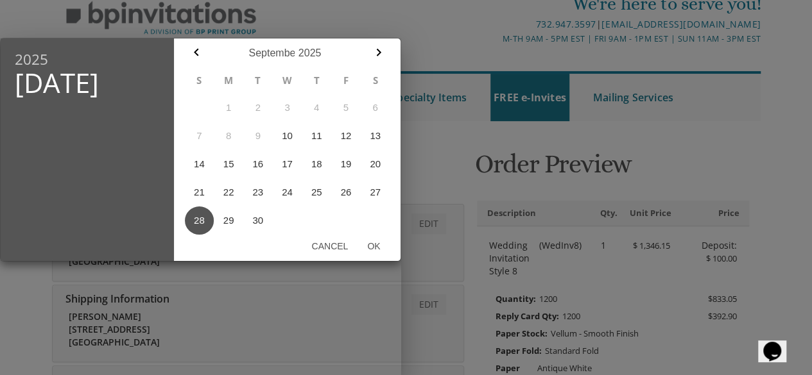
scroll to position [80, 0]
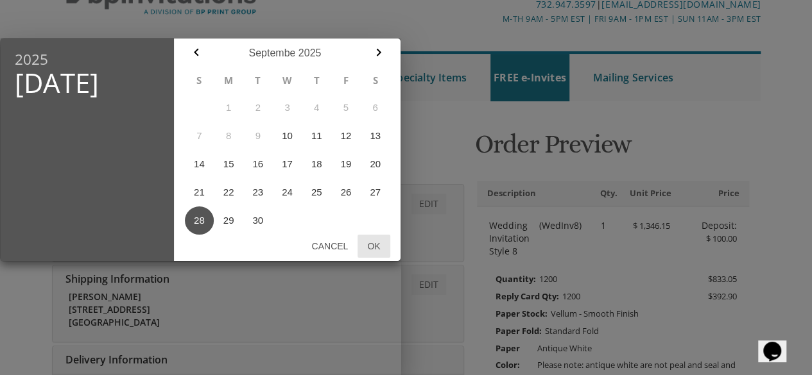
click at [375, 248] on button "Ok" at bounding box center [373, 246] width 32 height 23
type input "Sep 28, 2025"
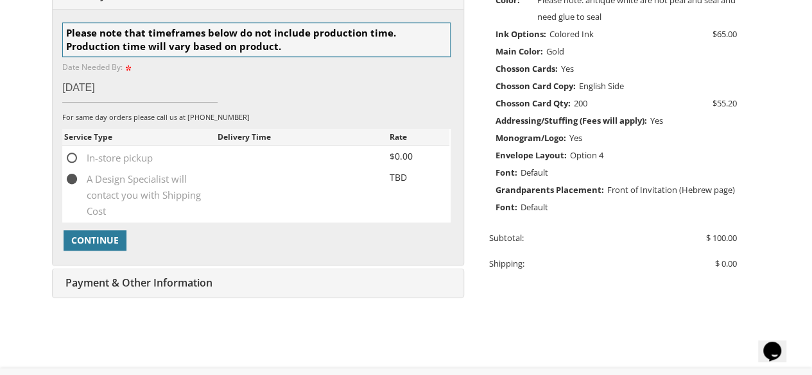
scroll to position [465, 0]
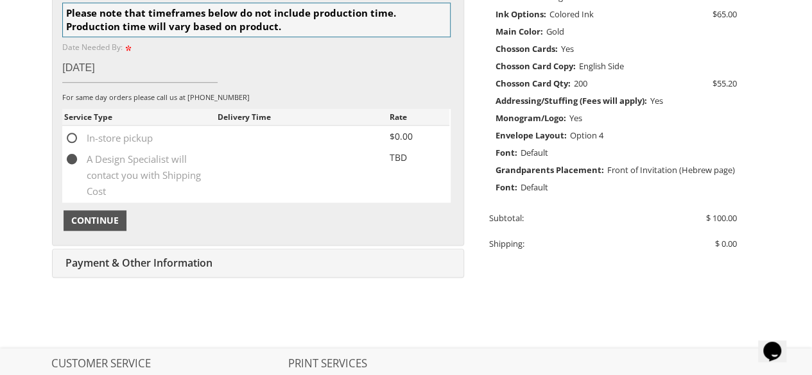
click at [107, 216] on span "Continue" at bounding box center [94, 220] width 47 height 13
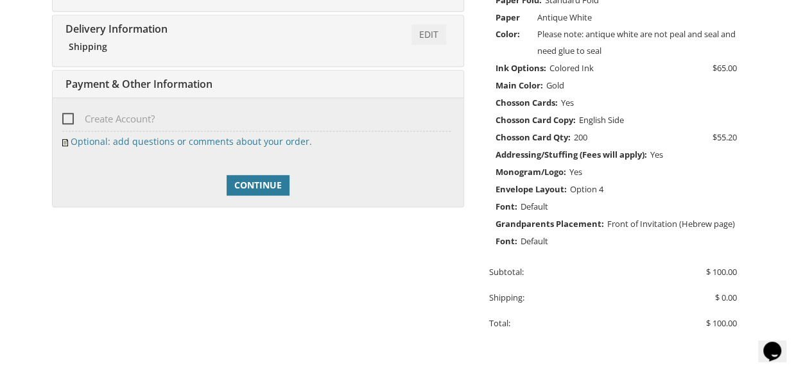
scroll to position [391, 0]
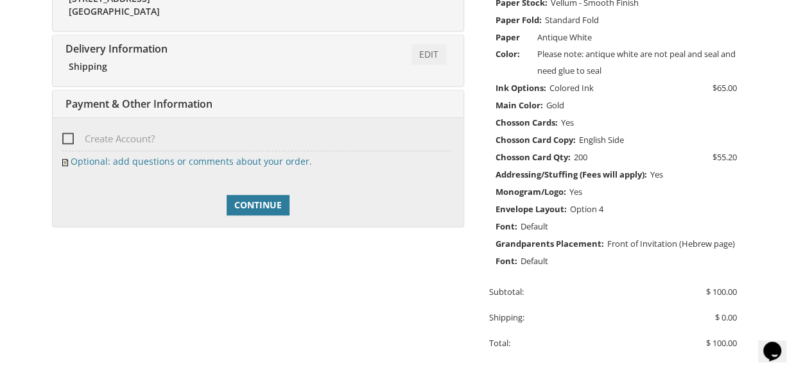
click at [64, 134] on span "Create Account?" at bounding box center [108, 139] width 92 height 16
click at [64, 134] on input "Create Account?" at bounding box center [66, 137] width 8 height 8
checkbox input "true"
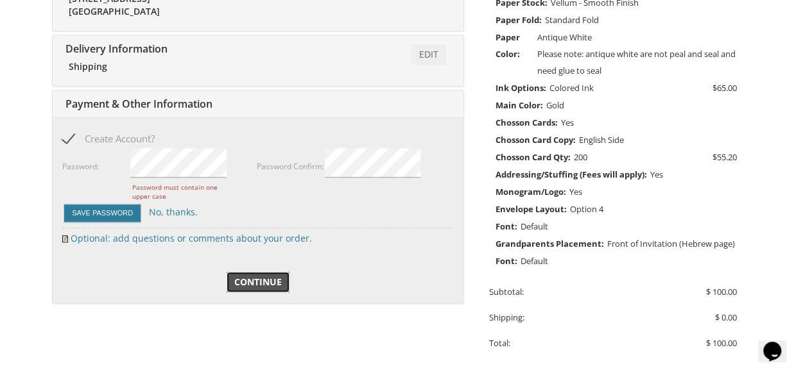
click at [254, 278] on span "Continue" at bounding box center [257, 282] width 47 height 13
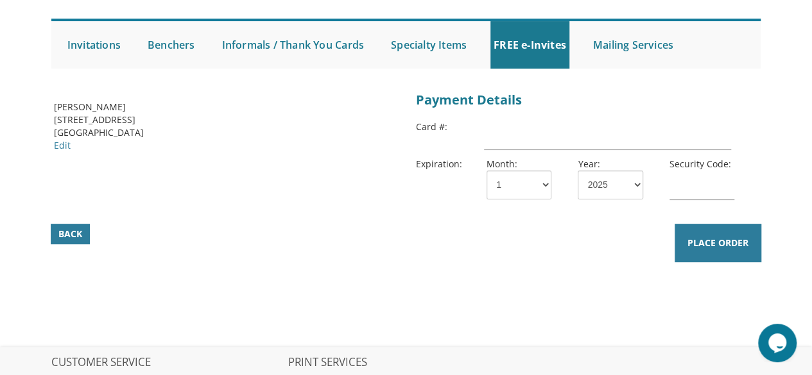
scroll to position [128, 0]
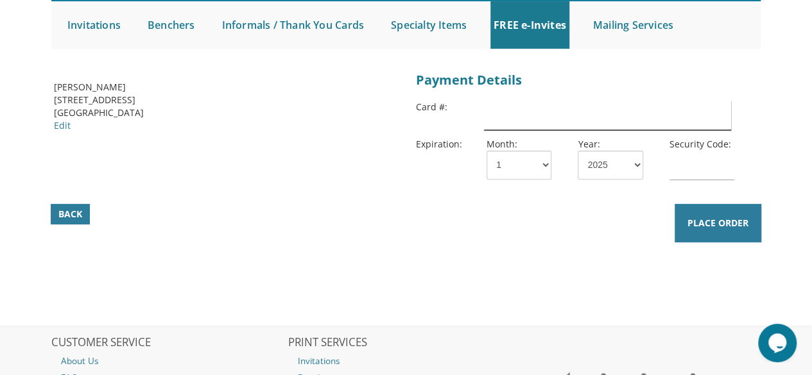
click at [513, 121] on input "text" at bounding box center [607, 116] width 246 height 30
type input "[CREDIT_CARD_NUMBER]"
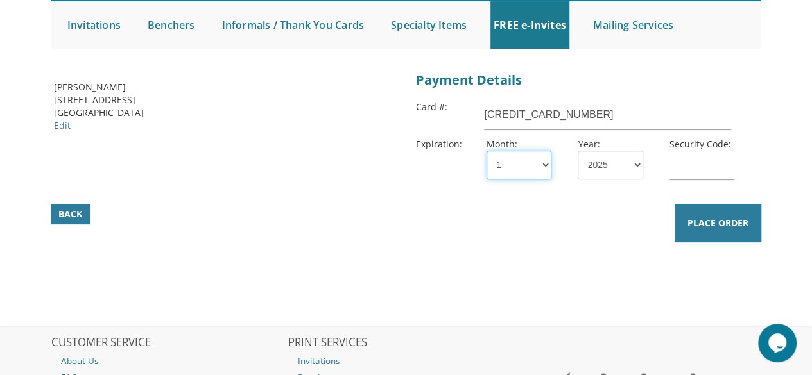
select select "12"
type input "827"
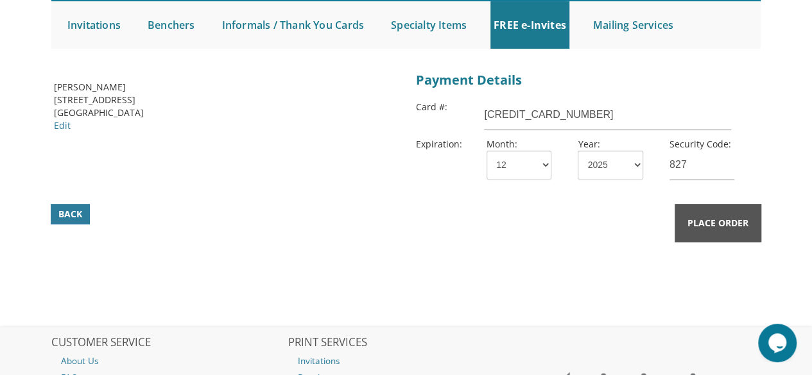
click at [711, 217] on span "Place Order" at bounding box center [717, 223] width 61 height 13
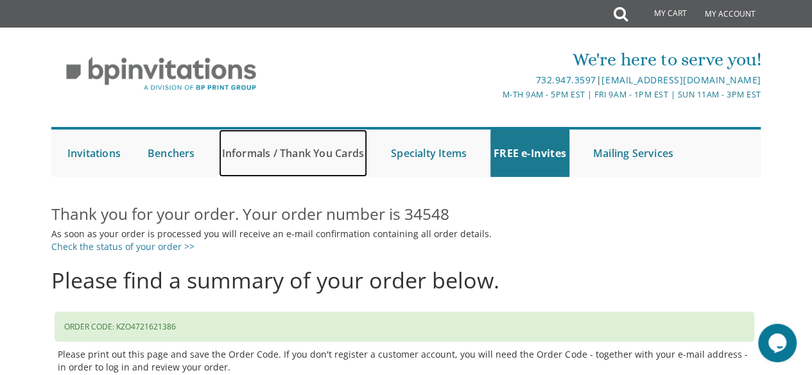
click at [338, 154] on link "Informals / Thank You Cards" at bounding box center [293, 153] width 148 height 47
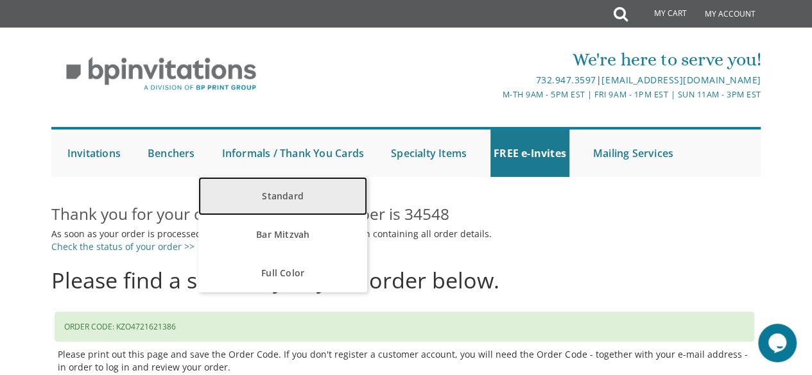
click at [293, 199] on link "Standard" at bounding box center [282, 196] width 169 height 39
